Goal: Information Seeking & Learning: Learn about a topic

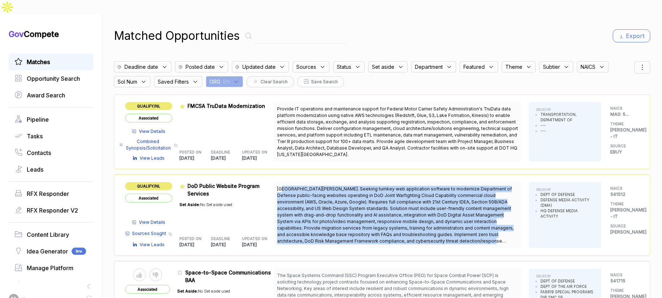
drag, startPoint x: 449, startPoint y: 224, endPoint x: 283, endPoint y: 174, distance: 173.2
click at [283, 186] on span "[GEOGRAPHIC_DATA][PERSON_NAME]. Seeking turnkey web application software to mod…" at bounding box center [397, 215] width 241 height 59
click at [283, 186] on span "[GEOGRAPHIC_DATA][PERSON_NAME]. Seeking turnkey web application software to mod…" at bounding box center [395, 218] width 237 height 64
drag, startPoint x: 282, startPoint y: 174, endPoint x: 443, endPoint y: 213, distance: 166.2
click at [485, 224] on span "[GEOGRAPHIC_DATA][PERSON_NAME]. Seeking turnkey web application software to mod…" at bounding box center [397, 215] width 241 height 59
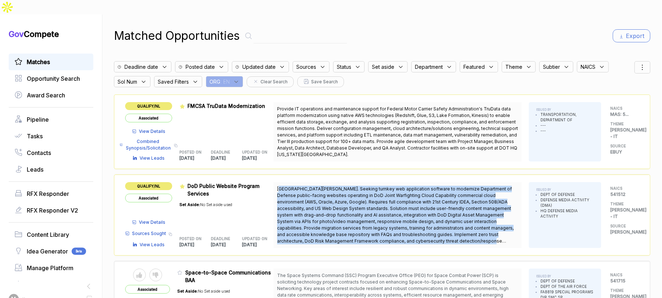
copy span "[GEOGRAPHIC_DATA][PERSON_NAME]. Seeking turnkey web application software to mod…"
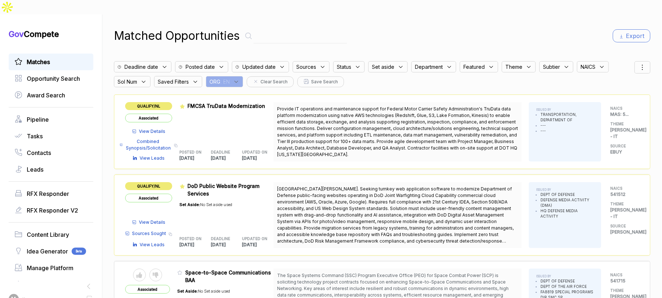
click at [434, 27] on div "Matched Opportunities Export" at bounding box center [382, 35] width 537 height 17
click at [238, 72] on div "Matched Opportunities Export Deadline date Posted date Updated date Sources Sta…" at bounding box center [382, 163] width 537 height 298
click at [238, 76] on div "ORG : EN" at bounding box center [224, 81] width 37 height 11
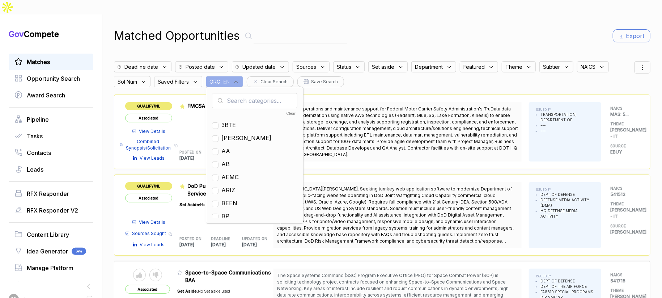
click at [244, 93] on input "text" at bounding box center [254, 100] width 85 height 15
type input "mh"
click at [229, 120] on span "MH" at bounding box center [226, 124] width 10 height 9
checkbox input "true"
drag, startPoint x: 471, startPoint y: 30, endPoint x: 528, endPoint y: 31, distance: 56.8
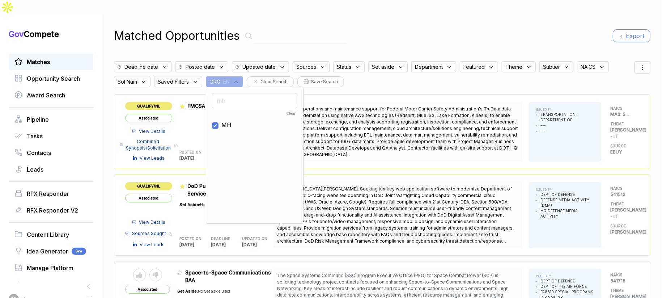
click at [481, 30] on div "Matched Opportunities Export Deadline date Posted date Updated date Sources Sta…" at bounding box center [382, 163] width 537 height 298
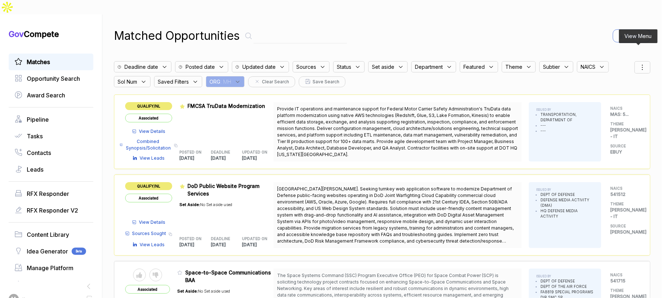
click at [643, 69] on icon at bounding box center [643, 69] width 0 height 0
click at [603, 103] on div at bounding box center [608, 105] width 11 height 4
checkbox input "true"
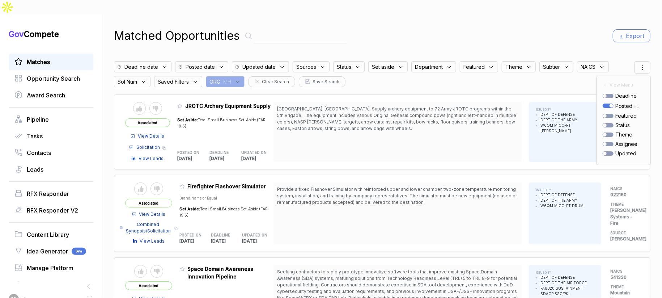
click at [536, 30] on div "Matched Opportunities Export Deadline date Posted date Updated date Sources Sta…" at bounding box center [382, 163] width 537 height 298
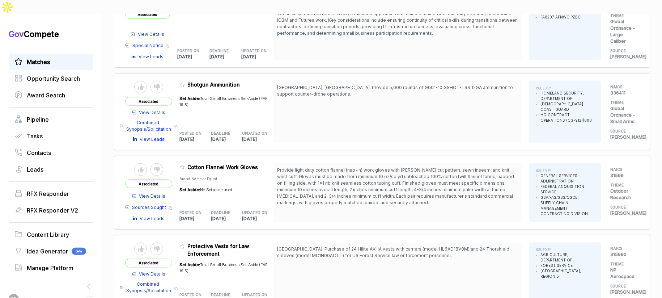
scroll to position [611, 0]
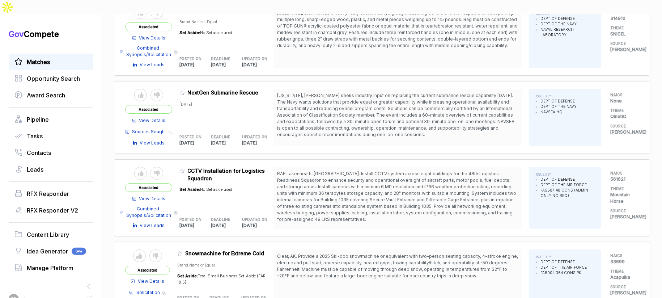
scroll to position [1425, 0]
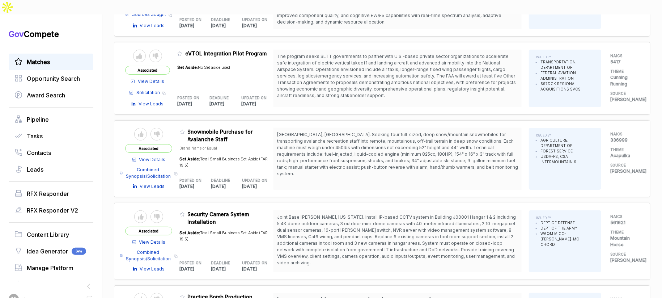
scroll to position [2255, 0]
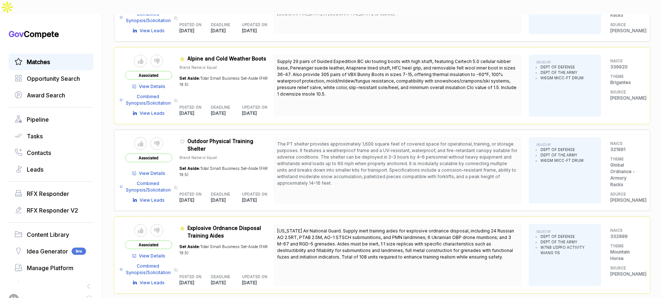
scroll to position [3075, 0]
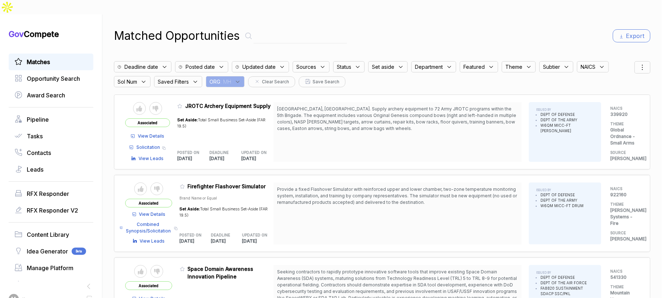
click at [166, 211] on span "View Details" at bounding box center [152, 214] width 26 height 7
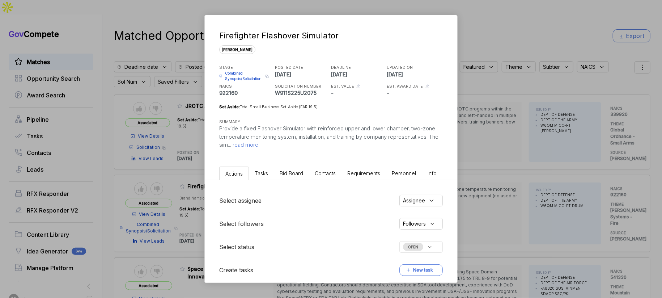
click at [291, 174] on span "Bid Board" at bounding box center [292, 173] width 24 height 6
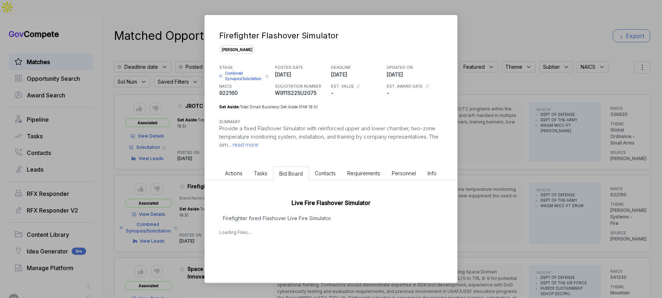
click at [287, 225] on div "Live Fire Flashover Simulator Firefighter fixed Flashover Live Fire Simulator. …" at bounding box center [331, 215] width 253 height 70
click at [464, 184] on div "Firefighter Flashover Simulator sam STAGE Combined Synopsis/Solicitation Copy l…" at bounding box center [331, 149] width 662 height 298
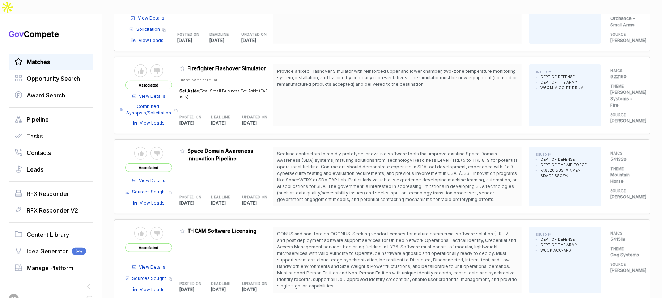
scroll to position [146, 0]
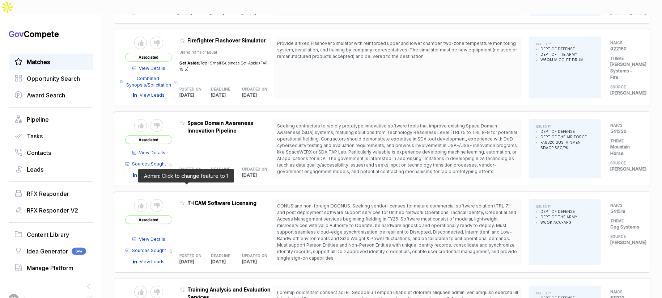
click at [185, 200] on icon at bounding box center [182, 202] width 5 height 5
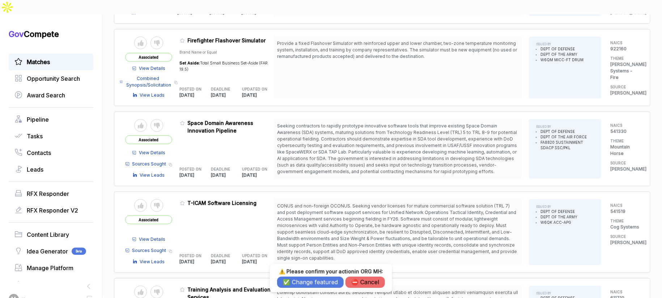
drag, startPoint x: 296, startPoint y: 282, endPoint x: 298, endPoint y: 274, distance: 7.9
click at [296, 282] on button "✅ Change featured" at bounding box center [310, 281] width 67 height 11
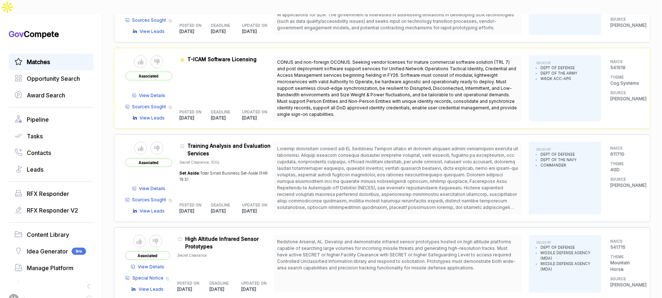
scroll to position [344, 0]
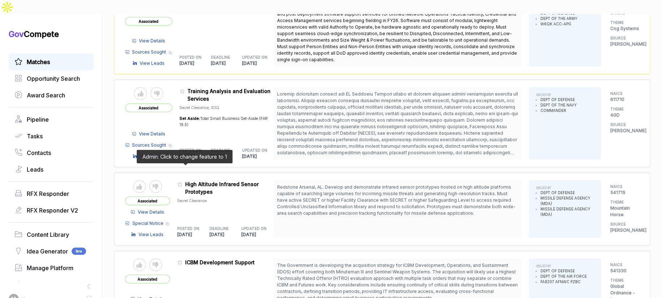
click at [182, 182] on icon at bounding box center [179, 184] width 5 height 5
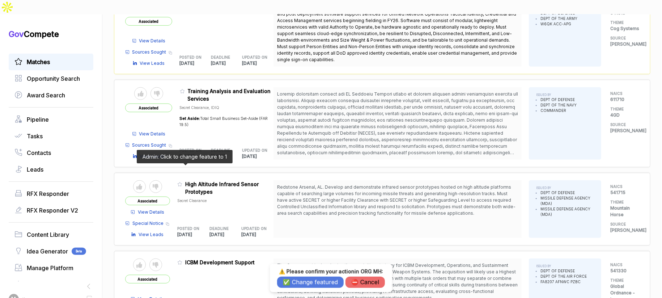
click at [182, 182] on icon at bounding box center [179, 184] width 5 height 5
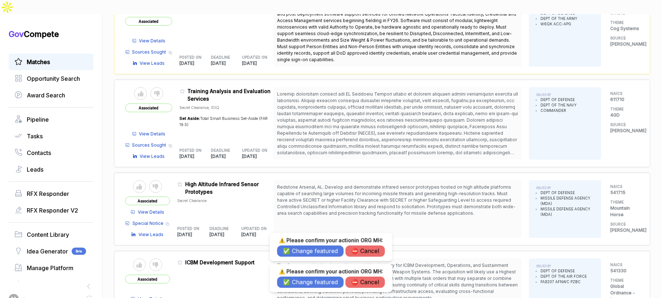
click at [300, 282] on button "✅ Change featured" at bounding box center [310, 281] width 67 height 11
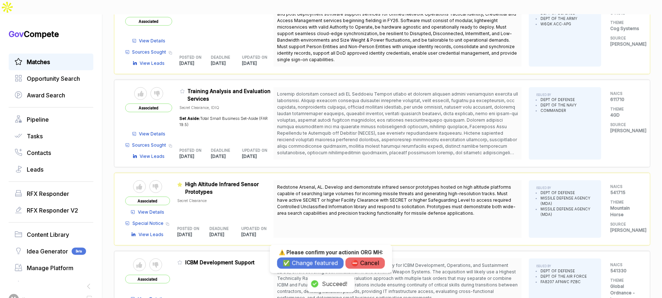
click at [369, 267] on button "⛔️ Cancel" at bounding box center [365, 262] width 39 height 11
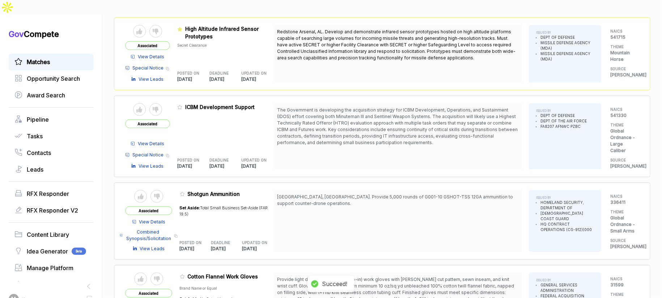
scroll to position [505, 0]
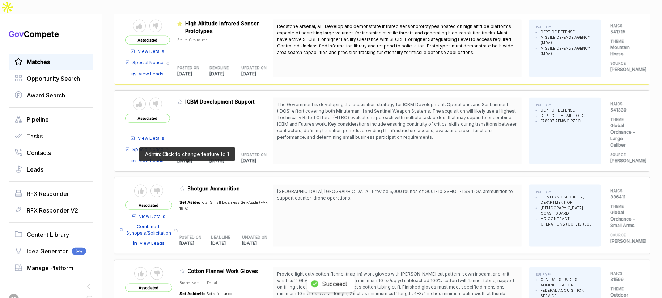
click at [185, 186] on icon at bounding box center [182, 188] width 5 height 5
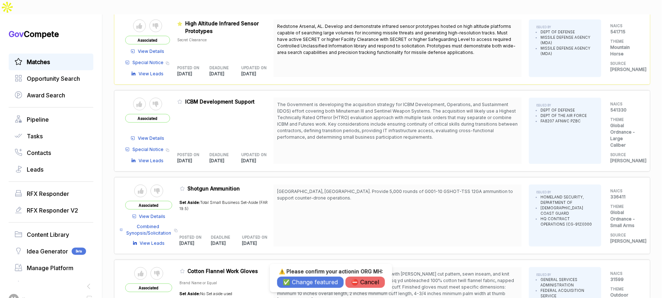
drag, startPoint x: 289, startPoint y: 279, endPoint x: 236, endPoint y: 266, distance: 55.6
click at [289, 279] on button "✅ Change featured" at bounding box center [310, 281] width 67 height 11
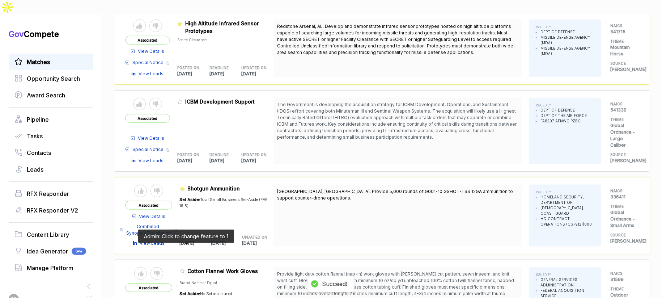
drag, startPoint x: 186, startPoint y: 248, endPoint x: 193, endPoint y: 250, distance: 7.5
click at [185, 268] on icon at bounding box center [182, 270] width 5 height 5
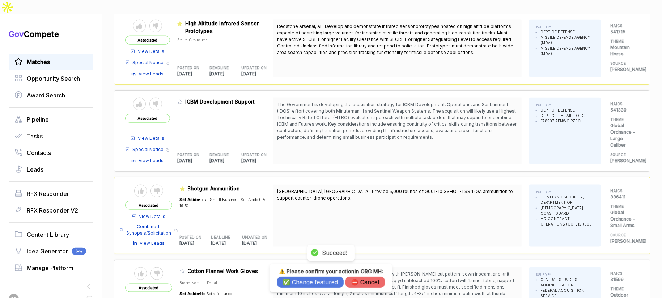
click at [278, 281] on div "⚠️ Please confirm your action in ORG MH : ✅ Change featured ⛔️ Cancel" at bounding box center [331, 278] width 122 height 28
click at [290, 282] on button "✅ Change featured" at bounding box center [310, 281] width 67 height 11
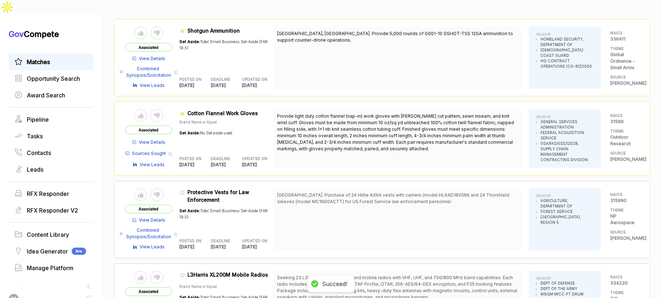
scroll to position [664, 0]
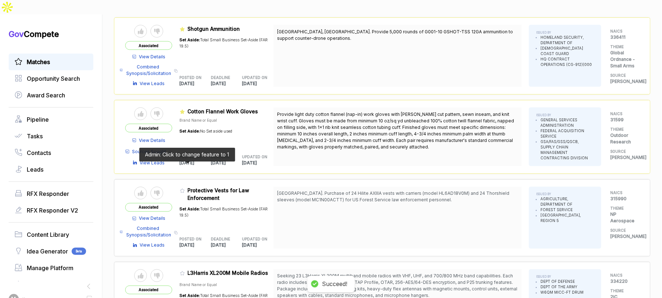
click at [185, 189] on icon at bounding box center [182, 191] width 4 height 4
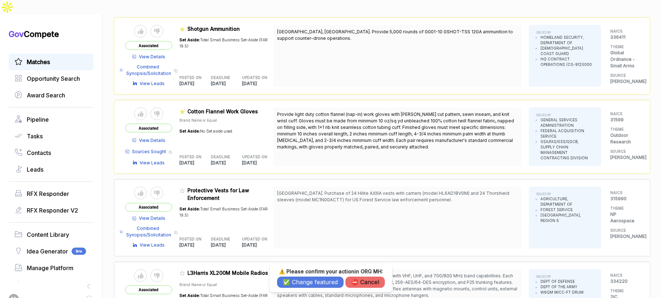
drag, startPoint x: 286, startPoint y: 279, endPoint x: 268, endPoint y: 272, distance: 18.7
click at [285, 279] on button "✅ Change featured" at bounding box center [310, 281] width 67 height 11
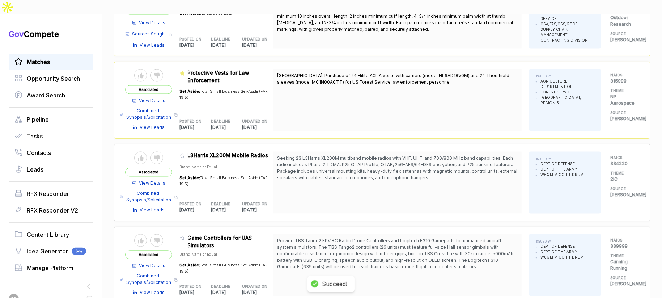
scroll to position [787, 0]
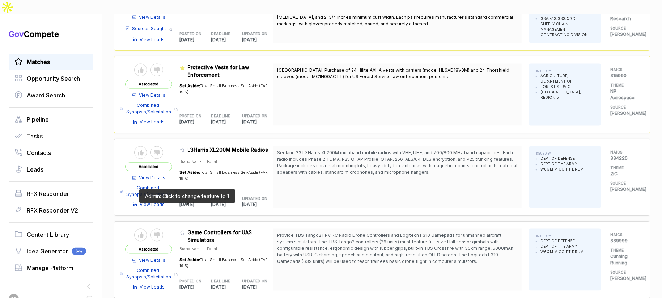
click at [185, 230] on icon at bounding box center [182, 232] width 5 height 5
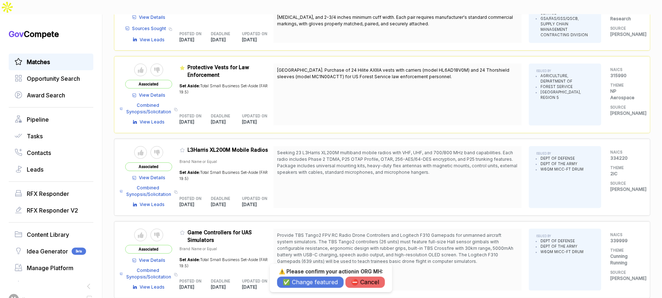
drag, startPoint x: 295, startPoint y: 283, endPoint x: 288, endPoint y: 274, distance: 11.3
click at [295, 283] on button "✅ Change featured" at bounding box center [310, 281] width 67 height 11
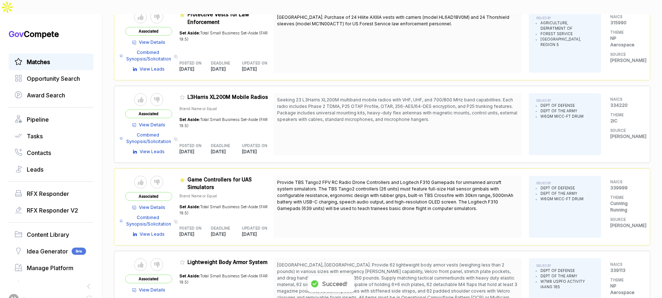
scroll to position [845, 0]
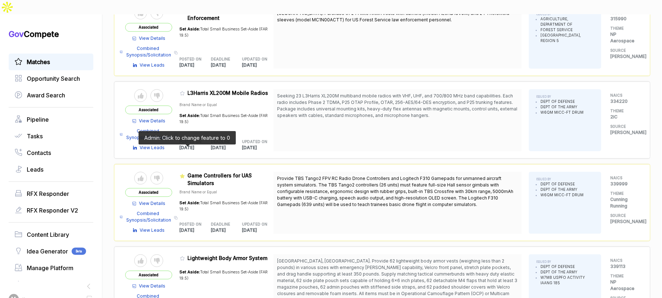
drag, startPoint x: 187, startPoint y: 152, endPoint x: 188, endPoint y: 156, distance: 3.8
click at [185, 174] on icon at bounding box center [182, 176] width 5 height 4
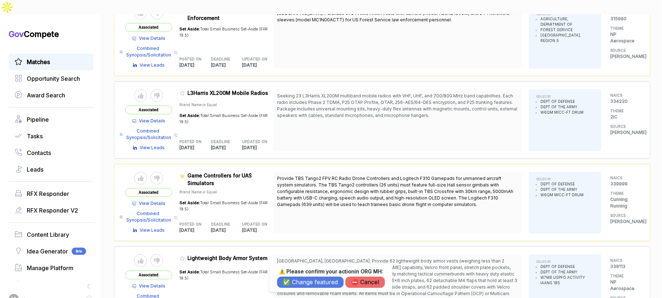
drag, startPoint x: 287, startPoint y: 281, endPoint x: 263, endPoint y: 265, distance: 28.9
click at [285, 280] on button "✅ Change featured" at bounding box center [310, 281] width 67 height 11
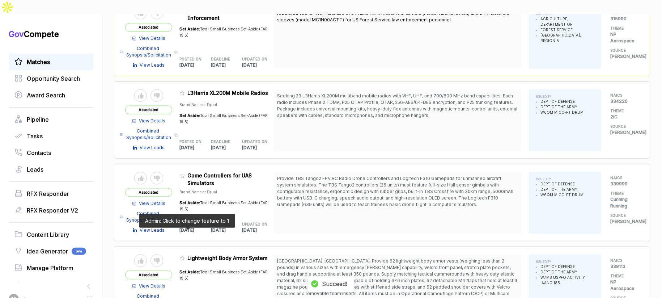
click at [185, 256] on icon at bounding box center [182, 258] width 4 height 4
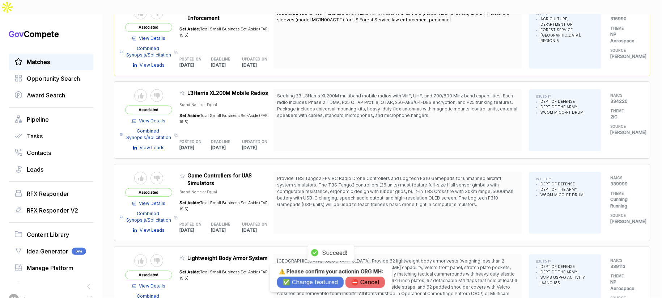
click at [292, 275] on div "⚠️ Please confirm your action in ORG MH : ✅ Change featured ⛔️ Cancel" at bounding box center [331, 278] width 108 height 20
click at [293, 279] on button "✅ Change featured" at bounding box center [310, 281] width 67 height 11
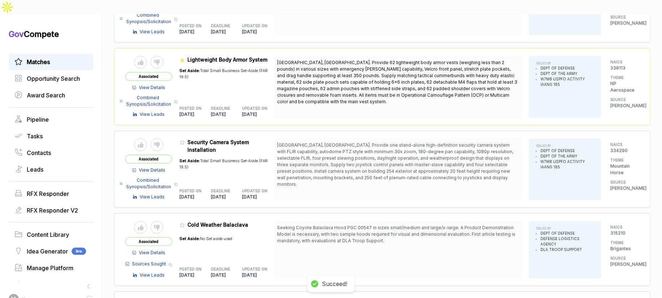
scroll to position [1044, 0]
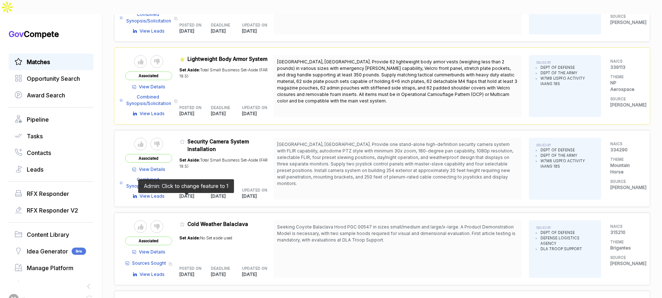
click at [185, 221] on icon at bounding box center [182, 223] width 5 height 5
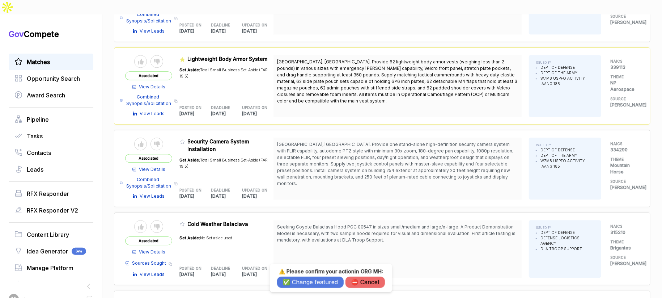
click at [299, 281] on button "✅ Change featured" at bounding box center [310, 281] width 67 height 11
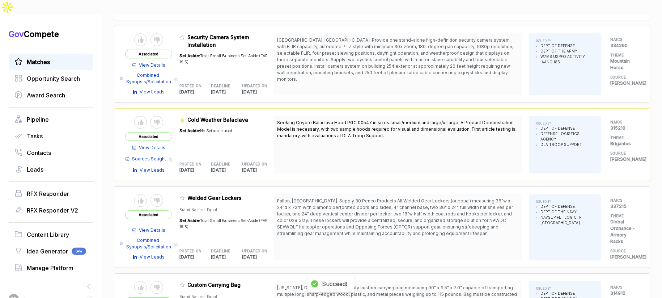
scroll to position [1184, 0]
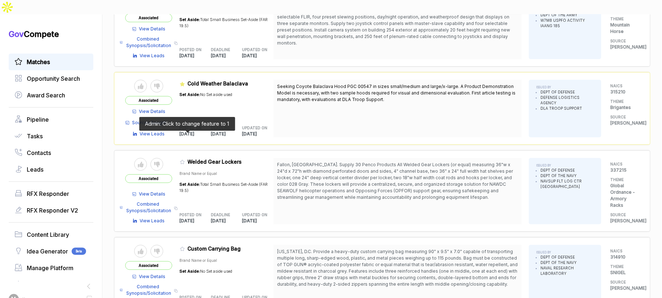
click at [185, 160] on icon at bounding box center [182, 162] width 4 height 4
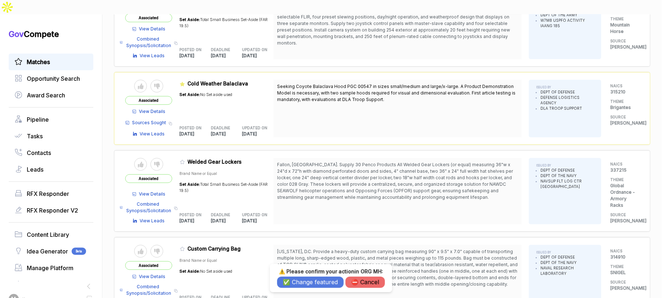
drag, startPoint x: 298, startPoint y: 279, endPoint x: 252, endPoint y: 255, distance: 51.9
click at [298, 278] on button "✅ Change featured" at bounding box center [310, 281] width 67 height 11
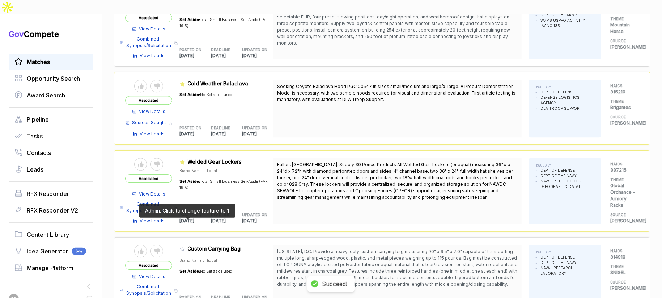
click at [185, 246] on icon at bounding box center [182, 248] width 5 height 5
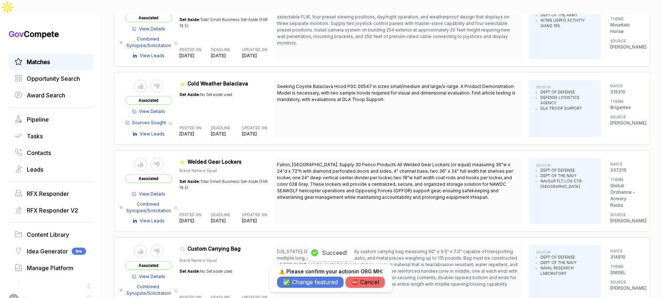
drag, startPoint x: 291, startPoint y: 280, endPoint x: 285, endPoint y: 271, distance: 11.2
click at [292, 280] on button "✅ Change featured" at bounding box center [310, 281] width 67 height 11
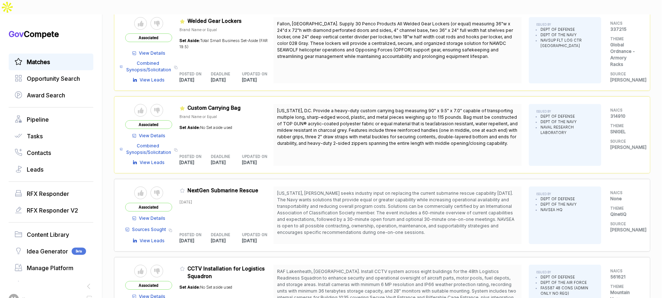
scroll to position [1331, 0]
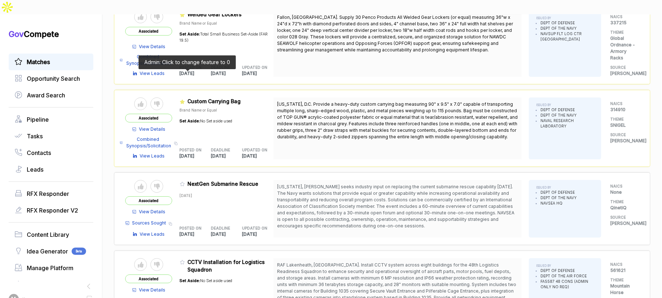
drag, startPoint x: 185, startPoint y: 76, endPoint x: 234, endPoint y: 200, distance: 133.5
click at [185, 100] on icon at bounding box center [182, 102] width 5 height 4
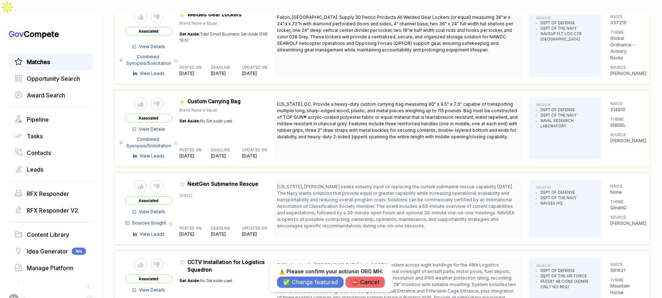
drag, startPoint x: 297, startPoint y: 283, endPoint x: 288, endPoint y: 269, distance: 16.3
click at [297, 283] on button "✅ Change featured" at bounding box center [310, 281] width 67 height 11
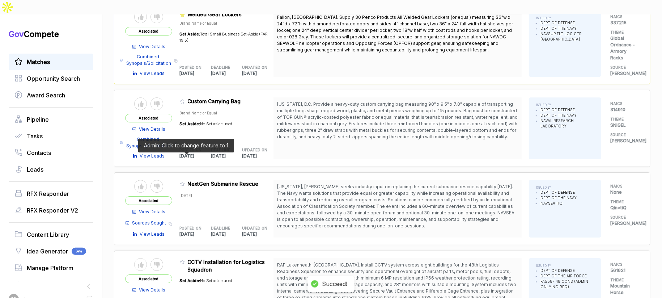
click at [185, 182] on icon at bounding box center [182, 184] width 4 height 4
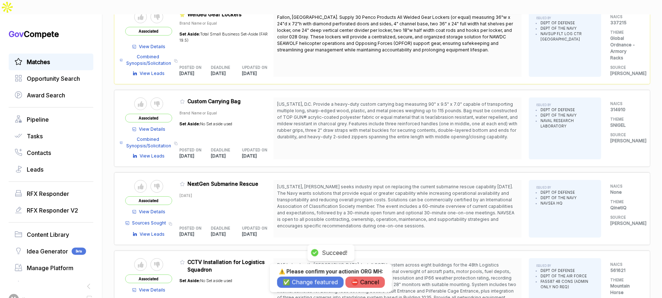
click at [295, 283] on button "✅ Change featured" at bounding box center [310, 281] width 67 height 11
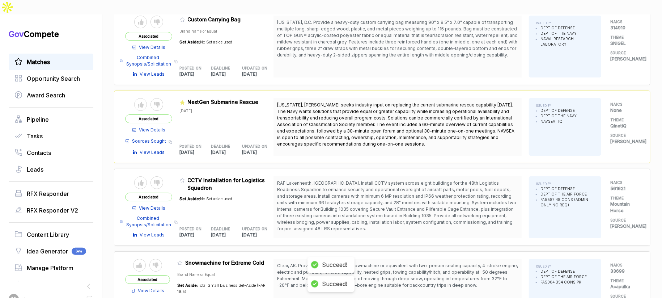
scroll to position [1413, 0]
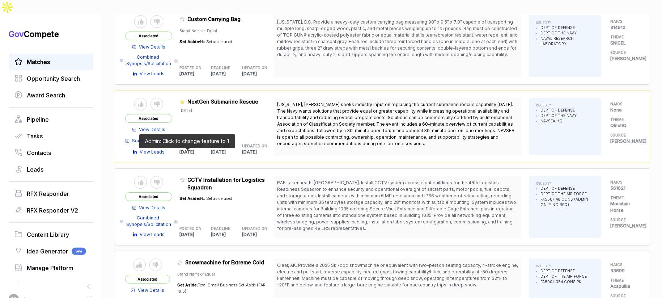
click at [185, 177] on icon at bounding box center [182, 179] width 5 height 5
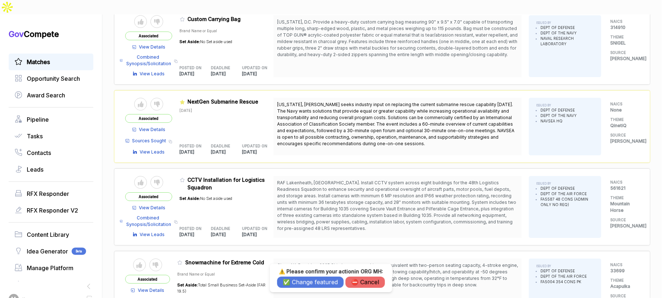
drag, startPoint x: 305, startPoint y: 285, endPoint x: 291, endPoint y: 276, distance: 15.8
click at [304, 285] on button "✅ Change featured" at bounding box center [310, 281] width 67 height 11
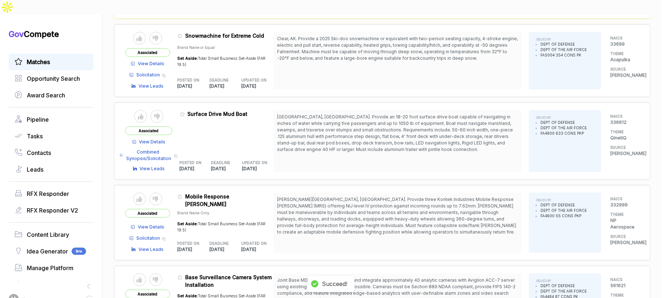
scroll to position [1640, 0]
click at [182, 194] on icon at bounding box center [179, 196] width 5 height 5
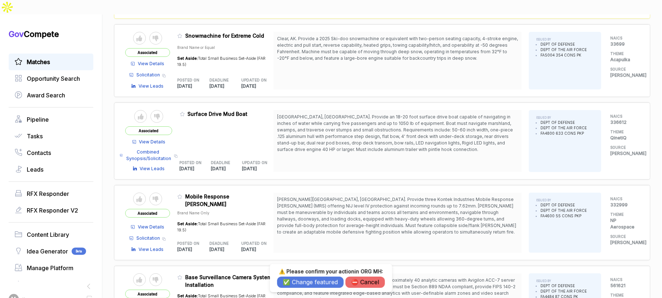
drag, startPoint x: 297, startPoint y: 284, endPoint x: 343, endPoint y: 276, distance: 46.2
click at [342, 276] on div "✅ Change featured ⛔️ Cancel" at bounding box center [331, 281] width 108 height 11
click at [364, 283] on button "⛔️ Cancel" at bounding box center [365, 281] width 39 height 11
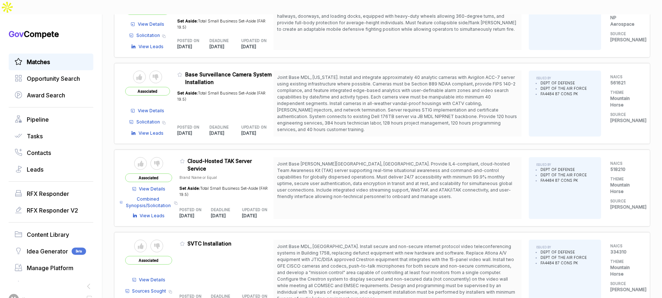
scroll to position [1844, 0]
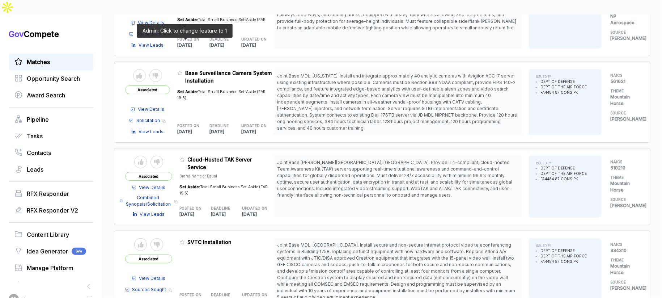
click at [182, 71] on icon at bounding box center [179, 73] width 5 height 5
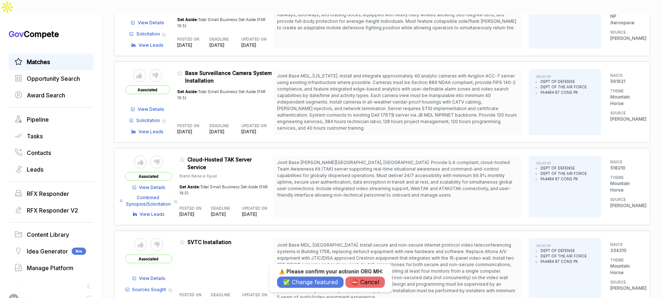
drag, startPoint x: 315, startPoint y: 278, endPoint x: 304, endPoint y: 258, distance: 22.8
click at [315, 278] on button "✅ Change featured" at bounding box center [310, 281] width 67 height 11
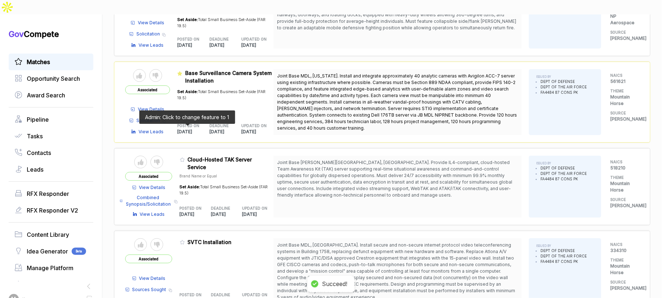
drag, startPoint x: 185, startPoint y: 128, endPoint x: 244, endPoint y: 221, distance: 110.1
click at [185, 157] on icon at bounding box center [182, 159] width 5 height 5
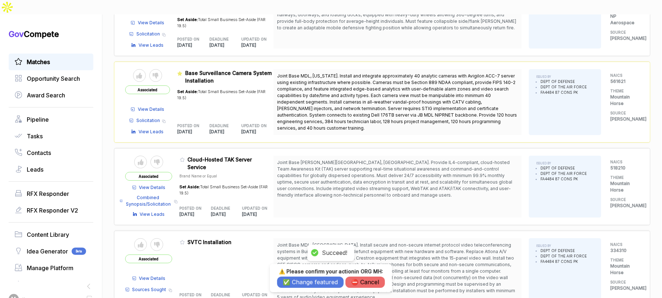
drag, startPoint x: 292, startPoint y: 283, endPoint x: 255, endPoint y: 248, distance: 50.9
click at [292, 282] on button "✅ Change featured" at bounding box center [310, 281] width 67 height 11
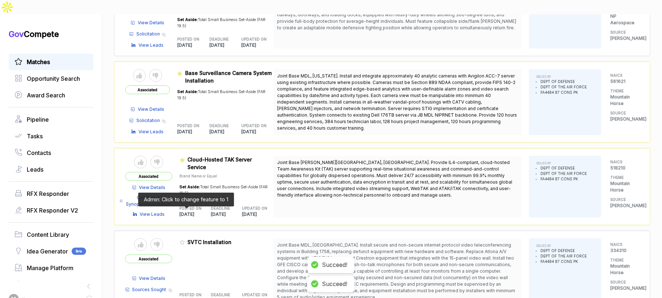
drag, startPoint x: 185, startPoint y: 211, endPoint x: 238, endPoint y: 247, distance: 64.6
click at [185, 240] on icon at bounding box center [182, 242] width 5 height 5
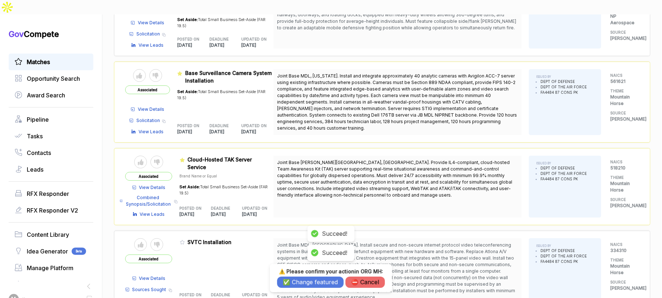
click at [302, 283] on button "✅ Change featured" at bounding box center [310, 281] width 67 height 11
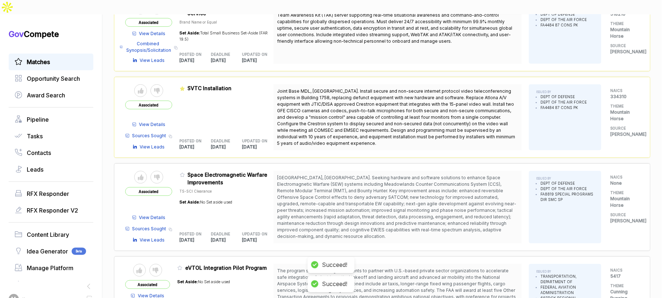
scroll to position [2018, 0]
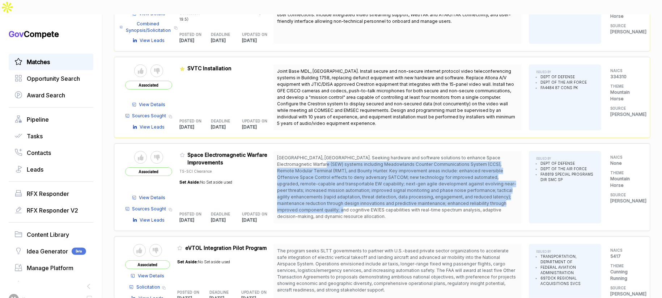
drag, startPoint x: 317, startPoint y: 138, endPoint x: 335, endPoint y: 178, distance: 43.9
click at [335, 178] on span "[GEOGRAPHIC_DATA], [GEOGRAPHIC_DATA]. Seeking hardware and software solutions t…" at bounding box center [396, 187] width 239 height 64
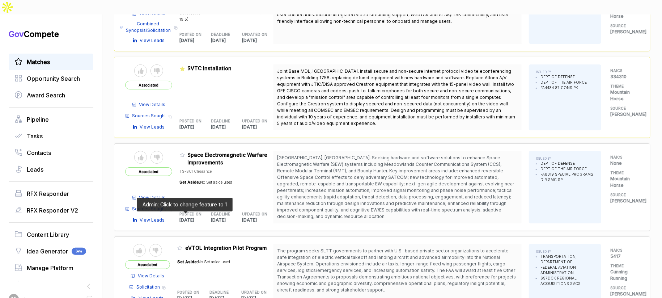
drag, startPoint x: 184, startPoint y: 216, endPoint x: 212, endPoint y: 227, distance: 30.0
click at [182, 245] on icon at bounding box center [179, 247] width 5 height 5
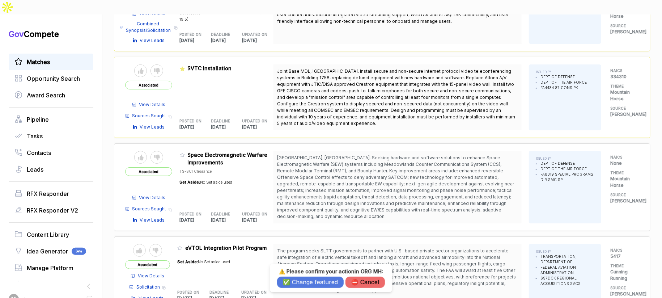
click at [283, 284] on button "✅ Change featured" at bounding box center [310, 281] width 67 height 11
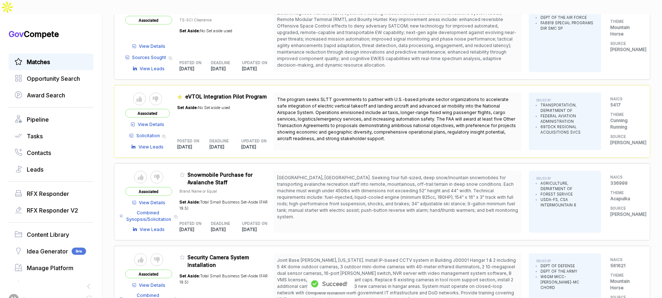
scroll to position [2169, 0]
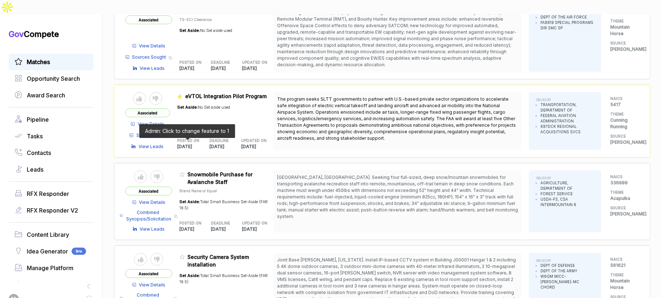
click at [185, 172] on icon at bounding box center [182, 174] width 5 height 5
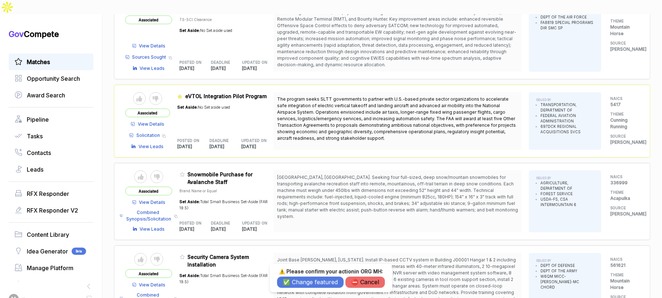
click at [296, 285] on button "✅ Change featured" at bounding box center [310, 281] width 67 height 11
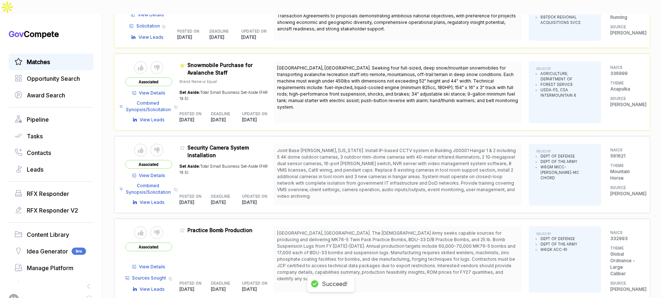
scroll to position [2279, 0]
click at [185, 227] on icon at bounding box center [182, 229] width 5 height 5
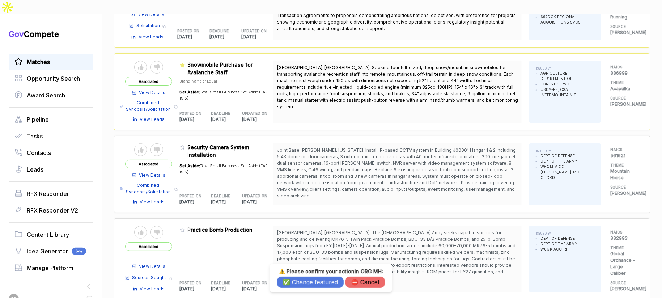
click at [286, 280] on button "✅ Change featured" at bounding box center [310, 281] width 67 height 11
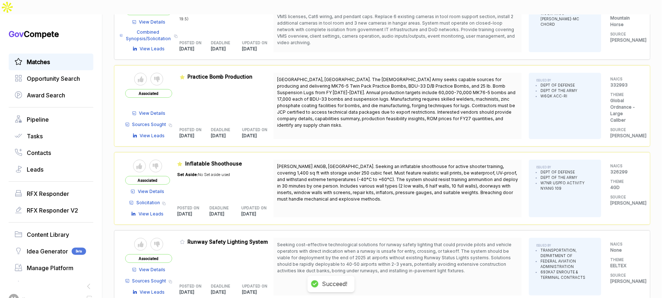
scroll to position [2477, 0]
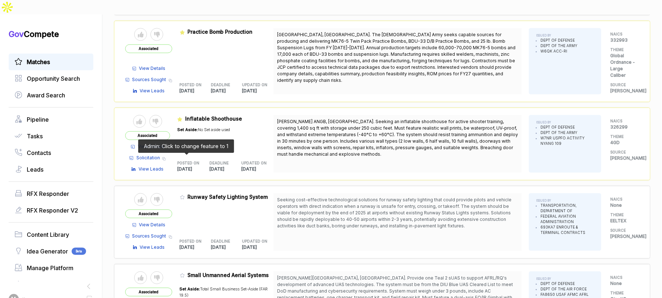
drag, startPoint x: 185, startPoint y: 157, endPoint x: 217, endPoint y: 207, distance: 58.8
click at [185, 195] on icon at bounding box center [182, 197] width 5 height 5
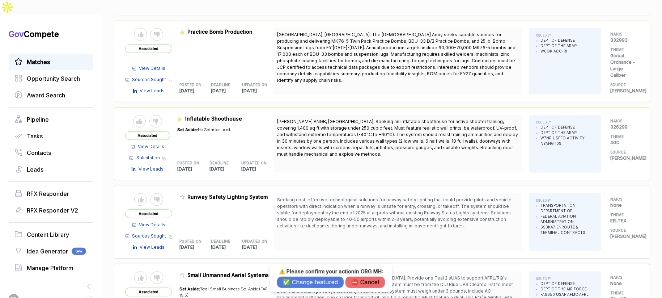
click at [286, 280] on button "✅ Change featured" at bounding box center [310, 281] width 67 height 11
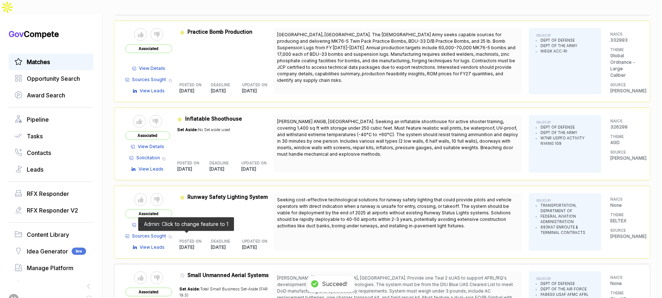
drag, startPoint x: 186, startPoint y: 235, endPoint x: 225, endPoint y: 256, distance: 44.2
click at [185, 273] on icon at bounding box center [182, 275] width 5 height 5
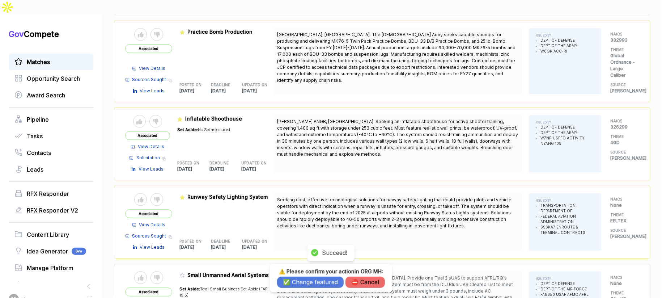
click at [292, 286] on button "✅ Change featured" at bounding box center [310, 281] width 67 height 11
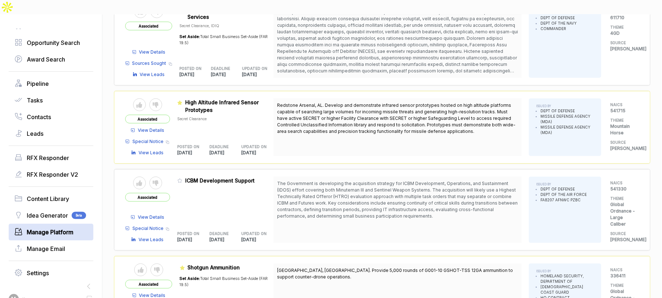
scroll to position [50, 0]
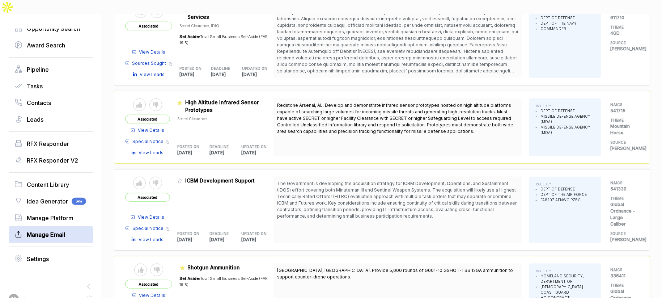
click at [56, 230] on span "Manage Email" at bounding box center [46, 234] width 38 height 9
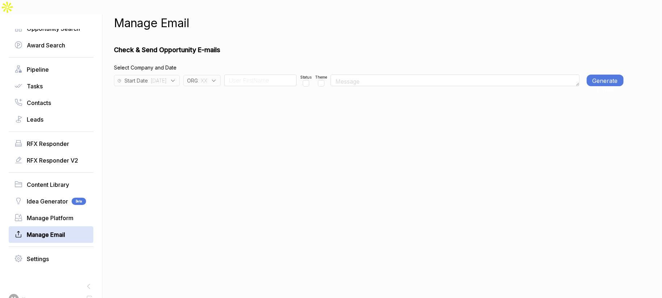
drag, startPoint x: 218, startPoint y: 64, endPoint x: 225, endPoint y: 70, distance: 9.5
click at [207, 77] on span ": XX" at bounding box center [202, 81] width 9 height 8
click at [227, 92] on input "text" at bounding box center [232, 99] width 85 height 15
drag, startPoint x: 219, startPoint y: 135, endPoint x: 223, endPoint y: 116, distance: 19.9
click at [207, 145] on span "XX" at bounding box center [203, 149] width 8 height 9
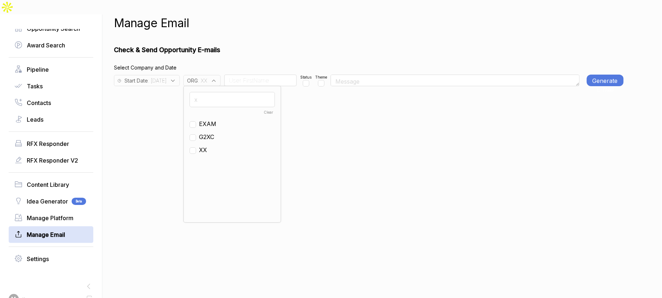
checkbox input "false"
click at [230, 92] on input "x" at bounding box center [232, 99] width 85 height 15
type input "mh"
click at [209, 112] on span "MH" at bounding box center [204, 116] width 10 height 9
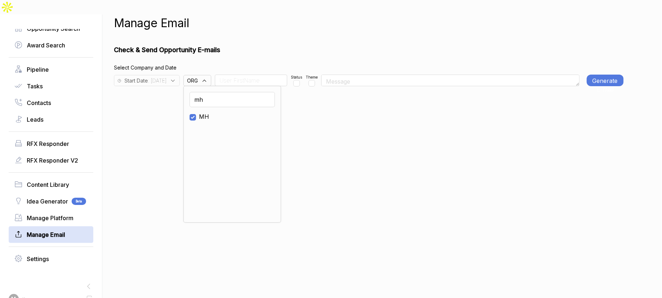
checkbox input "true"
click at [300, 80] on input "checkbox" at bounding box center [296, 83] width 7 height 7
click at [311, 80] on input "checkbox" at bounding box center [307, 83] width 7 height 7
checkbox input "false"
click at [329, 75] on div "Theme" at bounding box center [323, 81] width 12 height 12
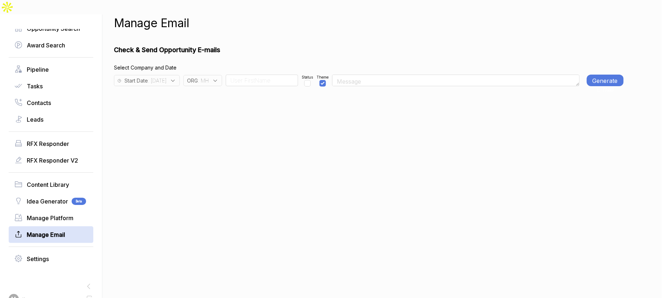
checkbox input "true"
click at [313, 75] on div "Status" at bounding box center [307, 81] width 11 height 12
click at [311, 80] on input "checkbox" at bounding box center [307, 83] width 7 height 7
drag, startPoint x: 320, startPoint y: 68, endPoint x: 315, endPoint y: 68, distance: 4.7
click at [311, 80] on input "checkbox" at bounding box center [307, 83] width 7 height 7
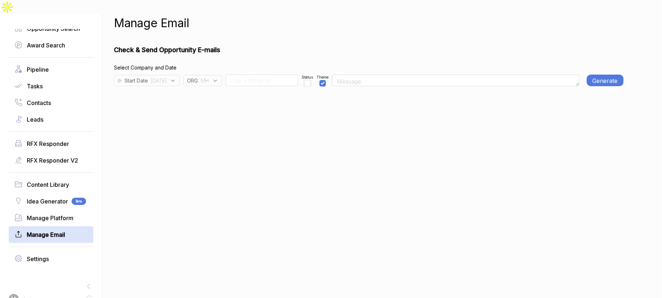
checkbox input "true"
drag, startPoint x: 276, startPoint y: 64, endPoint x: 269, endPoint y: 68, distance: 8.4
click at [276, 75] on input at bounding box center [262, 81] width 72 height 12
type input "Team"
click at [147, 77] on span "Start Date" at bounding box center [136, 81] width 24 height 8
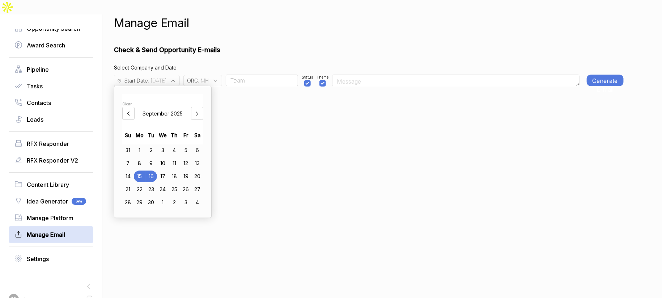
click at [180, 157] on div "11" at bounding box center [175, 163] width 12 height 12
drag, startPoint x: 368, startPoint y: 28, endPoint x: 582, endPoint y: 36, distance: 214.4
click at [375, 27] on div "Manage Email Check & Send Opportunity E-mails Select Company and Date Start Dat…" at bounding box center [369, 163] width 510 height 298
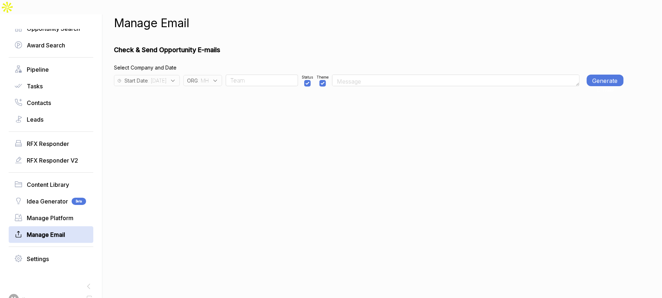
click at [605, 75] on button "Generate E-mail" at bounding box center [605, 81] width 37 height 12
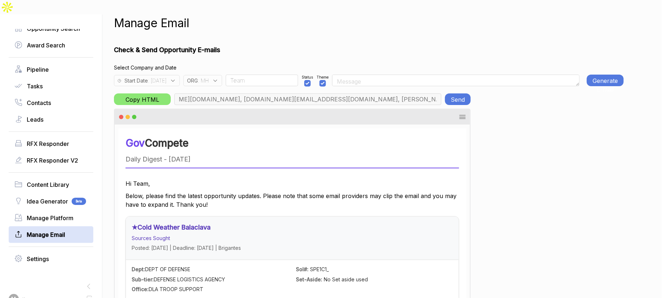
scroll to position [0, 2577]
click at [449, 93] on button "Send" at bounding box center [458, 99] width 26 height 12
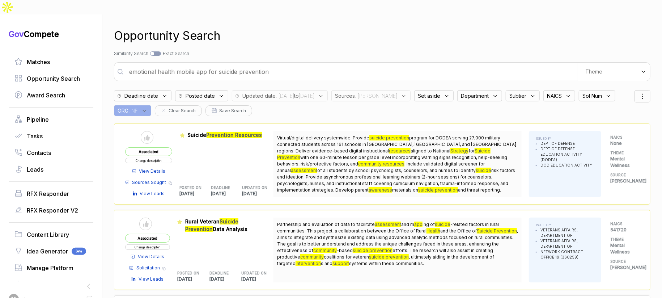
drag, startPoint x: 132, startPoint y: 94, endPoint x: 138, endPoint y: 97, distance: 6.2
click at [134, 105] on div "ORG : NF" at bounding box center [132, 110] width 37 height 11
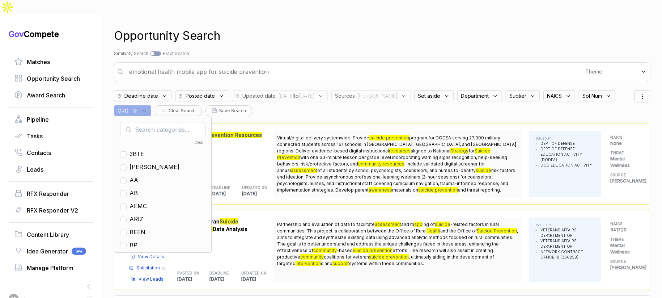
click at [166, 122] on input "text" at bounding box center [162, 129] width 85 height 15
type input "mh"
click at [138, 149] on span "MH" at bounding box center [135, 153] width 10 height 9
checkbox input "true"
click at [280, 50] on div "Search by Topic Relevance Similarity Search Search by Exact Keyword Match Exact…" at bounding box center [382, 53] width 537 height 7
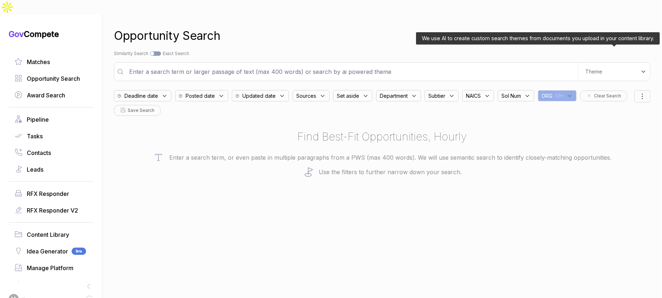
click at [620, 63] on div "Theme" at bounding box center [614, 72] width 72 height 18
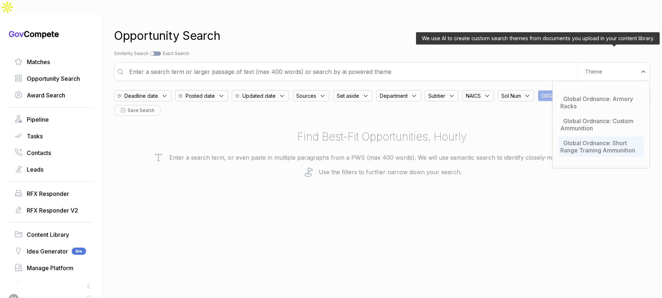
click at [583, 139] on span "Global Ordnance: Short Range Training Ammunition" at bounding box center [598, 146] width 75 height 14
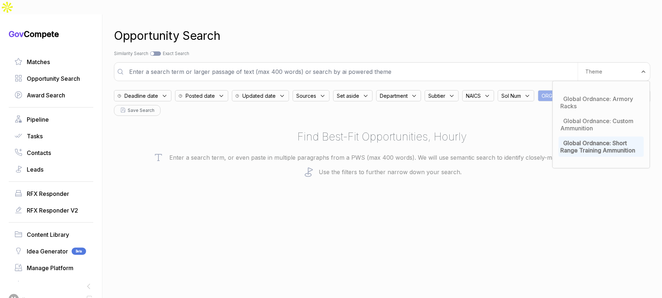
click at [513, 46] on div "Opportunity Search Search by Topic Relevance Similarity Search Search by Exact …" at bounding box center [382, 163] width 537 height 298
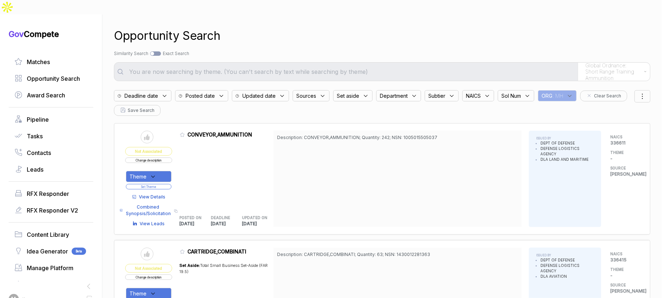
click at [220, 90] on div "Posted date" at bounding box center [201, 95] width 53 height 11
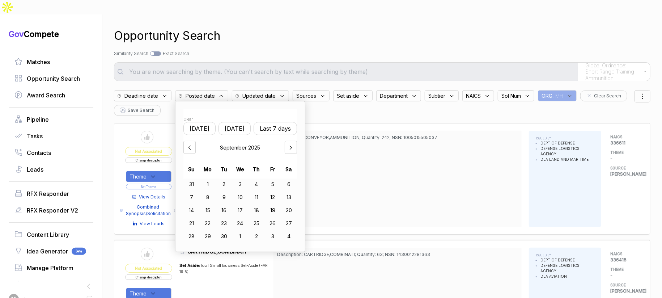
click at [250, 122] on button "[DATE]" at bounding box center [235, 128] width 32 height 13
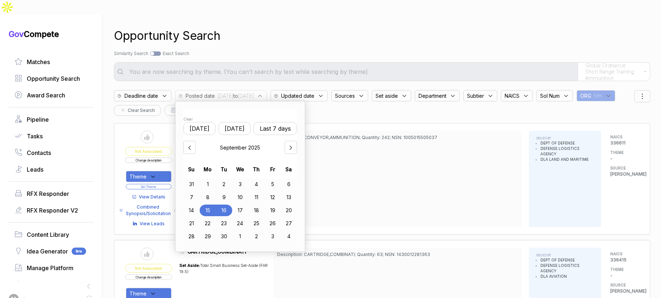
click at [259, 191] on div "11" at bounding box center [256, 197] width 16 height 12
click at [232, 204] on div "16" at bounding box center [224, 210] width 16 height 12
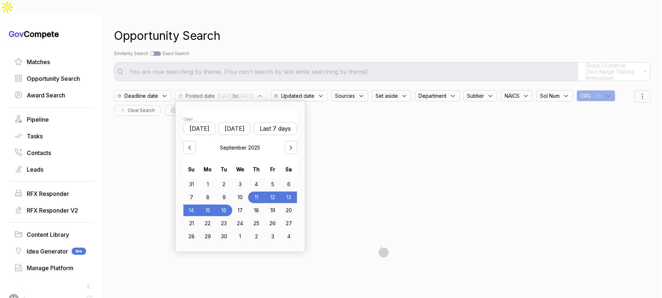
click at [329, 50] on div "Search by Topic Relevance Similarity Search Search by Exact Keyword Match Exact…" at bounding box center [382, 53] width 537 height 7
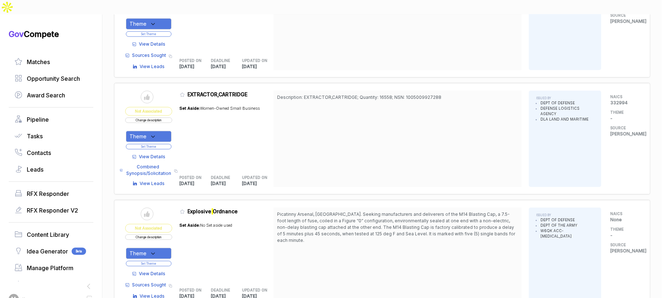
scroll to position [965, 0]
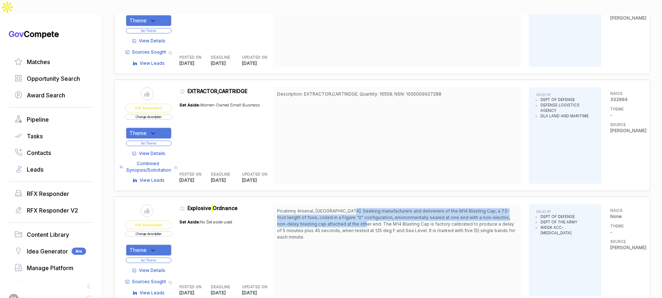
drag, startPoint x: 356, startPoint y: 196, endPoint x: 361, endPoint y: 204, distance: 8.8
click at [361, 208] on span "Picatinny Arsenal, [GEOGRAPHIC_DATA]. Seeking manufacturers and deliverers of t…" at bounding box center [396, 223] width 238 height 31
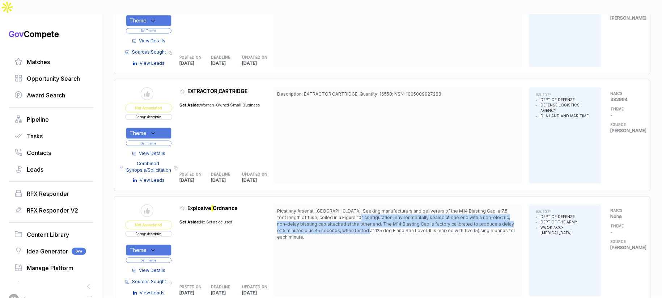
drag, startPoint x: 360, startPoint y: 213, endPoint x: 352, endPoint y: 197, distance: 18.0
click at [352, 208] on span "Picatinny Arsenal, [GEOGRAPHIC_DATA]. Seeking manufacturers and deliverers of t…" at bounding box center [396, 223] width 238 height 31
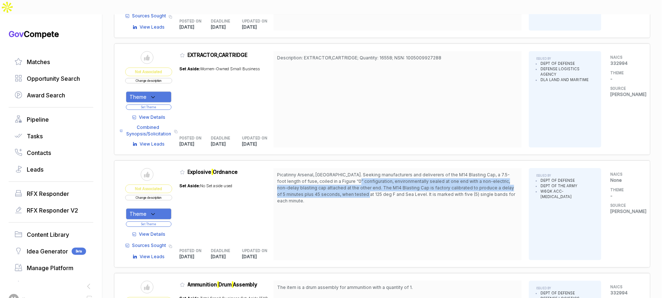
scroll to position [1002, 0]
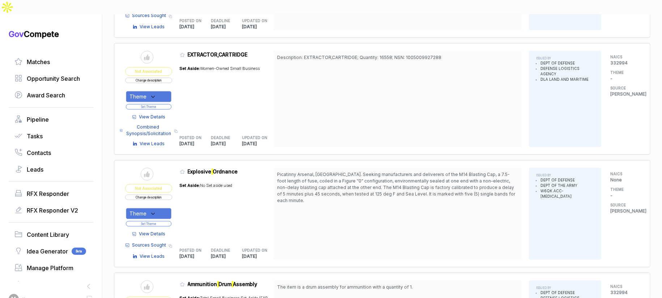
click at [169, 227] on div "View Details Sources Sought Copy link View Leads" at bounding box center [148, 243] width 47 height 33
click at [166, 231] on span "View Details" at bounding box center [152, 234] width 26 height 7
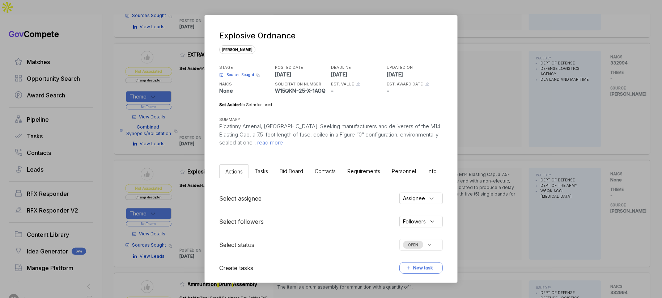
click at [293, 171] on span "Bid Board" at bounding box center [292, 171] width 24 height 6
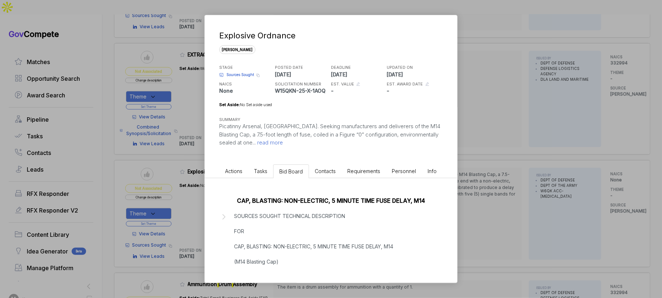
click at [295, 233] on p "SOURCES SOUGHT TECHNICAL DESCRIPTION FOR CAP, BLASTING: NON-ELECTRIC, 5 MINUTE …" at bounding box center [336, 273] width 205 height 122
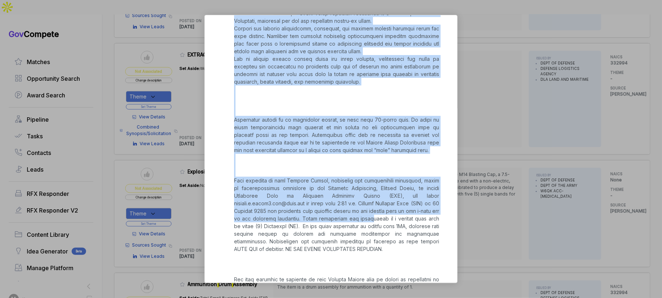
scroll to position [1713, 0]
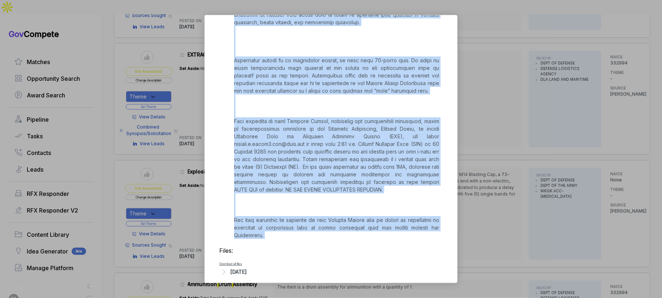
copy p "LOREMIPSUMDO Sit A.C. Adip Elitseddoei Tempori – Utl Etdolo, Magnaaliq Enimadm,…"
drag, startPoint x: 232, startPoint y: 182, endPoint x: 349, endPoint y: 236, distance: 129.2
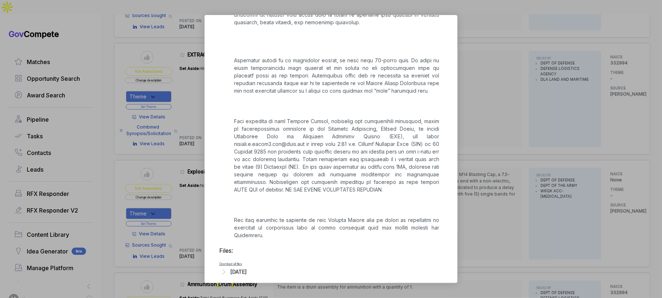
drag, startPoint x: 250, startPoint y: 264, endPoint x: 262, endPoint y: 258, distance: 14.2
click at [247, 268] on div "[DATE]" at bounding box center [239, 272] width 16 height 8
click at [471, 139] on div "Explosive Ordnance [PERSON_NAME] STAGE Sources Sought Copy link POSTED DATE [DA…" at bounding box center [331, 149] width 662 height 298
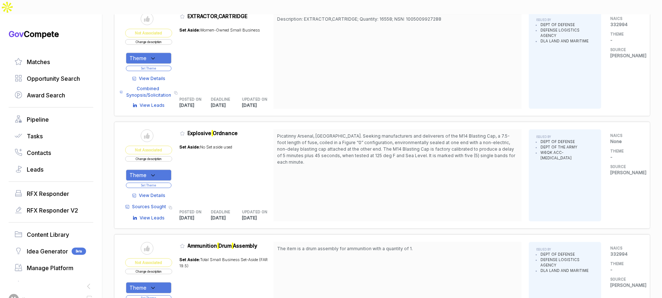
scroll to position [1066, 0]
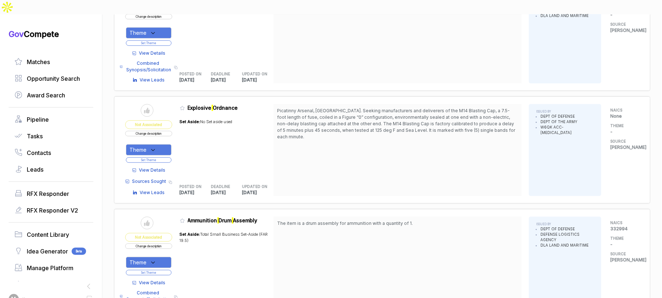
click at [161, 131] on button "Change description" at bounding box center [148, 133] width 47 height 5
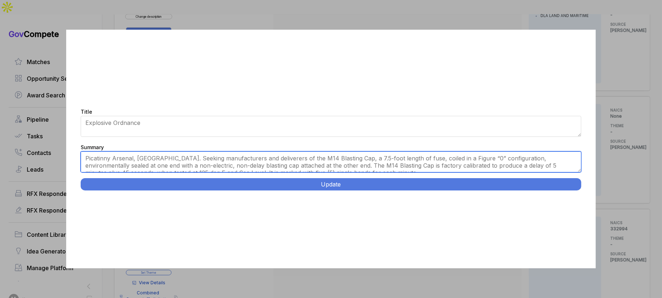
click at [266, 154] on textarea "Picatinny Arsenal, [GEOGRAPHIC_DATA]. Seeking manufacturers and deliverers of t…" at bounding box center [331, 161] width 501 height 21
paste textarea "M14 Blasting Cap Manufacturing Sources Sought. Manufacturing facilities with ex…"
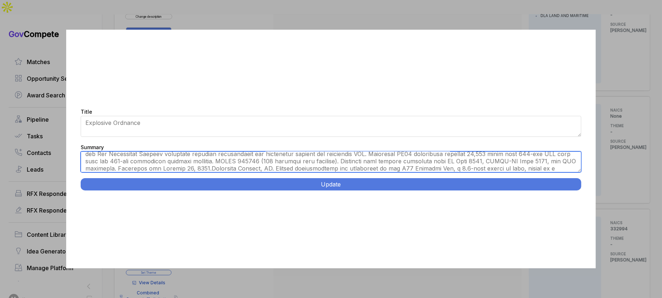
click at [268, 164] on textarea "Picatinny Arsenal, [GEOGRAPHIC_DATA]. Seeking manufacturers and deliverers of t…" at bounding box center [331, 161] width 501 height 21
paste textarea
type textarea "Manufacturing facilities with explosive handling capabilities. [DEMOGRAPHIC_DAT…"
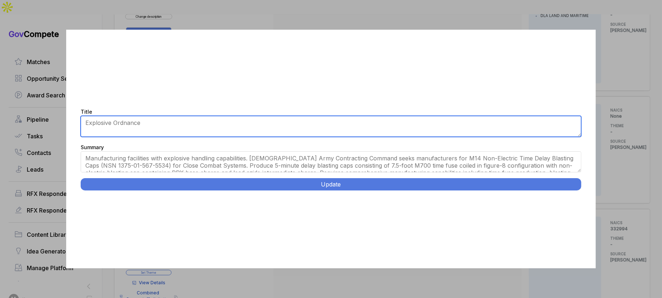
click at [294, 133] on textarea "Explosive Ordnance" at bounding box center [331, 126] width 501 height 21
paste textarea "M14 Blasting Cap Manufacturing Sources Sought."
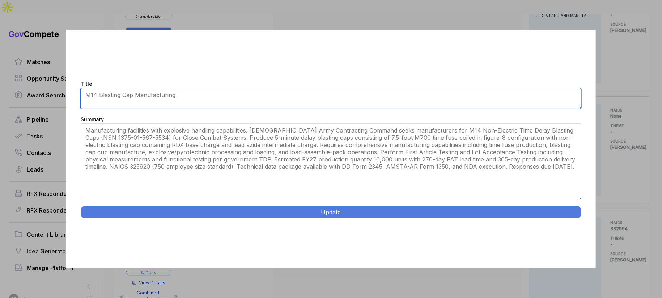
drag, startPoint x: 579, startPoint y: 171, endPoint x: 563, endPoint y: 237, distance: 67.7
click at [570, 238] on div "Title Explosive Ordnance Summary Picatinny Arsenal, [GEOGRAPHIC_DATA]. Seeking …" at bounding box center [331, 149] width 530 height 238
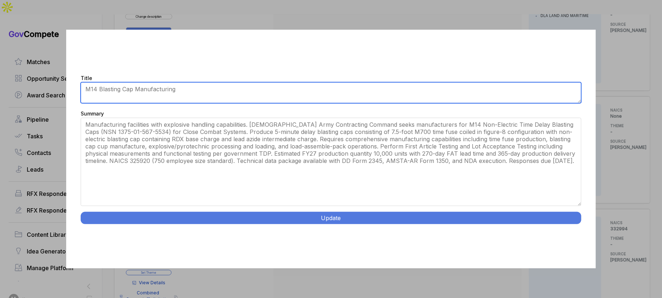
type textarea "M14 Blasting Cap Manufacturing"
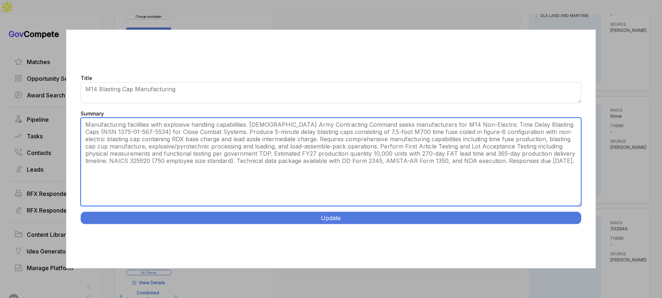
click at [224, 127] on textarea "Picatinny Arsenal, [GEOGRAPHIC_DATA]. Seeking manufacturers and deliverers of t…" at bounding box center [331, 162] width 501 height 88
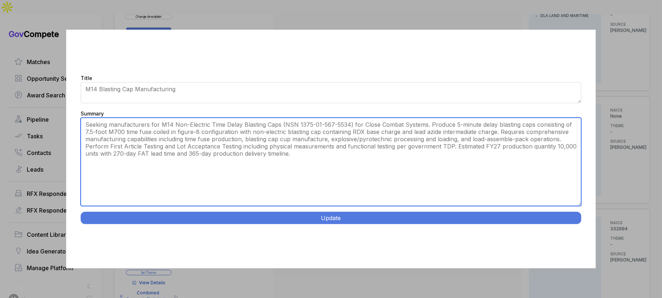
type textarea "Seeking manufacturers for M14 Non-Electric Time Delay Blasting Caps (NSN 1375-0…"
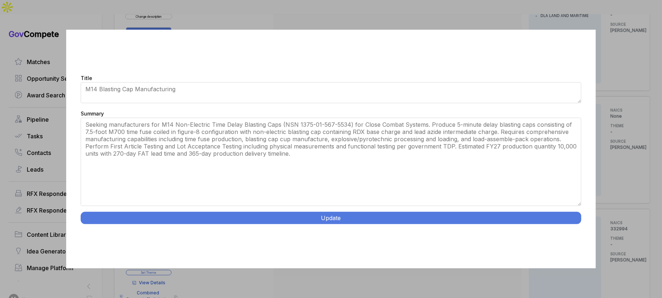
click at [256, 215] on button "Update" at bounding box center [331, 218] width 501 height 12
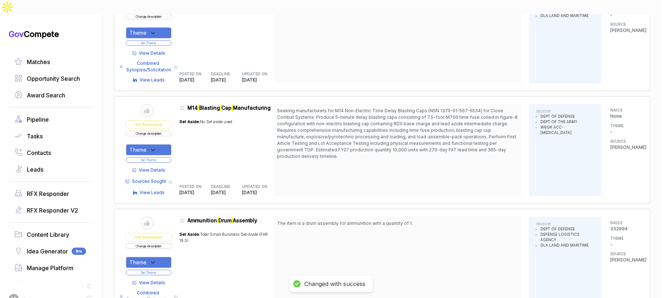
click at [164, 144] on div "Theme" at bounding box center [149, 149] width 46 height 11
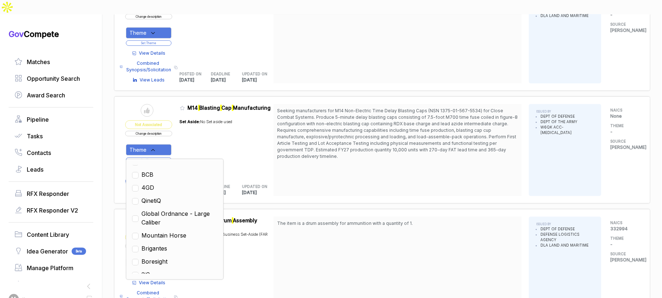
scroll to position [59, 0]
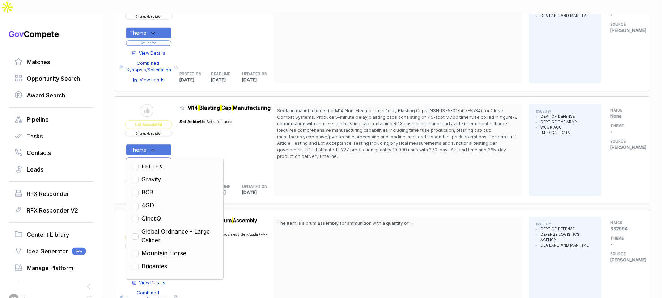
click at [196, 227] on span "Global Ordnance - Large Caliber" at bounding box center [179, 235] width 76 height 17
checkbox input "true"
drag, startPoint x: 264, startPoint y: 168, endPoint x: 260, endPoint y: 166, distance: 4.5
click at [262, 184] on h5 "UPDATED ON" at bounding box center [252, 186] width 20 height 5
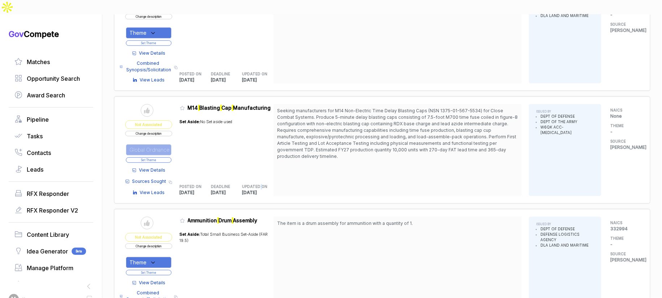
click at [171, 157] on button "Set Theme" at bounding box center [149, 159] width 46 height 5
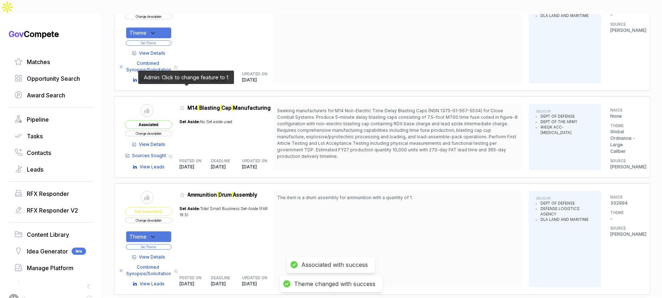
click at [184, 106] on icon at bounding box center [182, 108] width 4 height 4
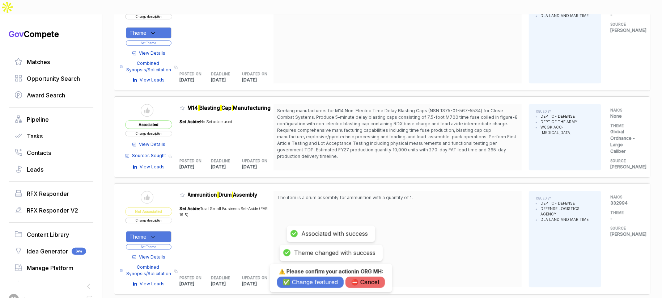
click at [293, 286] on button "✅ Change featured" at bounding box center [310, 281] width 67 height 11
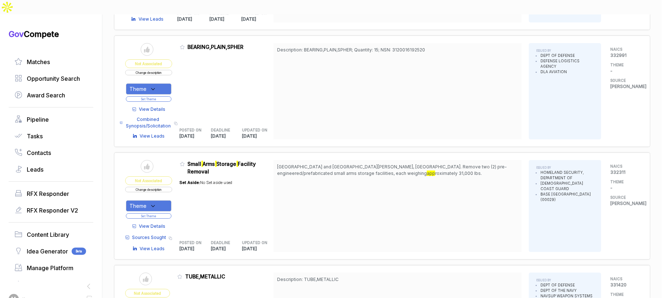
scroll to position [2982, 0]
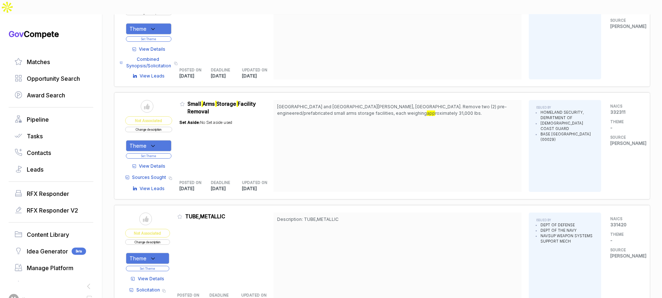
click at [156, 163] on span "View Details" at bounding box center [152, 166] width 26 height 7
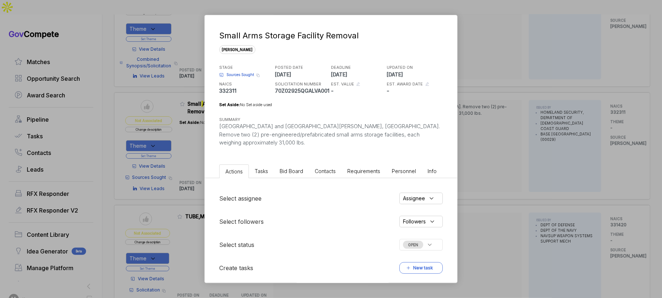
drag, startPoint x: 310, startPoint y: 163, endPoint x: 290, endPoint y: 160, distance: 20.1
click at [306, 162] on ul "Actions Tasks Bid Board Contacts Requirements Personnel Info" at bounding box center [331, 169] width 253 height 17
click at [288, 168] on span "Bid Board" at bounding box center [292, 171] width 24 height 6
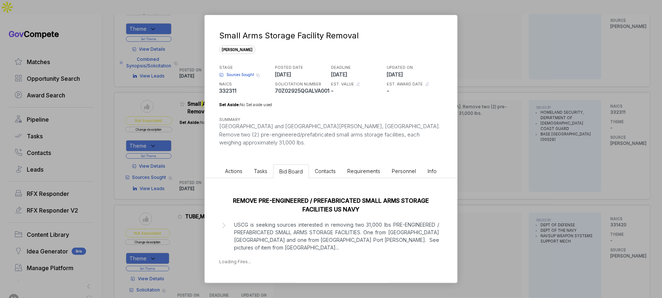
click at [502, 173] on div "Small Arms Storage Facility Removal [PERSON_NAME] STAGE Sources Sought Copy lin…" at bounding box center [331, 149] width 662 height 298
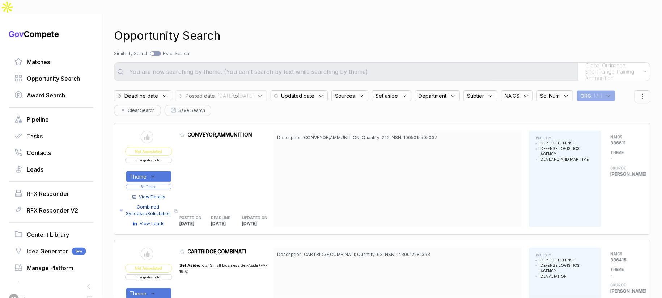
click at [608, 62] on span "Global Ordnance: Short Range Training Ammunition" at bounding box center [612, 71] width 55 height 19
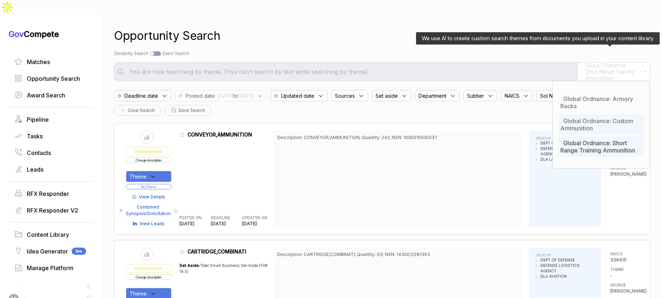
click at [600, 114] on div "Global Ordnance: Custom Ammunition" at bounding box center [601, 124] width 85 height 20
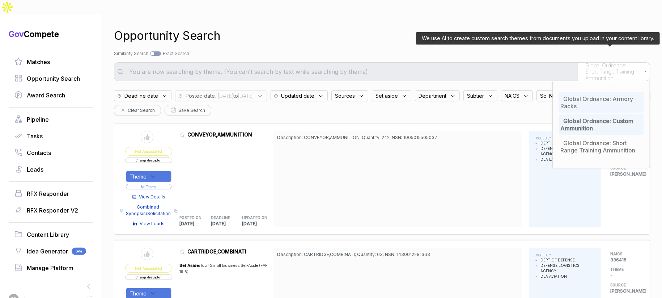
click at [599, 95] on span "Global Ordnance: Armory Racks" at bounding box center [597, 102] width 73 height 14
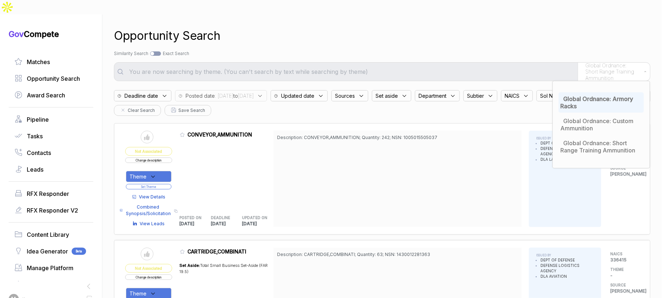
click at [501, 43] on div "Opportunity Search Search by Topic Relevance Similarity Search Search by Exact …" at bounding box center [382, 163] width 537 height 298
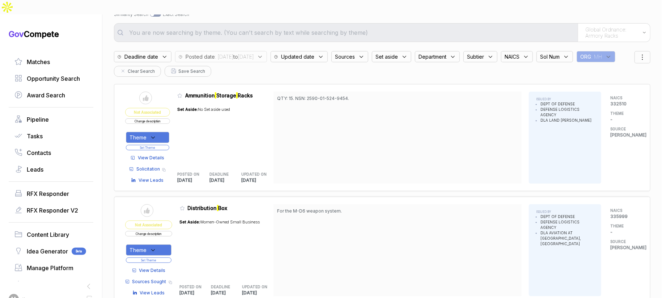
scroll to position [78, 0]
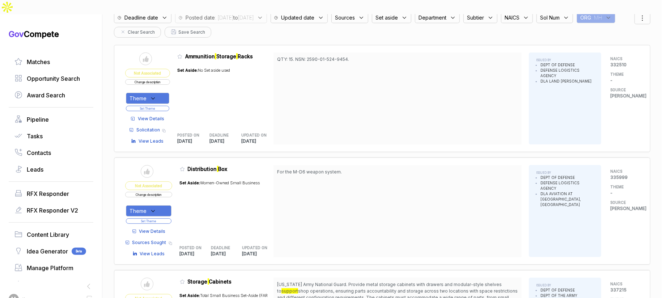
click at [150, 115] on span "View Details" at bounding box center [151, 118] width 26 height 7
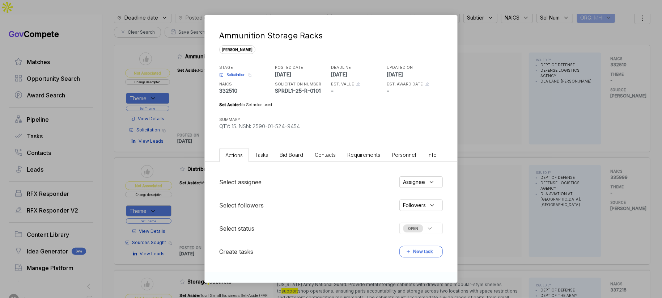
drag, startPoint x: 292, startPoint y: 155, endPoint x: 337, endPoint y: 151, distance: 45.4
click at [292, 155] on span "Bid Board" at bounding box center [292, 155] width 24 height 6
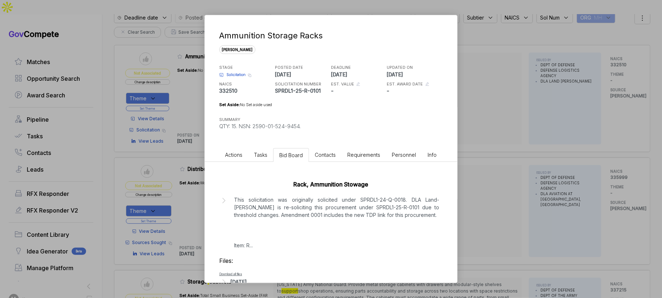
click at [485, 149] on div "Ammunition Storage Racks [PERSON_NAME] STAGE Solicitation Copy link POSTED DATE…" at bounding box center [331, 149] width 662 height 298
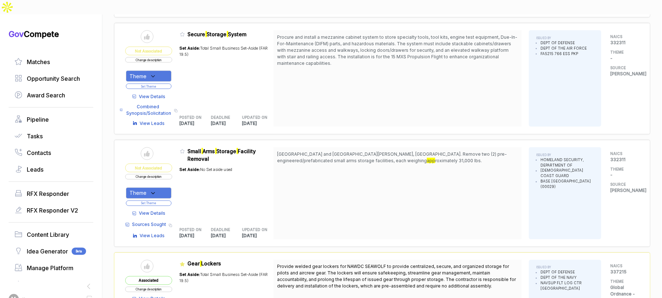
scroll to position [673, 0]
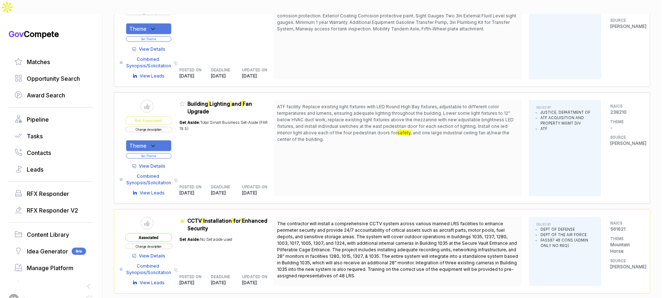
scroll to position [1871, 0]
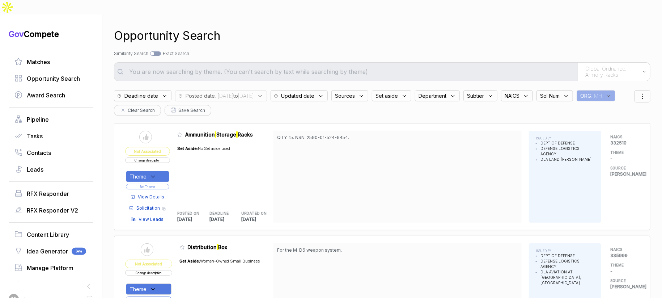
drag, startPoint x: 593, startPoint y: 47, endPoint x: 594, endPoint y: 55, distance: 7.6
click at [593, 47] on div "Opportunity Search Search by Topic Relevance Similarity Search Search by Exact …" at bounding box center [382, 163] width 537 height 298
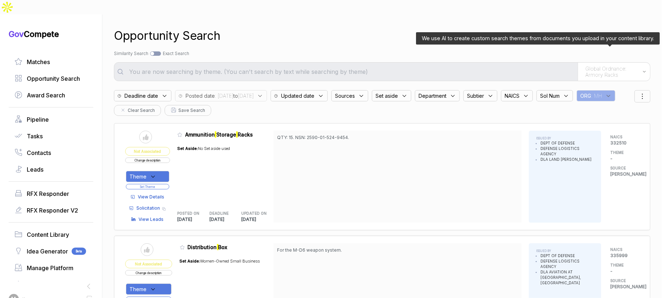
drag, startPoint x: 594, startPoint y: 55, endPoint x: 594, endPoint y: 61, distance: 6.2
click at [594, 65] on span "Global Ordnance: Armory Racks" at bounding box center [612, 71] width 54 height 13
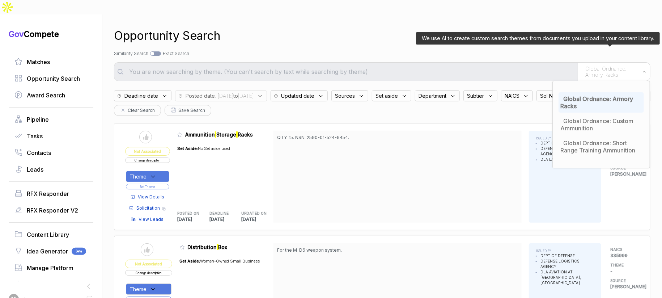
drag, startPoint x: 587, startPoint y: 88, endPoint x: 555, endPoint y: 72, distance: 35.6
click at [587, 92] on div "Global Ordnance: Armory Racks" at bounding box center [601, 102] width 85 height 20
click at [476, 33] on div "Opportunity Search Search by Topic Relevance Similarity Search Search by Exact …" at bounding box center [382, 163] width 537 height 298
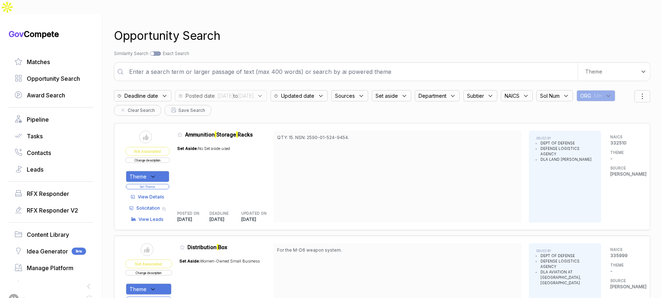
click at [466, 64] on input "text" at bounding box center [351, 71] width 453 height 14
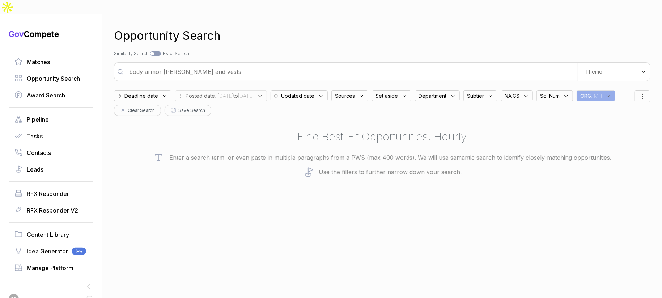
type input "body armor [PERSON_NAME] and vests"
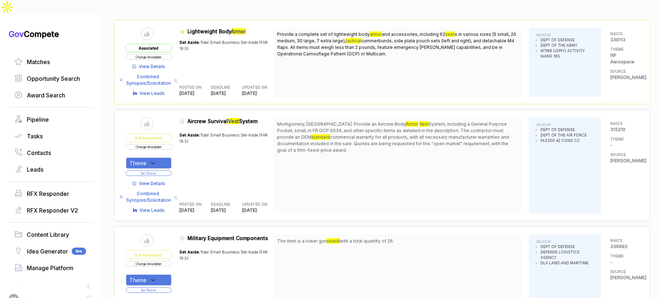
scroll to position [193, 0]
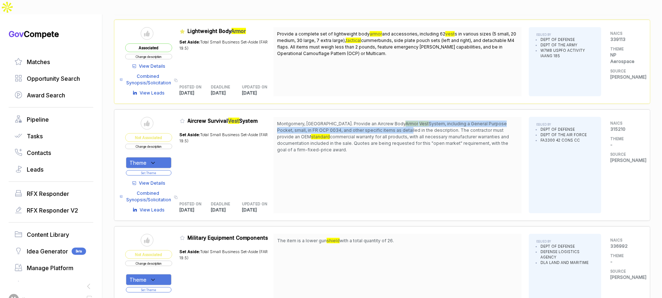
drag, startPoint x: 368, startPoint y: 107, endPoint x: 370, endPoint y: 112, distance: 5.8
click at [370, 120] on span "Montgomery, [GEOGRAPHIC_DATA]. Provide an Aircrew Body Armor Vest System, inclu…" at bounding box center [397, 136] width 241 height 33
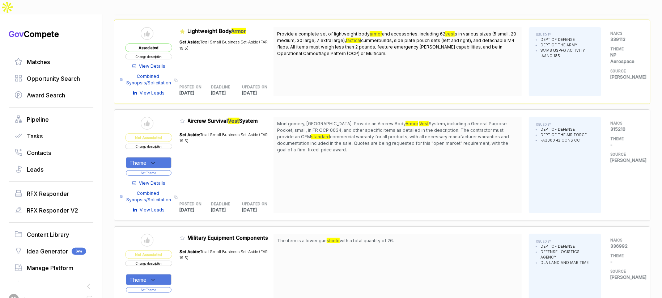
click at [148, 180] on span "View Details" at bounding box center [152, 183] width 26 height 7
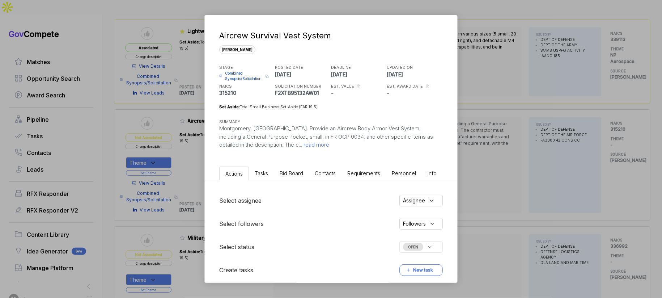
drag, startPoint x: 290, startPoint y: 170, endPoint x: 293, endPoint y: 173, distance: 4.6
click at [291, 170] on span "Bid Board" at bounding box center [292, 173] width 24 height 6
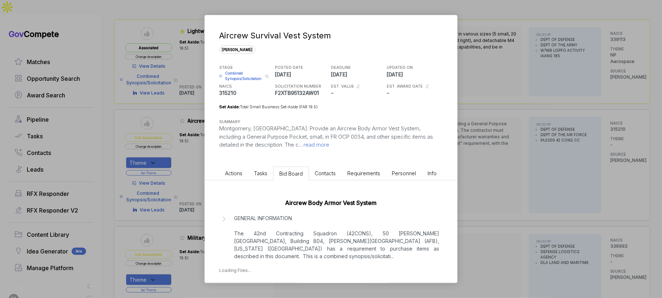
click at [320, 238] on p "GENERAL INFORMATION The 42nd Contracting Squadron (42CONS), 50 [PERSON_NAME][GE…" at bounding box center [336, 237] width 205 height 46
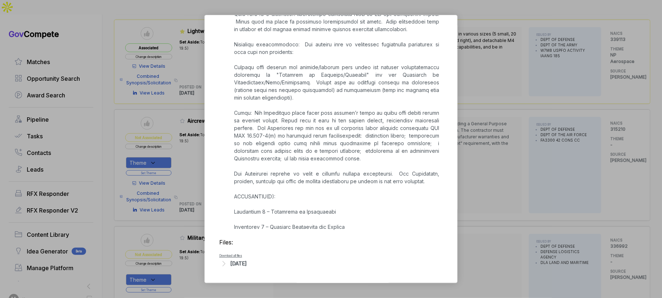
scroll to position [1108, 0]
drag, startPoint x: 253, startPoint y: 266, endPoint x: 258, endPoint y: 259, distance: 8.4
click at [247, 266] on div "[DATE]" at bounding box center [239, 263] width 16 height 8
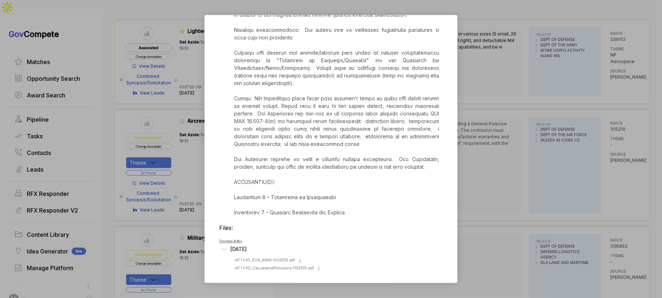
scroll to position [1125, 0]
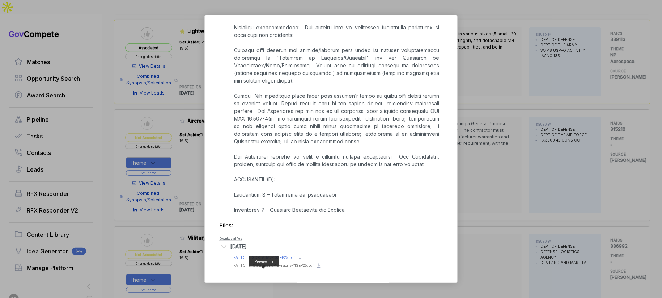
click at [280, 258] on span "- ATTCH1_SOR_ABAV-10SEP25.pdf" at bounding box center [265, 257] width 62 height 4
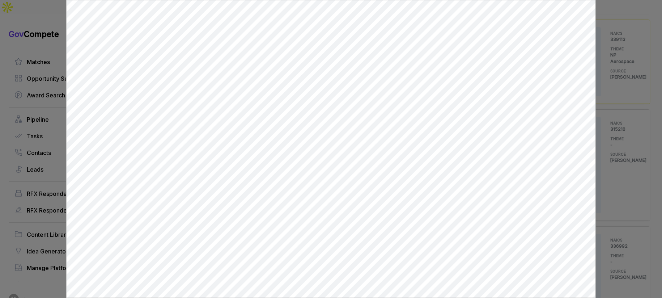
scroll to position [0, 0]
click at [613, 104] on div at bounding box center [331, 149] width 662 height 298
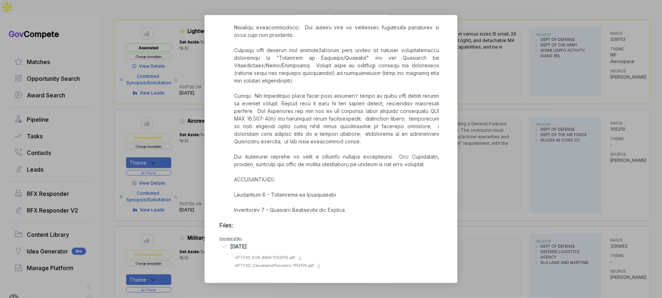
click at [486, 141] on div "Aircrew Survival Vest System [PERSON_NAME] STAGE Combined Synopsis/Solicitation…" at bounding box center [331, 149] width 662 height 298
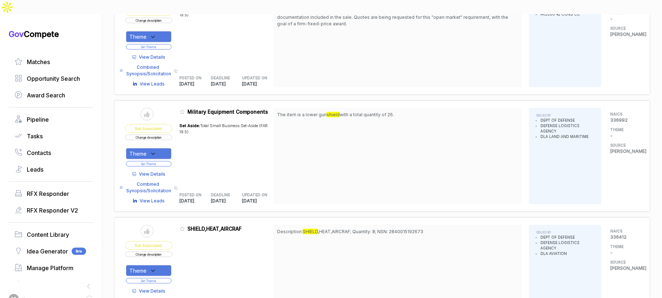
scroll to position [355, 0]
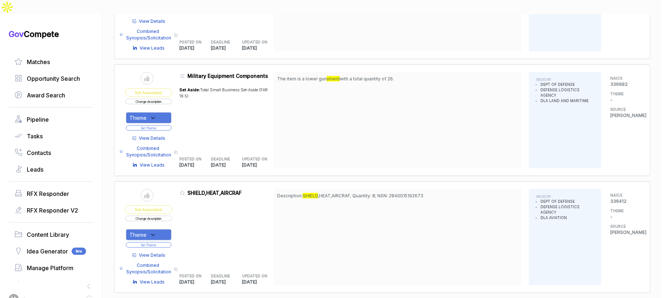
click at [161, 135] on span "View Details" at bounding box center [152, 138] width 26 height 7
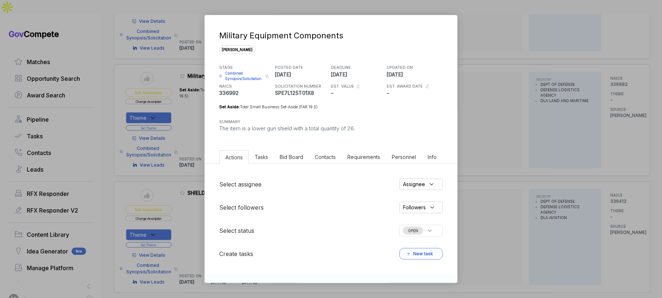
click at [282, 157] on span "Bid Board" at bounding box center [292, 157] width 24 height 6
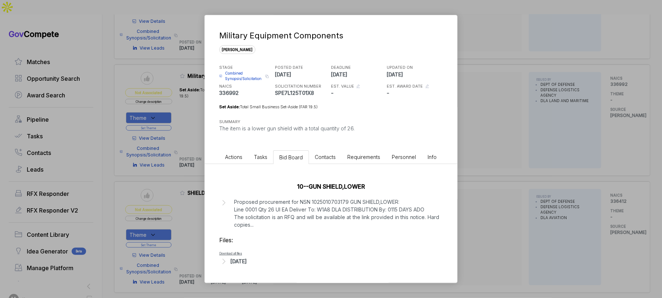
click at [465, 168] on div "Military Equipment Components [PERSON_NAME] STAGE Combined Synopsis/Solicitatio…" at bounding box center [331, 149] width 662 height 298
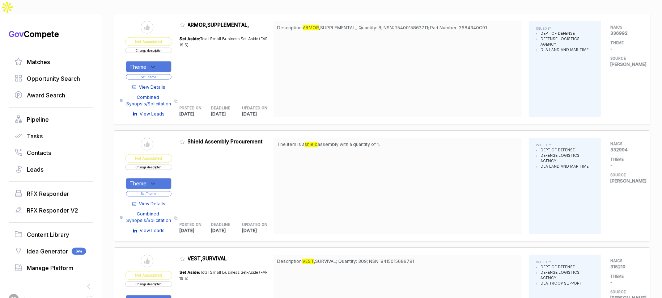
scroll to position [835, 0]
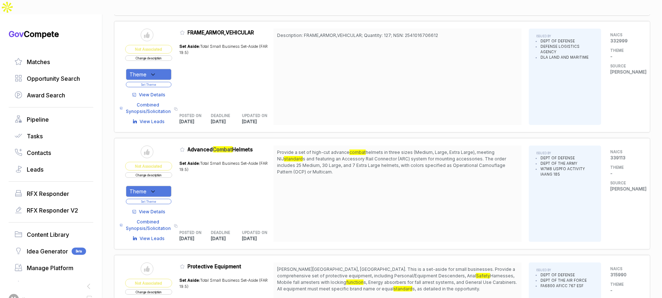
scroll to position [1658, 0]
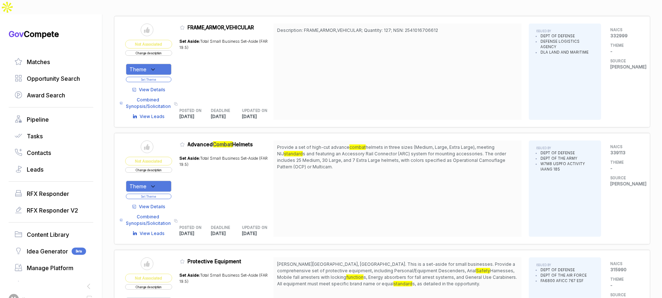
click at [163, 203] on span "View Details" at bounding box center [152, 206] width 26 height 7
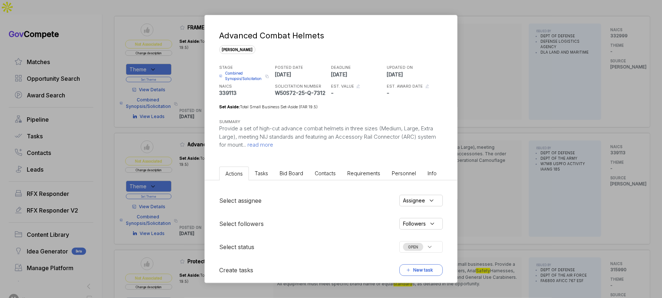
click at [295, 168] on li "Bid Board" at bounding box center [291, 172] width 35 height 13
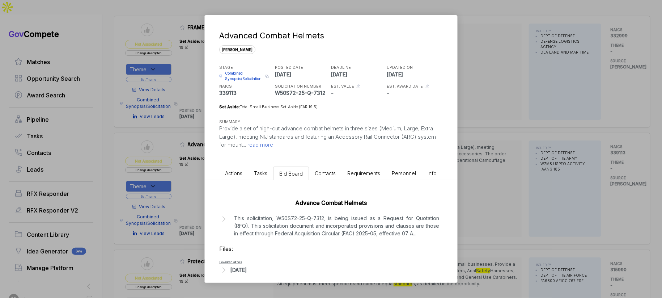
drag, startPoint x: 255, startPoint y: 267, endPoint x: 268, endPoint y: 260, distance: 15.2
click at [247, 267] on div "[DATE]" at bounding box center [239, 270] width 16 height 8
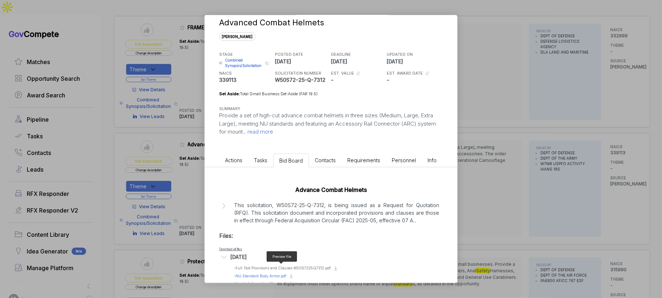
scroll to position [30, 0]
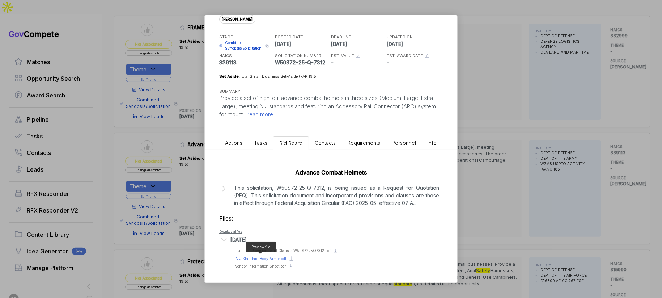
click at [267, 257] on span "- NIJ Standard Body Armor.pdf" at bounding box center [260, 258] width 53 height 4
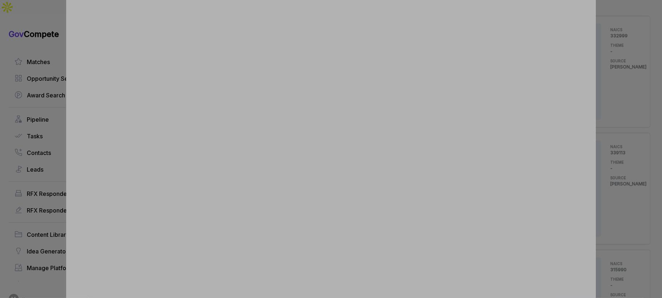
click at [617, 164] on div at bounding box center [331, 149] width 662 height 298
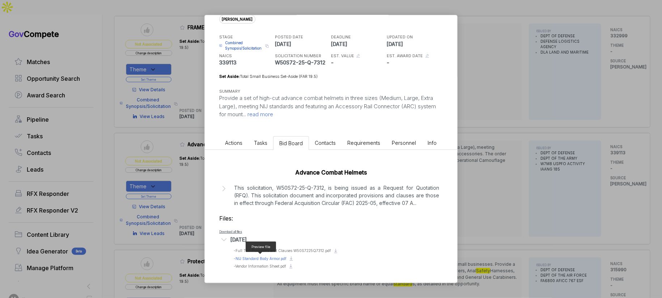
click at [280, 256] on span "- NIJ Standard Body Armor.pdf" at bounding box center [260, 258] width 53 height 4
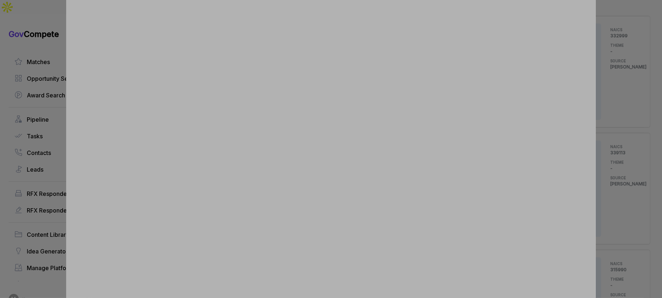
click at [611, 175] on div at bounding box center [331, 149] width 662 height 298
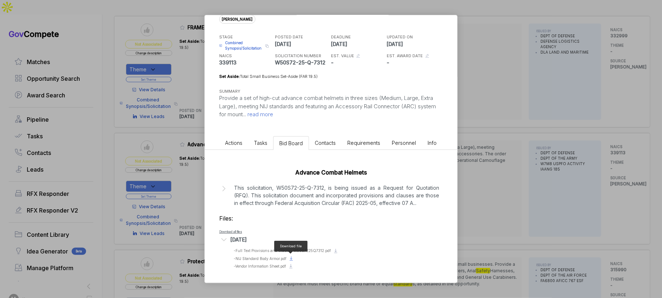
click at [292, 257] on icon at bounding box center [291, 258] width 6 height 6
click at [270, 266] on span "- Vendor Information Sheet.pdf" at bounding box center [260, 266] width 52 height 4
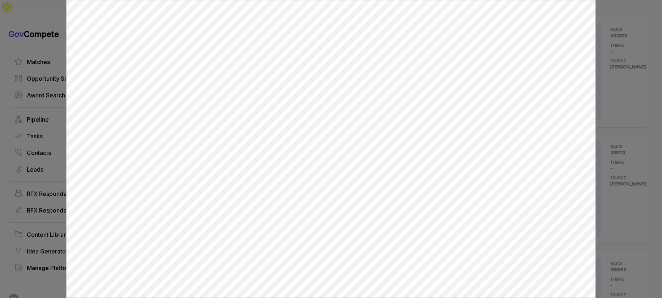
scroll to position [0, 0]
drag, startPoint x: 608, startPoint y: 214, endPoint x: 522, endPoint y: 224, distance: 86.7
click at [606, 214] on div at bounding box center [331, 149] width 662 height 298
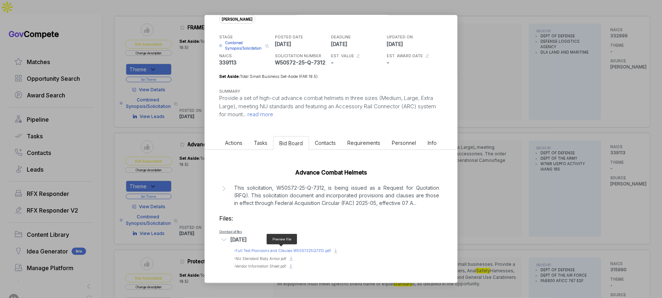
click at [283, 248] on span "- Full Text Provisions and Clauses W50S7225Q7312.pdf" at bounding box center [282, 250] width 97 height 4
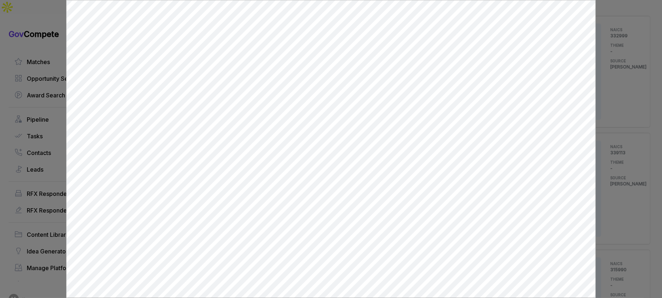
drag, startPoint x: 612, startPoint y: 207, endPoint x: 520, endPoint y: 188, distance: 94.2
click at [610, 206] on div at bounding box center [331, 149] width 662 height 298
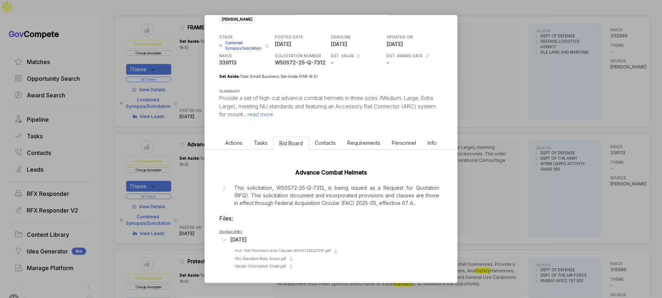
click at [326, 185] on p "This solicitation, W50S72-25-Q-7312, is being issued as a Request for Quotation…" at bounding box center [336, 195] width 205 height 23
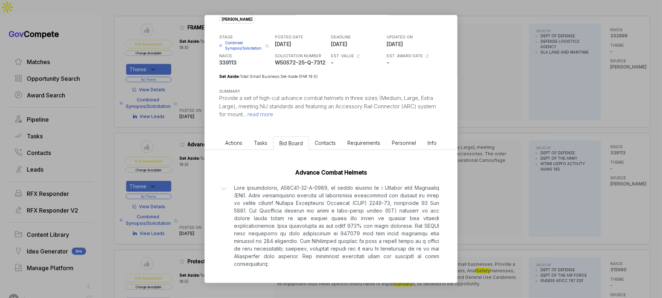
click at [238, 47] on span "Combined Synopsis/Solicitation" at bounding box center [244, 45] width 38 height 11
click at [513, 135] on div "Advanced Combat Helmets [PERSON_NAME] STAGE Combined Synopsis/Solicitation Copy…" at bounding box center [331, 149] width 662 height 298
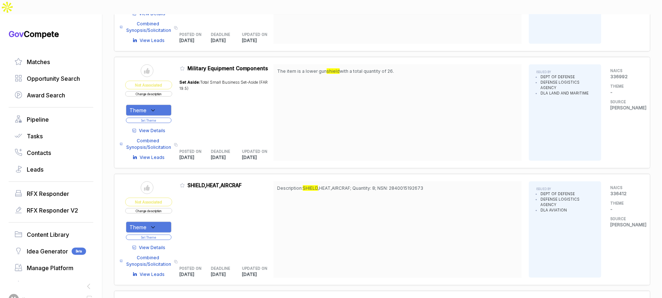
scroll to position [162, 0]
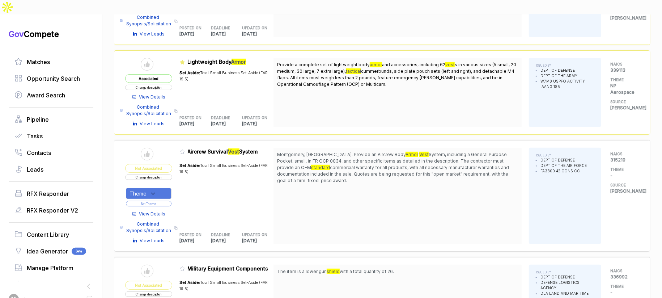
click at [172, 174] on button "Change description" at bounding box center [148, 176] width 47 height 5
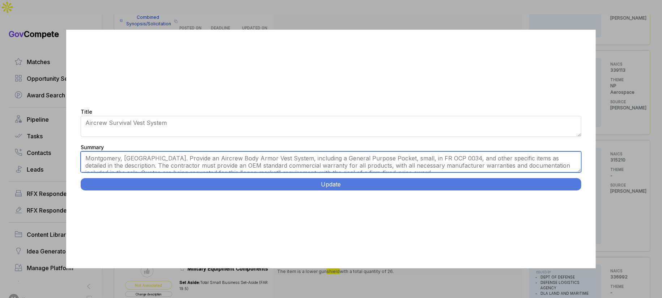
click at [283, 165] on textarea "Montgomery, [GEOGRAPHIC_DATA]. Provide an Aircrew Body Armor Vest System, inclu…" at bounding box center [331, 161] width 501 height 21
paste textarea "Air Force Aircrew Body Armor Vest System. [PERSON_NAME][GEOGRAPHIC_DATA], AL de…"
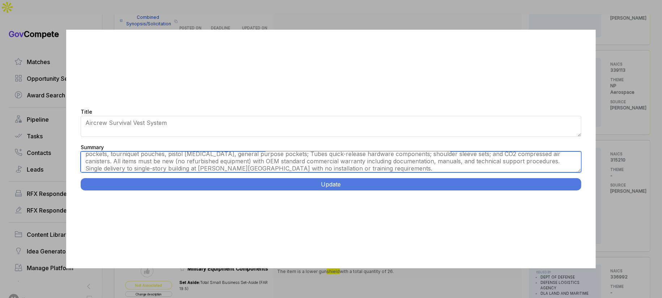
scroll to position [0, 0]
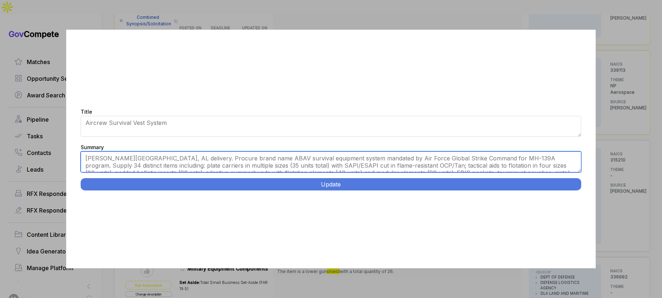
type textarea "[PERSON_NAME][GEOGRAPHIC_DATA], AL delivery. Procure brand name ABAV survival e…"
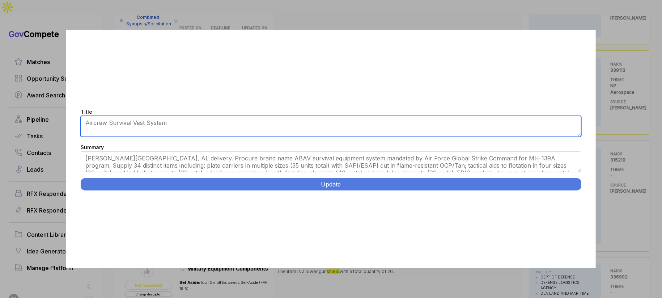
click at [280, 122] on textarea "Aircrew Survival Vest System" at bounding box center [331, 126] width 501 height 21
paste textarea "Force Aircrew Body Armor Vest System."
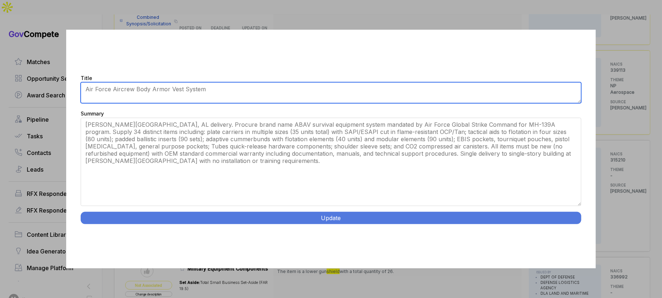
drag, startPoint x: 579, startPoint y: 171, endPoint x: 581, endPoint y: 238, distance: 67.4
click at [581, 238] on div "Title Aircrew Survival Vest System Summary [GEOGRAPHIC_DATA], [GEOGRAPHIC_DATA]…" at bounding box center [331, 149] width 530 height 238
type textarea "Air Force Aircrew Body Armor Vest System"
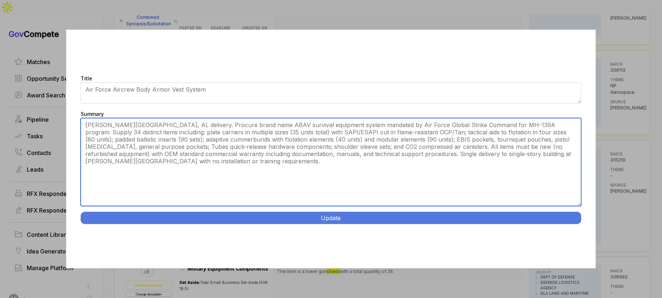
click at [211, 131] on textarea "Montgomery, [GEOGRAPHIC_DATA]. Provide an Aircrew Body Armor Vest System, inclu…" at bounding box center [331, 162] width 501 height 88
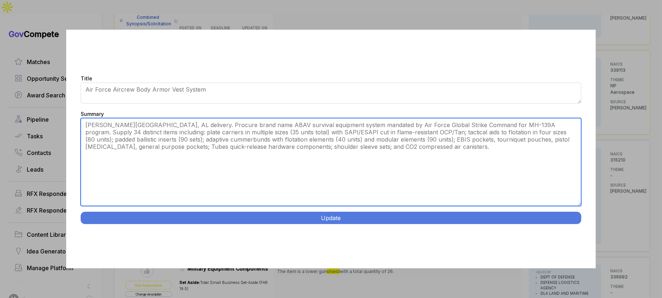
type textarea "[PERSON_NAME][GEOGRAPHIC_DATA], AL delivery. Procure brand name ABAV survival e…"
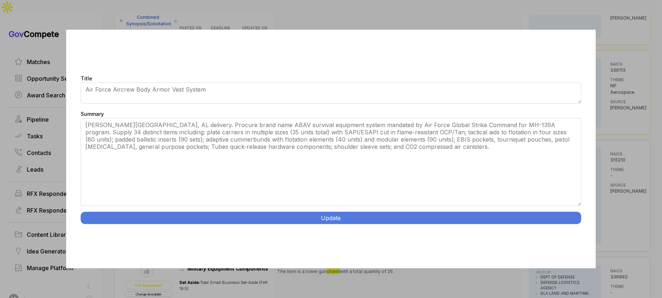
click at [329, 215] on button "Update" at bounding box center [331, 218] width 501 height 12
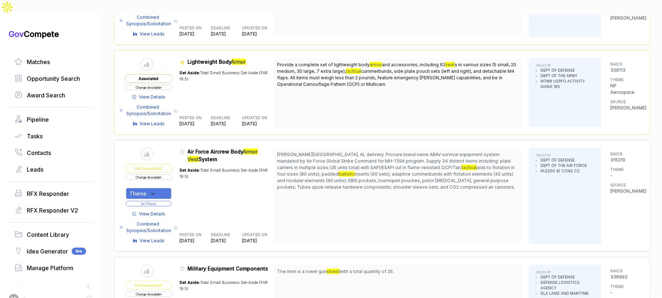
drag, startPoint x: 154, startPoint y: 177, endPoint x: 157, endPoint y: 182, distance: 5.8
click at [154, 190] on icon at bounding box center [153, 193] width 7 height 7
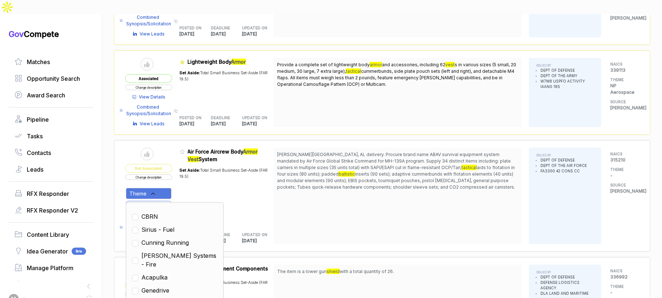
drag, startPoint x: 173, startPoint y: 279, endPoint x: 206, endPoint y: 257, distance: 39.8
click at [174, 297] on span "NP Aerospace" at bounding box center [161, 303] width 41 height 9
checkbox input "true"
click at [295, 211] on div "[PERSON_NAME][GEOGRAPHIC_DATA], AL delivery. Procure brand name ABAV survival e…" at bounding box center [398, 196] width 248 height 96
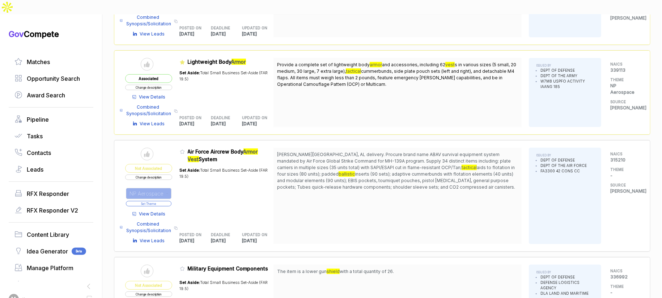
click at [172, 201] on button "Set Theme" at bounding box center [149, 203] width 46 height 5
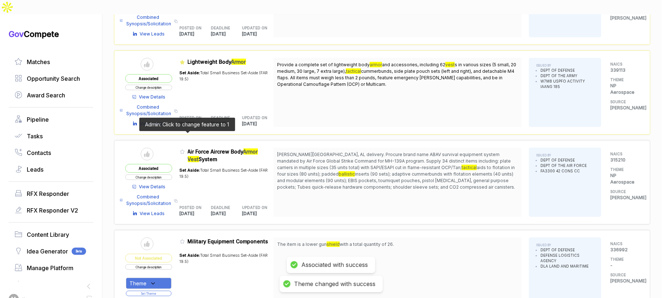
drag, startPoint x: 185, startPoint y: 135, endPoint x: 194, endPoint y: 148, distance: 15.4
click at [185, 149] on icon at bounding box center [182, 151] width 5 height 5
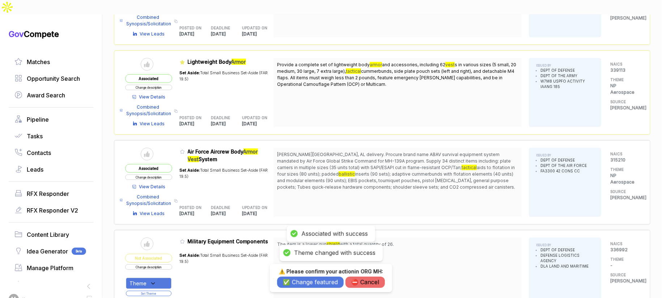
click at [310, 284] on button "✅ Change featured" at bounding box center [310, 281] width 67 height 11
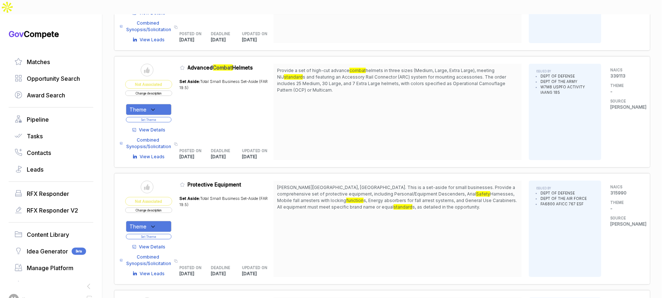
scroll to position [1701, 0]
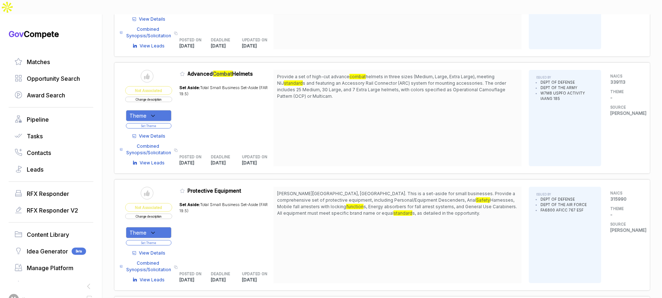
click at [166, 97] on button "Change description" at bounding box center [148, 99] width 47 height 5
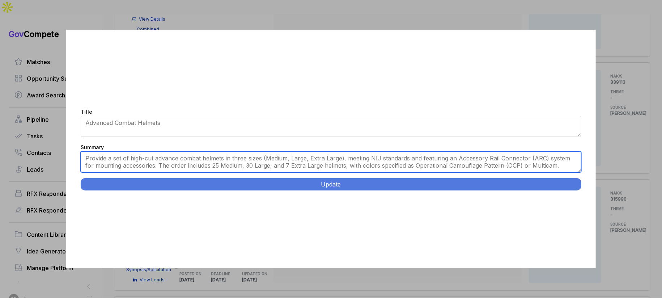
click at [242, 158] on textarea "Provide a set of high-cut advance combat helmets in three sizes (Medium, Large,…" at bounding box center [331, 161] width 501 height 21
paste textarea "[GEOGRAPHIC_DATA], [GEOGRAPHIC_DATA]. 185th Air Refueling Wing seeks 62 High Cu…"
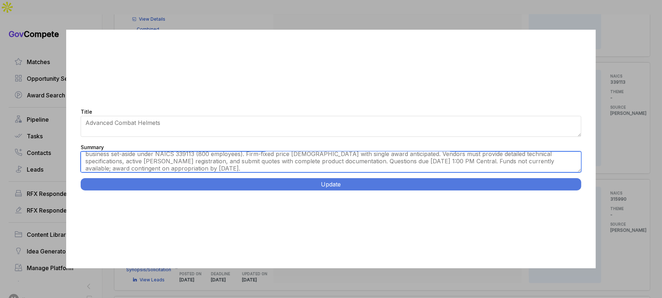
scroll to position [0, 0]
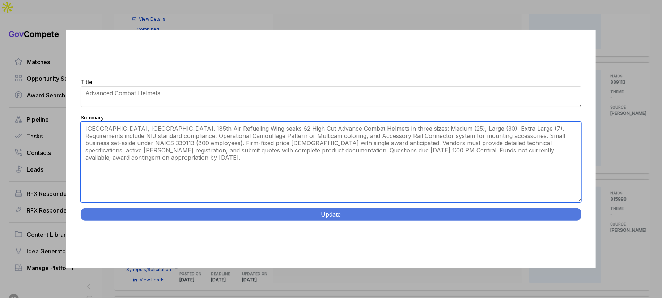
drag, startPoint x: 579, startPoint y: 170, endPoint x: 557, endPoint y: 216, distance: 50.8
click at [583, 229] on div "Title Advanced Combat Helmets Summary Provide a set of high-cut advance combat …" at bounding box center [331, 149] width 530 height 238
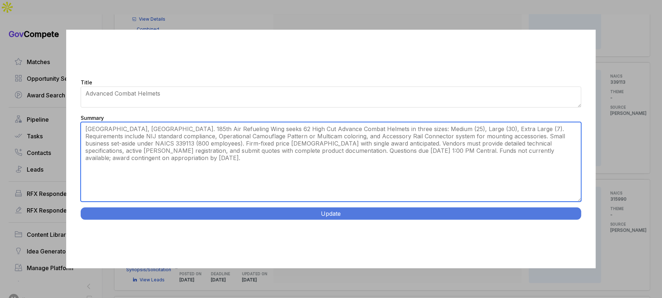
drag, startPoint x: 445, startPoint y: 136, endPoint x: 179, endPoint y: 149, distance: 266.3
click at [179, 149] on textarea "Provide a set of high-cut advance combat helmets in three sizes (Medium, Large,…" at bounding box center [331, 162] width 501 height 80
type textarea "[GEOGRAPHIC_DATA], [GEOGRAPHIC_DATA]. 185th Air Refueling Wing seeks 62 High Cu…"
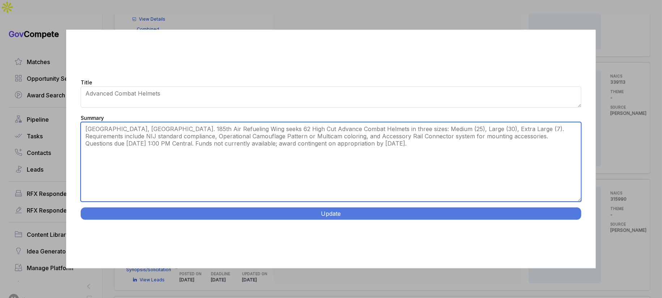
drag, startPoint x: 392, startPoint y: 146, endPoint x: 27, endPoint y: 115, distance: 366.8
click at [27, 115] on div "Title Advanced Combat Helmets Summary Provide a set of high-cut advance combat …" at bounding box center [331, 149] width 662 height 298
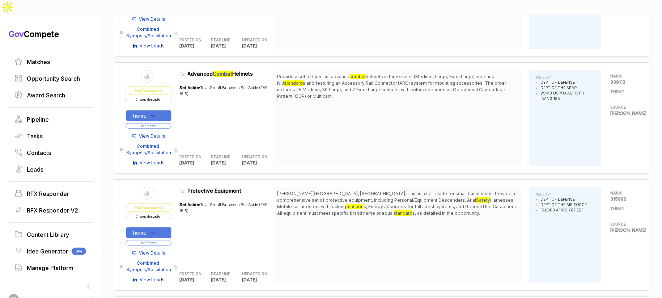
click at [162, 97] on button "Change description" at bounding box center [148, 99] width 47 height 5
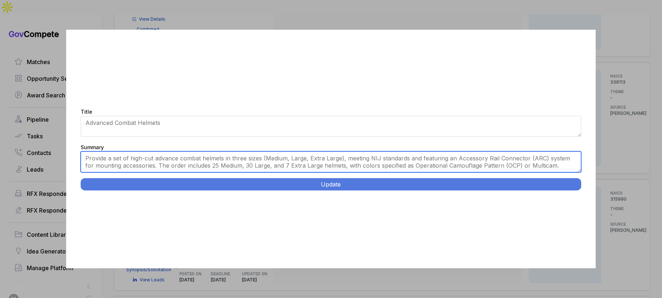
click at [282, 161] on textarea "Provide a set of high-cut advance combat helmets in three sizes (Medium, Large,…" at bounding box center [331, 161] width 501 height 21
paste textarea "[GEOGRAPHIC_DATA], [GEOGRAPHIC_DATA]. 185th Air Refueling Wing seeks 62 High Cu…"
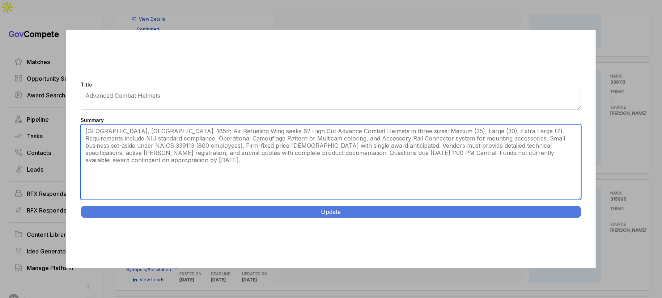
drag, startPoint x: 580, startPoint y: 170, endPoint x: 381, endPoint y: 183, distance: 199.4
click at [571, 225] on div "Title Advanced Combat Helmets Summary Provide a set of high-cut advance combat …" at bounding box center [331, 149] width 530 height 238
drag, startPoint x: 337, startPoint y: 132, endPoint x: 407, endPoint y: 140, distance: 71.0
click at [344, 139] on textarea "Provide a set of high-cut advance combat helmets in three sizes (Medium, Large,…" at bounding box center [331, 161] width 501 height 75
drag, startPoint x: 445, startPoint y: 139, endPoint x: 181, endPoint y: 152, distance: 264.4
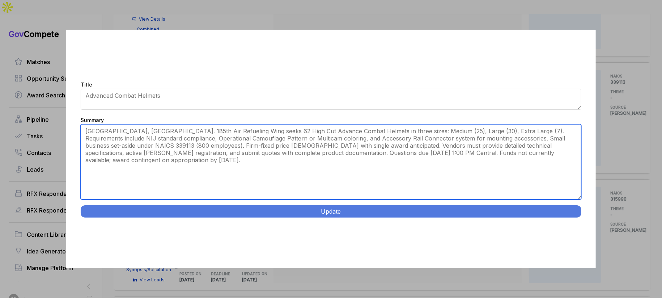
click at [181, 152] on textarea "Provide a set of high-cut advance combat helmets in three sizes (Medium, Large,…" at bounding box center [331, 161] width 501 height 75
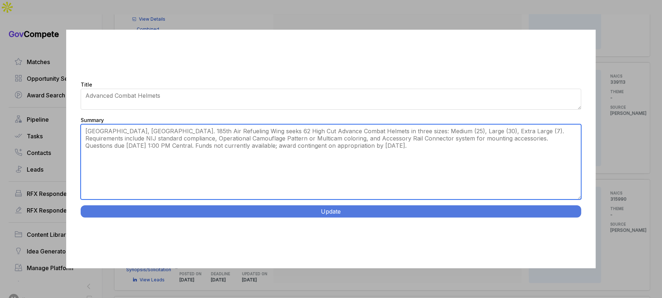
type textarea "[GEOGRAPHIC_DATA], [GEOGRAPHIC_DATA]. 185th Air Refueling Wing seeks 62 High Cu…"
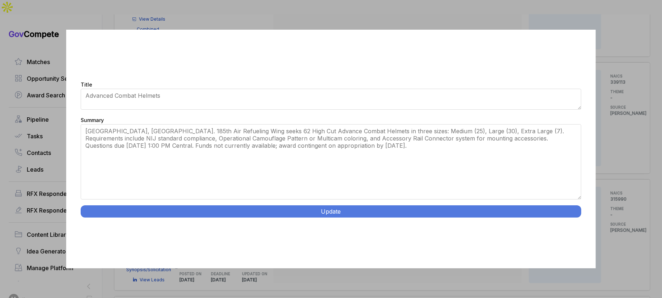
click at [371, 209] on button "Update" at bounding box center [331, 211] width 501 height 12
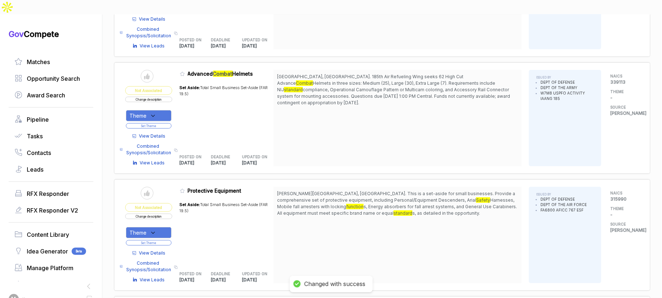
click at [160, 110] on div "Theme" at bounding box center [149, 115] width 46 height 11
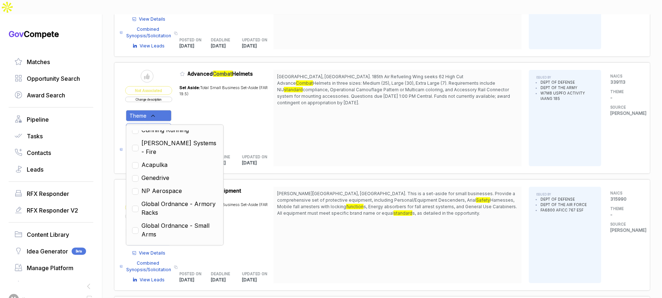
drag, startPoint x: 177, startPoint y: 161, endPoint x: 228, endPoint y: 149, distance: 52.7
click at [177, 186] on span "NP Aerospace" at bounding box center [161, 190] width 41 height 9
checkbox input "true"
drag, startPoint x: 291, startPoint y: 132, endPoint x: 239, endPoint y: 121, distance: 53.0
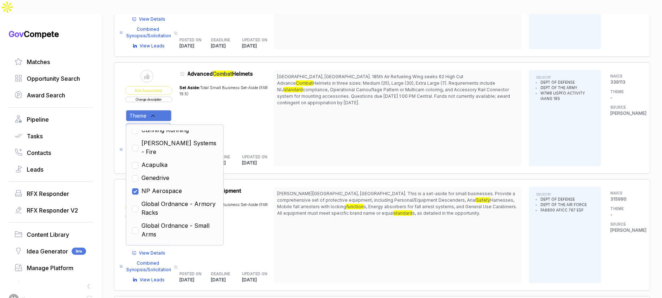
click at [285, 132] on div "[GEOGRAPHIC_DATA], [GEOGRAPHIC_DATA]. 185th Air Refueling Wing seeks 62 High Cu…" at bounding box center [398, 118] width 248 height 96
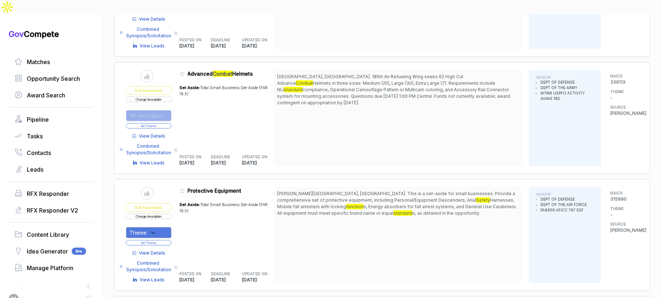
click at [169, 123] on button "Set Theme" at bounding box center [149, 125] width 46 height 5
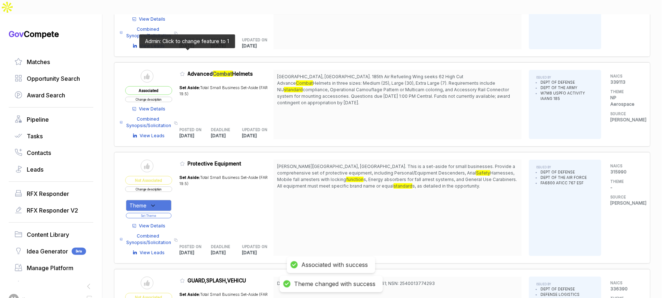
click at [185, 71] on icon at bounding box center [182, 73] width 5 height 5
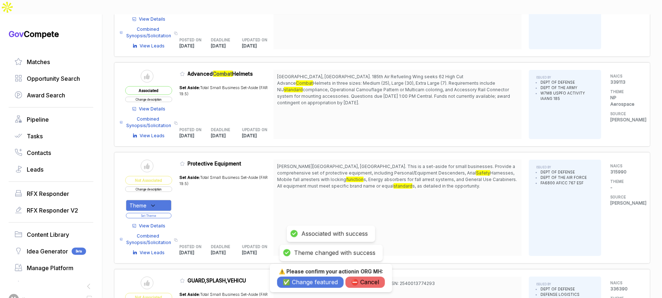
click at [297, 283] on button "✅ Change featured" at bounding box center [310, 281] width 67 height 11
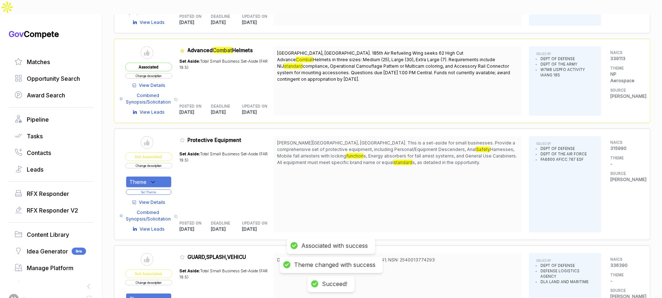
scroll to position [1743, 0]
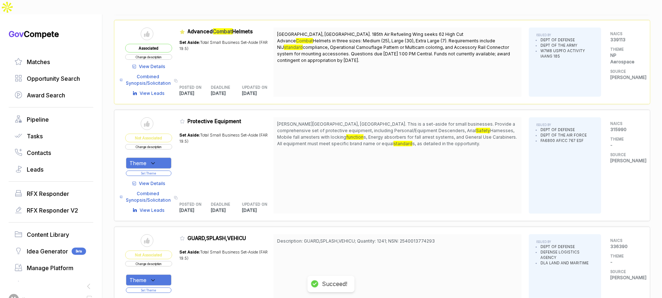
click at [152, 180] on span "View Details" at bounding box center [152, 183] width 26 height 7
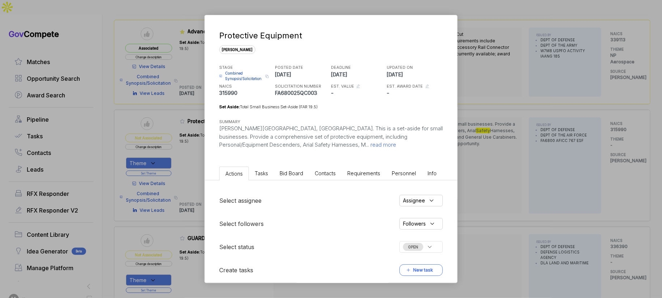
click at [280, 179] on ul "Actions Tasks Bid Board Contacts Requirements Personnel Info" at bounding box center [331, 172] width 253 height 17
click at [280, 178] on li "Bid Board" at bounding box center [291, 172] width 35 height 13
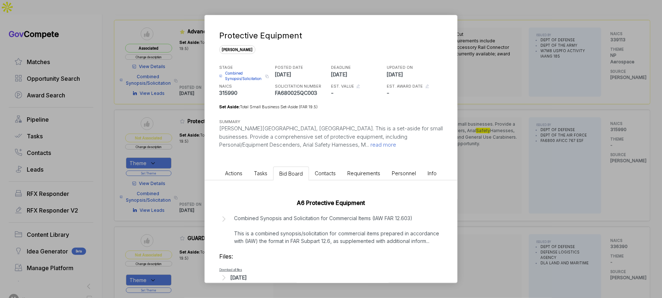
click at [244, 272] on div "Files: Download all files [DATE]" at bounding box center [331, 267] width 224 height 30
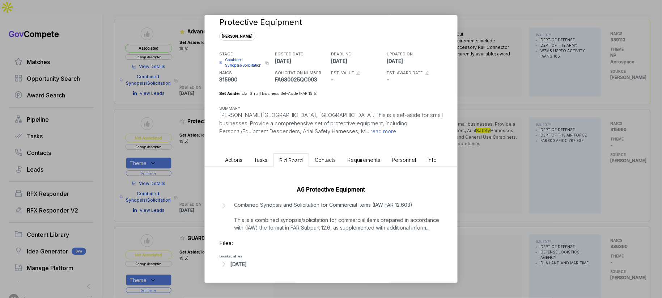
click at [252, 259] on div "[DATE]" at bounding box center [331, 263] width 224 height 9
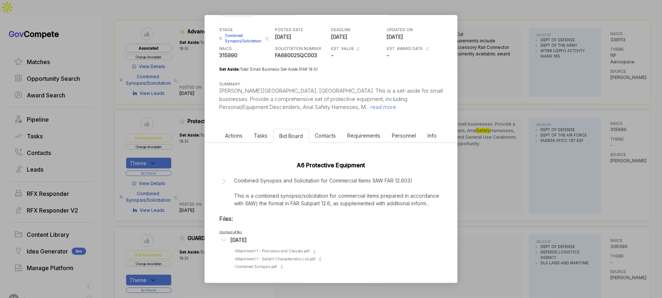
scroll to position [38, 0]
click at [301, 258] on span "- Attachment 1 - Salient Characteristics List.pdf" at bounding box center [275, 258] width 82 height 4
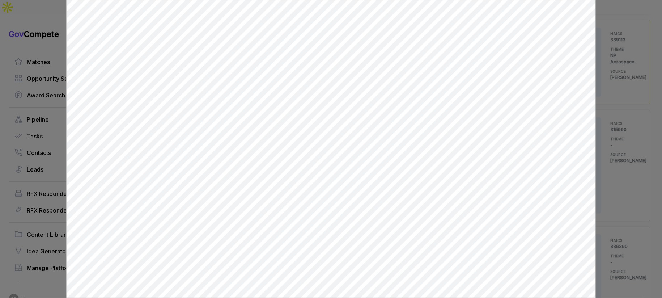
scroll to position [0, 0]
click at [617, 139] on div at bounding box center [331, 149] width 662 height 298
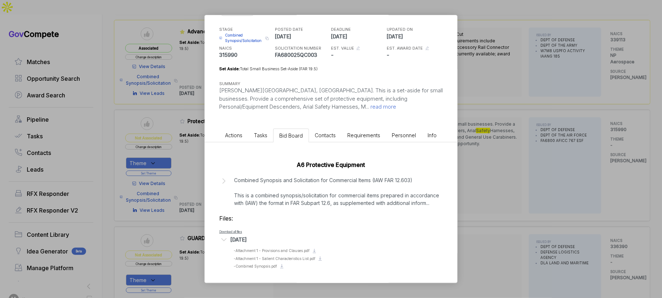
drag, startPoint x: 572, startPoint y: 154, endPoint x: 566, endPoint y: 155, distance: 6.2
click at [571, 155] on div "Protective Equipment [PERSON_NAME] STAGE Combined Synopsis/Solicitation Copy li…" at bounding box center [331, 149] width 662 height 298
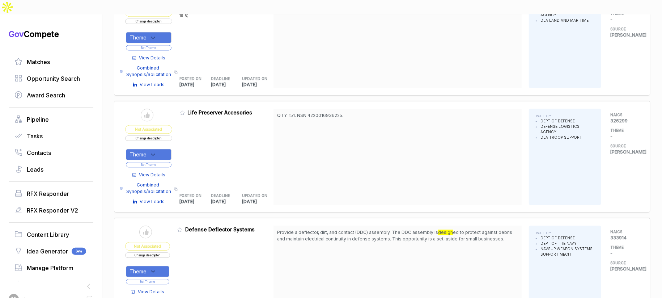
scroll to position [2963, 0]
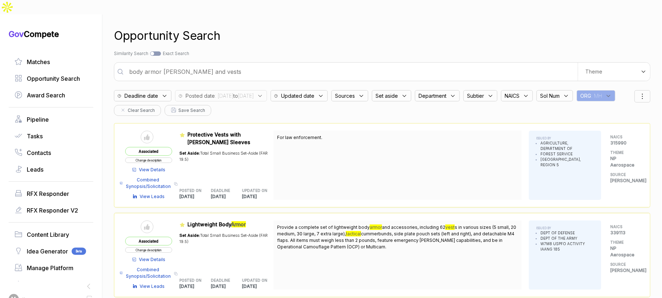
click at [460, 64] on input "body armor [PERSON_NAME] and vests" at bounding box center [351, 71] width 453 height 14
type input "a"
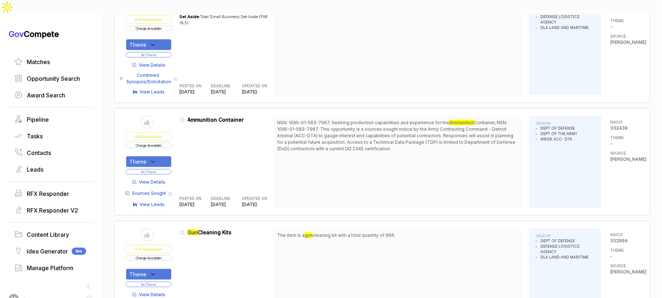
scroll to position [432, 0]
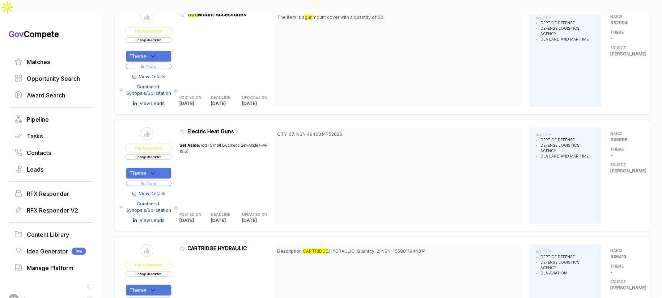
scroll to position [2091, 0]
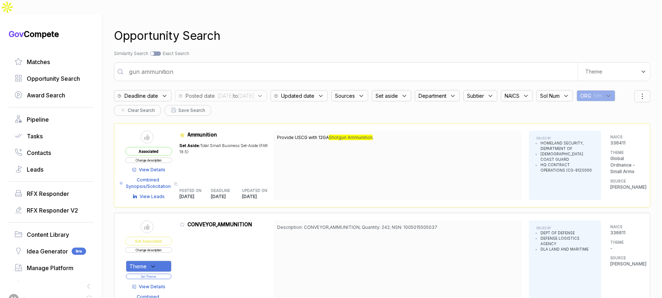
click at [334, 64] on input "gun ammunition" at bounding box center [351, 71] width 453 height 14
type input "unmanned aircraft vehicle and uas and cuas"
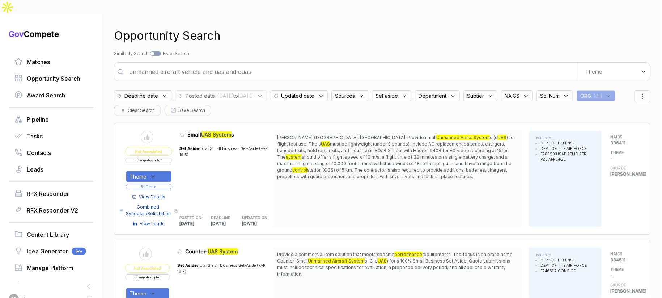
click at [157, 194] on span "View Details" at bounding box center [152, 197] width 26 height 7
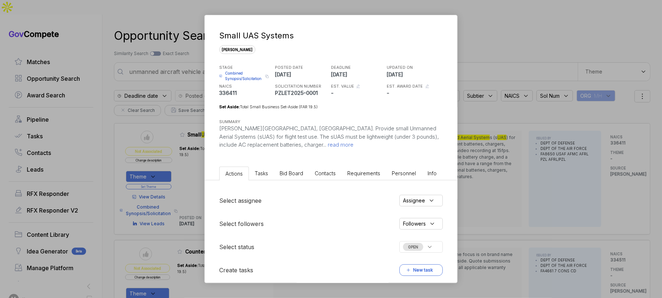
click at [289, 175] on span "Bid Board" at bounding box center [292, 173] width 24 height 6
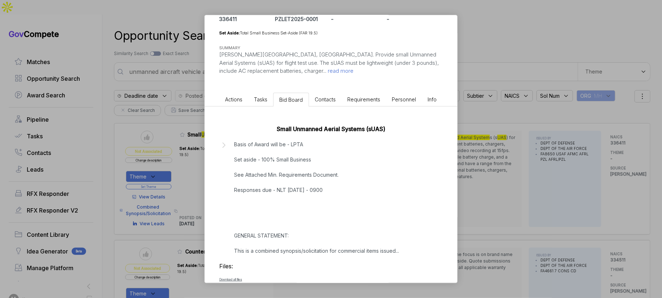
scroll to position [97, 0]
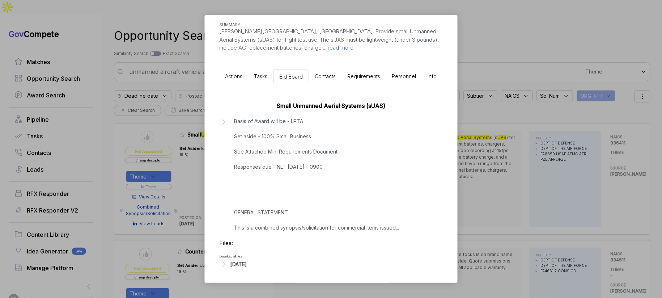
click at [256, 258] on div "Files: Download all files [DATE]" at bounding box center [331, 253] width 224 height 30
click at [247, 261] on div "[DATE]" at bounding box center [239, 264] width 16 height 8
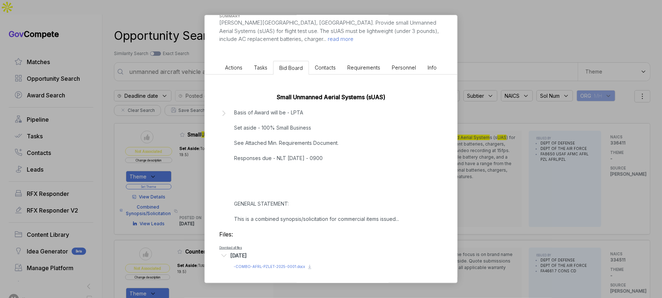
scroll to position [106, 0]
click at [276, 265] on span "- COMBO-AFRL-PZLET-2025-0001.docx" at bounding box center [269, 265] width 71 height 4
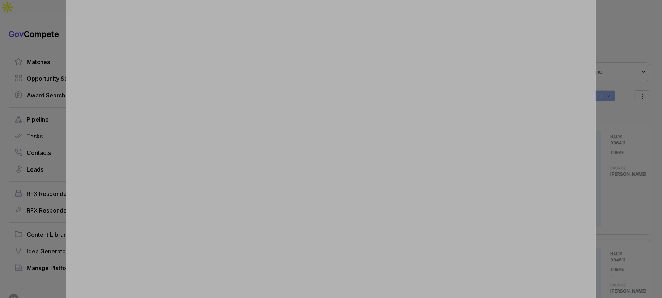
drag, startPoint x: 610, startPoint y: 146, endPoint x: 599, endPoint y: 151, distance: 12.3
click at [610, 146] on div at bounding box center [331, 149] width 662 height 298
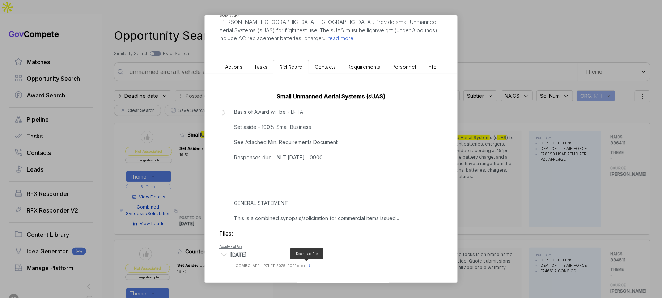
click at [308, 265] on icon at bounding box center [310, 266] width 6 height 6
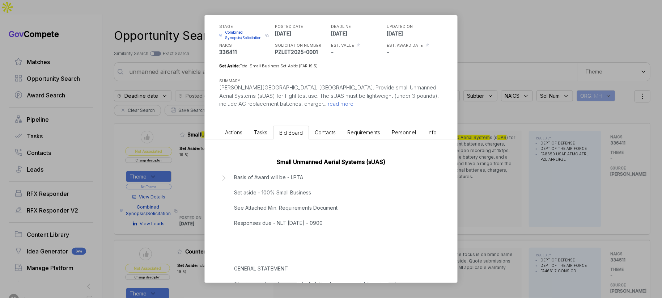
scroll to position [0, 0]
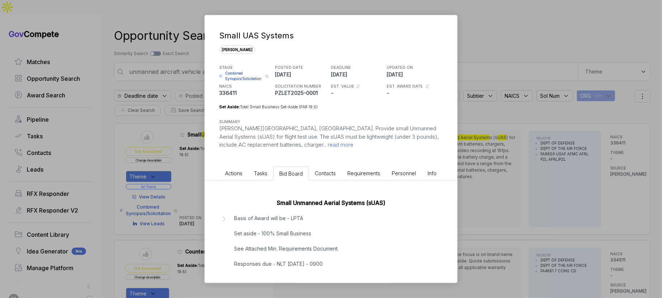
click at [241, 75] on span "Combined Synopsis/Solicitation" at bounding box center [244, 76] width 38 height 11
click at [483, 132] on div "Small UAS Systems [PERSON_NAME] STAGE Combined Synopsis/Solicitation Copy link …" at bounding box center [331, 149] width 662 height 298
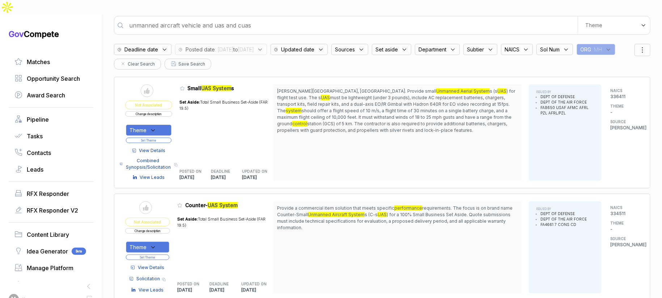
scroll to position [45, 0]
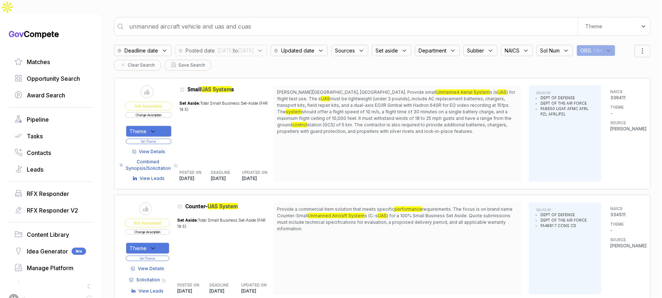
click at [160, 148] on span "View Details" at bounding box center [152, 151] width 26 height 7
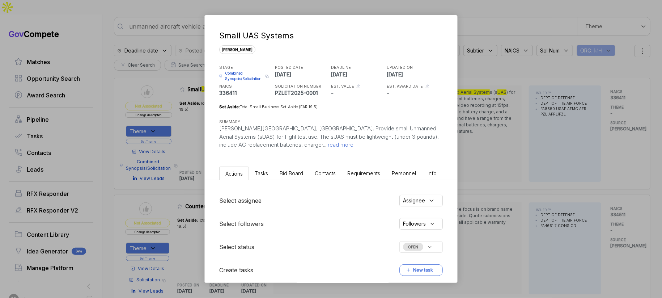
click at [489, 147] on div "Small UAS Systems [PERSON_NAME] STAGE Combined Synopsis/Solicitation Copy link …" at bounding box center [331, 149] width 662 height 298
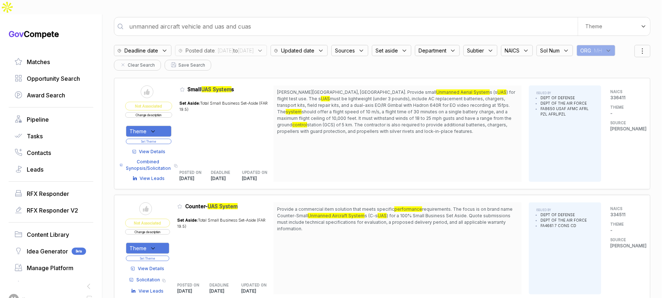
click at [167, 112] on button "Change description" at bounding box center [148, 114] width 47 height 5
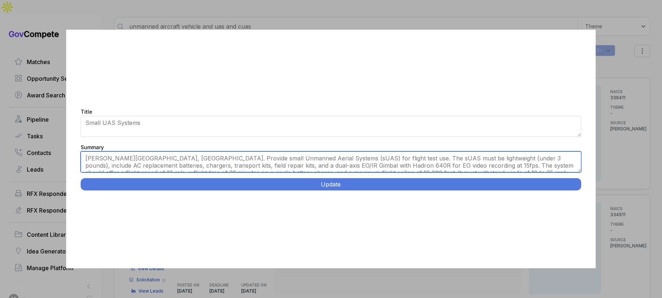
click at [211, 165] on textarea "[PERSON_NAME][GEOGRAPHIC_DATA], [GEOGRAPHIC_DATA]. Provide small Unmanned Aeria…" at bounding box center [331, 161] width 501 height 21
paste textarea "Air Force Research Lab sUAS for Flight Testing. [PERSON_NAME][GEOGRAPHIC_DATA],…"
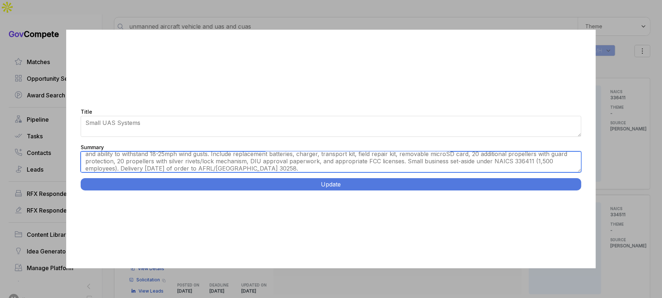
scroll to position [0, 0]
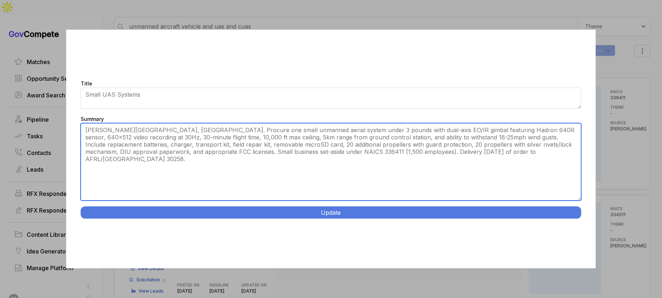
drag, startPoint x: 580, startPoint y: 169, endPoint x: 548, endPoint y: 219, distance: 59.7
click at [579, 226] on div "Title Small UAS Systems Summary [PERSON_NAME][GEOGRAPHIC_DATA], [GEOGRAPHIC_DAT…" at bounding box center [331, 149] width 530 height 238
click at [155, 153] on textarea "[PERSON_NAME][GEOGRAPHIC_DATA], [GEOGRAPHIC_DATA]. Provide small Unmanned Aeria…" at bounding box center [331, 161] width 501 height 77
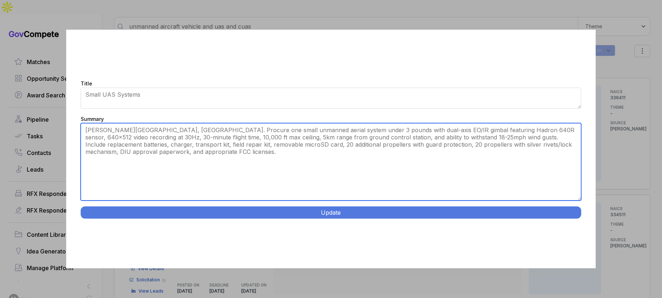
type textarea "[PERSON_NAME][GEOGRAPHIC_DATA], [GEOGRAPHIC_DATA]. Procure one small unmanned a…"
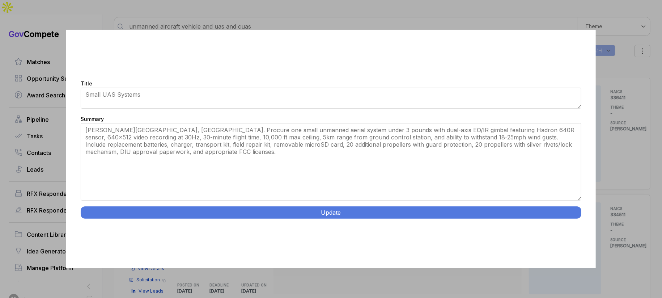
click at [183, 210] on button "Update" at bounding box center [331, 212] width 501 height 12
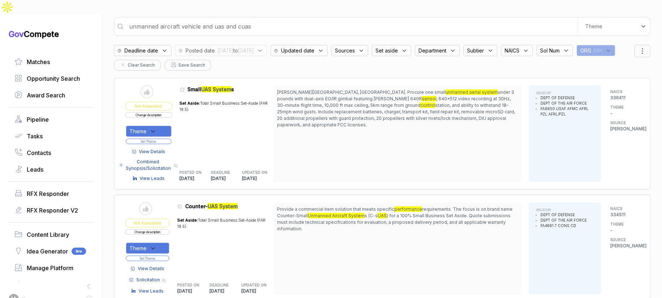
click at [170, 126] on div "Theme" at bounding box center [149, 131] width 46 height 11
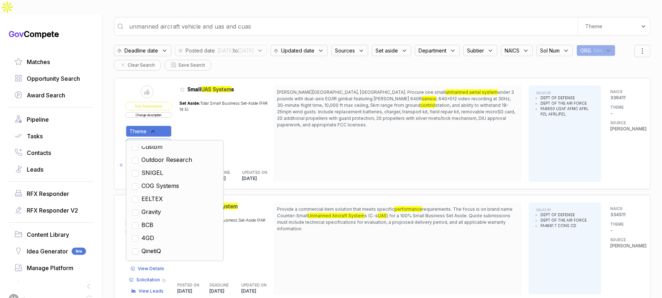
scroll to position [42, 0]
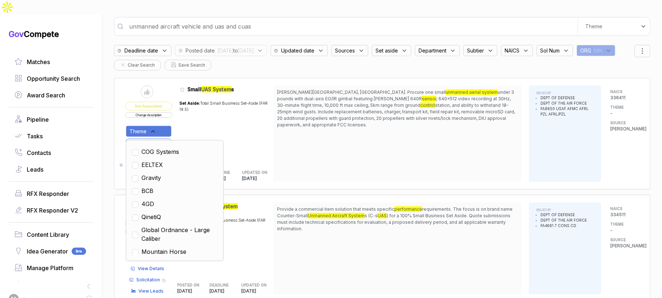
drag, startPoint x: 158, startPoint y: 202, endPoint x: 208, endPoint y: 179, distance: 54.7
click at [158, 212] on span "QinetiQ" at bounding box center [151, 216] width 20 height 9
checkbox input "true"
drag, startPoint x: 285, startPoint y: 140, endPoint x: 215, endPoint y: 120, distance: 72.7
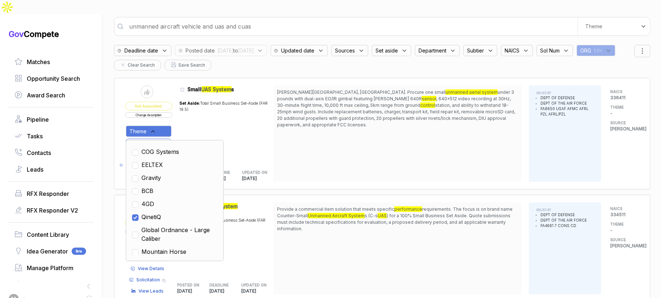
click at [268, 139] on div "Send to Pipeline Not Associated Change description Theme Clear Custom Outdoor R…" at bounding box center [382, 133] width 514 height 96
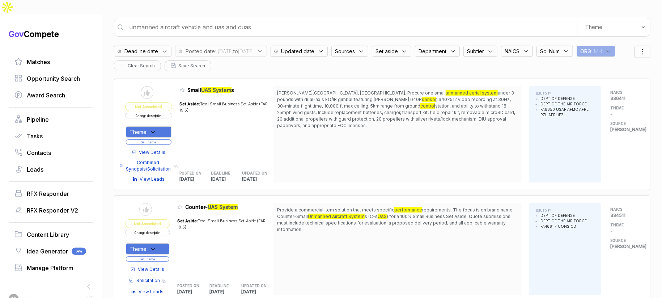
scroll to position [44, 0]
click at [169, 140] on button "Set Theme" at bounding box center [149, 142] width 46 height 5
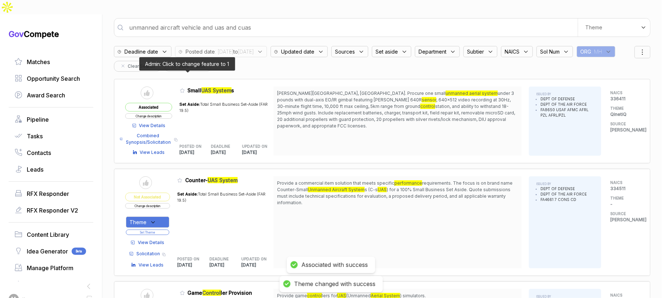
click at [185, 88] on icon at bounding box center [182, 90] width 5 height 5
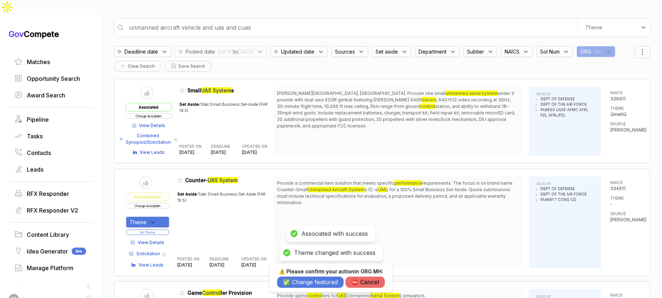
click at [290, 281] on button "✅ Change featured" at bounding box center [310, 281] width 67 height 11
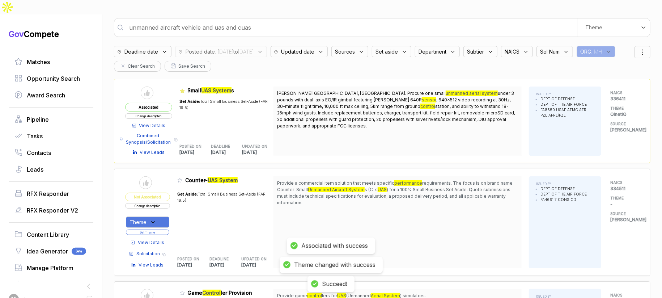
click at [151, 239] on span "View Details" at bounding box center [151, 242] width 26 height 7
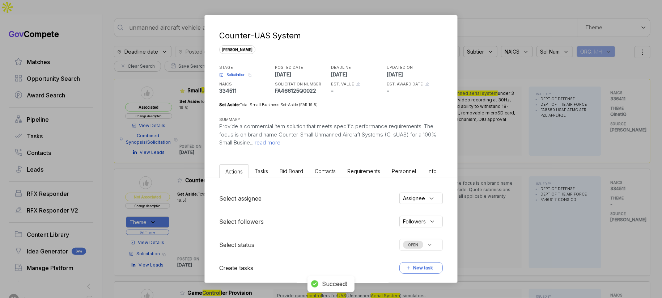
click at [283, 177] on li "Bid Board" at bounding box center [291, 170] width 35 height 13
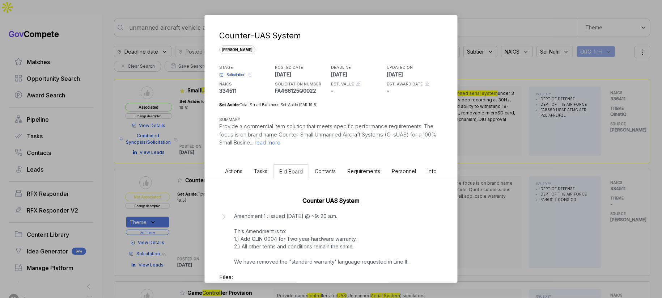
click at [279, 233] on p "Amendment 1 : Issued [DATE] @ ~9: 20 a.m. This Amendment is to: 1.) Add CLIN 00…" at bounding box center [322, 238] width 177 height 53
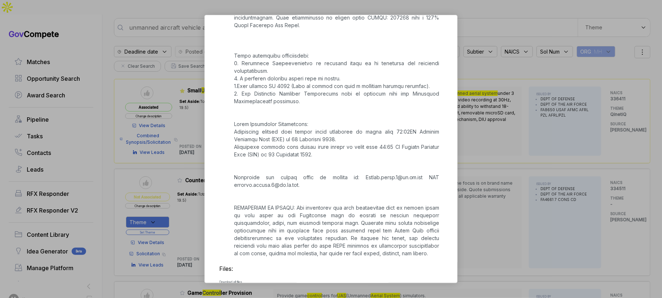
scroll to position [340, 0]
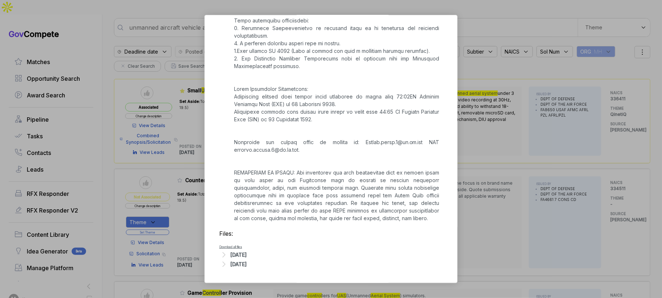
drag, startPoint x: 256, startPoint y: 255, endPoint x: 263, endPoint y: 250, distance: 8.3
click at [247, 255] on div "[DATE]" at bounding box center [239, 255] width 16 height 8
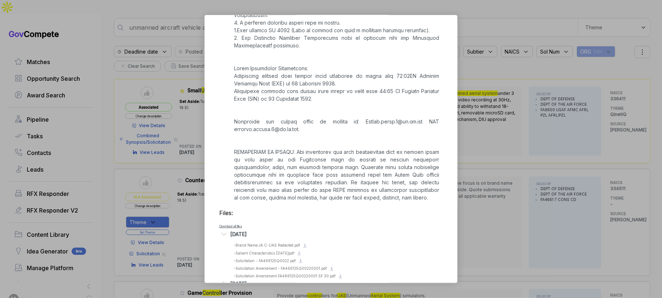
scroll to position [380, 0]
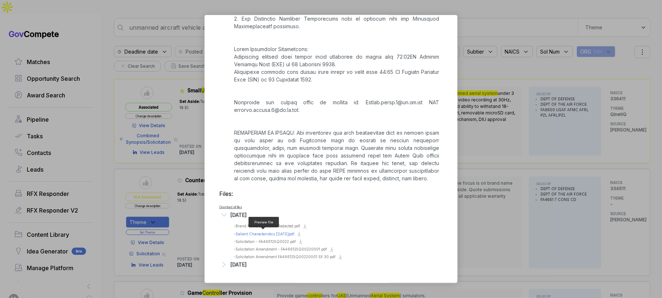
click at [276, 232] on span "- Salient Characteristics [DATE]pdf" at bounding box center [264, 234] width 61 height 4
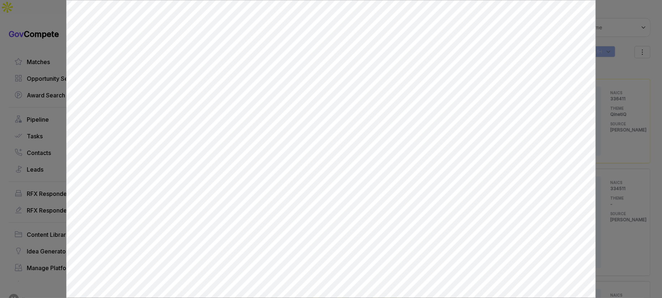
scroll to position [0, 0]
click at [604, 117] on div at bounding box center [331, 149] width 662 height 298
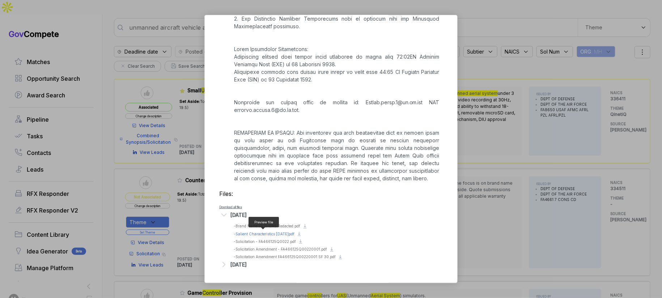
click at [283, 232] on span "- Salient Characteristics [DATE]pdf" at bounding box center [264, 234] width 61 height 4
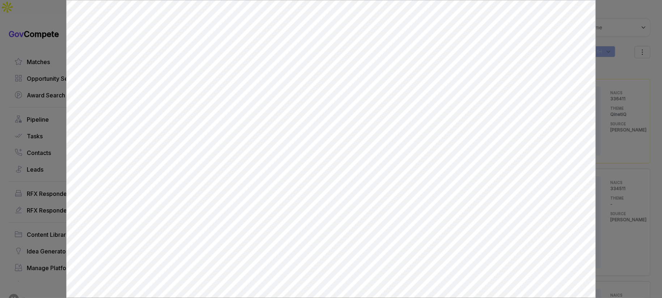
drag, startPoint x: 608, startPoint y: 63, endPoint x: 558, endPoint y: 39, distance: 54.9
click at [598, 56] on div at bounding box center [331, 149] width 662 height 298
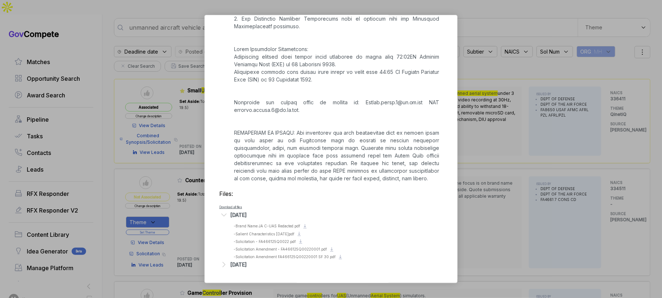
click at [366, 141] on p at bounding box center [336, 7] width 205 height 350
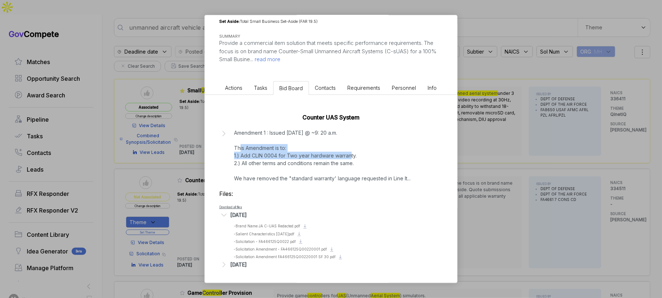
drag, startPoint x: 350, startPoint y: 144, endPoint x: 345, endPoint y: 155, distance: 12.8
click at [345, 155] on p "Amendment 1 : Issued [DATE] @ ~9: 20 a.m. This Amendment is to: 1.) Add CLIN 00…" at bounding box center [322, 155] width 177 height 53
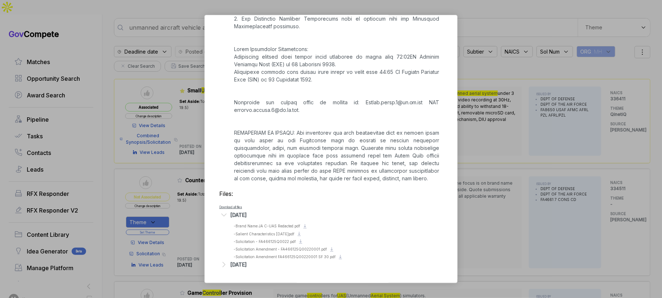
click at [339, 158] on p at bounding box center [336, 7] width 205 height 350
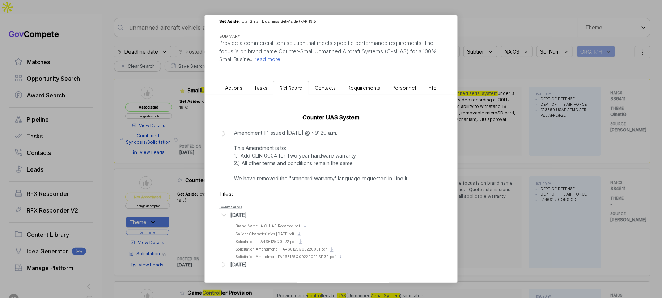
click at [340, 156] on p "Amendment 1 : Issued [DATE] @ ~9: 20 a.m. This Amendment is to: 1.) Add CLIN 00…" at bounding box center [322, 155] width 177 height 53
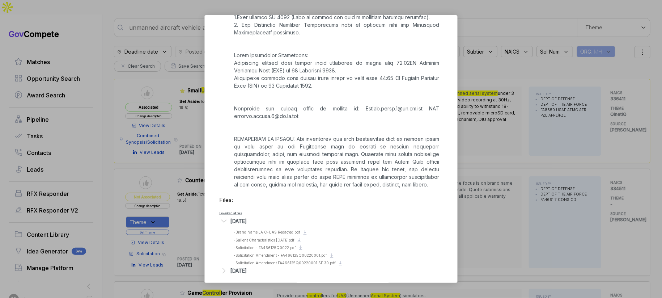
scroll to position [380, 0]
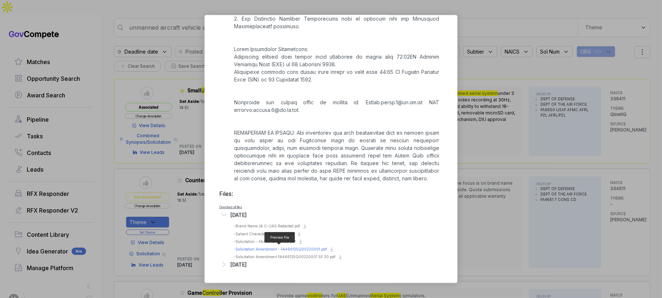
click at [277, 247] on span "- Solicitation Amendment - FA466125Q00220001.pdf" at bounding box center [280, 249] width 93 height 4
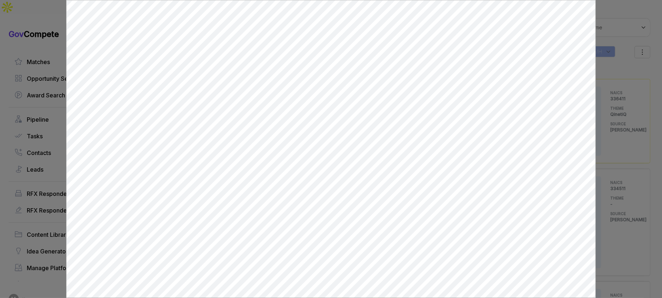
scroll to position [0, 0]
drag, startPoint x: 626, startPoint y: 178, endPoint x: 604, endPoint y: 127, distance: 55.7
click at [626, 175] on div at bounding box center [331, 149] width 662 height 298
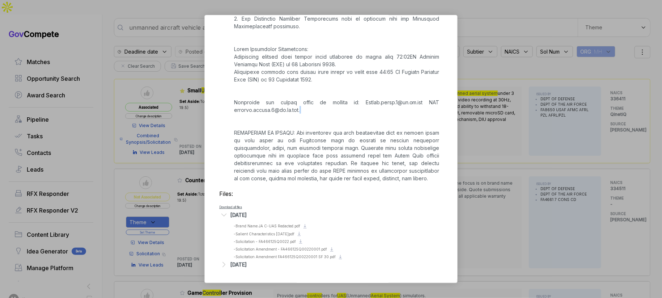
click at [477, 113] on div "Counter-UAS System [PERSON_NAME] STAGE Solicitation Copy link POSTED DATE [DATE…" at bounding box center [331, 149] width 662 height 298
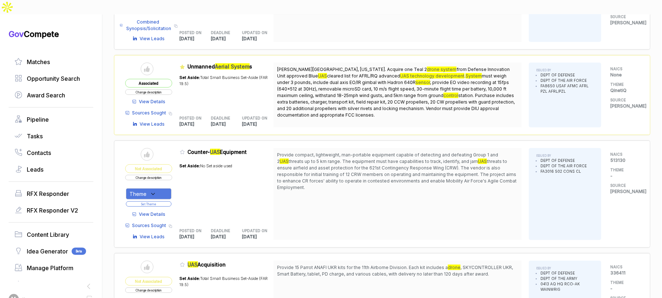
scroll to position [433, 0]
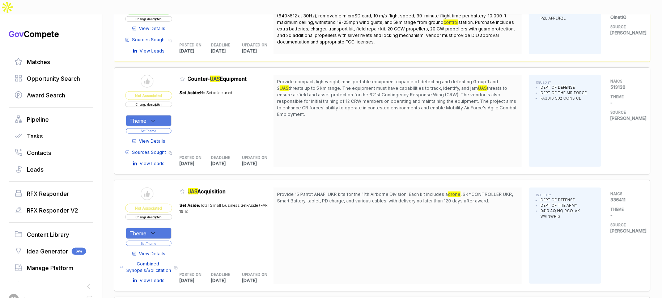
click at [158, 138] on span "View Details" at bounding box center [152, 141] width 26 height 7
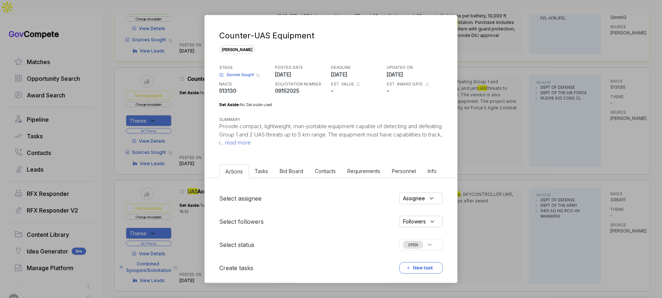
drag, startPoint x: 295, startPoint y: 169, endPoint x: 296, endPoint y: 174, distance: 4.5
click at [295, 169] on span "Bid Board" at bounding box center [292, 171] width 24 height 6
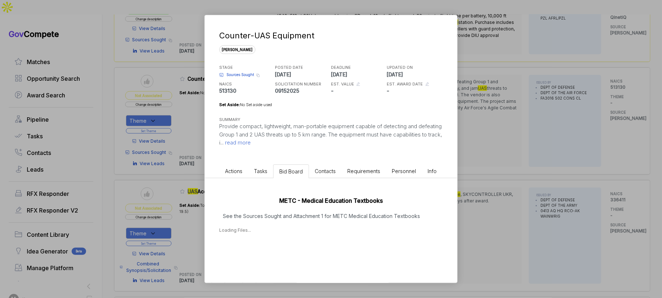
click at [297, 213] on p "See the Sources Sought and Attachment 1 for METC Medical Education Textbooks" at bounding box center [331, 216] width 224 height 8
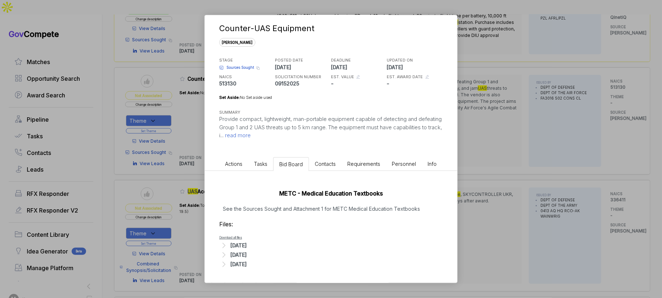
scroll to position [6, 0]
click at [484, 207] on div "Counter-UAS Equipment [PERSON_NAME] STAGE Sources Sought Copy link POSTED DATE …" at bounding box center [331, 149] width 662 height 298
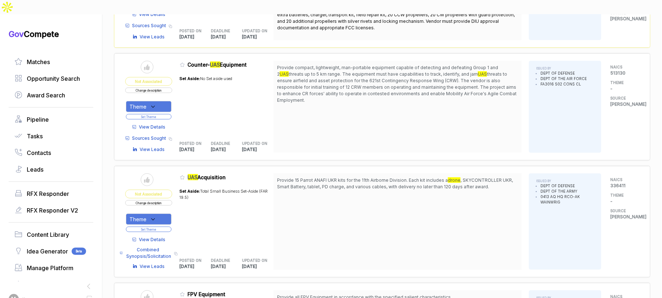
scroll to position [515, 0]
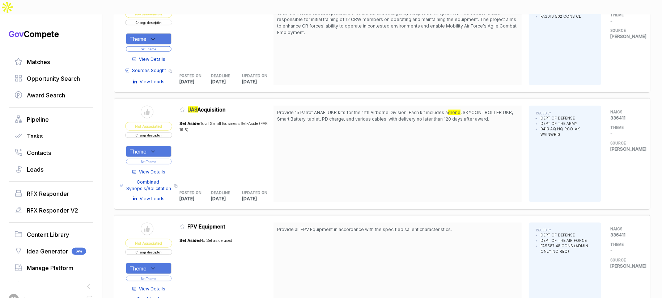
click at [160, 169] on span "View Details" at bounding box center [152, 172] width 26 height 7
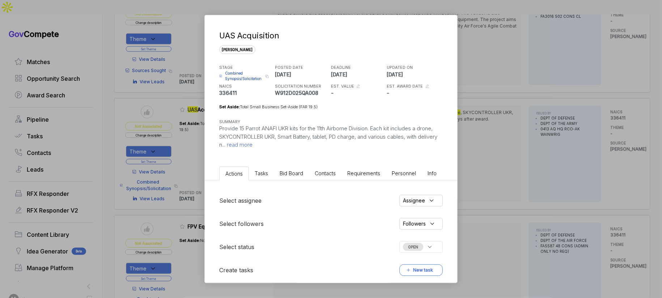
click at [289, 175] on li "Bid Board" at bounding box center [291, 172] width 35 height 13
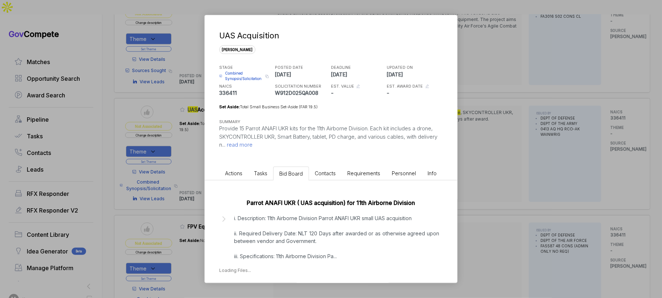
click at [300, 213] on div "Parrot ANAFI UKR ( UAS acquisition) for 11th Airborne Division i. Description: …" at bounding box center [331, 234] width 253 height 108
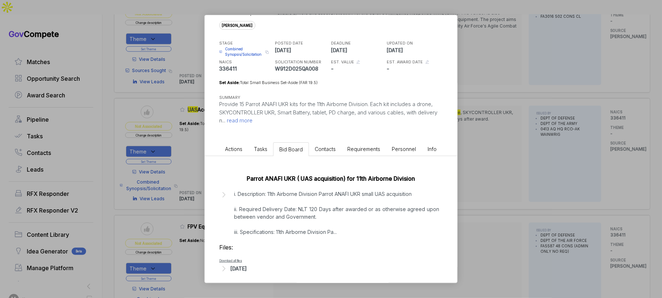
scroll to position [25, 0]
click at [247, 265] on div "[DATE]" at bounding box center [239, 268] width 16 height 8
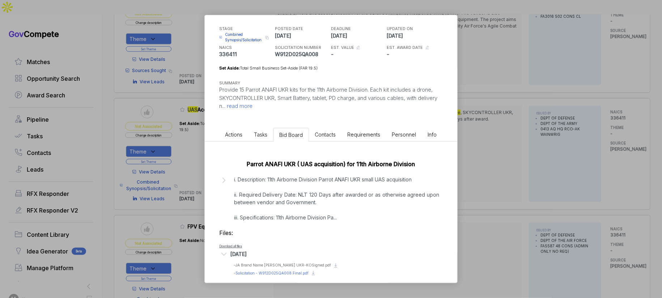
scroll to position [46, 0]
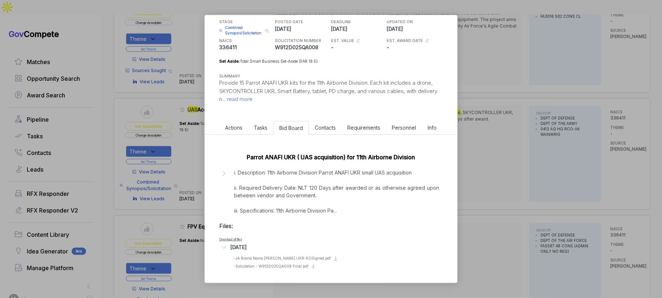
click at [314, 209] on p "i. Description: 11th Airborne Division Parrot ANAFI UKR small UAS acquisition i…" at bounding box center [336, 192] width 205 height 46
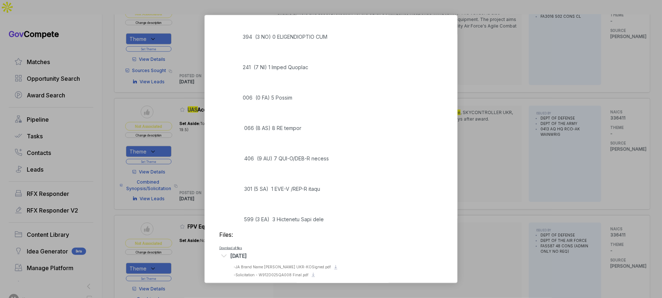
scroll to position [347, 0]
click at [478, 196] on div "UAS Acquisition [PERSON_NAME] STAGE Combined Synopsis/Solicitation Copy link PO…" at bounding box center [331, 149] width 662 height 298
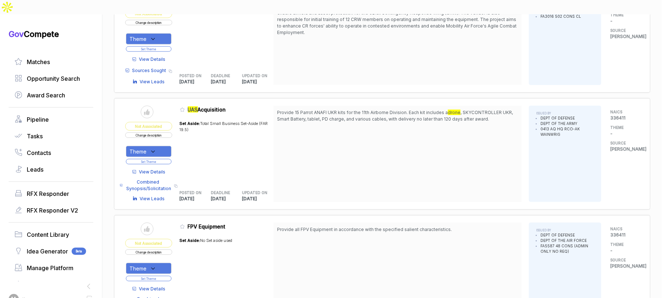
click at [157, 169] on span "View Details" at bounding box center [152, 172] width 26 height 7
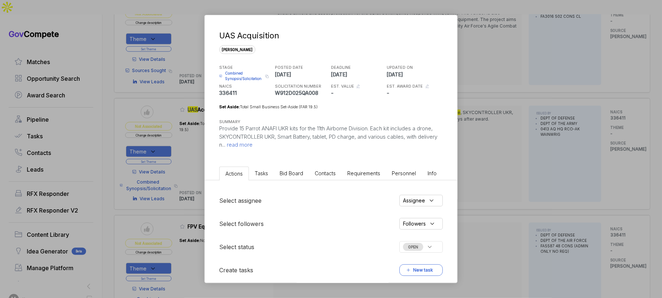
click at [299, 168] on li "Bid Board" at bounding box center [291, 172] width 35 height 13
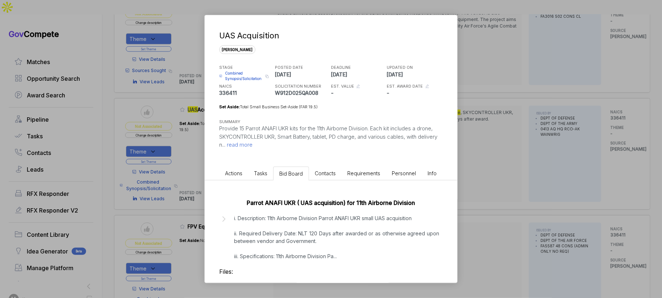
click at [483, 170] on div "UAS Acquisition [PERSON_NAME] STAGE Combined Synopsis/Solicitation Copy link PO…" at bounding box center [331, 149] width 662 height 298
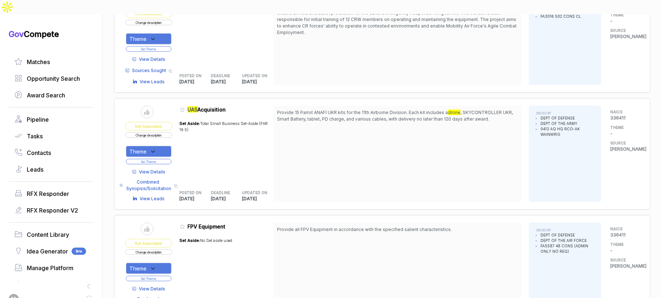
click at [165, 146] on div "Theme" at bounding box center [149, 151] width 46 height 11
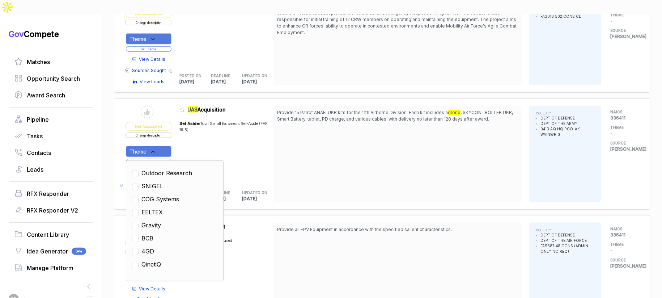
scroll to position [44, 0]
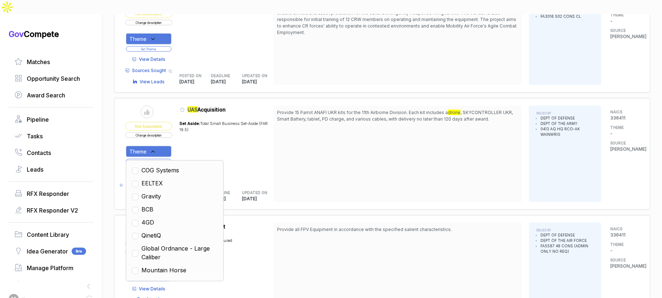
click at [160, 231] on span "QinetiQ" at bounding box center [151, 235] width 20 height 9
checkbox input "true"
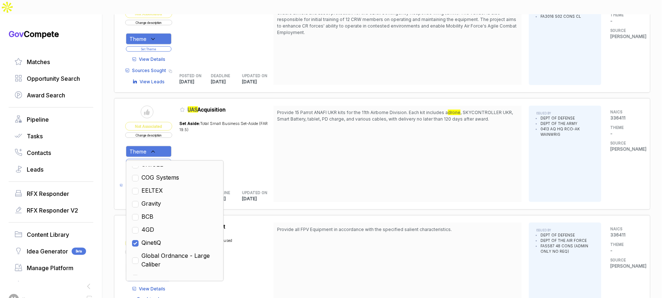
scroll to position [51, 0]
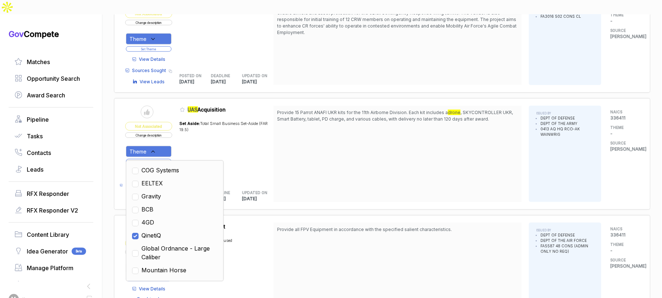
drag, startPoint x: 281, startPoint y: 158, endPoint x: 276, endPoint y: 158, distance: 5.4
click at [276, 158] on div "Send to Pipeline Not Associated Change description Theme Clear Custom Outdoor R…" at bounding box center [382, 154] width 514 height 96
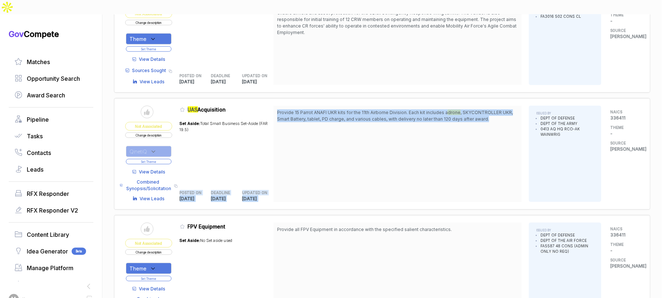
click at [164, 159] on button "Set Theme" at bounding box center [149, 161] width 46 height 5
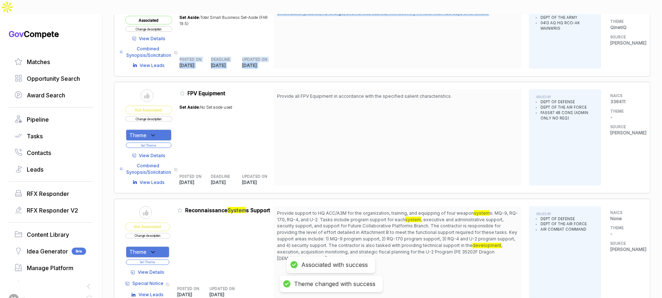
scroll to position [622, 0]
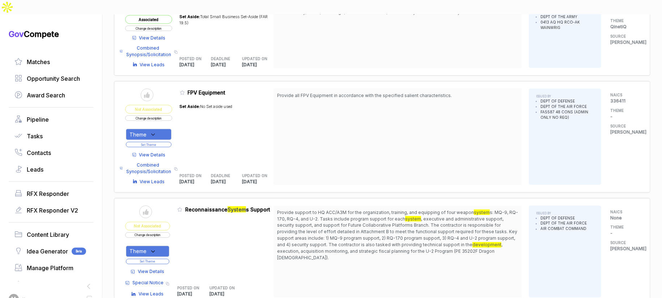
click at [156, 152] on span "View Details" at bounding box center [152, 155] width 26 height 7
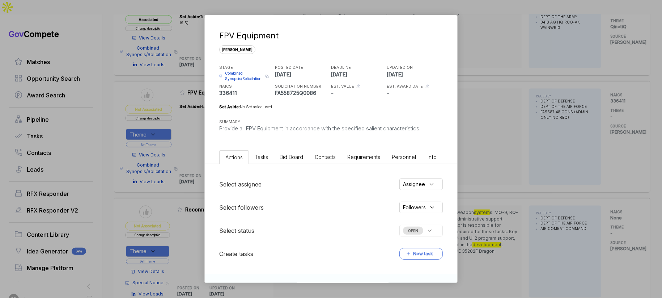
click at [287, 156] on span "Bid Board" at bounding box center [292, 157] width 24 height 6
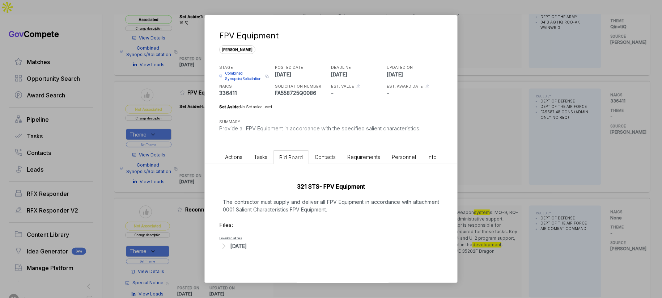
click at [296, 207] on p "The contractor must supply and deliver all FPV Equipment in accordance with att…" at bounding box center [331, 205] width 224 height 15
drag, startPoint x: 261, startPoint y: 251, endPoint x: 259, endPoint y: 247, distance: 4.9
click at [259, 247] on div "321 STS- FPV Equipment The contractor must supply and deliver all FPV Equipment…" at bounding box center [331, 214] width 253 height 101
click at [247, 247] on div "[DATE]" at bounding box center [239, 246] width 16 height 8
click at [273, 255] on span "- Attachment 0001 - Salient Characteristics FPV Equipment.pdf" at bounding box center [289, 257] width 110 height 4
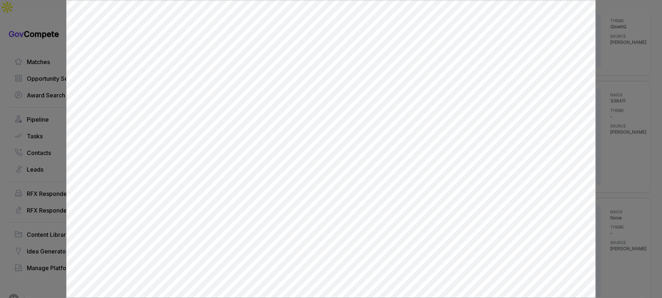
scroll to position [0, 0]
click at [611, 86] on div at bounding box center [331, 149] width 662 height 298
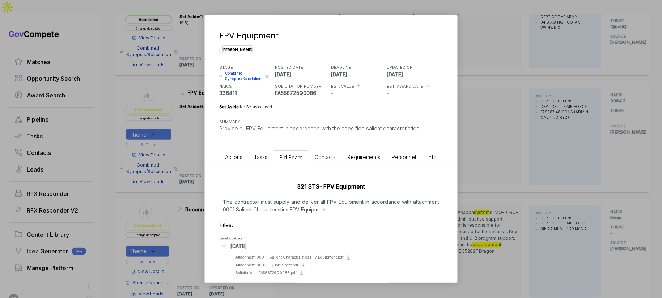
click at [477, 139] on div "FPV Equipment [PERSON_NAME] STAGE Combined Synopsis/Solicitation Copy link POST…" at bounding box center [331, 149] width 662 height 298
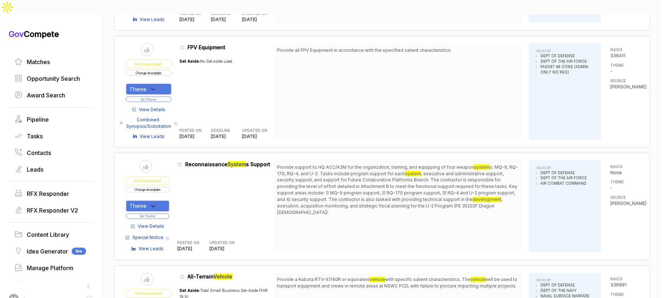
scroll to position [689, 0]
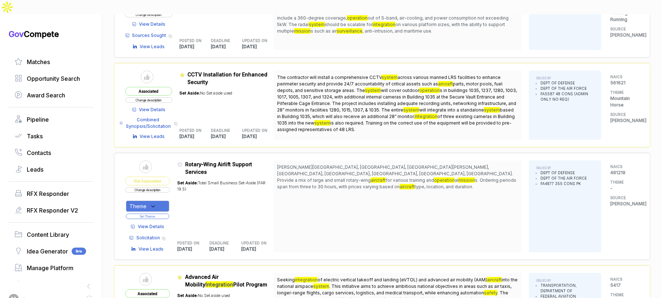
scroll to position [1911, 0]
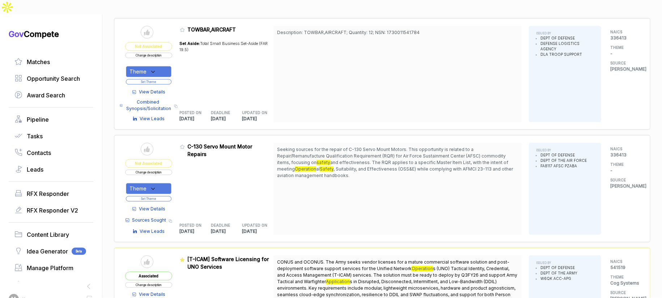
scroll to position [2798, 0]
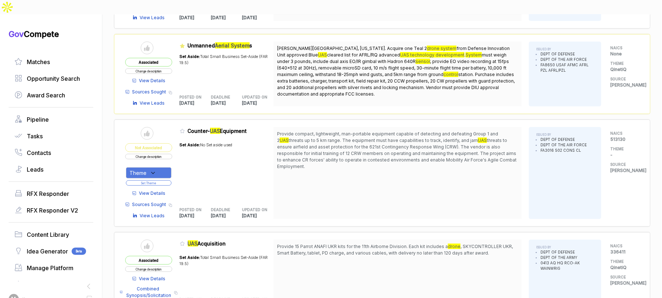
scroll to position [382, 0]
click at [162, 189] on span "View Details" at bounding box center [152, 192] width 26 height 7
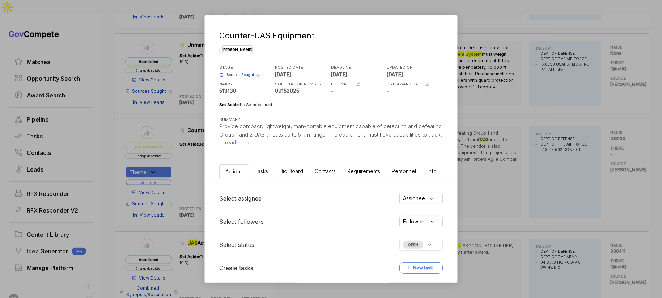
click at [295, 177] on div "Actions Tasks Bid Board Contacts Requirements Personnel Info Select assignee As…" at bounding box center [331, 224] width 253 height 127
click at [295, 174] on li "Bid Board" at bounding box center [291, 170] width 35 height 13
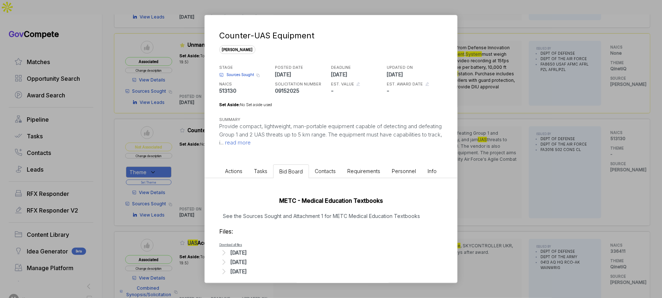
click at [491, 166] on div "Counter-UAS Equipment [PERSON_NAME] STAGE Sources Sought Copy link POSTED DATE …" at bounding box center [331, 149] width 662 height 298
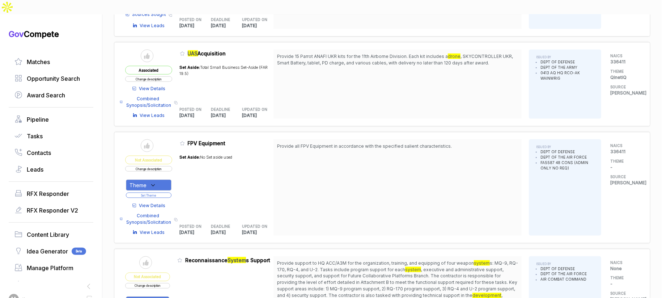
scroll to position [572, 0]
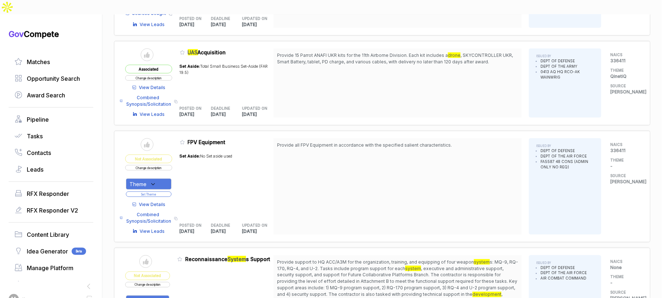
click at [168, 165] on button "Change description" at bounding box center [148, 167] width 47 height 5
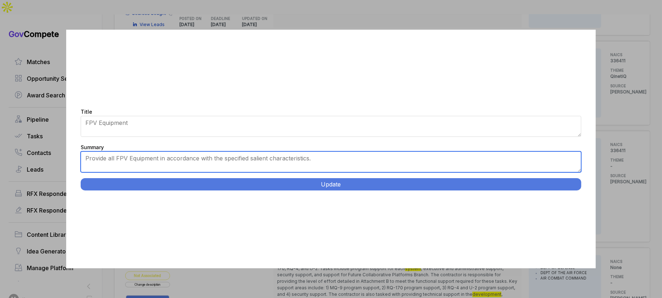
click at [236, 162] on textarea "Provide all FPV Equipment in accordance with the specified salient characterist…" at bounding box center [331, 161] width 501 height 21
paste textarea "20 First Person View unmanned aircraft systems (8-12 inches, detachable GPS, 20…"
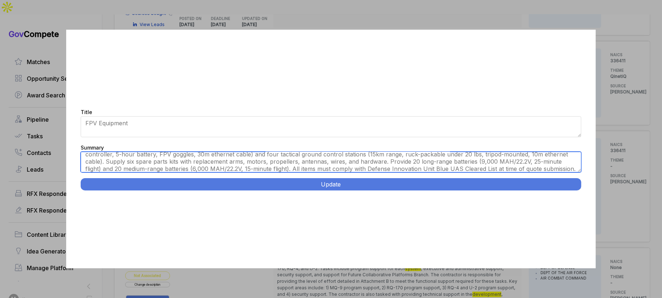
scroll to position [0, 0]
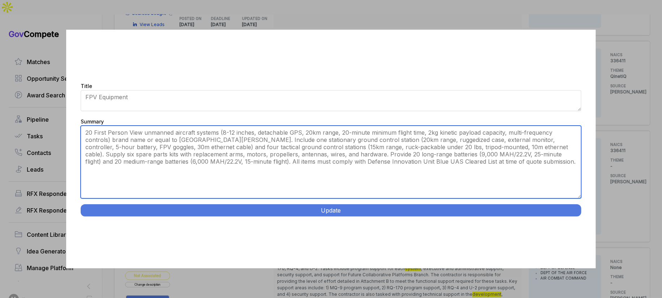
drag, startPoint x: 580, startPoint y: 169, endPoint x: 563, endPoint y: 224, distance: 56.9
click at [564, 224] on div "Title FPV Equipment Summary Provide all FPV Equipment in accordance with the sp…" at bounding box center [331, 149] width 530 height 238
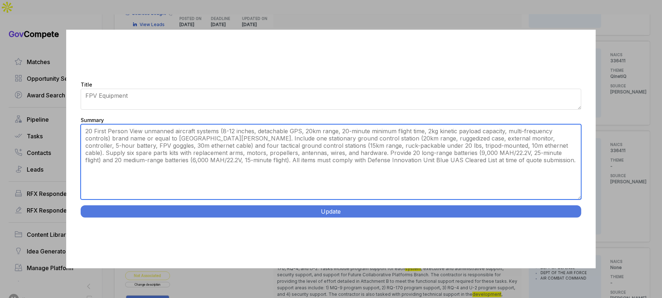
click at [235, 144] on textarea "Provide all FPV Equipment in accordance with the specified salient characterist…" at bounding box center [331, 161] width 501 height 75
type textarea "Seeking 20 First Person View unmanned aircraft systems (8-12 inches, detachable…"
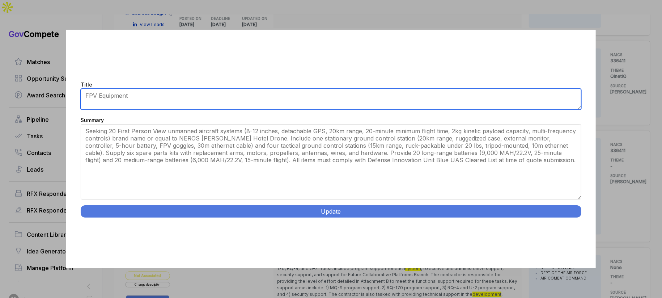
click at [98, 97] on textarea "FPV Equipment" at bounding box center [331, 99] width 501 height 21
type textarea "FPV UAS Equipment"
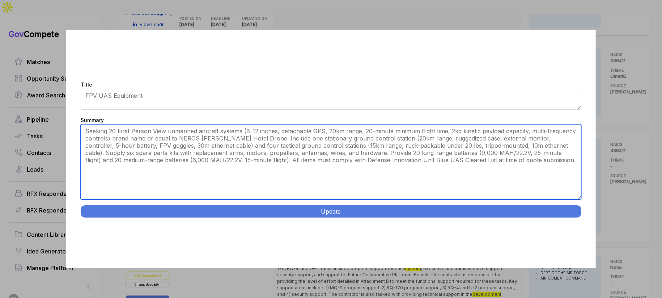
drag, startPoint x: 210, startPoint y: 131, endPoint x: 251, endPoint y: 159, distance: 49.5
click at [242, 158] on textarea "Provide all FPV Equipment in accordance with the specified salient characterist…" at bounding box center [331, 161] width 501 height 75
click at [251, 159] on textarea "Provide all FPV Equipment in accordance with the specified salient characterist…" at bounding box center [331, 161] width 501 height 75
click at [228, 158] on textarea "Provide all FPV Equipment in accordance with the specified salient characterist…" at bounding box center [331, 161] width 501 height 75
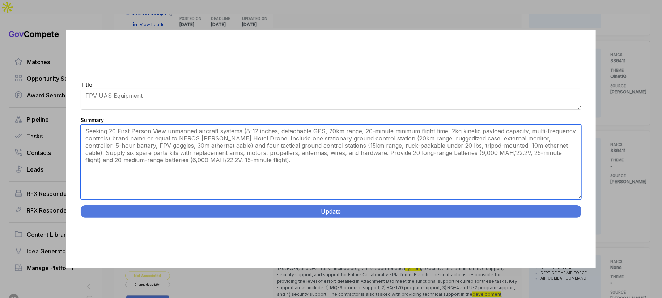
type textarea "Seeking 20 First Person View unmanned aircraft systems (8-12 inches, detachable…"
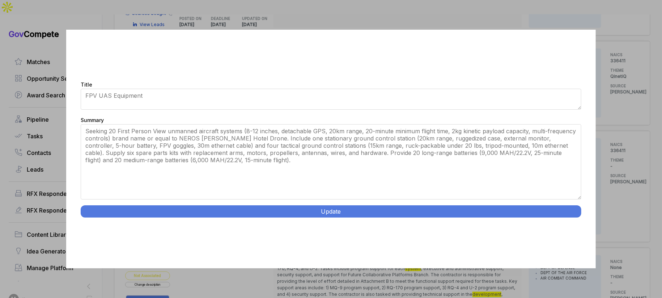
click at [253, 213] on button "Update" at bounding box center [331, 211] width 501 height 12
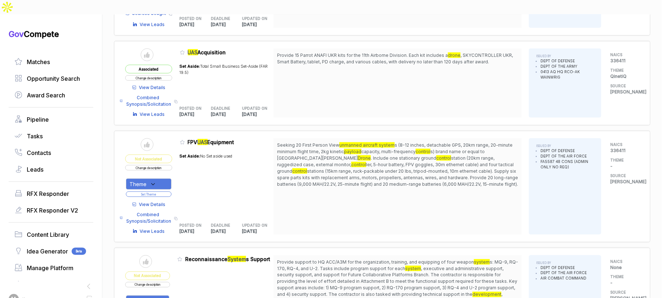
click at [165, 201] on span "View Details" at bounding box center [152, 204] width 26 height 7
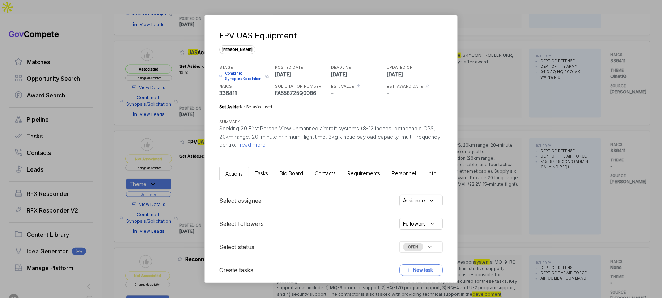
click at [289, 175] on span "Bid Board" at bounding box center [292, 173] width 24 height 6
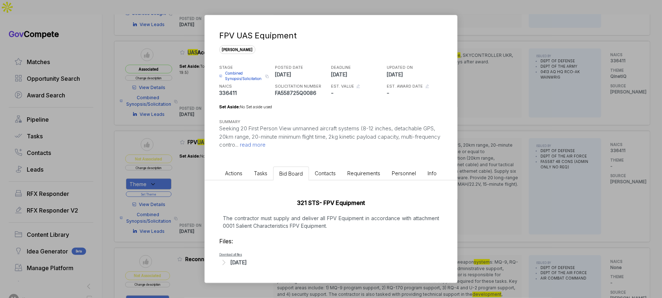
click at [296, 225] on p "The contractor must supply and deliver all FPV Equipment in accordance with att…" at bounding box center [331, 221] width 224 height 15
drag, startPoint x: 253, startPoint y: 262, endPoint x: 264, endPoint y: 261, distance: 10.9
click at [247, 262] on div "[DATE]" at bounding box center [239, 262] width 16 height 8
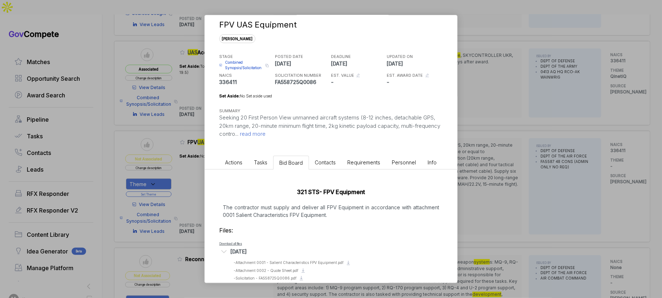
scroll to position [23, 0]
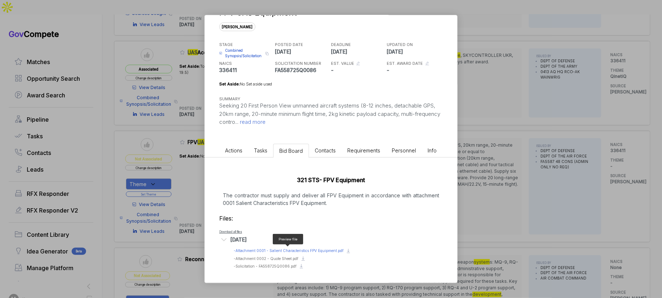
click at [279, 249] on span "- Attachment 0001 - Salient Characteristics FPV Equipment.pdf" at bounding box center [289, 250] width 110 height 4
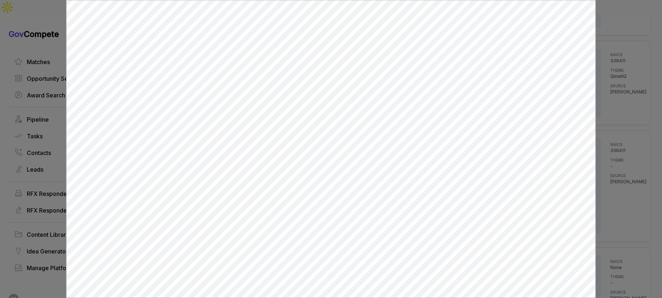
scroll to position [0, 0]
click at [618, 176] on div at bounding box center [331, 149] width 662 height 298
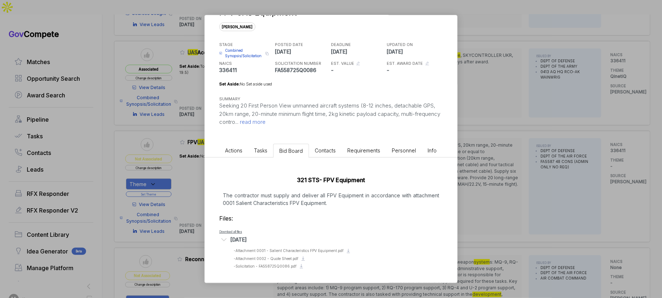
click at [486, 160] on div "FPV UAS Equipment [PERSON_NAME] STAGE Combined Synopsis/Solicitation Copy link …" at bounding box center [331, 149] width 662 height 298
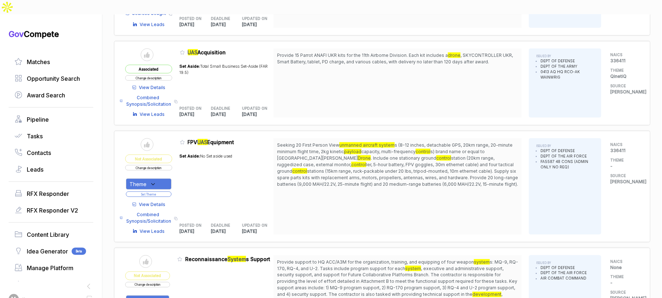
drag, startPoint x: 156, startPoint y: 162, endPoint x: 158, endPoint y: 168, distance: 5.6
click at [157, 178] on div "Theme" at bounding box center [149, 183] width 46 height 11
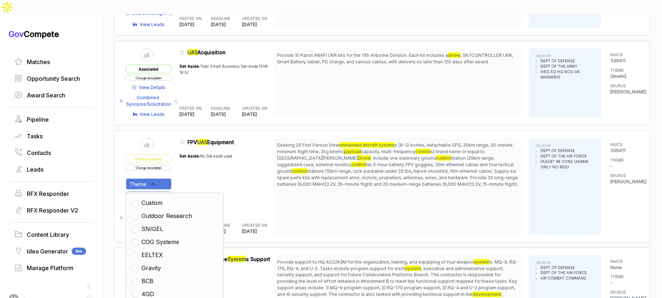
scroll to position [32, 0]
click at [166, 276] on div "QinetiQ" at bounding box center [174, 280] width 85 height 9
drag, startPoint x: 161, startPoint y: 264, endPoint x: 165, endPoint y: 262, distance: 4.2
click at [161, 276] on span "QinetiQ" at bounding box center [151, 280] width 20 height 9
checkbox input "true"
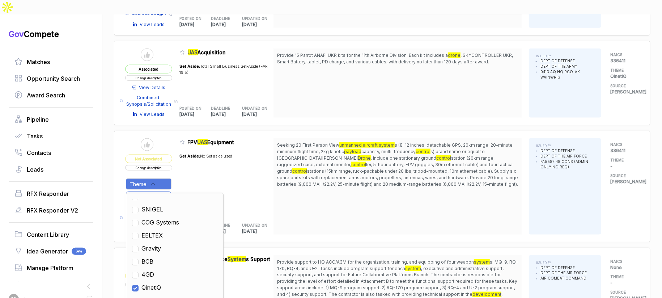
scroll to position [39, 0]
drag, startPoint x: 288, startPoint y: 204, endPoint x: 262, endPoint y: 202, distance: 26.1
click at [287, 204] on div "Seeking 20 First Person View unmanned aircraft system s (8-12 inches, detachabl…" at bounding box center [398, 186] width 248 height 96
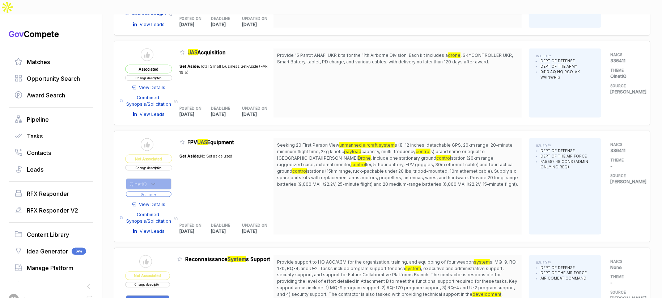
click at [166, 191] on button "Set Theme" at bounding box center [149, 193] width 46 height 5
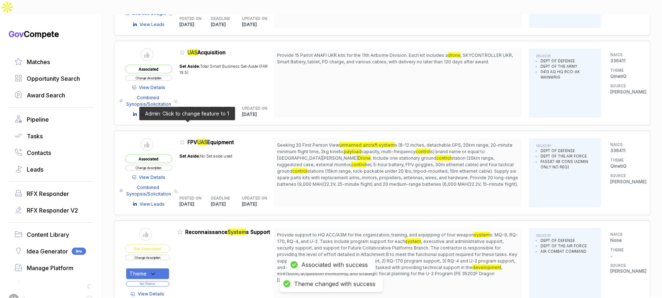
click at [185, 140] on icon at bounding box center [182, 142] width 4 height 4
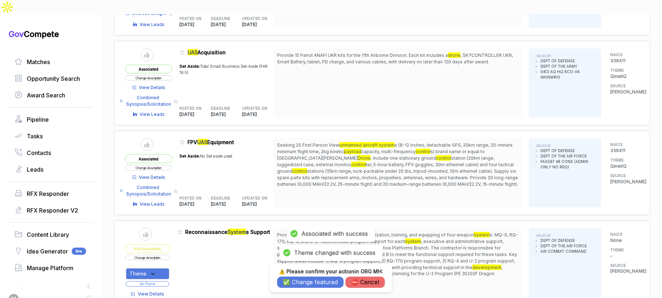
drag, startPoint x: 297, startPoint y: 279, endPoint x: 309, endPoint y: 256, distance: 26.1
click at [297, 279] on button "✅ Change featured" at bounding box center [310, 281] width 67 height 11
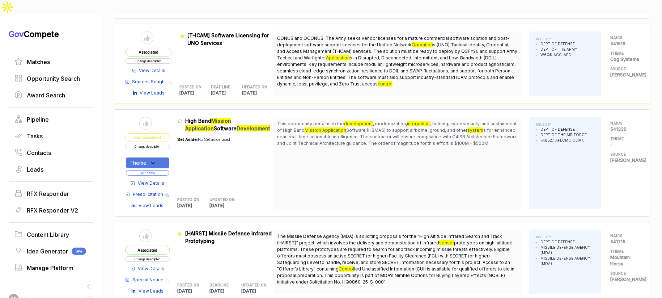
scroll to position [2883, 0]
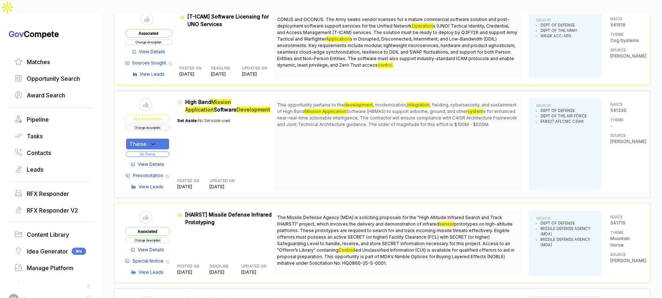
click at [162, 161] on span "View Details" at bounding box center [151, 164] width 26 height 7
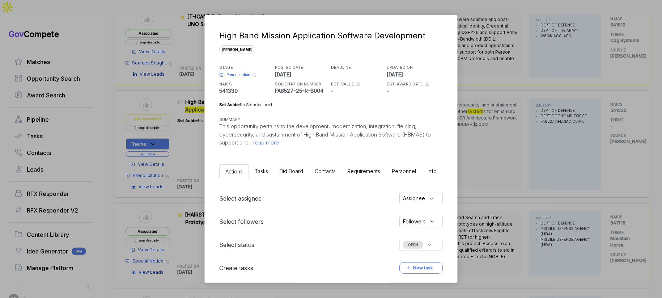
click at [287, 169] on span "Bid Board" at bounding box center [292, 171] width 24 height 6
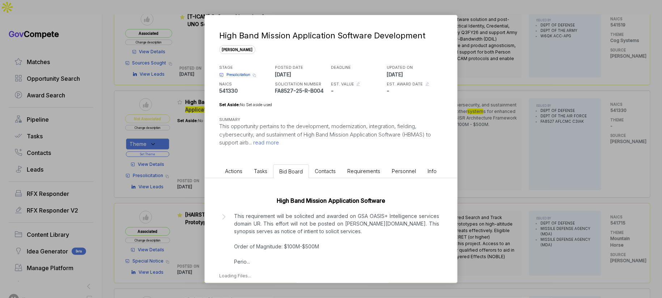
click at [284, 229] on p "This requirement will be solicited and awarded on GSA OASIS+ Intelligence servi…" at bounding box center [336, 238] width 205 height 53
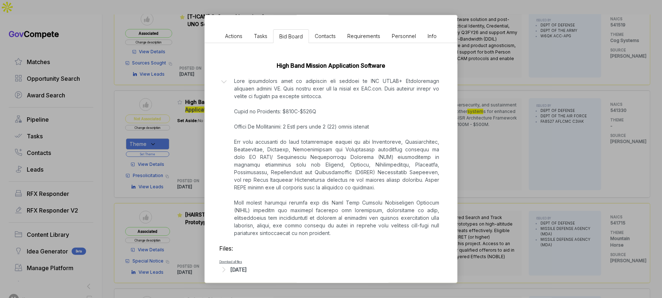
scroll to position [140, 0]
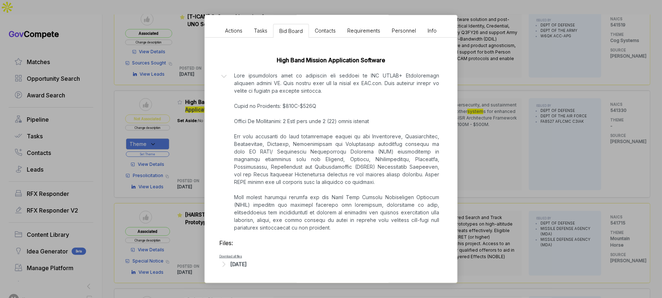
click at [475, 173] on div "High Band Mission Application Software Development [PERSON_NAME] STAGE Presolic…" at bounding box center [331, 149] width 662 height 298
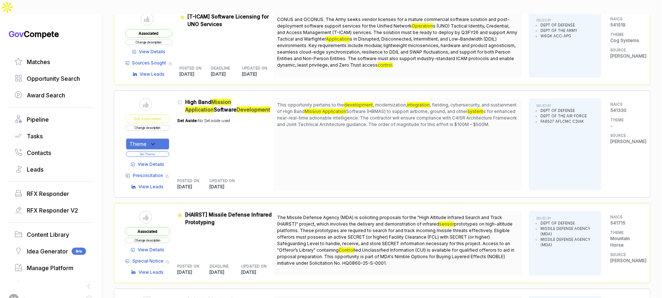
click at [160, 125] on button "Change description" at bounding box center [147, 127] width 45 height 5
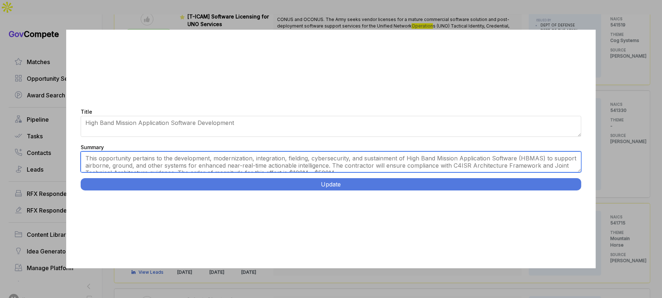
drag, startPoint x: 235, startPoint y: 159, endPoint x: 197, endPoint y: 158, distance: 38.0
click at [234, 158] on textarea "This opportunity pertains to the development, modernization, integration, field…" at bounding box center [331, 161] width 501 height 21
click at [161, 158] on textarea "This opportunity pertains to the development, modernization, integration, field…" at bounding box center [331, 161] width 501 height 21
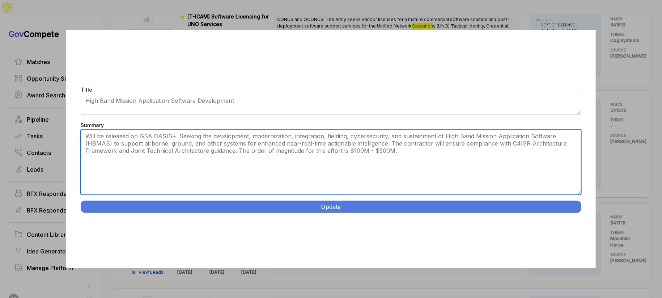
drag, startPoint x: 579, startPoint y: 169, endPoint x: 571, endPoint y: 214, distance: 45.6
click at [571, 214] on div "Title High Band Mission Application Software Development Summary This opportuni…" at bounding box center [331, 149] width 530 height 238
click at [237, 153] on textarea "This opportunity pertains to the development, modernization, integration, field…" at bounding box center [331, 161] width 501 height 65
click at [234, 151] on textarea "This opportunity pertains to the development, modernization, integration, field…" at bounding box center [331, 161] width 501 height 65
type textarea "Will be released on GSA OASIS+. Seeking the development, modernization, integra…"
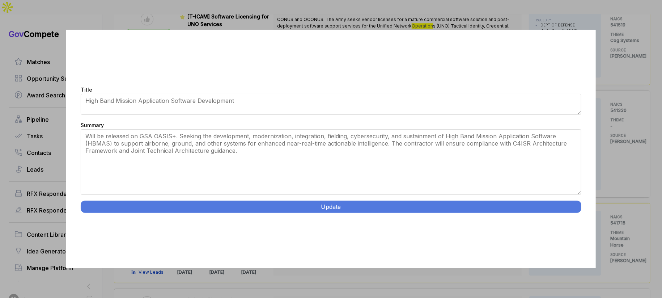
click at [292, 206] on button "Update" at bounding box center [331, 206] width 501 height 12
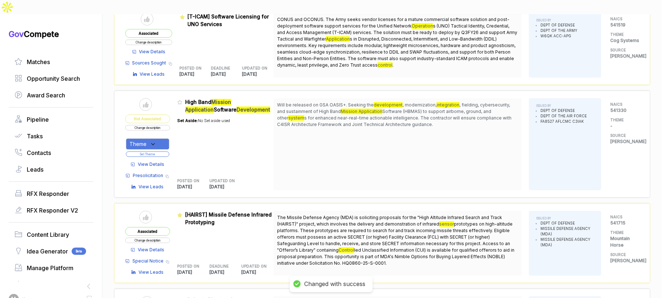
click at [164, 138] on div "Theme" at bounding box center [147, 143] width 43 height 11
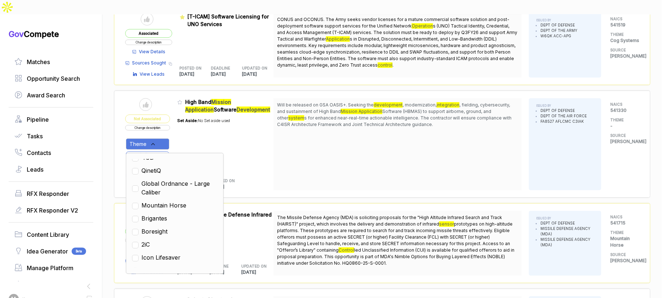
click at [171, 201] on span "Mountain Horse" at bounding box center [163, 205] width 45 height 9
checkbox input "true"
drag, startPoint x: 308, startPoint y: 145, endPoint x: 196, endPoint y: 128, distance: 113.1
click at [303, 144] on div "Will be released on GSA OASIS+. Seeking the development , modernization, integr…" at bounding box center [398, 144] width 248 height 92
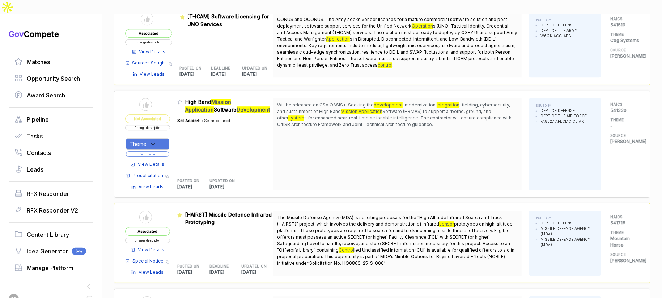
click at [163, 151] on button "Set Theme" at bounding box center [147, 153] width 43 height 5
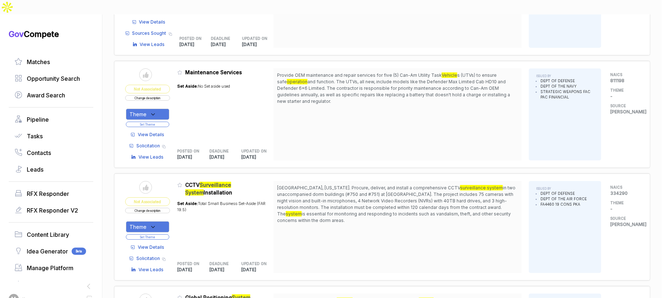
scroll to position [3365, 0]
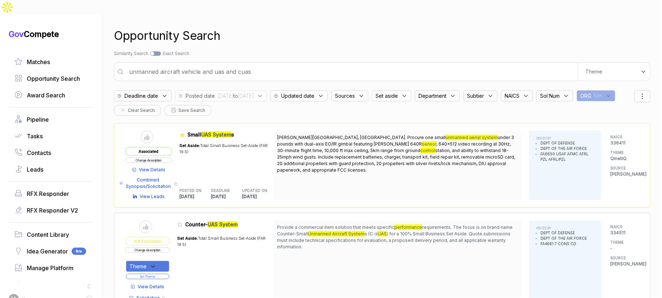
click at [362, 64] on input "unmanned aircraft vehicle and uas and cuas" at bounding box center [351, 71] width 453 height 14
click at [361, 64] on input "unmanned aircraft vehicle and uas and cuas" at bounding box center [351, 71] width 453 height 14
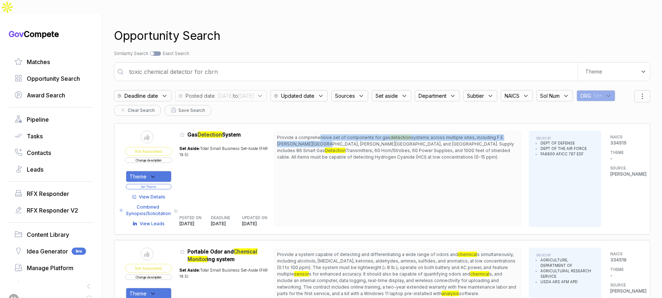
drag, startPoint x: 323, startPoint y: 126, endPoint x: 307, endPoint y: 143, distance: 23.1
click at [322, 135] on span "Provide a comprehensive set of components for gas detection systems across mult…" at bounding box center [397, 147] width 241 height 26
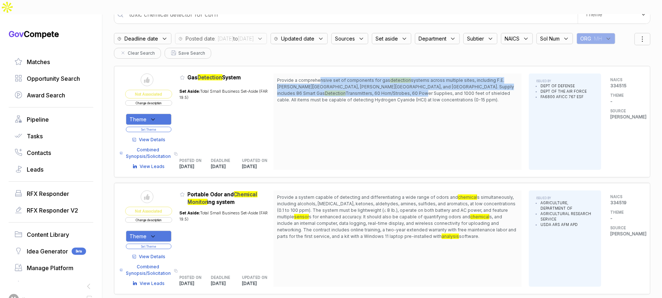
scroll to position [58, 0]
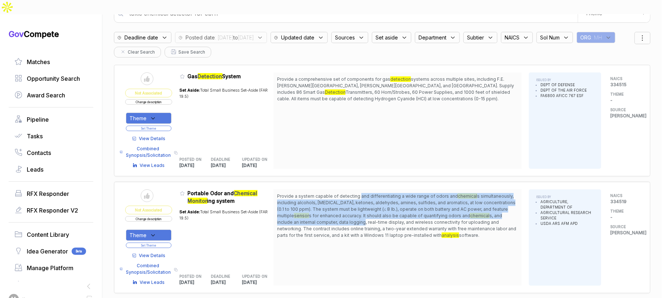
drag, startPoint x: 361, startPoint y: 181, endPoint x: 367, endPoint y: 208, distance: 28.2
click at [367, 208] on span "Provide a system capable of detecting and differentiating a wide range of odors…" at bounding box center [397, 216] width 241 height 46
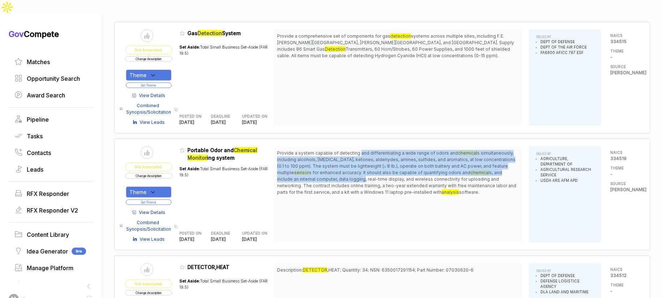
scroll to position [105, 0]
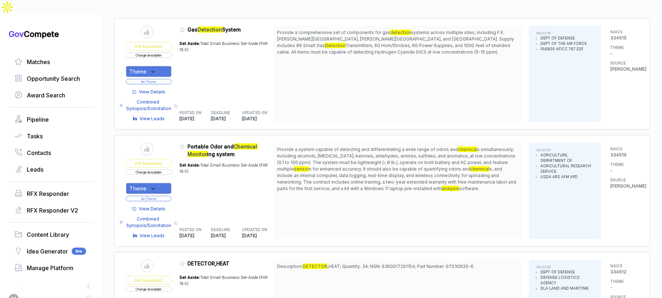
click at [166, 206] on span "View Details" at bounding box center [152, 209] width 26 height 7
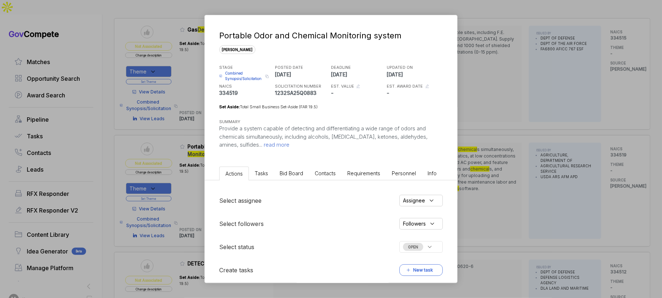
click at [301, 172] on span "Bid Board" at bounding box center [292, 173] width 24 height 6
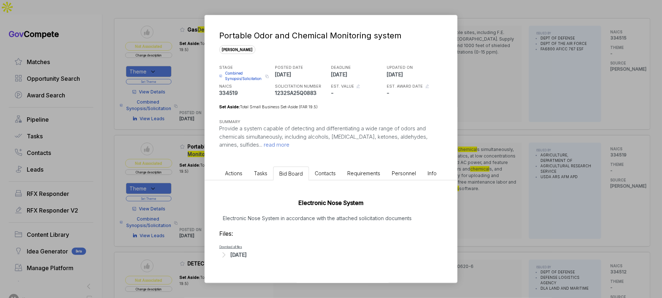
click at [474, 203] on div "Portable Odor and Chemical Monitoring system [PERSON_NAME] STAGE Combined Synop…" at bounding box center [331, 149] width 662 height 298
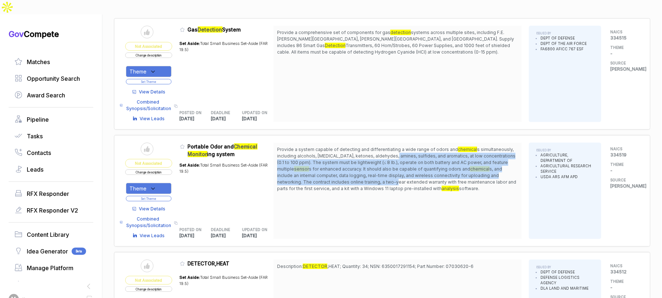
drag, startPoint x: 398, startPoint y: 139, endPoint x: 396, endPoint y: 170, distance: 31.2
click at [400, 166] on span "Provide a system capable of detecting and differentiating a wide range of odors…" at bounding box center [397, 169] width 241 height 46
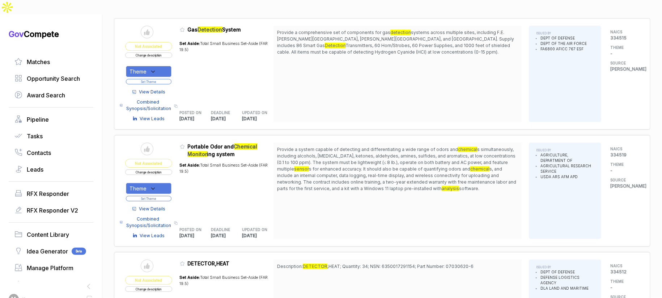
click at [148, 206] on span "View Details" at bounding box center [152, 209] width 26 height 7
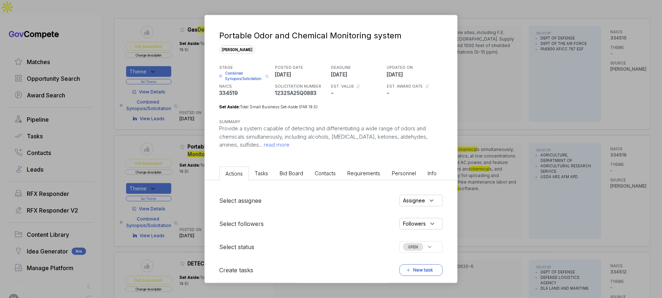
drag, startPoint x: 291, startPoint y: 173, endPoint x: 292, endPoint y: 178, distance: 5.4
click at [291, 173] on span "Bid Board" at bounding box center [292, 173] width 24 height 6
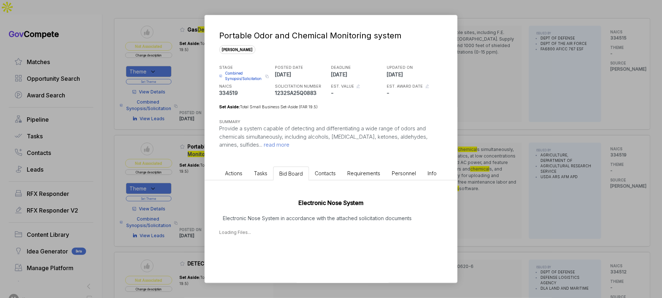
click at [303, 219] on p "Electronic Nose System in accordance with the attached solicitation documents" at bounding box center [331, 218] width 224 height 8
click at [263, 252] on div "[DATE]" at bounding box center [331, 254] width 224 height 9
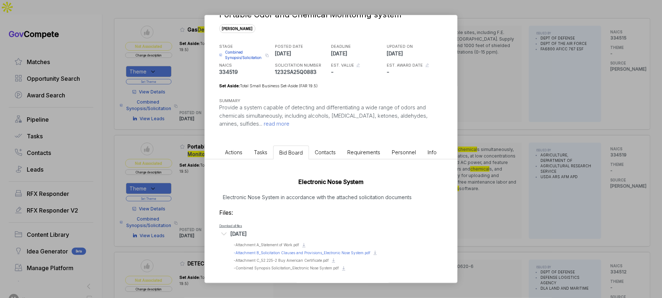
scroll to position [23, 0]
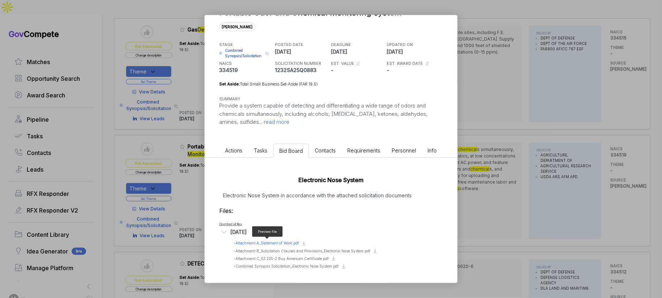
click at [276, 241] on span "- Attachment A_Statement of Work.pdf" at bounding box center [266, 243] width 65 height 4
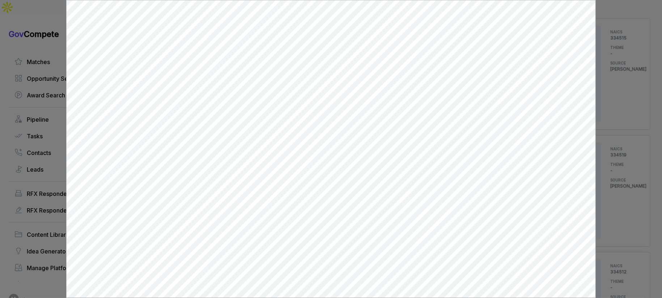
scroll to position [0, 0]
click at [612, 188] on div at bounding box center [331, 149] width 662 height 298
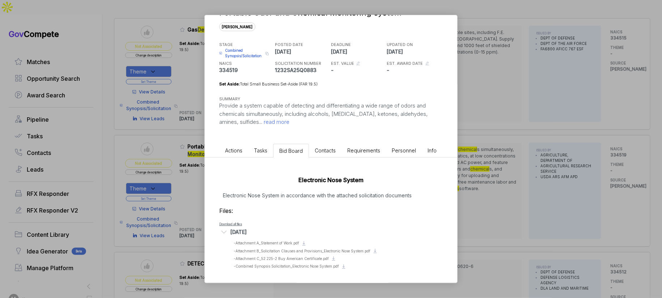
drag, startPoint x: 571, startPoint y: 194, endPoint x: 560, endPoint y: 194, distance: 10.9
click at [571, 195] on div "Portable Odor and Chemical Monitoring system [PERSON_NAME] STAGE Combined Synop…" at bounding box center [331, 149] width 662 height 298
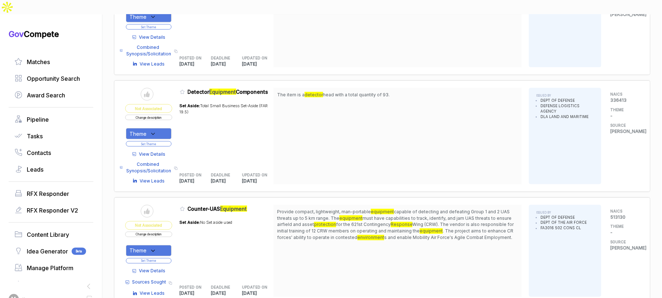
scroll to position [628, 0]
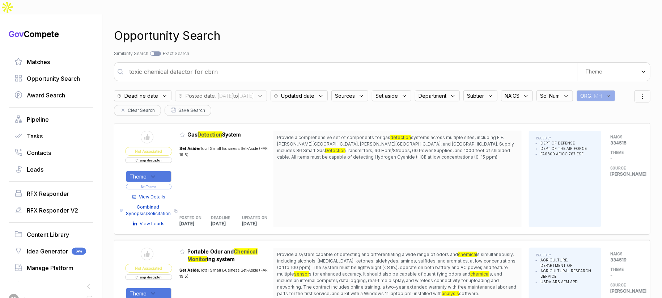
click at [314, 64] on input "toxic chemical detector for cbrn" at bounding box center [351, 71] width 453 height 14
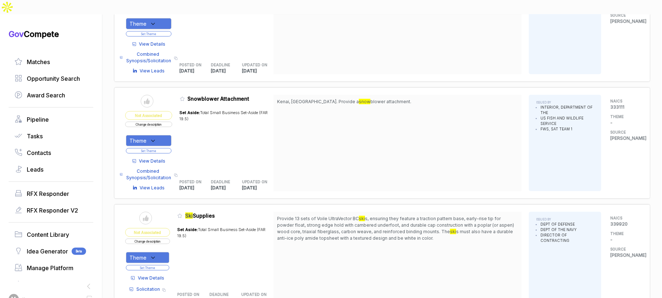
scroll to position [243, 0]
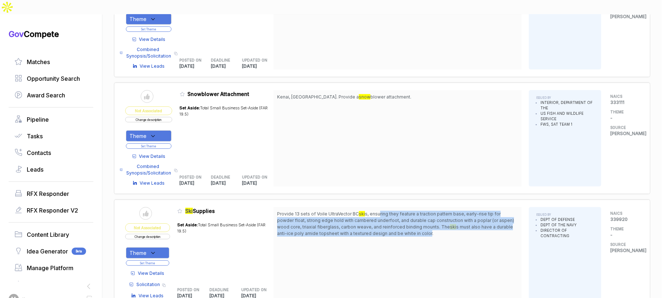
drag, startPoint x: 382, startPoint y: 199, endPoint x: 430, endPoint y: 216, distance: 50.7
click at [430, 216] on span "Provide 13 sets of Voile UltraVector BC ski s, ensuring they feature a traction…" at bounding box center [397, 224] width 241 height 26
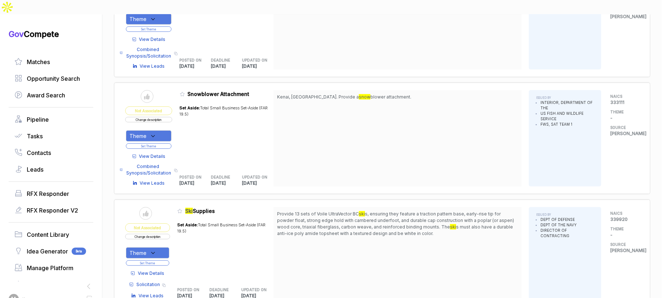
click at [437, 216] on span "Provide 13 sets of Voile UltraVector BC ski s, ensuring they feature a traction…" at bounding box center [397, 224] width 241 height 26
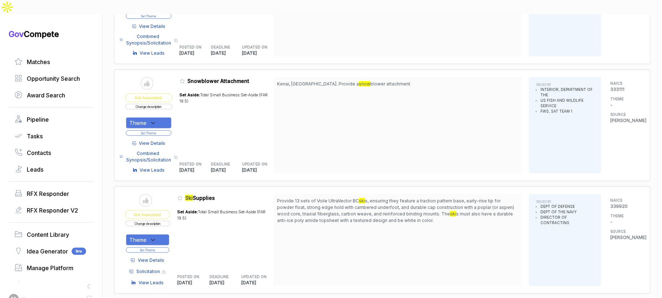
scroll to position [263, 0]
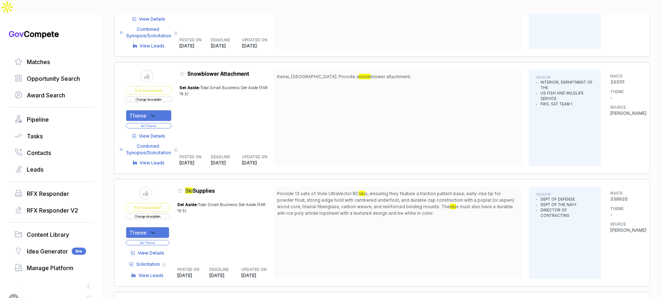
click at [164, 250] on span "View Details" at bounding box center [151, 253] width 26 height 7
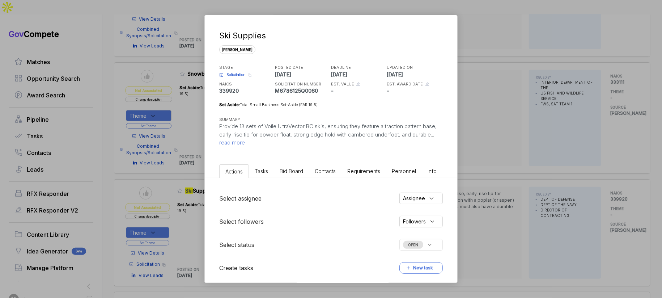
click at [299, 173] on span "Bid Board" at bounding box center [292, 171] width 24 height 6
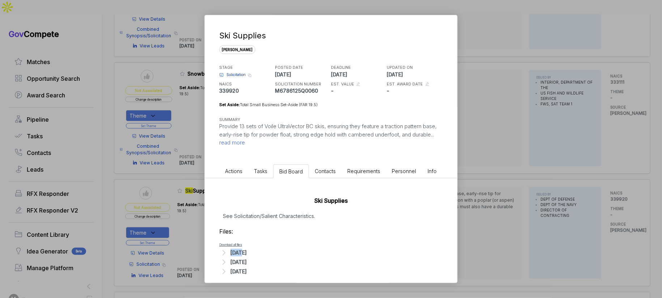
click at [241, 249] on div "[DATE]" at bounding box center [331, 252] width 224 height 9
click at [259, 270] on span "- Salient Characteristics Revision_1.pdf" at bounding box center [267, 271] width 67 height 4
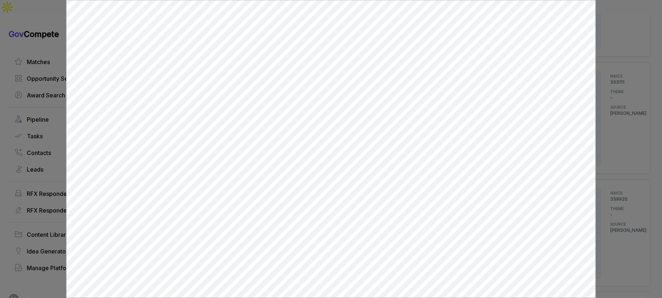
scroll to position [0, 0]
click at [603, 189] on div at bounding box center [331, 149] width 662 height 298
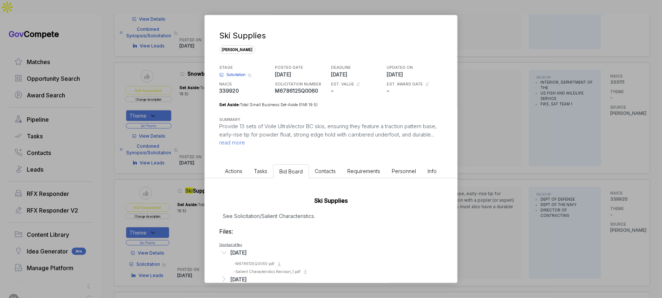
click at [579, 190] on div "Ski Supplies [PERSON_NAME] STAGE Solicitation Copy link POSTED DATE [DATE] DEAD…" at bounding box center [331, 149] width 662 height 298
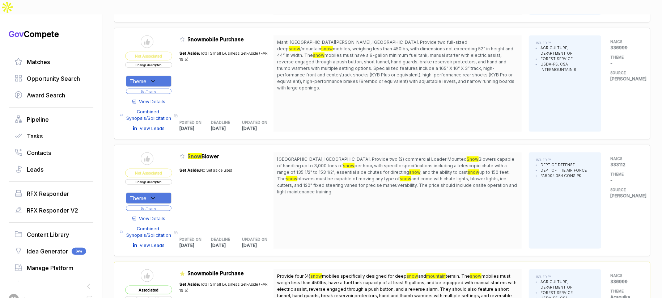
scroll to position [660, 0]
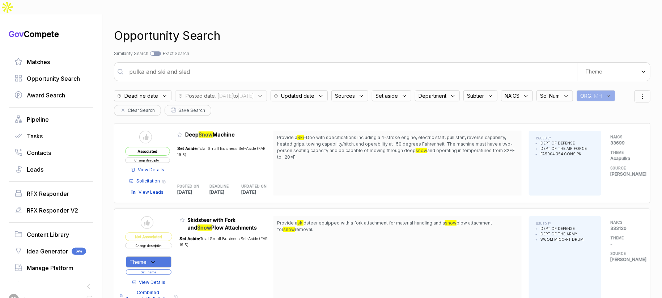
click at [208, 64] on input "pulka and ski and sled" at bounding box center [351, 71] width 453 height 14
type input "tactical military equipment"
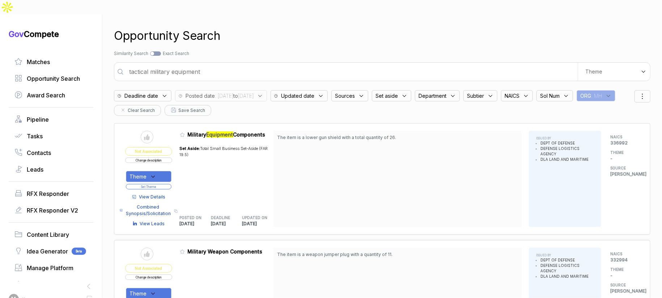
click at [151, 194] on span "View Details" at bounding box center [152, 197] width 26 height 7
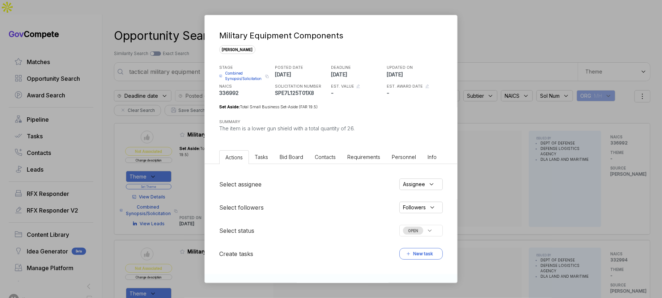
click at [291, 158] on span "Bid Board" at bounding box center [292, 157] width 24 height 6
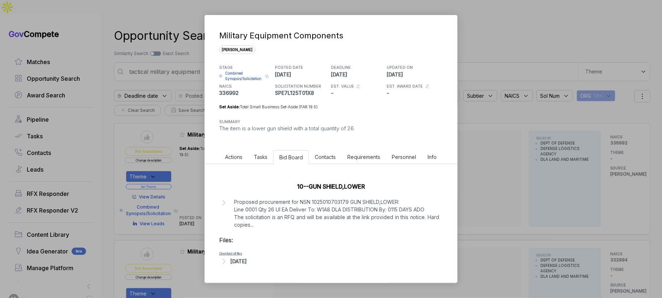
click at [499, 183] on div "Military Equipment Components [PERSON_NAME] STAGE Combined Synopsis/Solicitatio…" at bounding box center [331, 149] width 662 height 298
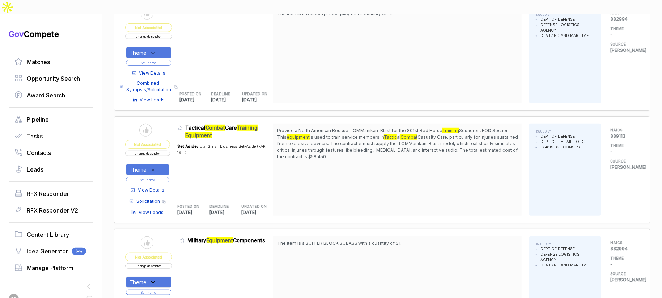
scroll to position [240, 0]
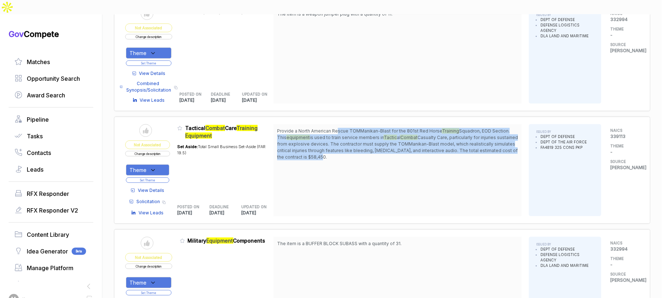
drag, startPoint x: 342, startPoint y: 118, endPoint x: 346, endPoint y: 140, distance: 21.6
click at [346, 139] on span "Provide a North American Rescue TOMManikan-Blast for the 801st Red Horse Traini…" at bounding box center [397, 144] width 241 height 33
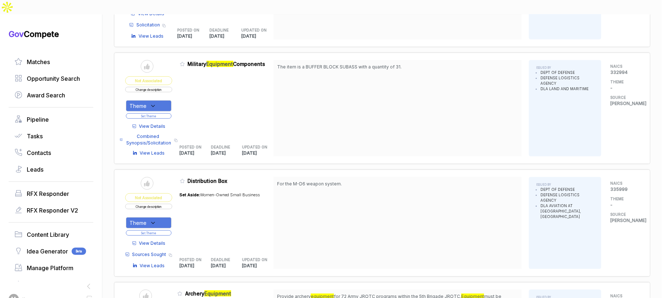
scroll to position [599, 0]
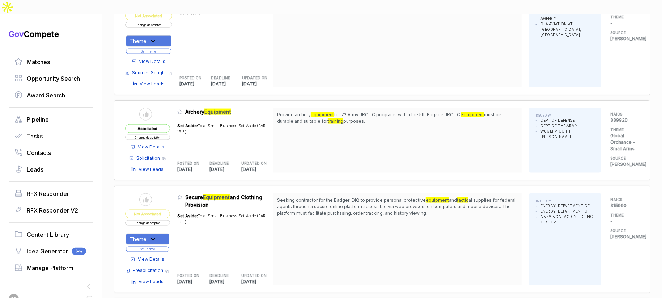
click at [152, 256] on span "View Details" at bounding box center [151, 259] width 26 height 7
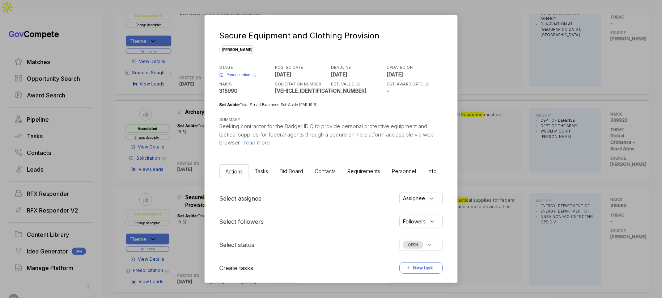
click at [283, 171] on span "Bid Board" at bounding box center [292, 171] width 24 height 6
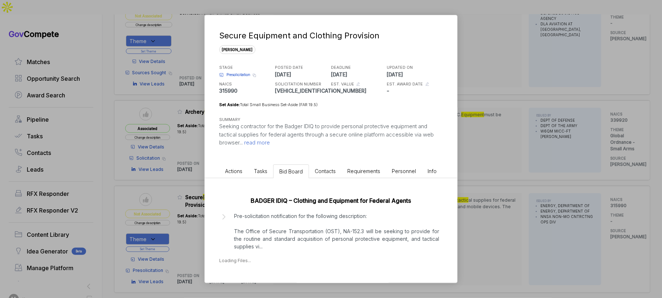
click at [275, 218] on p "Pre-solicitation notification for the following description: The Office of Secu…" at bounding box center [336, 231] width 205 height 38
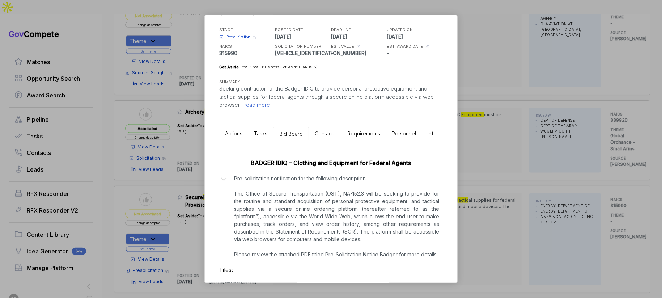
scroll to position [38, 0]
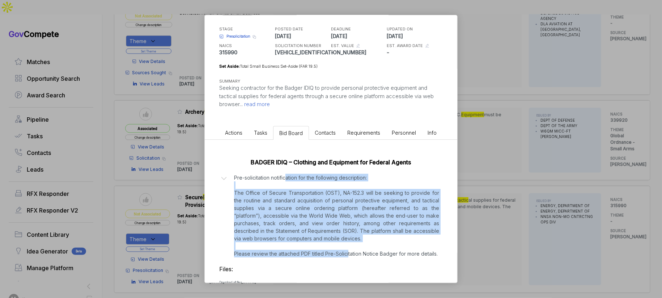
drag, startPoint x: 286, startPoint y: 176, endPoint x: 347, endPoint y: 250, distance: 96.4
click at [348, 253] on p "Pre-solicitation notification for the following description: The Office of Secu…" at bounding box center [336, 216] width 205 height 84
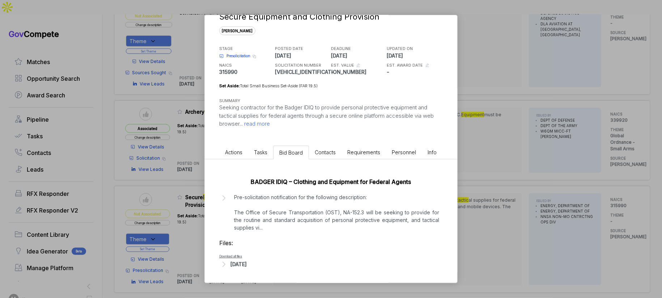
scroll to position [19, 0]
drag, startPoint x: 258, startPoint y: 262, endPoint x: 262, endPoint y: 259, distance: 4.1
click at [247, 261] on div "[DATE]" at bounding box center [239, 264] width 16 height 8
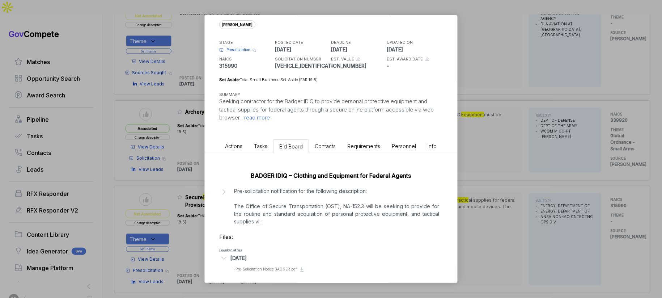
scroll to position [28, 0]
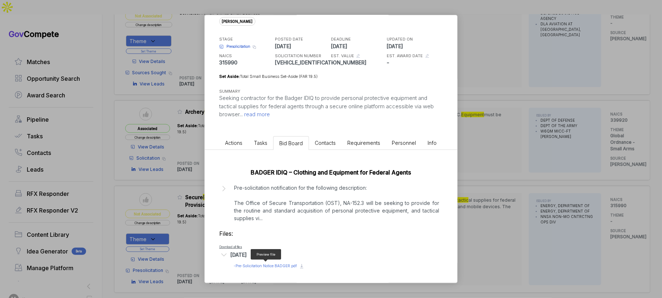
click at [268, 264] on span "- Pre-Solicitation Notice BADGER.pdf" at bounding box center [265, 265] width 63 height 4
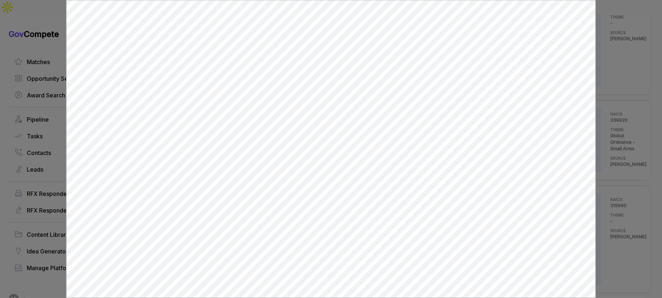
scroll to position [0, 0]
click at [611, 94] on div at bounding box center [331, 149] width 662 height 298
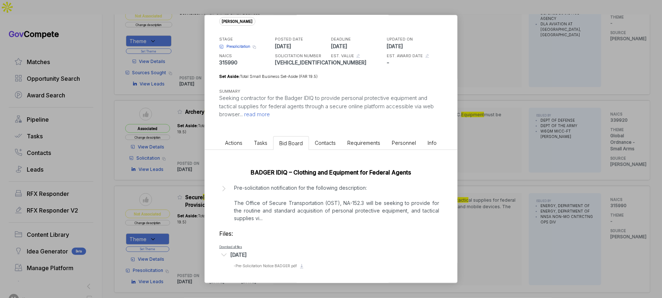
click at [551, 91] on div "Secure Equipment and Clothing Provision [PERSON_NAME] STAGE Presolicitation Cop…" at bounding box center [331, 149] width 662 height 298
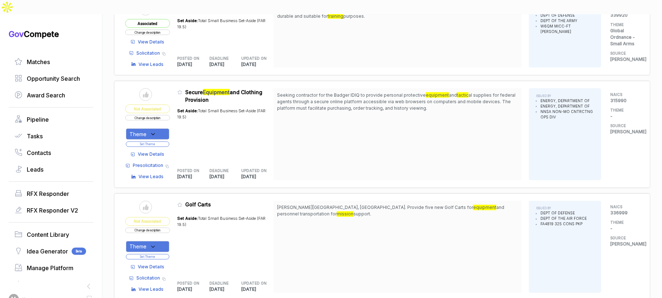
scroll to position [922, 0]
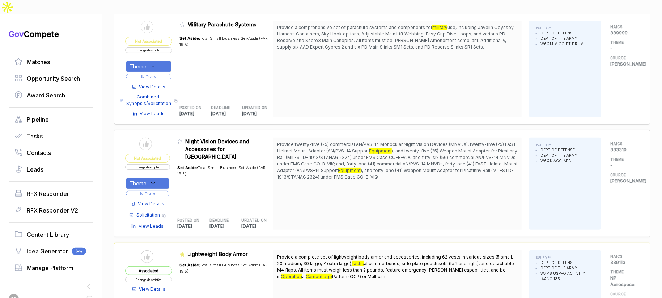
scroll to position [1751, 0]
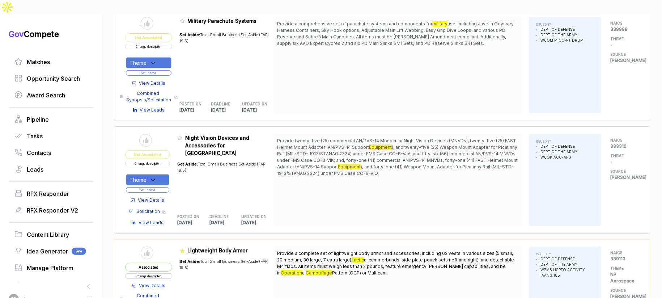
click at [158, 197] on span "View Details" at bounding box center [151, 200] width 26 height 7
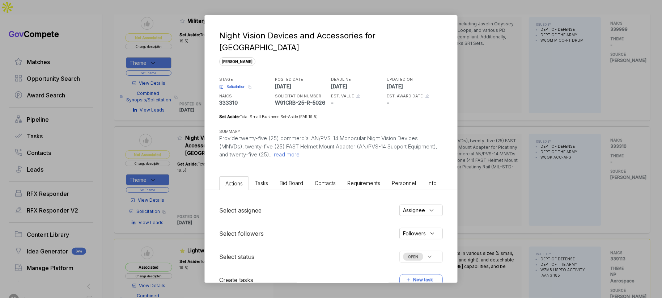
click at [285, 176] on li "Bid Board" at bounding box center [291, 182] width 35 height 13
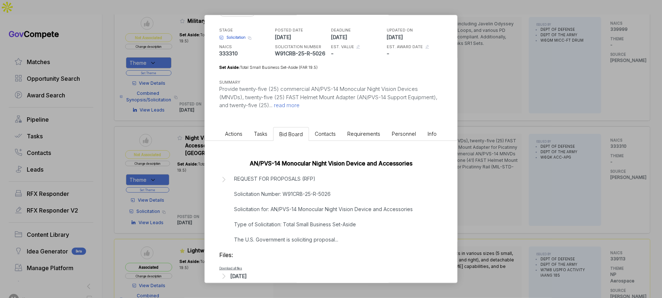
click at [247, 272] on div "[DATE]" at bounding box center [239, 276] width 16 height 8
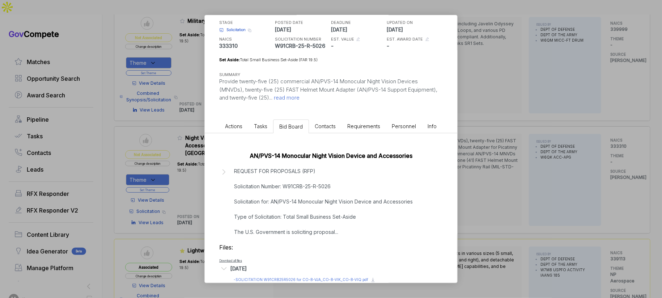
scroll to position [59, 0]
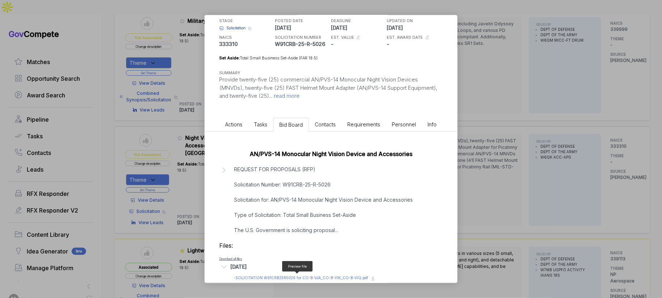
click at [282, 275] on span "- SOLICITATION W91CRB25R5026 for CO-B-VJA_CO-B-VIK_CO-B-VIQ.pdf" at bounding box center [301, 277] width 135 height 4
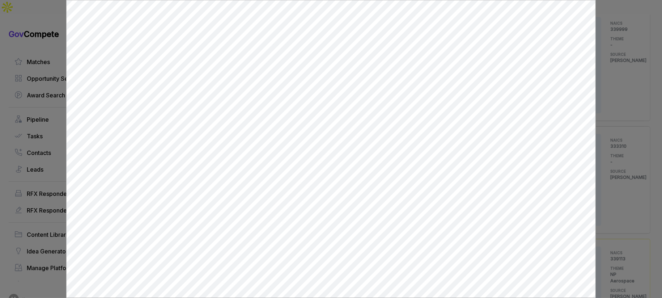
scroll to position [0, 0]
click at [615, 147] on div at bounding box center [331, 149] width 662 height 298
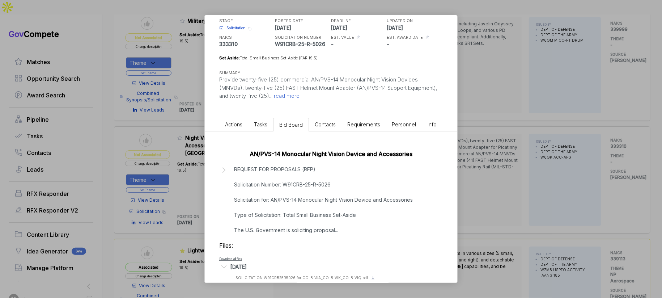
click at [577, 160] on div "Night Vision Devices and Accessories for [GEOGRAPHIC_DATA] [PERSON_NAME] STAGE …" at bounding box center [331, 149] width 662 height 298
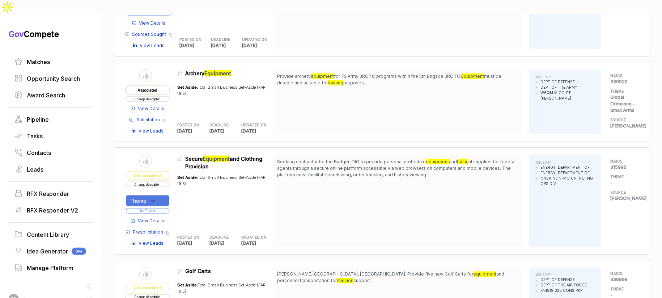
scroll to position [639, 0]
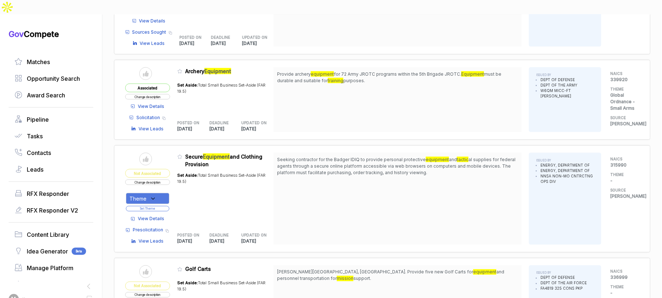
click at [161, 179] on button "Change description" at bounding box center [147, 181] width 45 height 5
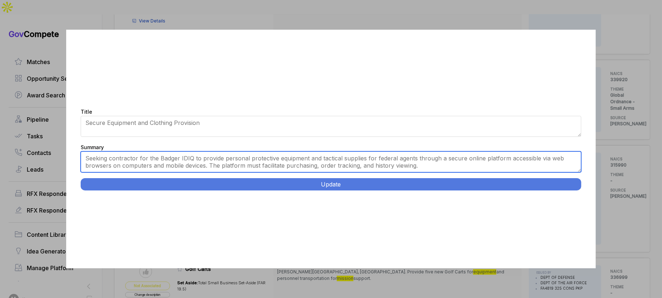
click at [229, 166] on textarea "Seeking contractor for the Badger IDIQ to provide personal protective equipment…" at bounding box center [331, 161] width 501 height 21
paste textarea "NNSA OST Tactical Gear IDIQ Contract. [GEOGRAPHIC_DATA], [GEOGRAPHIC_DATA]. Nat…"
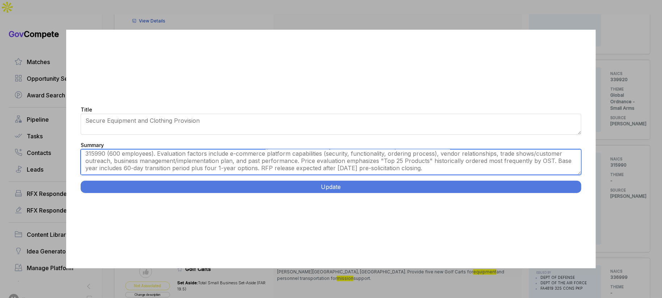
scroll to position [0, 0]
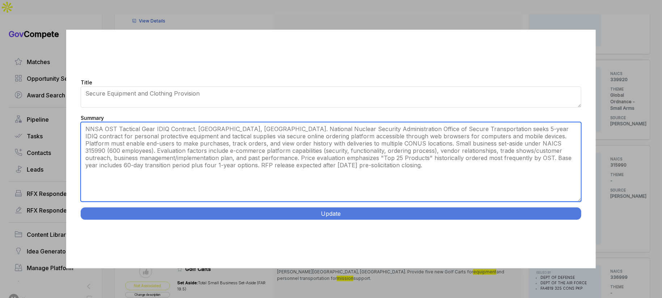
drag, startPoint x: 578, startPoint y: 169, endPoint x: 562, endPoint y: 226, distance: 58.5
click at [564, 227] on div "Title Secure Equipment and Clothing Provision Summary Seeking contractor for th…" at bounding box center [331, 149] width 530 height 238
type textarea "NNSA OST Tactical Gear IDIQ Contract. [GEOGRAPHIC_DATA], [GEOGRAPHIC_DATA]. Nat…"
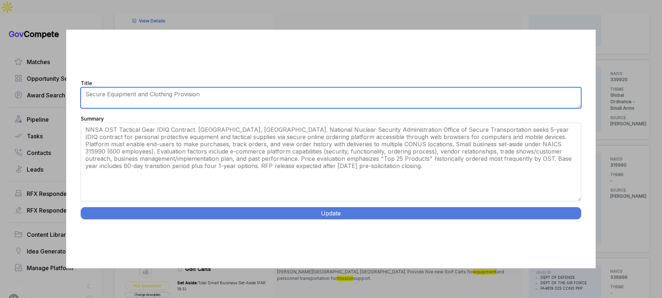
click at [191, 96] on textarea "Secure Equipment and Clothing Provision" at bounding box center [331, 97] width 501 height 21
type textarea "Secure Equipment and Clothing IDIQ"
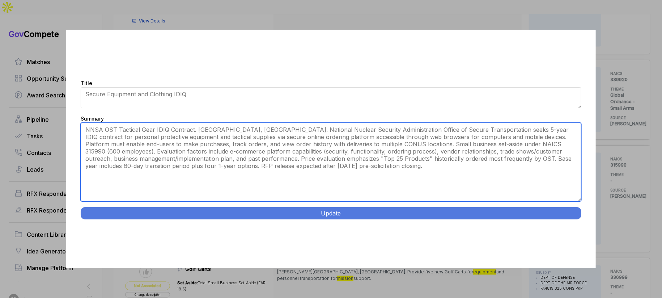
click at [195, 130] on textarea "Seeking contractor for the Badger IDIQ to provide personal protective equipment…" at bounding box center [331, 162] width 501 height 79
type textarea "[GEOGRAPHIC_DATA], [GEOGRAPHIC_DATA]. National Nuclear Security Administration …"
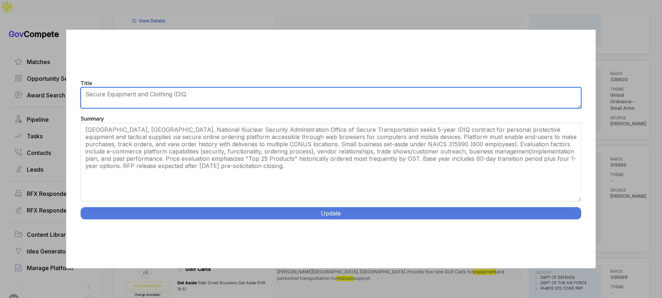
click at [184, 92] on textarea "Secure Equipment and Clothing Provision" at bounding box center [331, 97] width 501 height 21
paste textarea "NNSA OST Tactical Gear IDIQ Contract."
type textarea "NNSA OST Tactical Gear IDIQ"
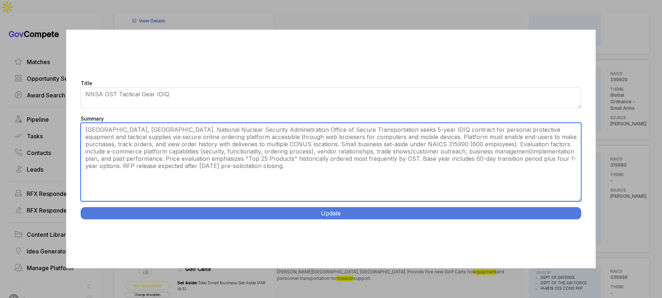
click at [163, 129] on textarea "Seeking contractor for the Badger IDIQ to provide personal protective equipment…" at bounding box center [331, 162] width 501 height 79
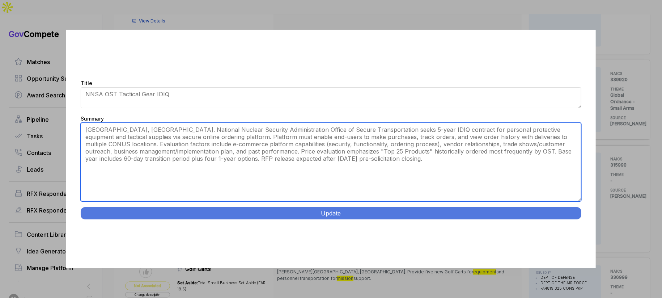
drag, startPoint x: 498, startPoint y: 151, endPoint x: 497, endPoint y: 172, distance: 21.0
click at [497, 172] on textarea "Seeking contractor for the Badger IDIQ to provide personal protective equipment…" at bounding box center [331, 162] width 501 height 79
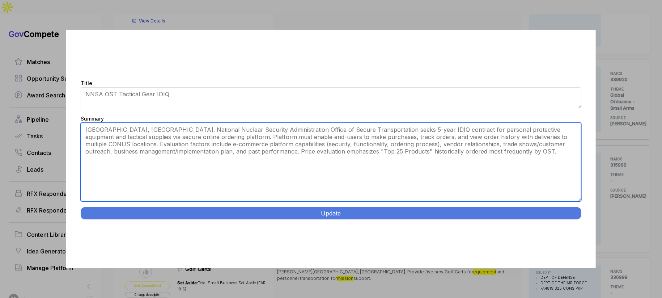
click at [464, 154] on textarea "Seeking contractor for the Badger IDIQ to provide personal protective equipment…" at bounding box center [331, 162] width 501 height 79
type textarea "[GEOGRAPHIC_DATA], [GEOGRAPHIC_DATA]. National Nuclear Security Administration …"
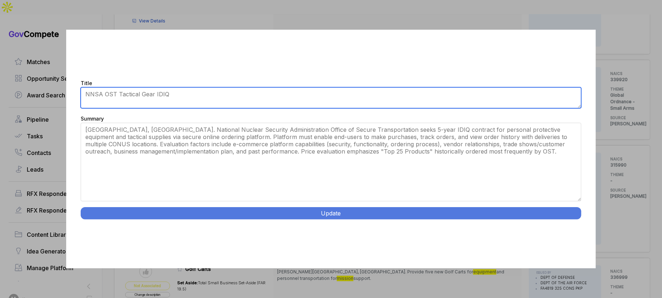
click at [209, 96] on textarea "Secure Equipment and Clothing Provision" at bounding box center [331, 97] width 501 height 21
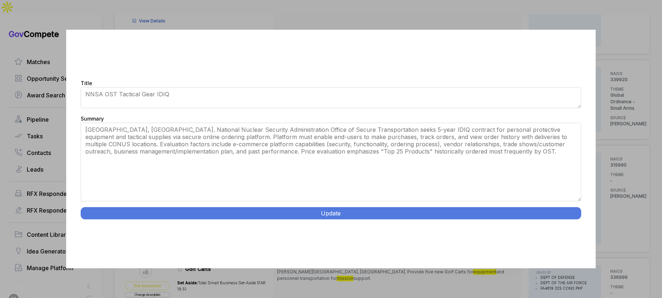
click at [278, 216] on button "Update" at bounding box center [331, 213] width 501 height 12
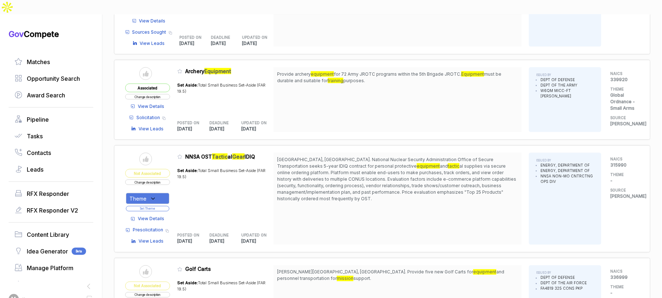
click at [155, 195] on icon at bounding box center [153, 198] width 7 height 7
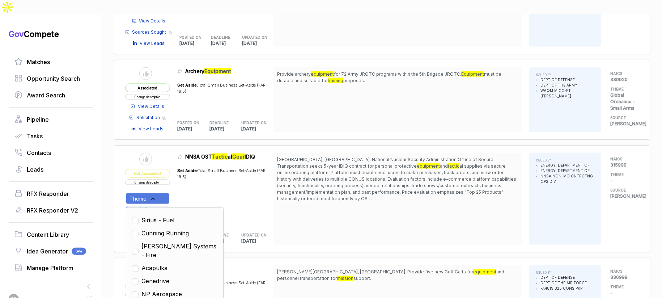
scroll to position [258, 0]
drag, startPoint x: 165, startPoint y: 268, endPoint x: 198, endPoint y: 248, distance: 39.0
click at [166, 290] on span "NP Aerospace" at bounding box center [161, 294] width 41 height 9
checkbox input "true"
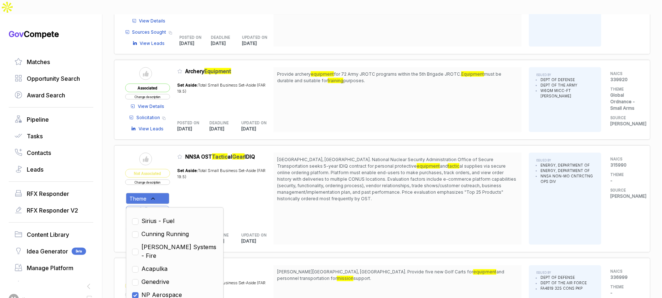
click at [242, 238] on p "[DATE]" at bounding box center [226, 241] width 32 height 7
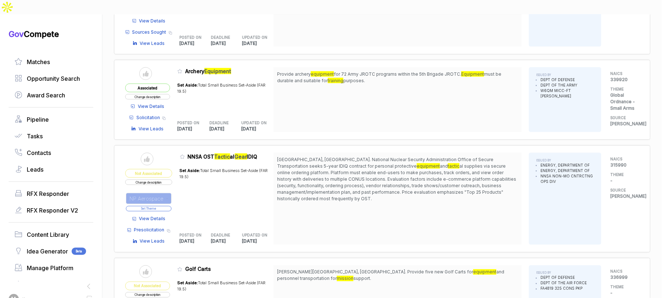
drag, startPoint x: 166, startPoint y: 190, endPoint x: 179, endPoint y: 170, distance: 23.8
click at [166, 206] on button "Set Theme" at bounding box center [149, 208] width 46 height 5
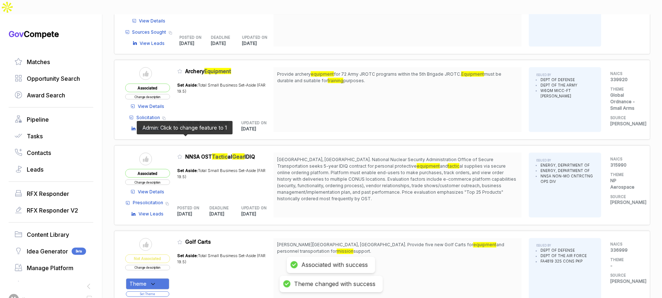
click at [182, 154] on icon at bounding box center [179, 156] width 5 height 5
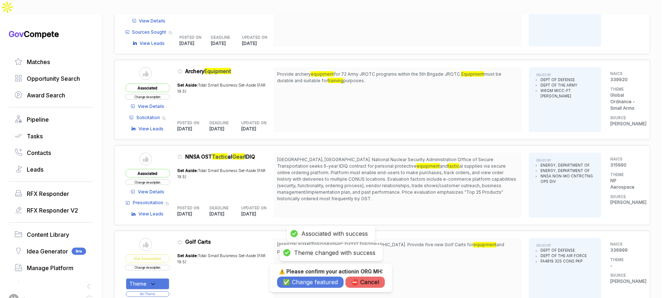
click at [287, 278] on button "✅ Change featured" at bounding box center [310, 281] width 67 height 11
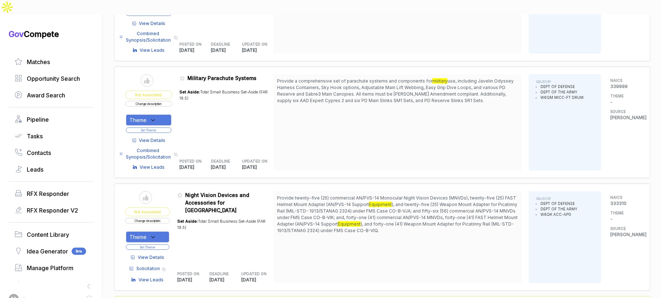
scroll to position [1667, 0]
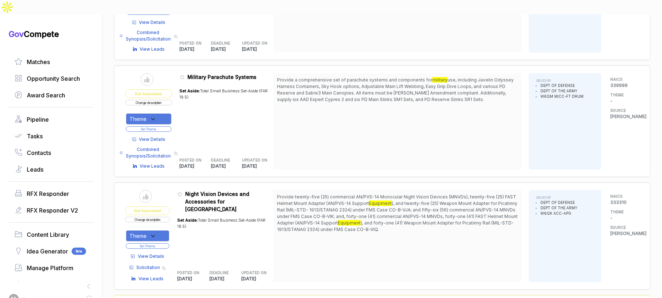
click at [162, 206] on span "Not Associated" at bounding box center [147, 210] width 45 height 9
click at [161, 217] on button "Change description" at bounding box center [147, 219] width 45 height 5
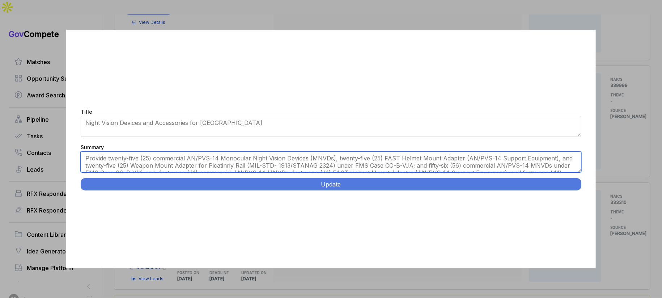
click at [228, 165] on textarea "Provide twenty-five (25) commercial AN/PVS-14 Monocular Night Vision Devices (M…" at bounding box center [331, 161] width 501 height 21
paste textarea "122 AN/PVS-14 Monocular Night Vision Devices with White Phosphor Gen III image …"
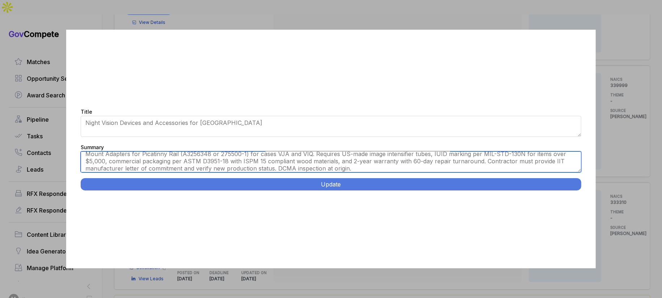
scroll to position [0, 0]
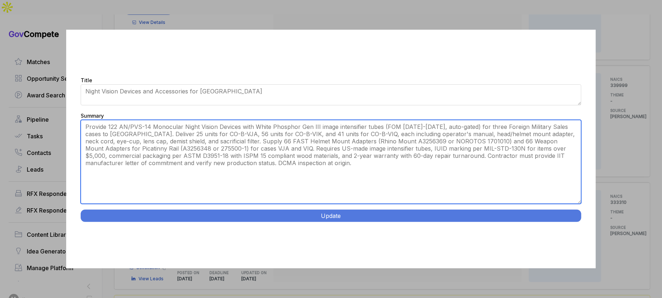
drag, startPoint x: 578, startPoint y: 170, endPoint x: 510, endPoint y: 223, distance: 86.2
click at [550, 241] on div "Title Night Vision Devices and Accessories for [GEOGRAPHIC_DATA] Summary Provid…" at bounding box center [331, 149] width 530 height 238
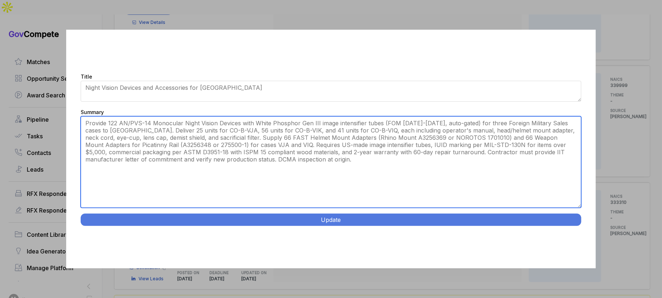
click at [400, 191] on textarea "Provide twenty-five (25) commercial AN/PVS-14 Monocular Night Vision Devices (M…" at bounding box center [331, 162] width 501 height 92
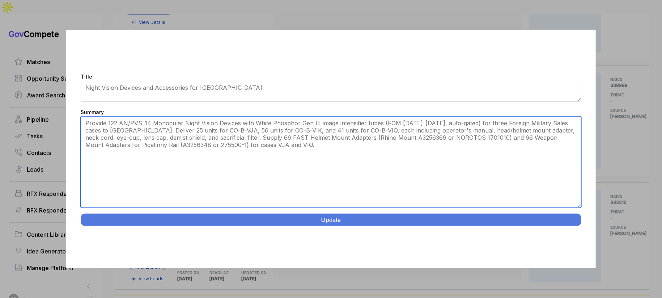
type textarea "Provide 122 AN/PVS-14 Monocular Night Vision Devices with White Phosphor Gen II…"
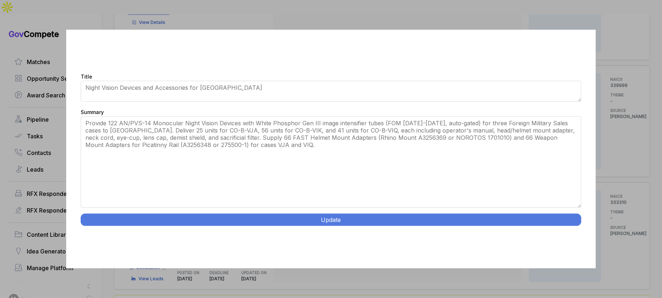
click at [352, 215] on button "Update" at bounding box center [331, 219] width 501 height 12
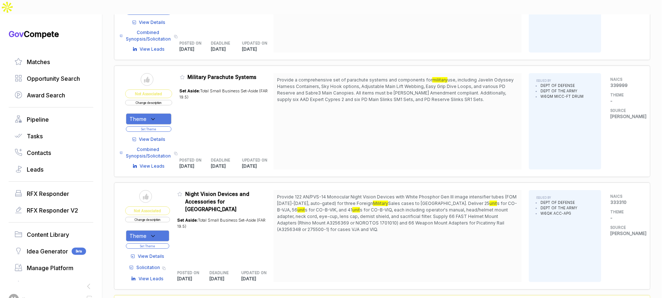
click at [165, 230] on div "Theme" at bounding box center [147, 235] width 43 height 11
drag, startPoint x: 162, startPoint y: 253, endPoint x: 169, endPoint y: 251, distance: 6.8
click at [162, 269] on span "EELTEX" at bounding box center [151, 273] width 21 height 9
checkbox input "true"
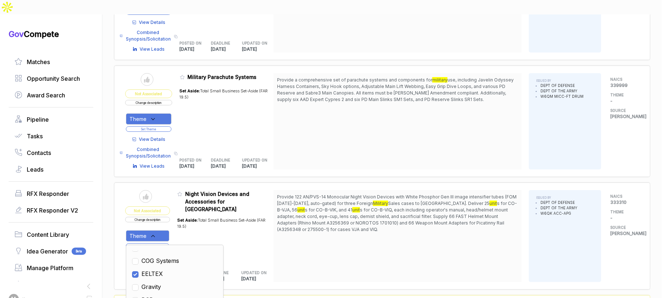
drag, startPoint x: 261, startPoint y: 220, endPoint x: 242, endPoint y: 220, distance: 18.5
click at [254, 221] on div "Set Aside: Total Small Business Set-Aside (FAR 19.5)" at bounding box center [225, 237] width 96 height 49
click at [166, 243] on button "Set Theme" at bounding box center [147, 245] width 43 height 5
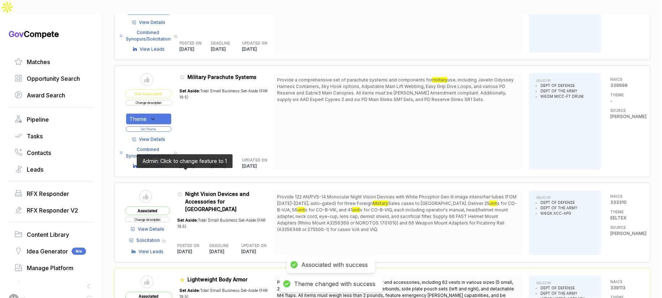
click at [182, 192] on icon at bounding box center [180, 194] width 4 height 4
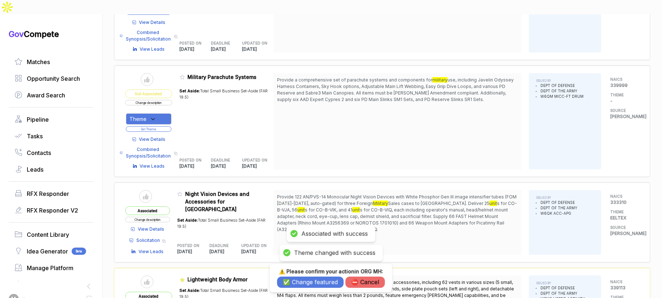
click at [292, 282] on button "✅ Change featured" at bounding box center [310, 281] width 67 height 11
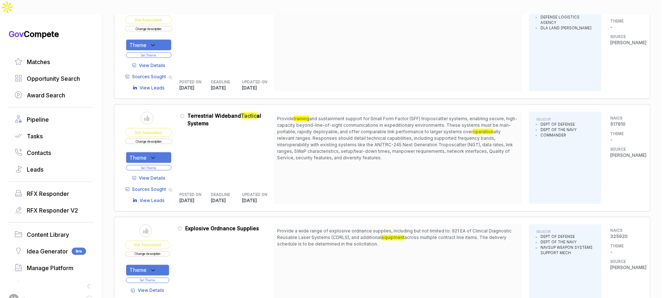
scroll to position [2291, 0]
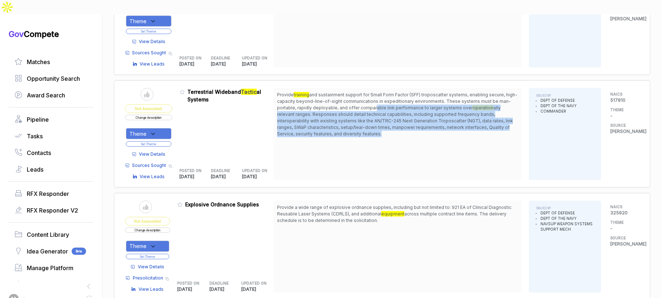
drag, startPoint x: 385, startPoint y: 83, endPoint x: 397, endPoint y: 113, distance: 32.0
click at [393, 110] on span "Provide training and sustainment support for Small Form Factor (SFF) troposcatt…" at bounding box center [397, 115] width 241 height 46
click at [397, 113] on span "Provide training and sustainment support for Small Form Factor (SFF) troposcatt…" at bounding box center [397, 115] width 241 height 46
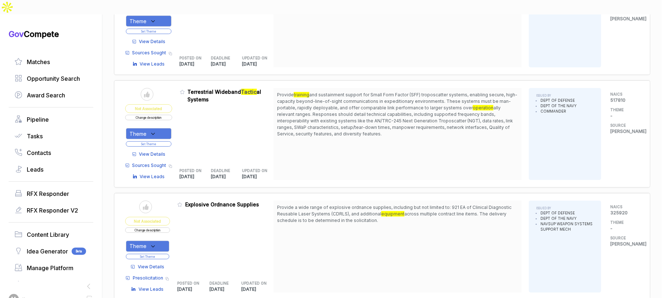
click at [150, 151] on span "View Details" at bounding box center [152, 154] width 26 height 7
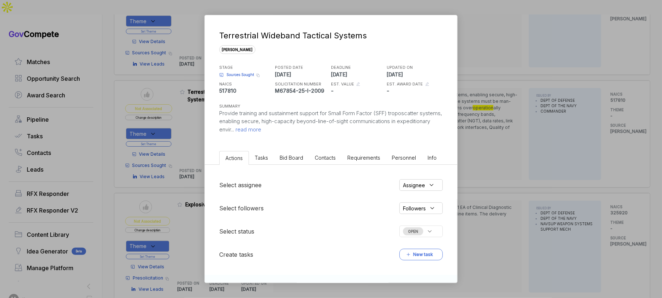
click at [287, 157] on span "Bid Board" at bounding box center [292, 158] width 24 height 6
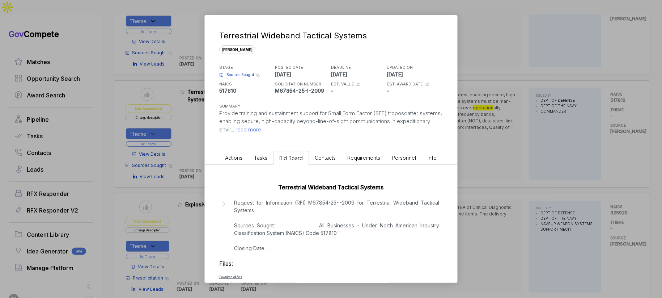
click at [304, 221] on p "Request for Information (RFI) M67854-25-I-2009 for Terrestrial Wideband Tactica…" at bounding box center [336, 225] width 205 height 53
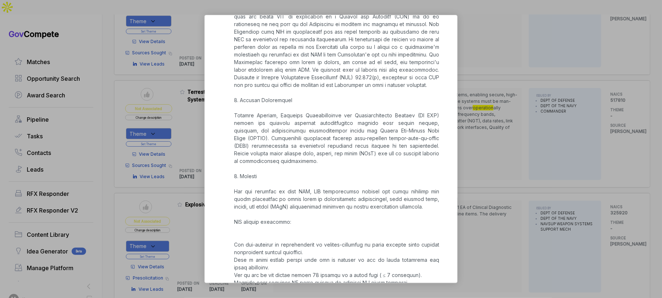
scroll to position [534, 0]
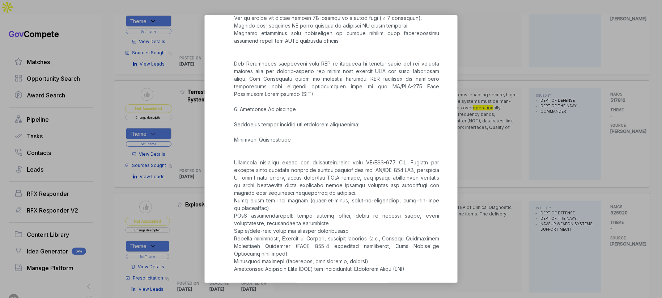
click at [495, 194] on div "Terrestrial Wideband Tactical Systems [PERSON_NAME] STAGE Sources Sought Copy l…" at bounding box center [331, 149] width 662 height 298
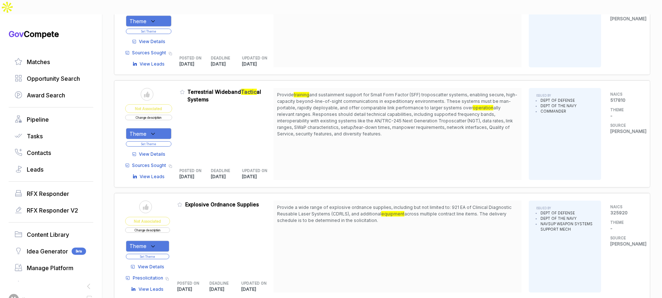
click at [150, 128] on div "Theme" at bounding box center [149, 133] width 46 height 11
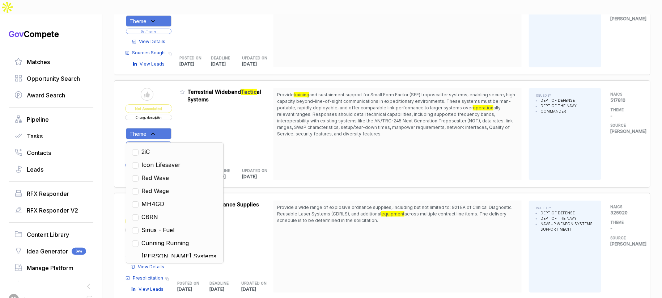
click at [150, 147] on span "2iC" at bounding box center [145, 151] width 8 height 9
checkbox input "true"
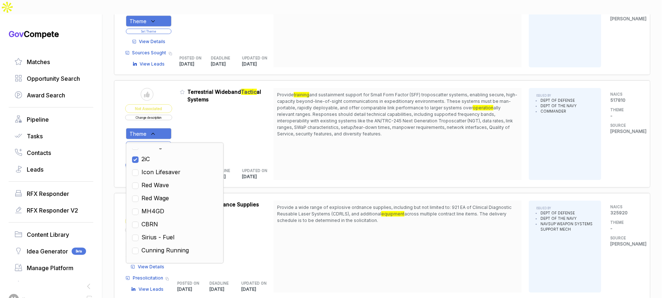
scroll to position [191, 0]
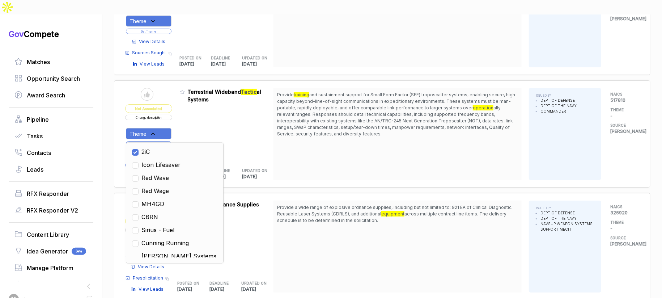
drag, startPoint x: 271, startPoint y: 118, endPoint x: 266, endPoint y: 118, distance: 5.4
click at [266, 118] on div "Admin: Click to change feature to 1 M67854-25-I-2009 Terrestrial Wideband Tacti…" at bounding box center [227, 134] width 94 height 92
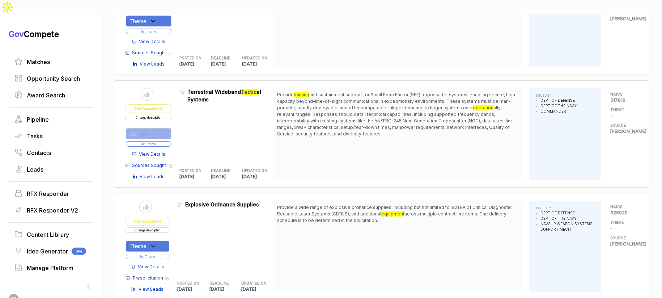
drag, startPoint x: 164, startPoint y: 121, endPoint x: 181, endPoint y: 90, distance: 35.2
click at [164, 141] on button "Set Theme" at bounding box center [149, 143] width 46 height 5
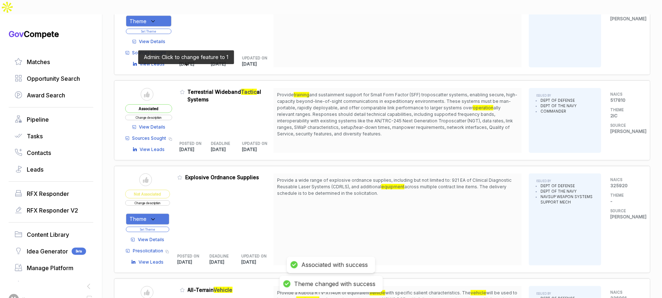
drag, startPoint x: 185, startPoint y: 69, endPoint x: 192, endPoint y: 84, distance: 16.5
click at [185, 89] on icon at bounding box center [182, 91] width 5 height 5
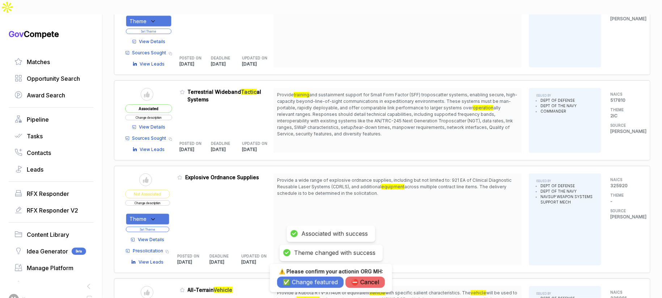
click at [307, 282] on button "✅ Change featured" at bounding box center [310, 281] width 67 height 11
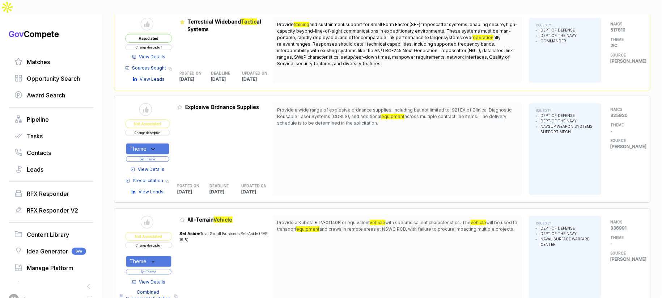
scroll to position [2380, 0]
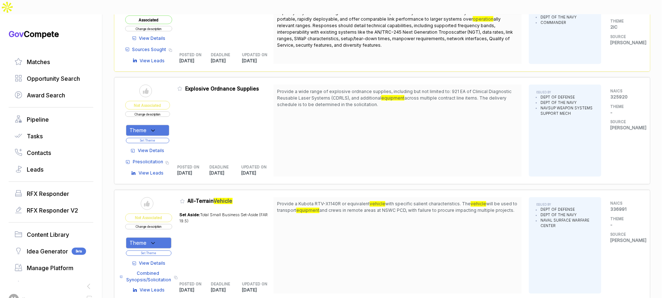
click at [164, 148] on span "View Details" at bounding box center [151, 151] width 26 height 7
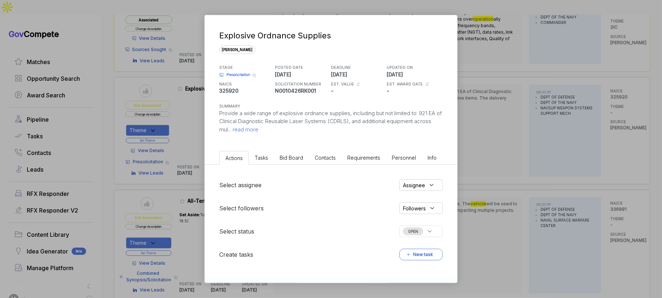
click at [287, 163] on li "Bid Board" at bounding box center [291, 157] width 35 height 13
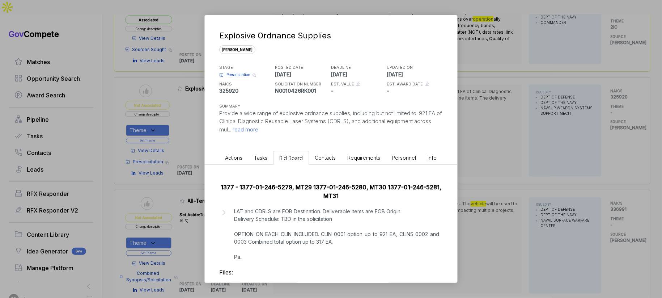
click at [366, 227] on p "LAT and CDRLS are FOB Destination. Deliverable items are FOB Origin. Delivery S…" at bounding box center [336, 233] width 205 height 53
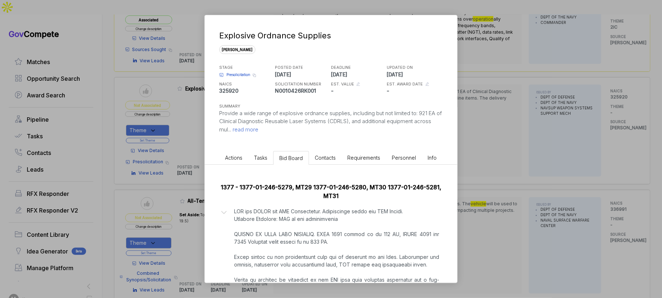
click at [518, 206] on div "Explosive Ordnance Supplies [PERSON_NAME] STAGE Presolicitation Copy link POSTE…" at bounding box center [331, 149] width 662 height 298
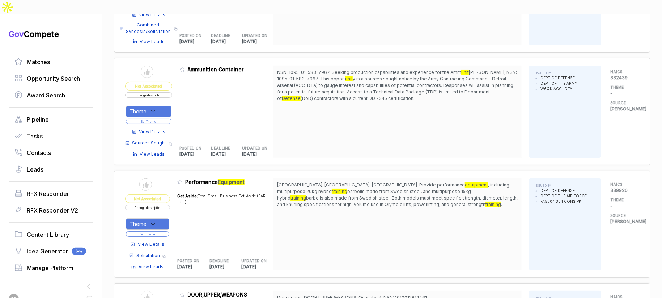
scroll to position [2866, 0]
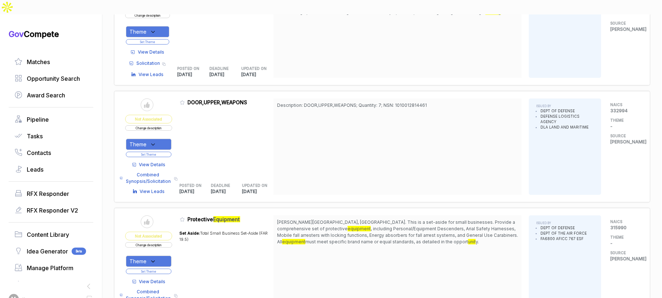
scroll to position [3057, 0]
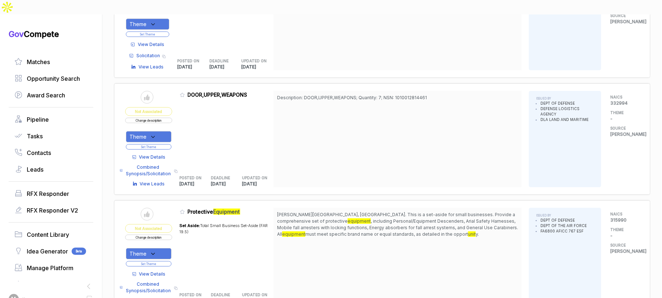
click at [162, 271] on span "View Details" at bounding box center [152, 274] width 26 height 7
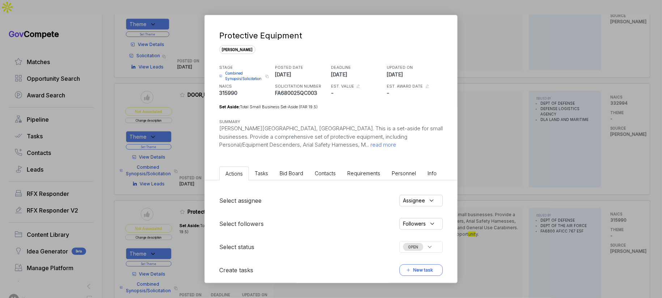
click at [292, 174] on span "Bid Board" at bounding box center [292, 173] width 24 height 6
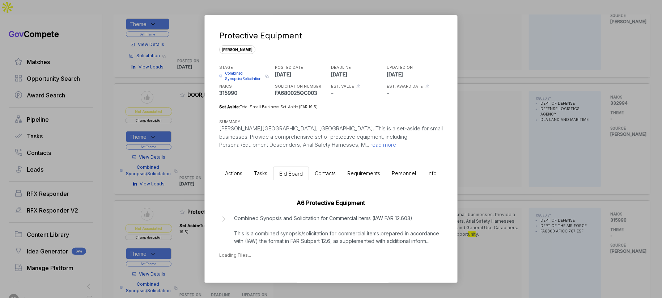
click at [288, 228] on p "Combined Synopsis and Solicitation for Commercial Items (IAW FAR 12.603) This i…" at bounding box center [336, 229] width 205 height 30
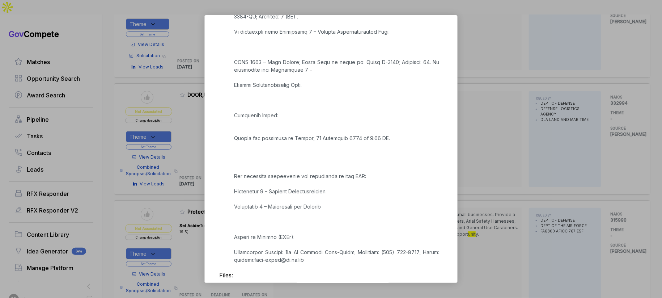
scroll to position [1480, 0]
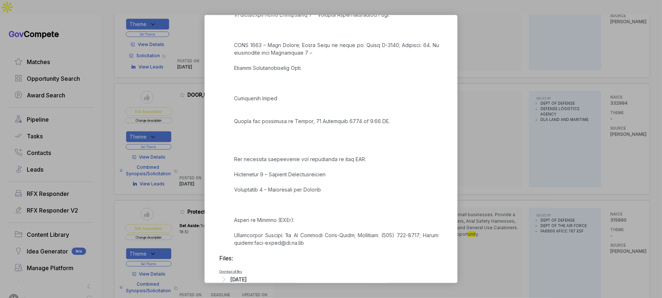
click at [237, 275] on div "[DATE]" at bounding box center [239, 279] width 16 height 8
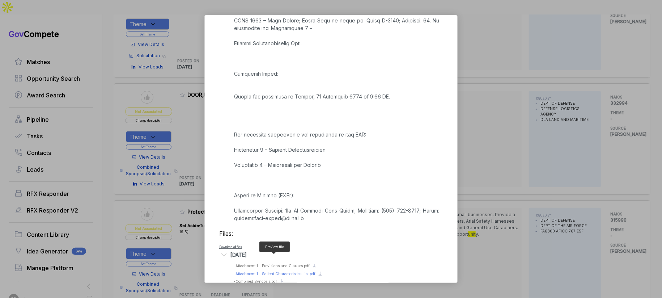
click at [284, 271] on span "- Attachment 1 - Salient Characteristics List.pdf" at bounding box center [275, 273] width 82 height 4
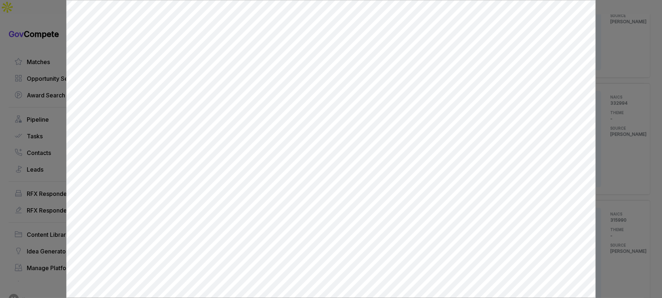
scroll to position [0, 0]
click at [605, 170] on div at bounding box center [331, 149] width 662 height 298
drag, startPoint x: 605, startPoint y: 170, endPoint x: 600, endPoint y: 172, distance: 4.9
click at [605, 170] on div "Protective Equipment [PERSON_NAME] STAGE Combined Synopsis/Solicitation Copy li…" at bounding box center [331, 149] width 662 height 298
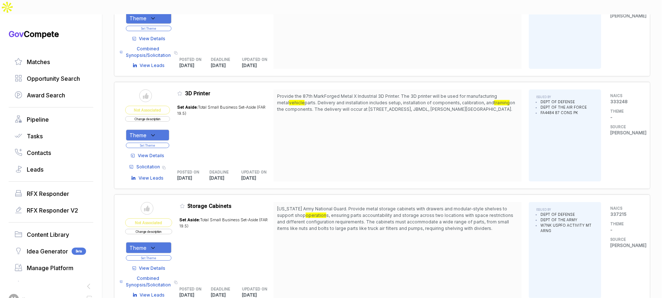
scroll to position [3824, 0]
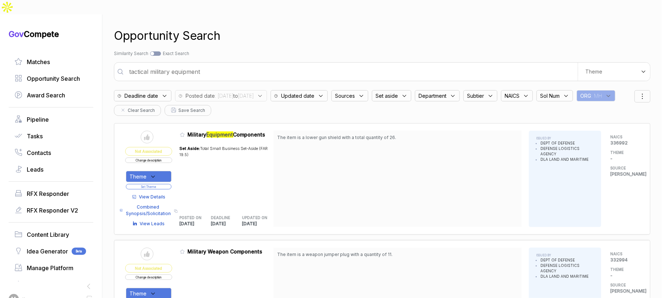
click at [367, 64] on input "tactical military equipment" at bounding box center [351, 71] width 453 height 14
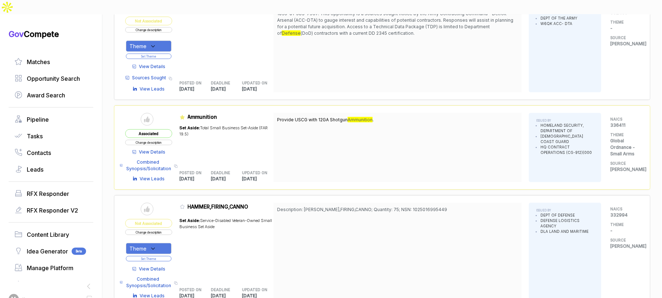
scroll to position [352, 0]
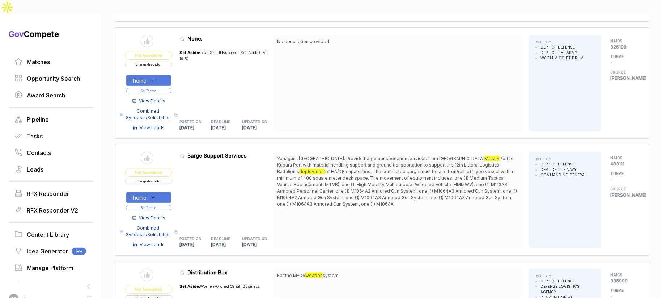
scroll to position [1923, 0]
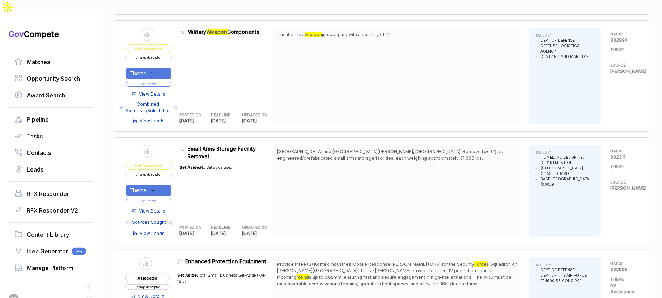
scroll to position [2607, 0]
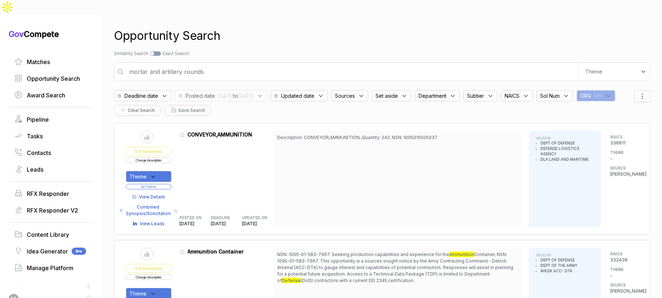
click at [395, 64] on input "mortar and artillery rounds" at bounding box center [351, 71] width 453 height 14
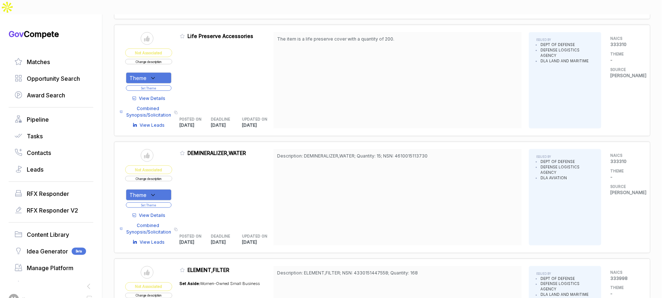
scroll to position [562, 0]
click at [163, 94] on span "View Details" at bounding box center [152, 97] width 26 height 7
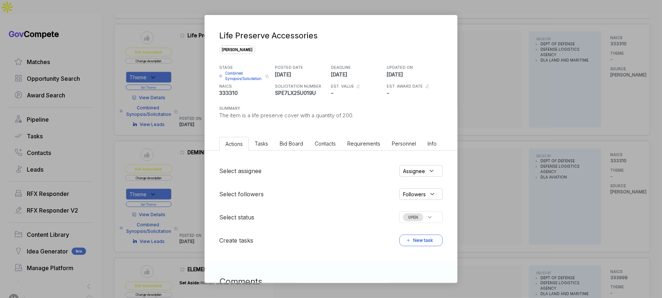
click at [294, 142] on span "Bid Board" at bounding box center [292, 143] width 24 height 6
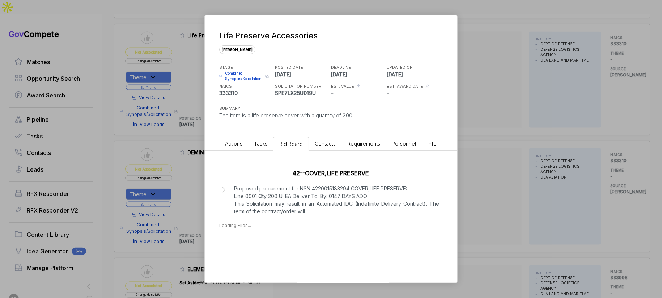
click at [468, 166] on div "Life Preserve Accessories [PERSON_NAME] STAGE Combined Synopsis/Solicitation Co…" at bounding box center [331, 149] width 662 height 298
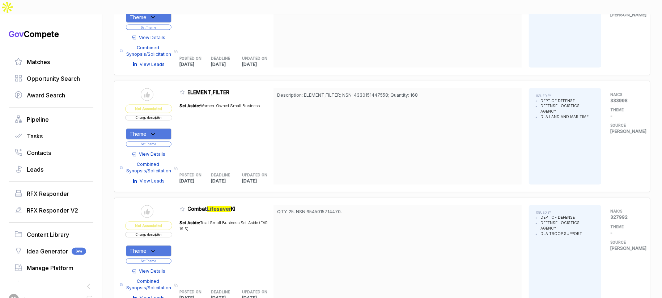
scroll to position [779, 0]
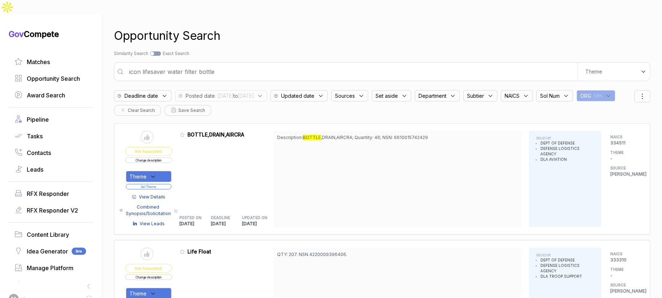
click at [302, 64] on input "icon lifesaver water filter bottle" at bounding box center [351, 71] width 453 height 14
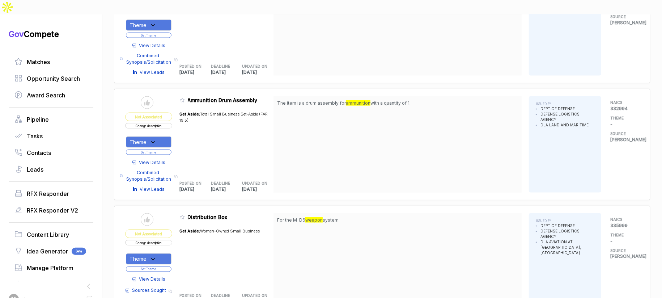
scroll to position [935, 0]
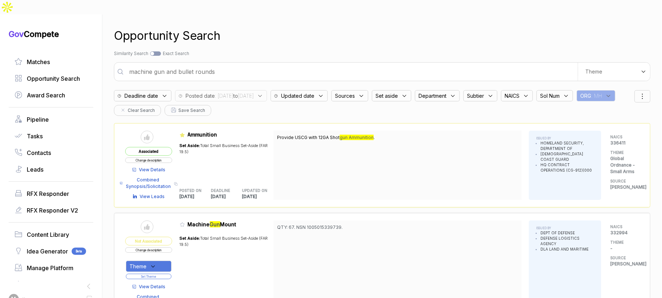
click at [305, 64] on input "machine gun and bullet rounds" at bounding box center [351, 71] width 453 height 14
type input "chemical detection"
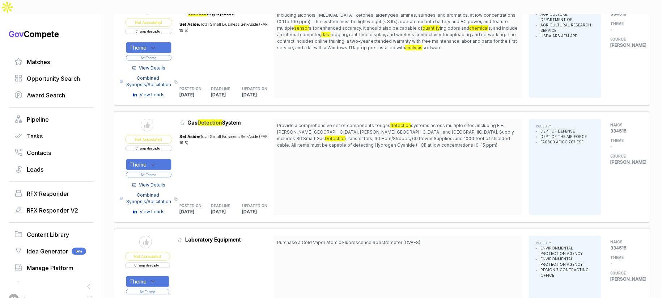
scroll to position [139, 0]
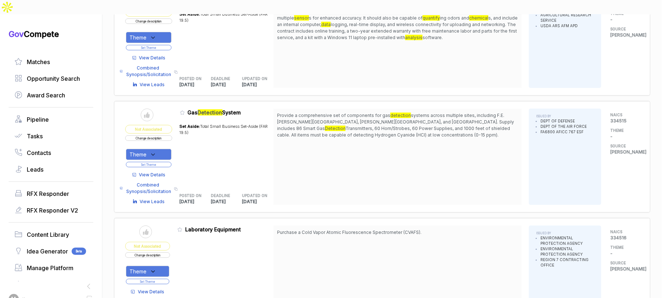
click at [158, 172] on span "View Details" at bounding box center [152, 175] width 26 height 7
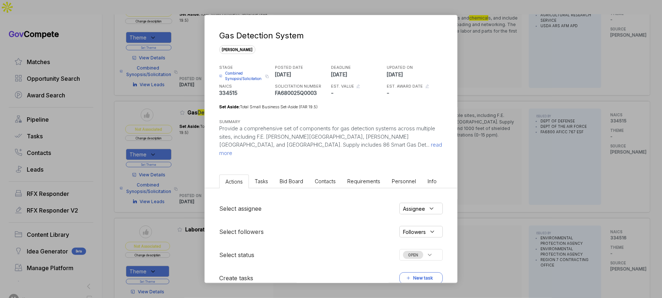
click at [295, 178] on span "Bid Board" at bounding box center [292, 181] width 24 height 6
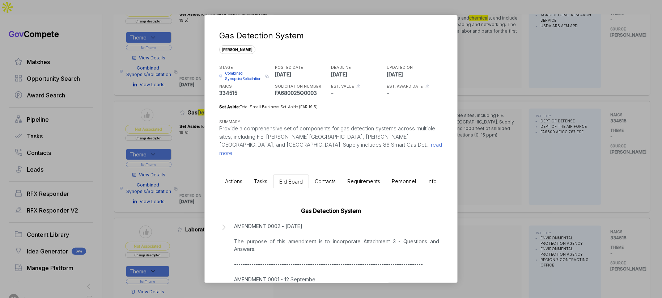
click at [334, 222] on p "AMENDMENT 0002 - [DATE] The purpose of this amendment is to incorporate Attachm…" at bounding box center [336, 252] width 205 height 61
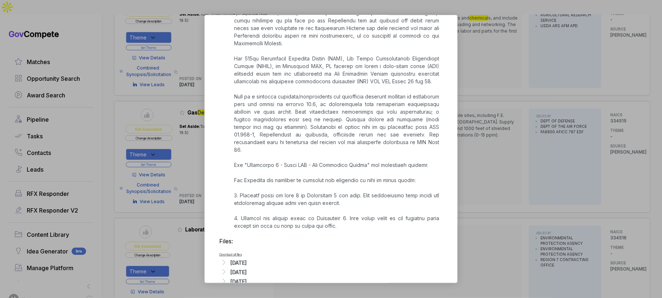
scroll to position [344, 0]
click at [247, 257] on div "[DATE]" at bounding box center [239, 261] width 16 height 8
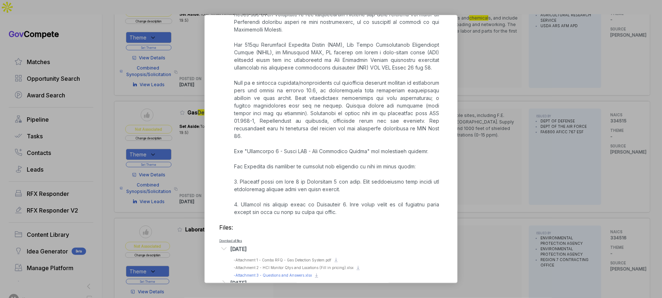
scroll to position [368, 0]
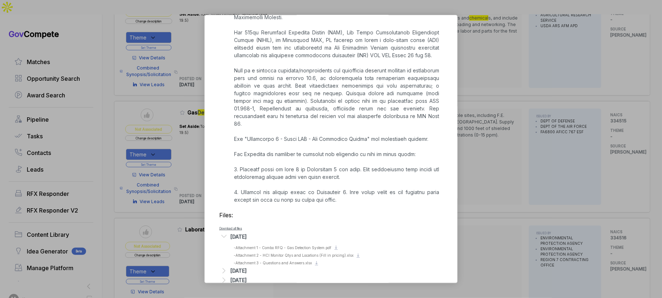
click at [247, 276] on div "[DATE]" at bounding box center [239, 280] width 16 height 8
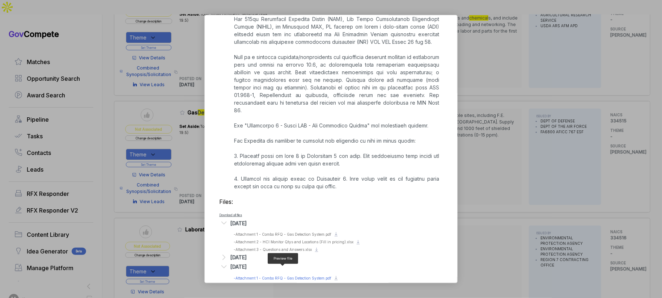
scroll to position [385, 0]
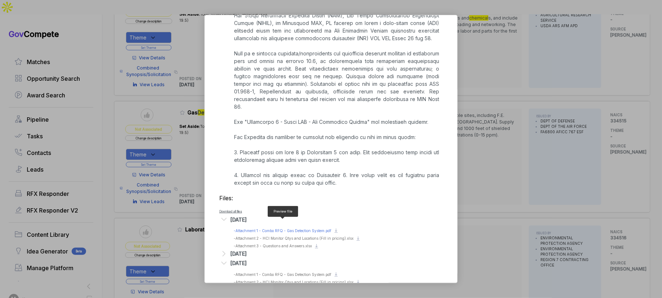
click at [318, 228] on span "- Attachment 1 - Combo RFQ - Gas Detection System.pdf" at bounding box center [283, 230] width 98 height 4
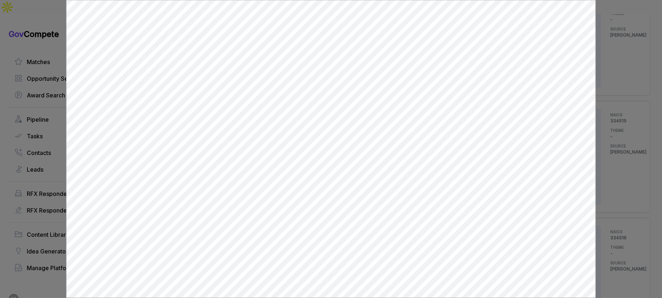
scroll to position [0, 0]
click at [599, 154] on div at bounding box center [331, 149] width 662 height 298
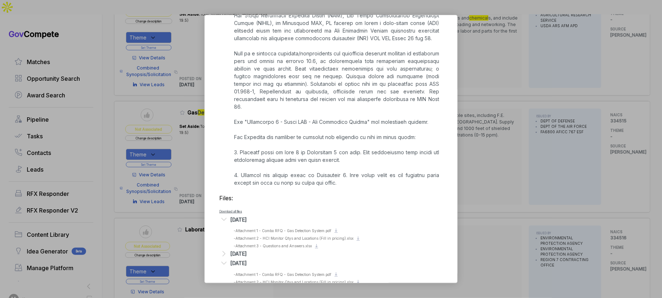
click at [479, 200] on div "Gas Detection System [PERSON_NAME] STAGE Combined Synopsis/Solicitation Copy li…" at bounding box center [331, 149] width 662 height 298
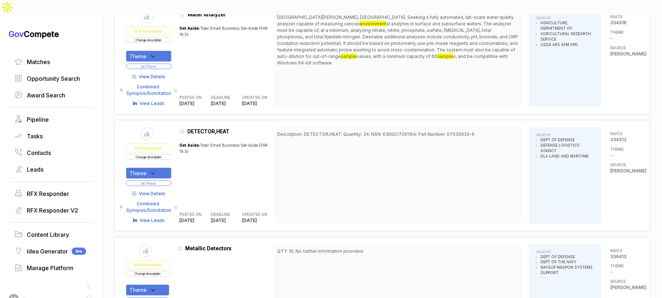
scroll to position [463, 0]
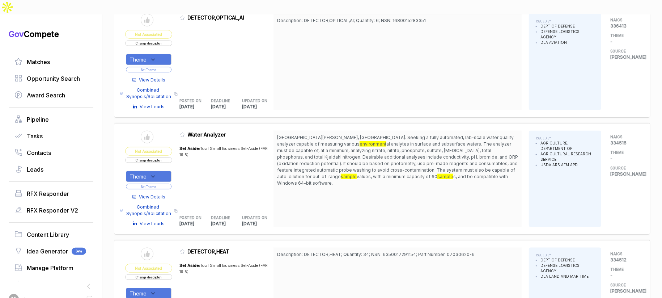
click at [51, 58] on link "Matches" at bounding box center [50, 62] width 73 height 9
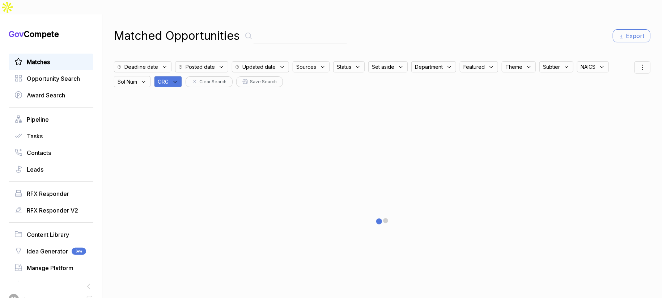
drag, startPoint x: 172, startPoint y: 65, endPoint x: 185, endPoint y: 71, distance: 14.4
click at [169, 78] on span "ORG" at bounding box center [163, 82] width 11 height 8
click at [200, 93] on input "text" at bounding box center [202, 100] width 85 height 15
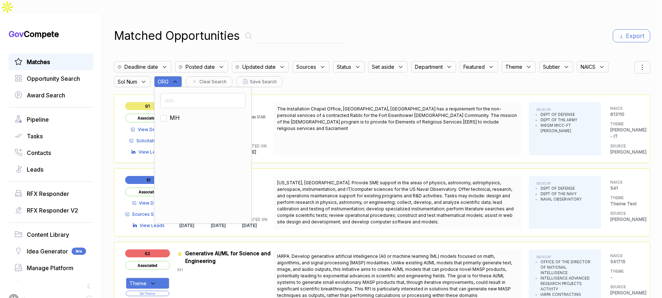
type input "mh"
drag, startPoint x: 177, startPoint y: 103, endPoint x: 193, endPoint y: 102, distance: 15.6
click at [178, 113] on span "MH" at bounding box center [175, 117] width 10 height 9
checkbox input "true"
drag, startPoint x: 446, startPoint y: 25, endPoint x: 529, endPoint y: 25, distance: 83.2
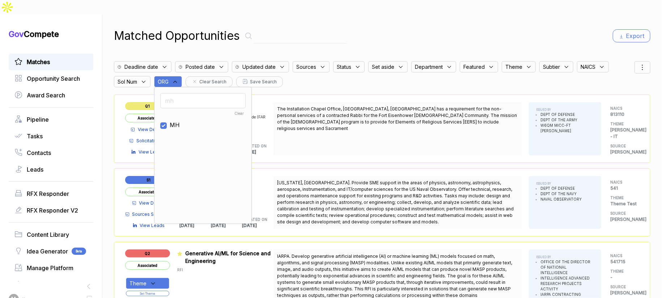
click at [454, 27] on div "Matched Opportunities Export" at bounding box center [382, 35] width 537 height 17
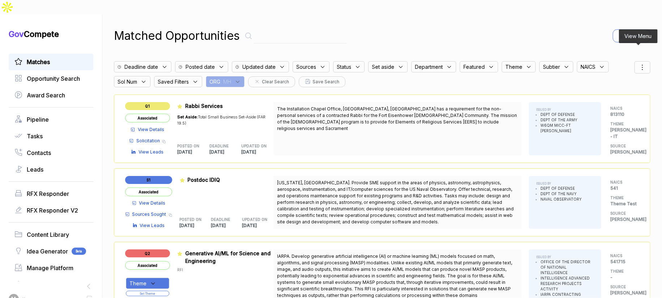
drag, startPoint x: 635, startPoint y: 51, endPoint x: 637, endPoint y: 56, distance: 5.5
click at [638, 63] on icon at bounding box center [642, 67] width 9 height 9
click at [614, 93] on span "Sorting" at bounding box center [618, 97] width 17 height 8
click at [607, 103] on div at bounding box center [608, 105] width 11 height 4
checkbox input "true"
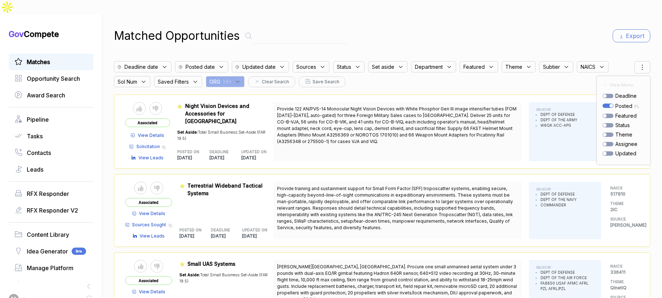
click at [530, 27] on div "Matched Opportunities Export" at bounding box center [382, 35] width 537 height 17
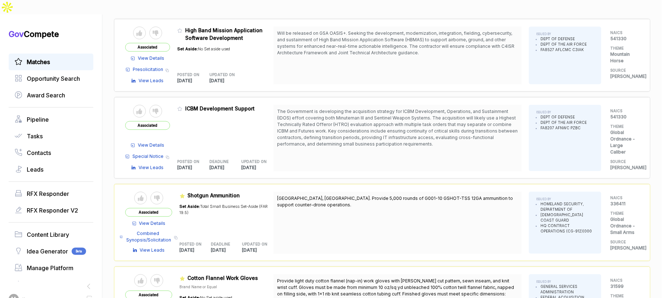
scroll to position [1037, 0]
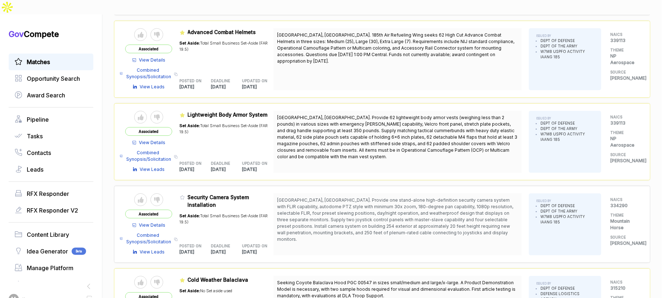
scroll to position [1641, 0]
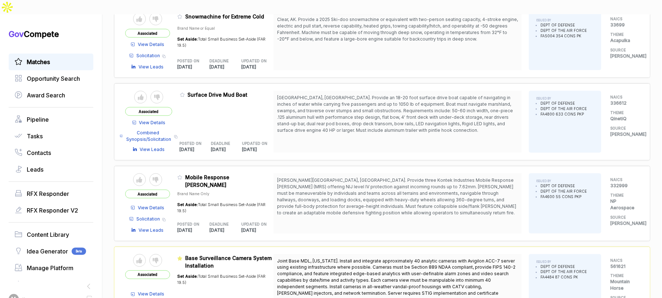
scroll to position [2232, 0]
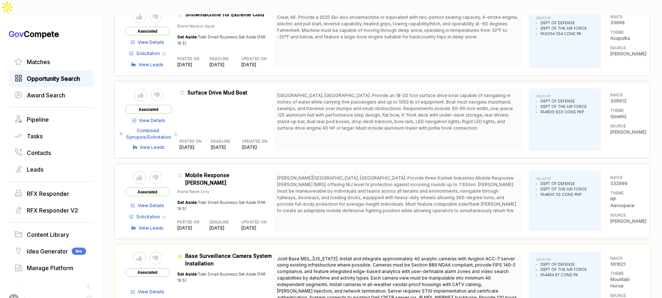
click at [65, 74] on span "Opportunity Search" at bounding box center [53, 78] width 53 height 9
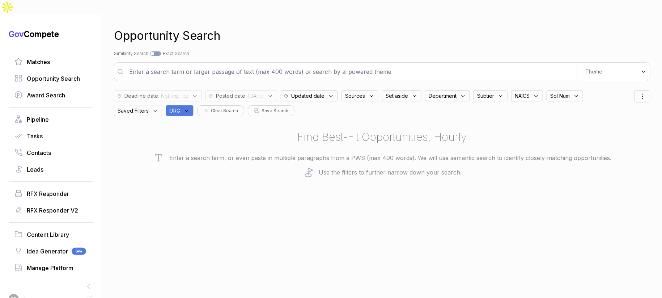
drag, startPoint x: 184, startPoint y: 94, endPoint x: 187, endPoint y: 100, distance: 7.5
click at [185, 105] on div "ORG" at bounding box center [180, 110] width 28 height 11
click at [194, 122] on input "text" at bounding box center [214, 129] width 85 height 15
click at [190, 181] on span "EN" at bounding box center [185, 185] width 8 height 9
checkbox input "true"
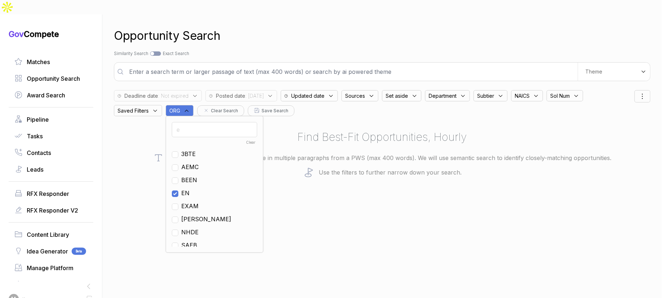
drag, startPoint x: 303, startPoint y: 162, endPoint x: 303, endPoint y: 136, distance: 26.1
click at [303, 167] on p "Use the filters to further narrow down your search." at bounding box center [382, 172] width 537 height 11
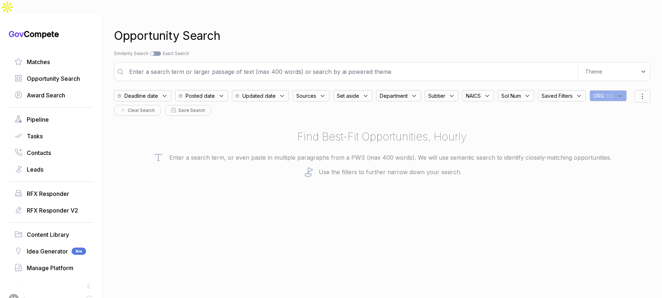
click at [321, 93] on icon at bounding box center [323, 96] width 7 height 7
click at [318, 148] on span "[PERSON_NAME]" at bounding box center [333, 152] width 50 height 9
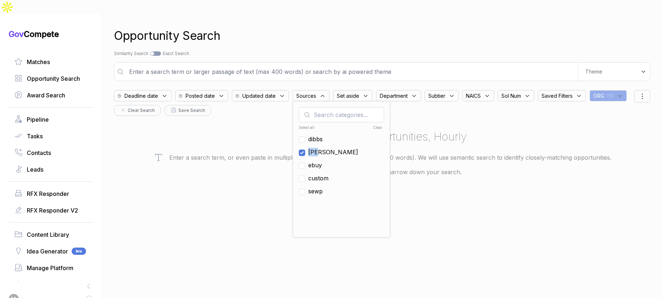
click at [318, 148] on span "[PERSON_NAME]" at bounding box center [333, 152] width 50 height 9
checkbox input "false"
drag, startPoint x: 317, startPoint y: 149, endPoint x: 312, endPoint y: 140, distance: 10.7
click at [317, 161] on span "ebuy" at bounding box center [315, 165] width 14 height 9
checkbox input "true"
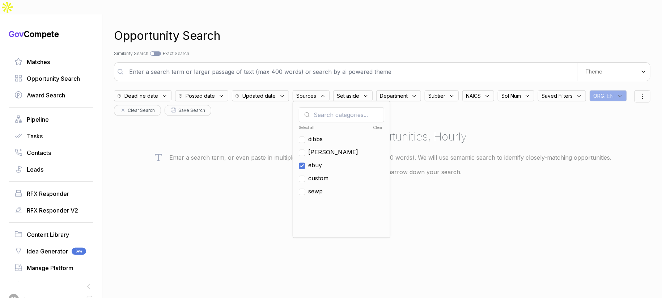
click at [259, 152] on p "Enter a search term, or even paste in multiple paragraphs from a PWS (max 400 w…" at bounding box center [382, 157] width 537 height 11
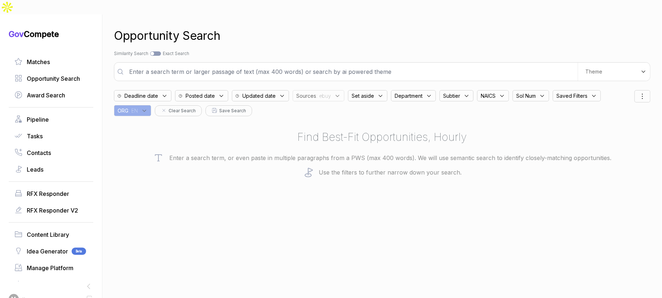
click at [208, 92] on span "Posted date" at bounding box center [200, 96] width 29 height 8
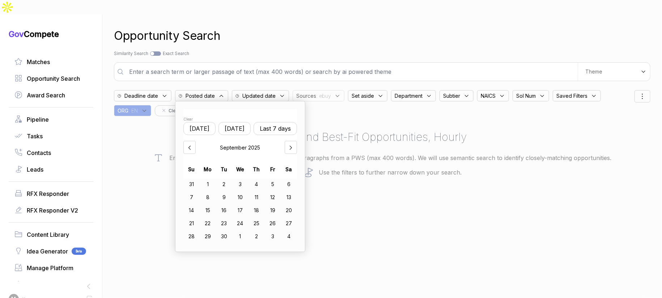
click at [238, 122] on button "[DATE]" at bounding box center [235, 128] width 32 height 13
click at [400, 205] on div "Opportunity Search Search by Topic Relevance Similarity Search Search by Exact …" at bounding box center [382, 163] width 537 height 298
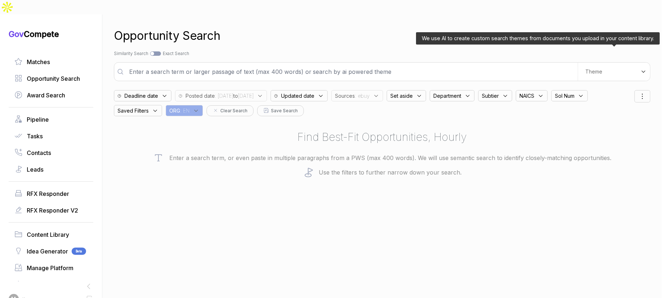
click at [586, 63] on div "Theme" at bounding box center [614, 72] width 72 height 18
click at [587, 92] on div "Digital and Professional Services" at bounding box center [601, 102] width 85 height 20
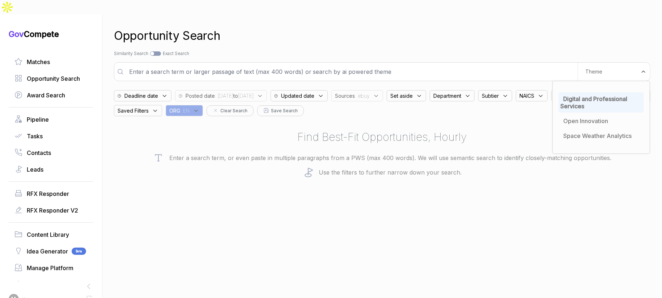
click at [531, 35] on div "Opportunity Search Search by Topic Relevance Similarity Search Search by Exact …" at bounding box center [382, 163] width 537 height 298
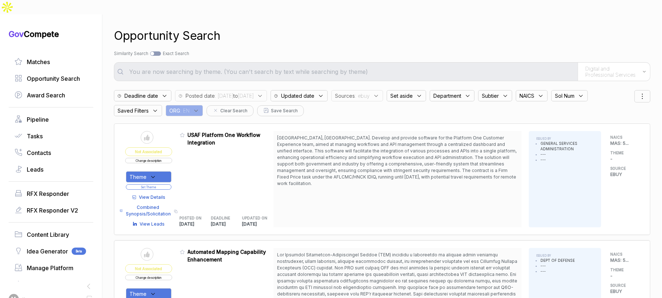
click at [158, 51] on div at bounding box center [155, 53] width 11 height 4
checkbox input "true"
type input "Digital and Professional Services"
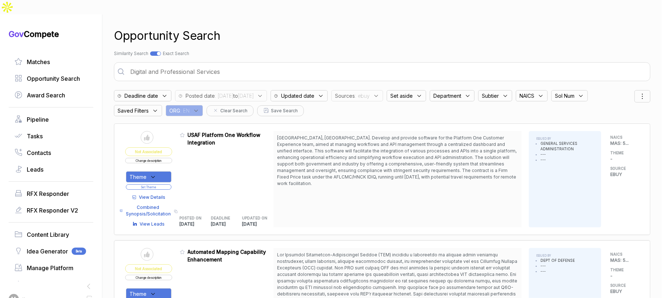
click at [203, 64] on input "Digital and Professional Services" at bounding box center [387, 71] width 523 height 14
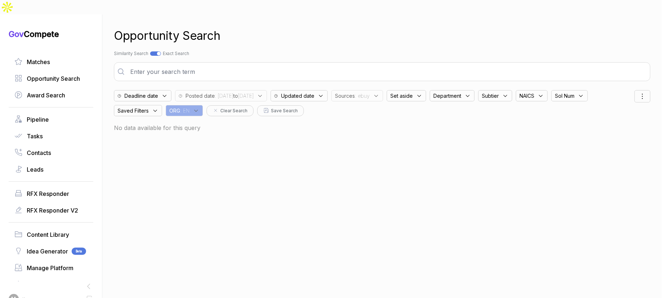
click at [317, 31] on div "Opportunity Search Search by Topic Relevance Similarity Search Search by Exact …" at bounding box center [382, 163] width 537 height 298
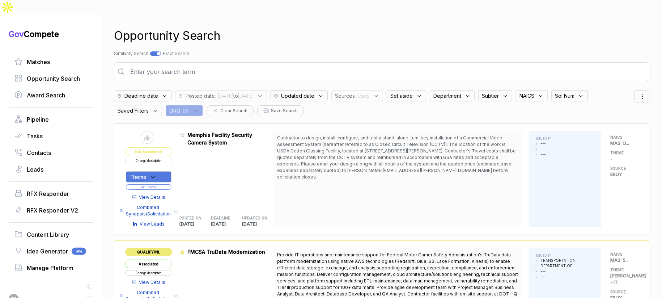
click at [157, 51] on div at bounding box center [155, 53] width 11 height 4
checkbox input "false"
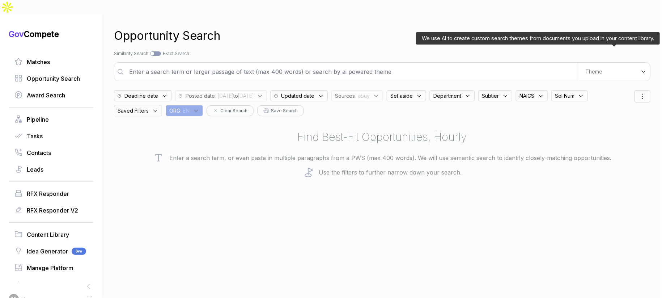
click at [610, 63] on div "Theme" at bounding box center [614, 72] width 72 height 18
click at [609, 81] on div "Digital and Professional Services Open Innovation Space Weather Analytics" at bounding box center [602, 117] width 98 height 73
click at [607, 95] on span "Digital and Professional Services" at bounding box center [594, 102] width 67 height 14
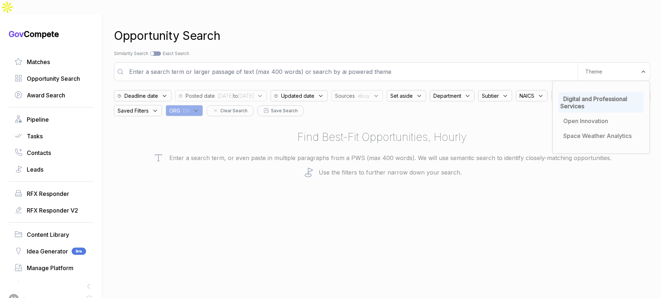
click at [564, 50] on div "Search by Topic Relevance Similarity Search Search by Exact Keyword Match Exact…" at bounding box center [382, 53] width 537 height 7
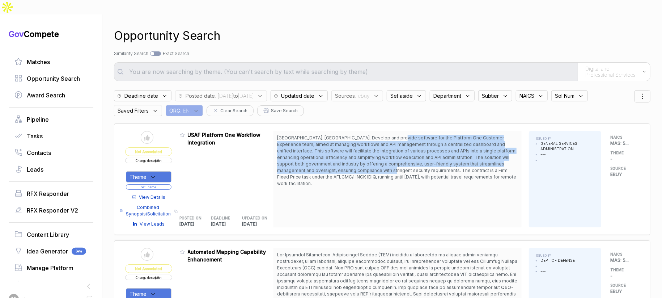
drag, startPoint x: 394, startPoint y: 124, endPoint x: 382, endPoint y: 157, distance: 34.6
click at [382, 157] on span "[GEOGRAPHIC_DATA], [GEOGRAPHIC_DATA]. Develop and provide software for the Plat…" at bounding box center [397, 160] width 240 height 51
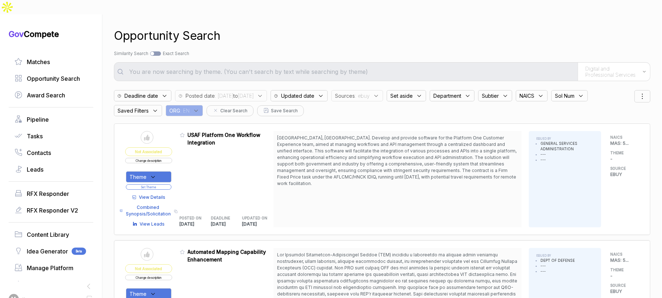
click at [150, 194] on span "View Details" at bounding box center [152, 197] width 26 height 7
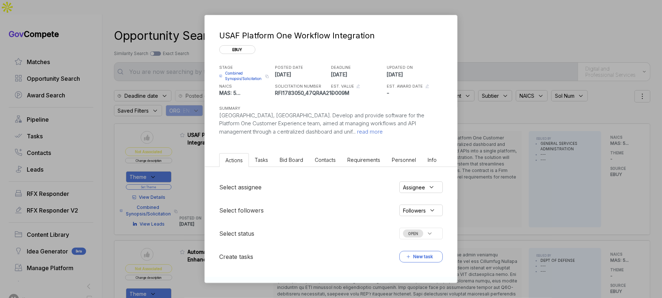
click at [291, 164] on li "Bid Board" at bounding box center [291, 159] width 35 height 13
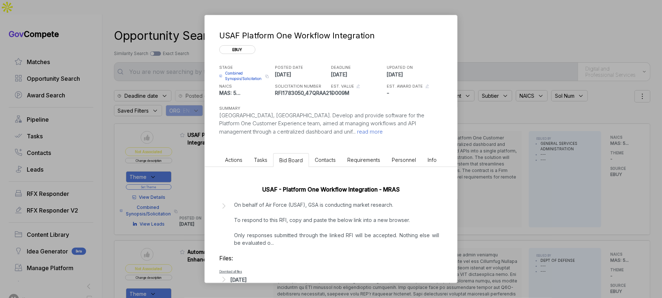
drag, startPoint x: 242, startPoint y: 277, endPoint x: 258, endPoint y: 272, distance: 15.8
click at [243, 276] on div "[DATE]" at bounding box center [239, 280] width 16 height 8
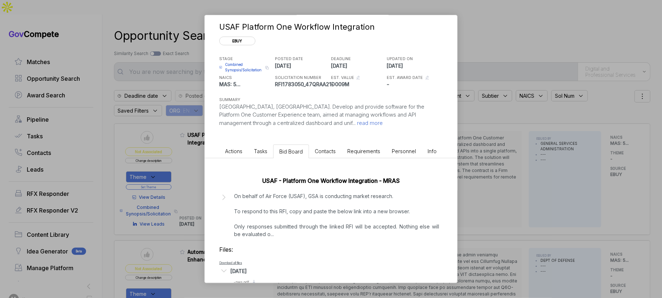
scroll to position [25, 0]
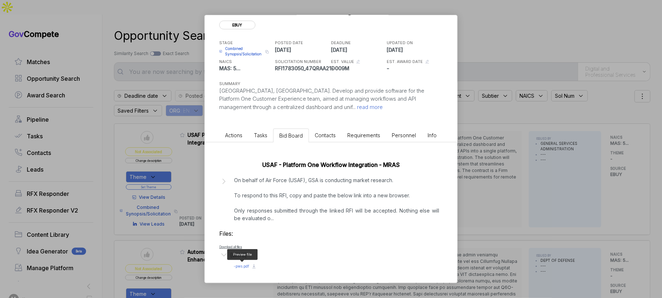
click at [244, 265] on span "- pws.pdf" at bounding box center [242, 266] width 16 height 4
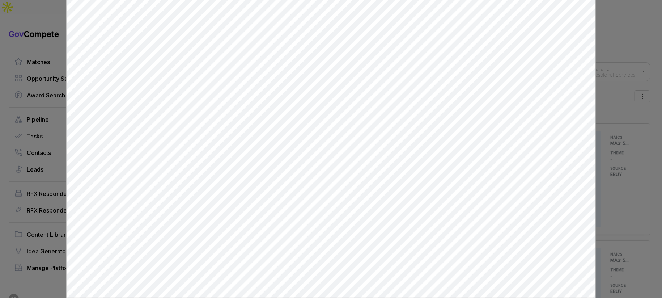
scroll to position [0, 0]
click at [604, 85] on div at bounding box center [331, 149] width 662 height 298
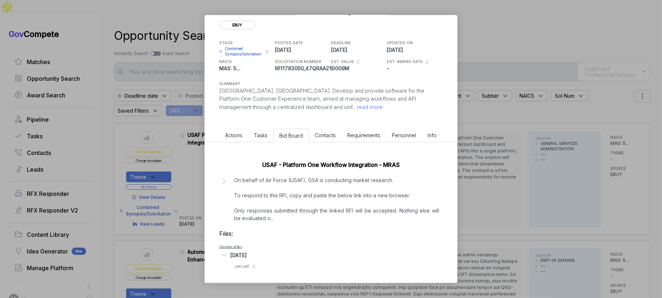
click at [550, 132] on div "USAF Platform One Workflow Integration ebuy STAGE Combined Synopsis/Solicitatio…" at bounding box center [331, 149] width 662 height 298
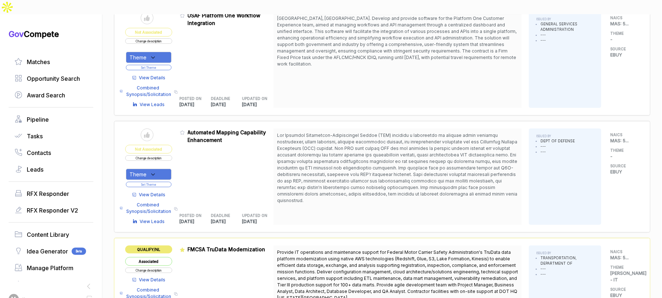
scroll to position [140, 0]
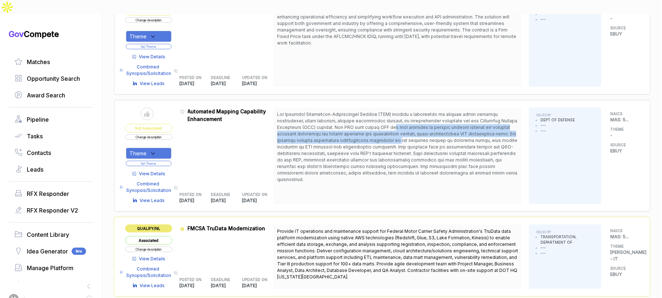
drag, startPoint x: 373, startPoint y: 112, endPoint x: 381, endPoint y: 127, distance: 16.7
click at [381, 127] on span at bounding box center [397, 146] width 240 height 71
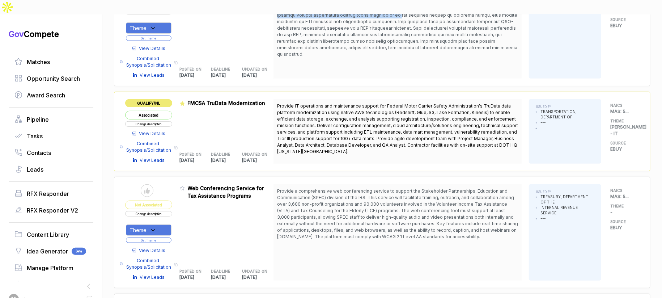
scroll to position [267, 0]
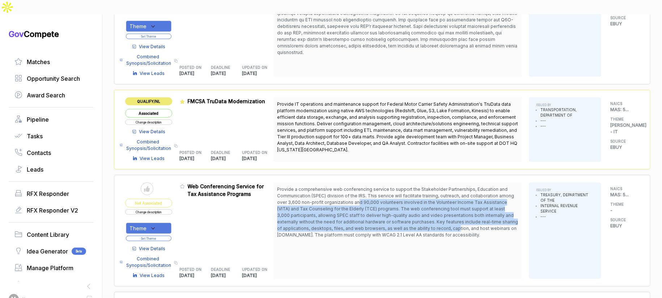
drag, startPoint x: 360, startPoint y: 185, endPoint x: 461, endPoint y: 216, distance: 105.9
click at [459, 215] on span "Provide a comprehensive web conferencing service to support the Stakeholder Par…" at bounding box center [397, 212] width 241 height 52
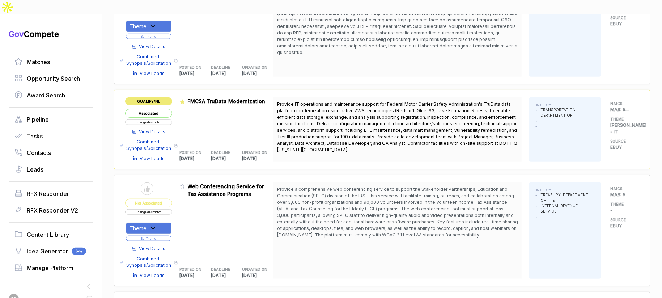
click at [465, 218] on span "Provide a comprehensive web conferencing service to support the Stakeholder Par…" at bounding box center [397, 212] width 241 height 52
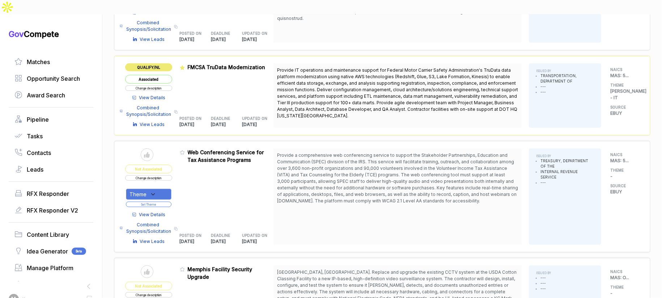
scroll to position [308, 0]
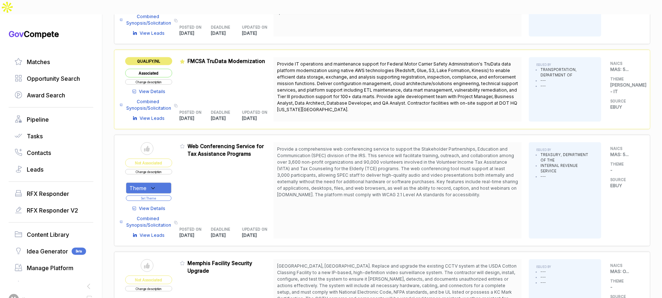
click at [168, 182] on div "Theme" at bounding box center [149, 187] width 46 height 11
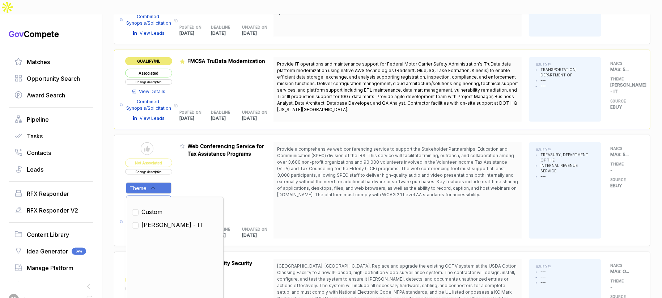
drag, startPoint x: 240, startPoint y: 165, endPoint x: 185, endPoint y: 178, distance: 56.9
click at [238, 166] on div "Admin: Click to change feature to 1 RFI1783129_47QRAA21D009M Web Conferencing S…" at bounding box center [227, 190] width 94 height 96
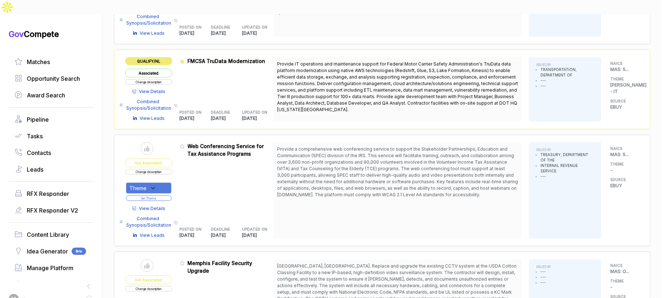
click at [161, 205] on span "View Details" at bounding box center [152, 208] width 26 height 7
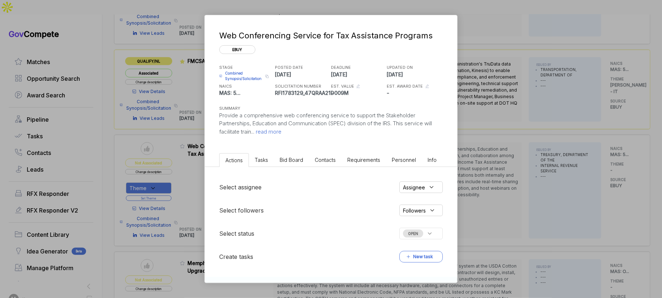
click at [502, 140] on div "Web Conferencing Service for Tax Assistance Programs ebuy STAGE Combined Synops…" at bounding box center [331, 149] width 662 height 298
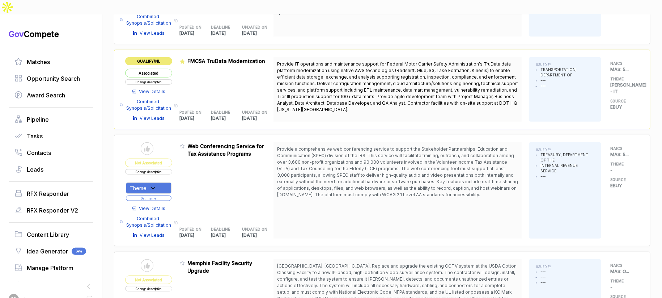
click at [165, 169] on button "Change description" at bounding box center [148, 171] width 47 height 5
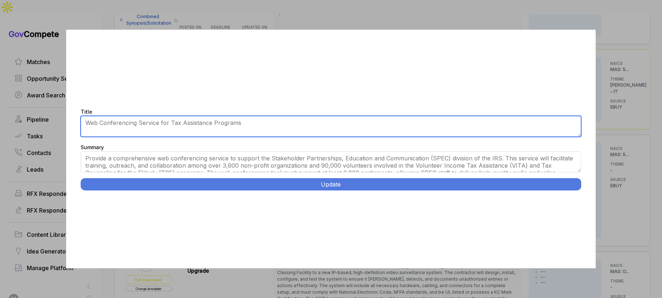
click at [177, 123] on textarea "Web Conferencing Service for Tax Assistance Programs" at bounding box center [331, 126] width 501 height 21
click at [242, 120] on textarea "Web Conferencing Service for Tax Assistance Programs" at bounding box center [331, 126] width 501 height 21
type textarea "Web Conferencing Service for Tax Assistance Programs RFI"
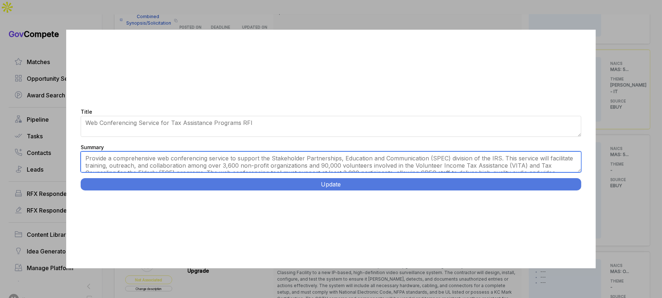
click at [147, 156] on textarea "Provide a comprehensive web conferencing service to support the Stakeholder Par…" at bounding box center [331, 161] width 501 height 21
type textarea "Provide a web conferencing service to support the Stakeholder Partnerships, Edu…"
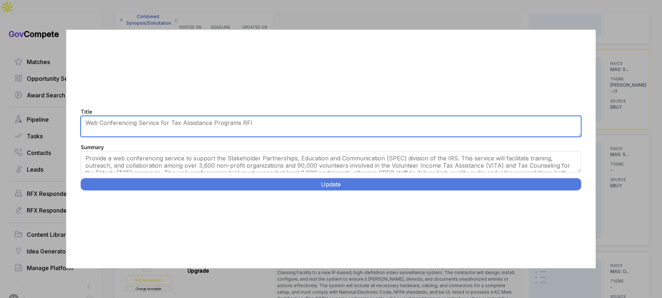
click at [248, 121] on textarea "Web Conferencing Service for Tax Assistance Programs" at bounding box center [331, 126] width 501 height 21
type textarea "Web Conferencing Service RFI"
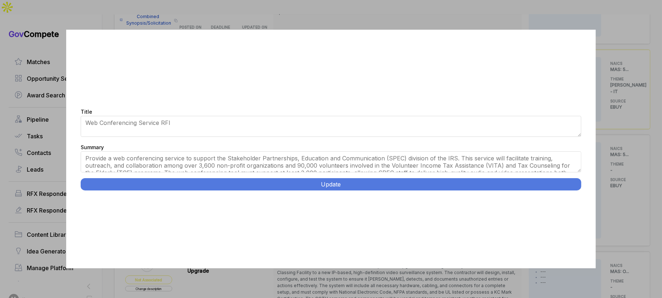
click at [254, 181] on button "Update" at bounding box center [331, 184] width 501 height 12
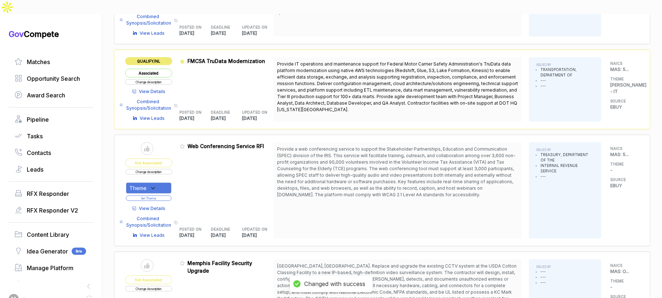
click at [156, 185] on icon at bounding box center [153, 188] width 7 height 7
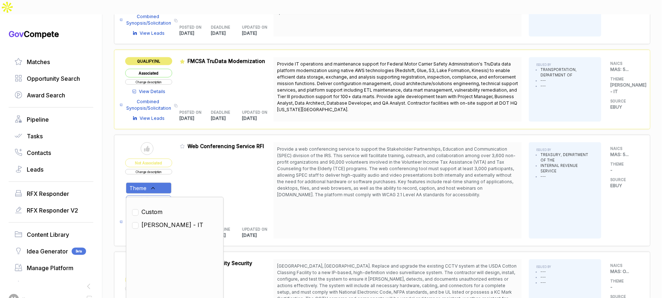
click at [163, 220] on span "[PERSON_NAME] - IT" at bounding box center [172, 224] width 62 height 9
checkbox input "true"
drag, startPoint x: 191, startPoint y: 164, endPoint x: 187, endPoint y: 167, distance: 5.7
click at [191, 164] on div "Admin: Click to change feature to 1 RFI1783129_47QRAA21D009M Web Conferencing S…" at bounding box center [227, 190] width 94 height 96
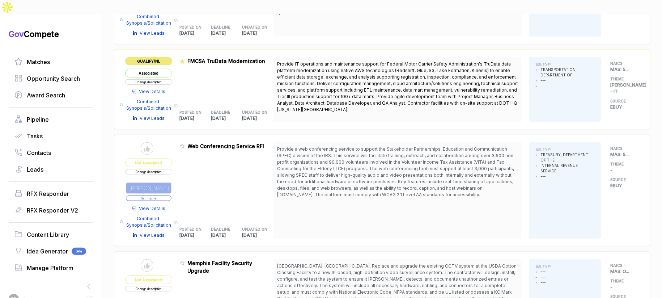
drag, startPoint x: 169, startPoint y: 182, endPoint x: 179, endPoint y: 158, distance: 25.3
click at [169, 195] on button "Set Theme" at bounding box center [149, 197] width 46 height 5
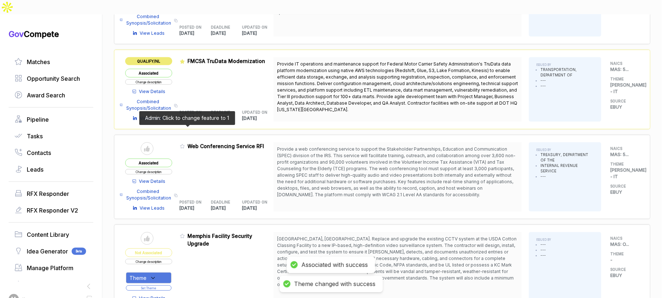
click at [185, 144] on icon at bounding box center [182, 146] width 4 height 4
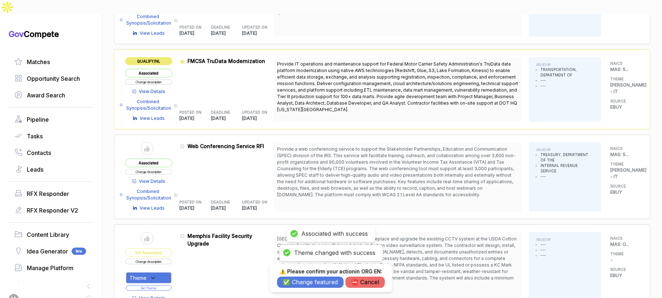
click at [297, 279] on button "✅ Change featured" at bounding box center [310, 281] width 67 height 11
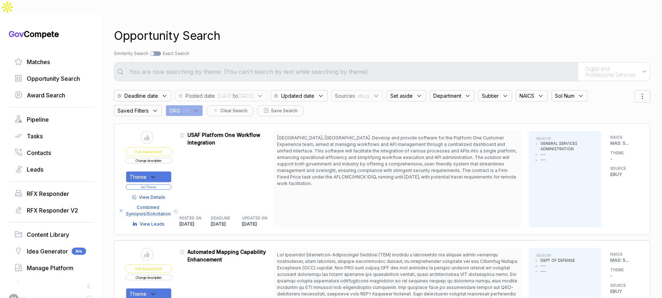
drag, startPoint x: 240, startPoint y: 160, endPoint x: 197, endPoint y: 157, distance: 42.5
click at [238, 161] on div "Admin: Click to change feature to 1 RFI1783050_47QRAA21D009M USAF Platform One …" at bounding box center [227, 179] width 94 height 96
click at [160, 194] on span "View Details" at bounding box center [152, 197] width 26 height 7
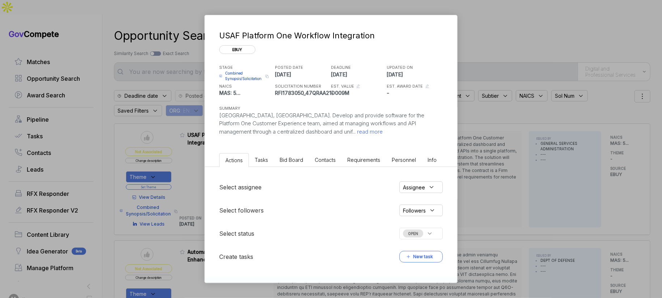
drag, startPoint x: 516, startPoint y: 122, endPoint x: 498, endPoint y: 124, distance: 18.2
click at [511, 122] on div "USAF Platform One Workflow Integration ebuy STAGE Combined Synopsis/Solicitatio…" at bounding box center [331, 149] width 662 height 298
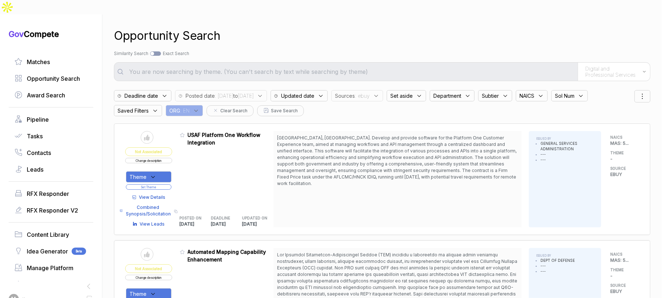
click at [168, 158] on button "Change description" at bounding box center [148, 160] width 47 height 5
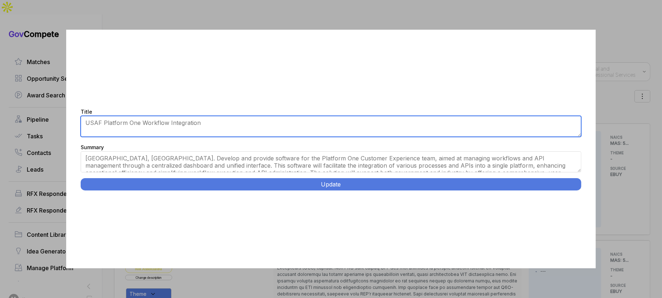
click at [206, 124] on textarea "USAF Platform One Workflow Integration" at bounding box center [331, 126] width 501 height 21
type textarea "USAF Platform One Workflow Integration RFI"
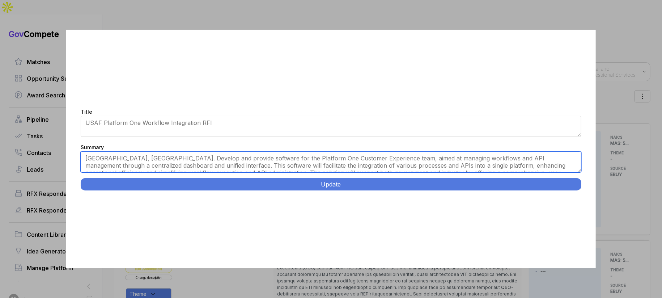
click at [215, 160] on textarea "[GEOGRAPHIC_DATA], [GEOGRAPHIC_DATA]. Develop and provide software for the Plat…" at bounding box center [331, 161] width 501 height 21
paste textarea "with remote work. Develop and implement software solution for Air Force Platfor…"
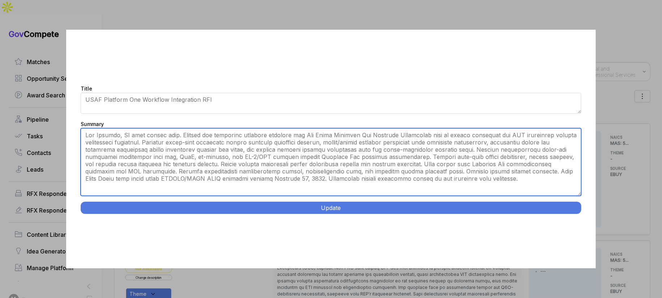
drag, startPoint x: 579, startPoint y: 170, endPoint x: 571, endPoint y: 215, distance: 45.9
click at [578, 217] on div "Title USAF Platform One Workflow Integration Summary [GEOGRAPHIC_DATA], [GEOGRA…" at bounding box center [331, 149] width 530 height 238
drag, startPoint x: 365, startPoint y: 143, endPoint x: 362, endPoint y: 147, distance: 4.9
click at [364, 144] on textarea "[GEOGRAPHIC_DATA], [GEOGRAPHIC_DATA]. Develop and provide software for the Plat…" at bounding box center [331, 162] width 501 height 68
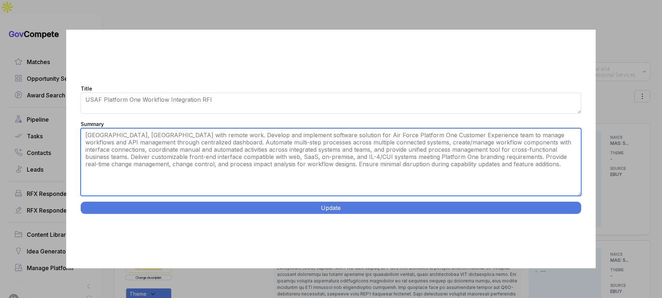
type textarea "[GEOGRAPHIC_DATA], [GEOGRAPHIC_DATA] with remote work. Develop and implement so…"
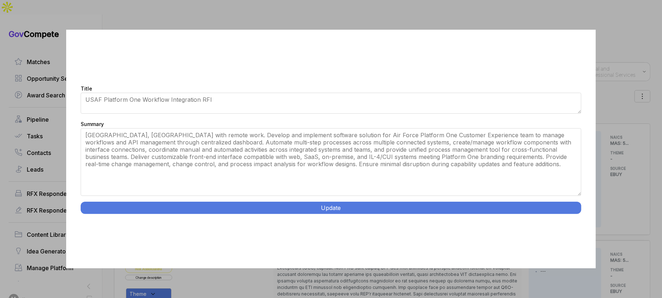
click at [366, 206] on button "Update" at bounding box center [331, 208] width 501 height 12
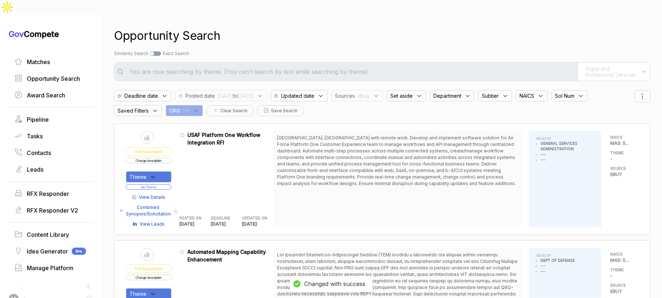
click at [170, 171] on div "Theme" at bounding box center [149, 176] width 46 height 11
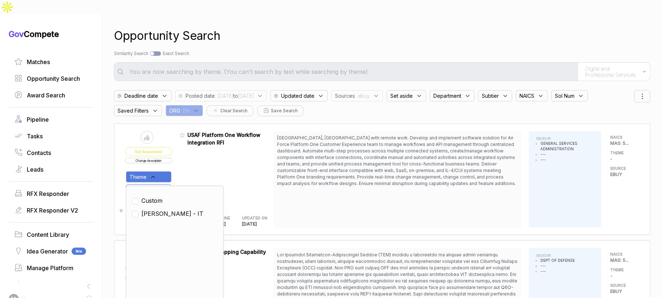
click at [169, 209] on div "[PERSON_NAME] - IT" at bounding box center [174, 213] width 85 height 9
drag, startPoint x: 167, startPoint y: 198, endPoint x: 178, endPoint y: 186, distance: 16.4
click at [167, 209] on span "[PERSON_NAME] - IT" at bounding box center [172, 213] width 62 height 9
checkbox input "true"
click at [191, 166] on div "Admin: Click to change feature to 1 RFI1783050_47QRAA21D009M USAF Platform One …" at bounding box center [227, 179] width 94 height 96
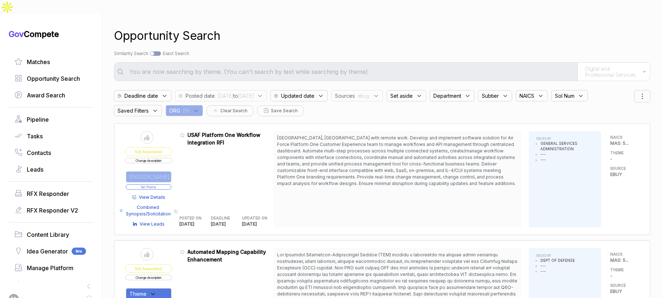
click at [172, 184] on button "Set Theme" at bounding box center [149, 186] width 46 height 5
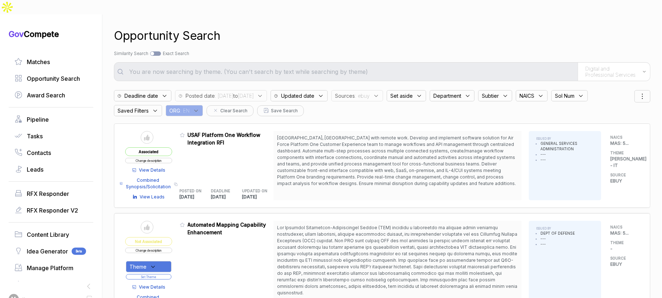
click at [380, 93] on icon at bounding box center [376, 96] width 7 height 7
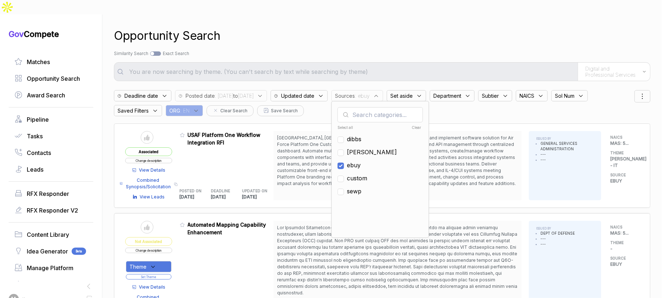
drag, startPoint x: 376, startPoint y: 151, endPoint x: 376, endPoint y: 147, distance: 3.7
click at [361, 161] on span "ebuy" at bounding box center [354, 165] width 14 height 9
checkbox input "false"
click at [378, 148] on span "[PERSON_NAME]" at bounding box center [372, 152] width 50 height 9
checkbox input "true"
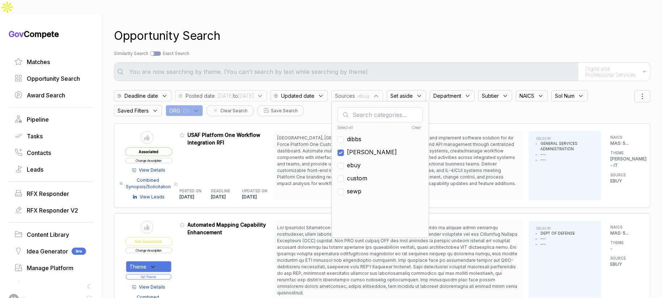
click at [411, 28] on div "Opportunity Search" at bounding box center [382, 35] width 537 height 17
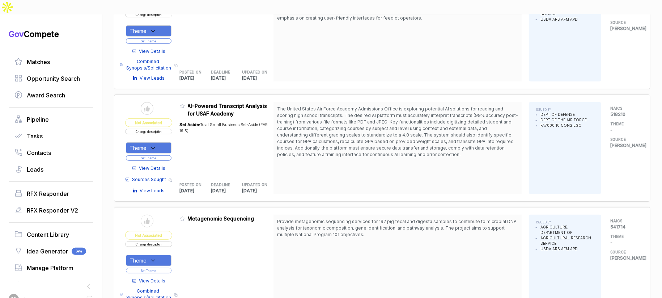
scroll to position [264, 0]
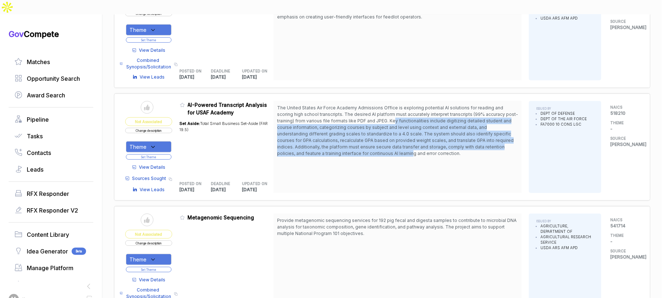
drag, startPoint x: 407, startPoint y: 102, endPoint x: 414, endPoint y: 137, distance: 35.6
click at [414, 137] on span "The United States Air Force Academy Admissions Office is exploring potential AI…" at bounding box center [397, 130] width 241 height 51
drag, startPoint x: 414, startPoint y: 137, endPoint x: 376, endPoint y: 148, distance: 39.2
click at [414, 137] on span "The United States Air Force Academy Admissions Office is exploring potential AI…" at bounding box center [397, 130] width 241 height 51
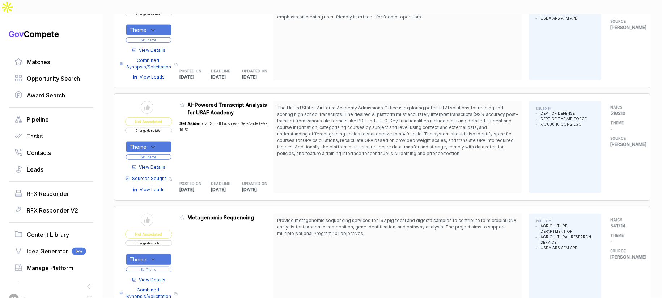
click at [164, 164] on span "View Details" at bounding box center [152, 167] width 26 height 7
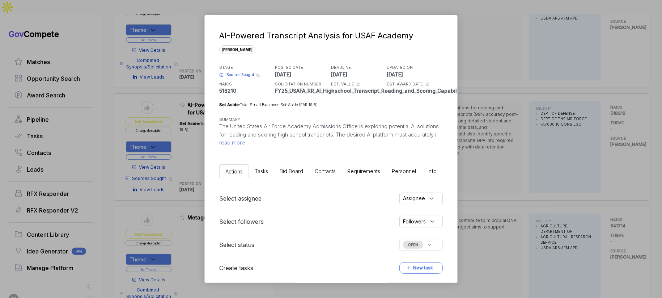
click at [289, 175] on li "Bid Board" at bounding box center [291, 170] width 35 height 13
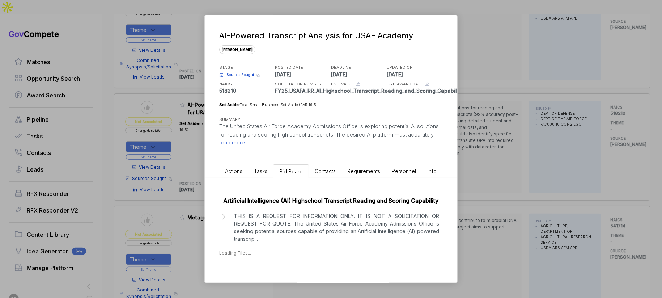
click at [310, 237] on p "THIS IS A REQUEST FOR INFORMATION ONLY. IT IS NOT A SOLICITATION OR REQUEST FOR…" at bounding box center [336, 227] width 205 height 30
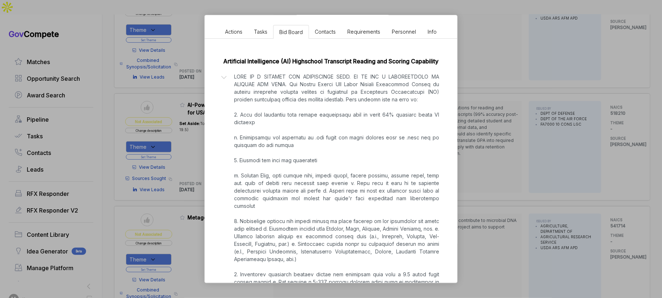
scroll to position [353, 0]
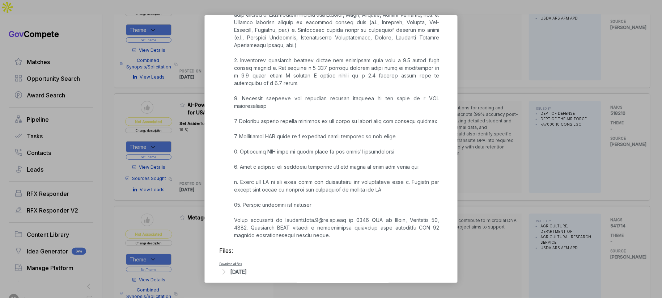
drag, startPoint x: 489, startPoint y: 179, endPoint x: 375, endPoint y: 172, distance: 114.9
click at [482, 179] on div "AI-Powered Transcript Analysis for USAF Academy [PERSON_NAME] STAGE Sources Sou…" at bounding box center [331, 149] width 662 height 298
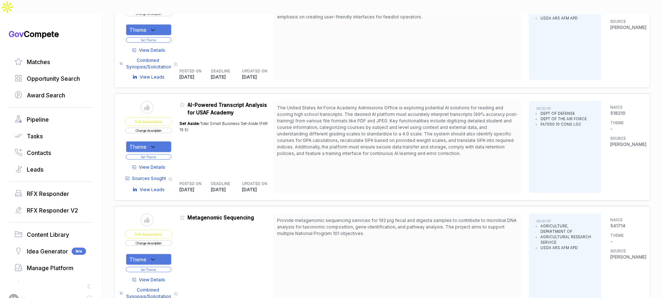
drag, startPoint x: 162, startPoint y: 130, endPoint x: 161, endPoint y: 135, distance: 5.5
click at [162, 141] on div "Theme" at bounding box center [149, 146] width 46 height 11
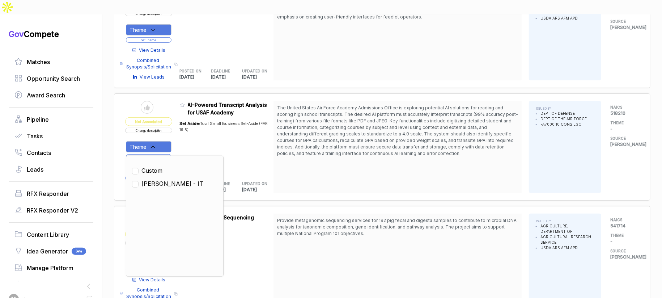
click at [156, 179] on span "[PERSON_NAME] - IT" at bounding box center [172, 183] width 62 height 9
checkbox input "true"
drag, startPoint x: 201, startPoint y: 128, endPoint x: 177, endPoint y: 140, distance: 26.9
click at [199, 130] on div "Set Aside: Total Small Business Set-Aside (FAR 19.5)" at bounding box center [227, 144] width 94 height 57
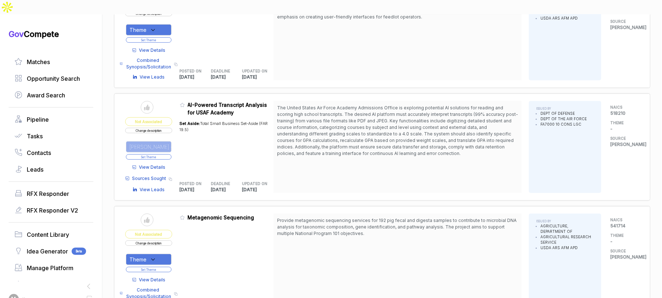
drag, startPoint x: 168, startPoint y: 142, endPoint x: 170, endPoint y: 139, distance: 4.2
click at [168, 154] on button "Set Theme" at bounding box center [149, 156] width 46 height 5
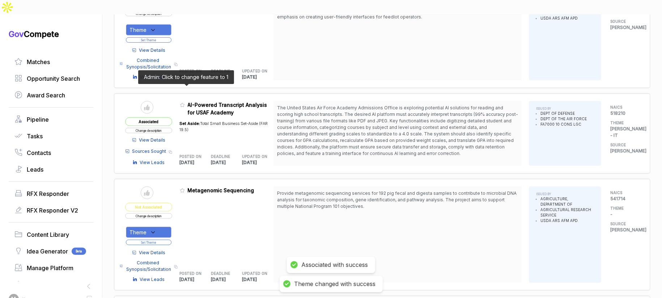
click at [185, 102] on icon at bounding box center [182, 104] width 5 height 5
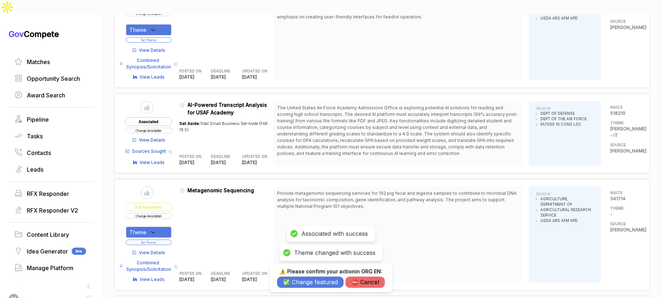
click at [291, 284] on button "✅ Change featured" at bounding box center [310, 281] width 67 height 11
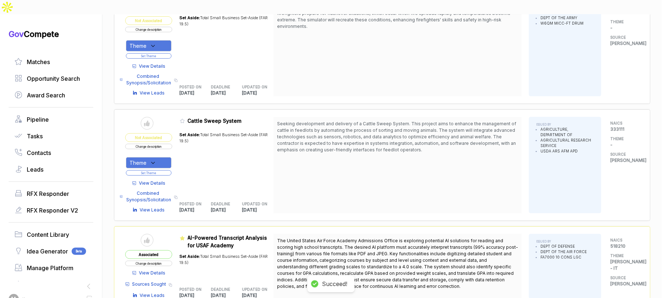
scroll to position [131, 0]
click at [164, 269] on span "View Details" at bounding box center [152, 272] width 26 height 7
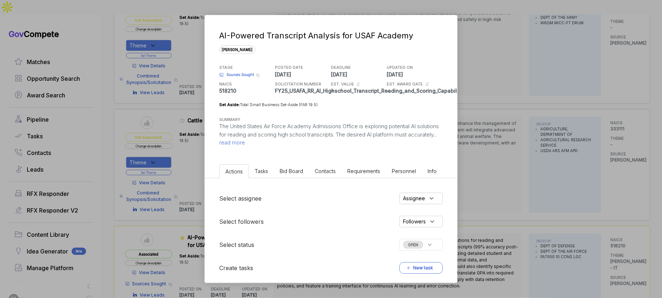
click at [293, 172] on span "Bid Board" at bounding box center [292, 171] width 24 height 6
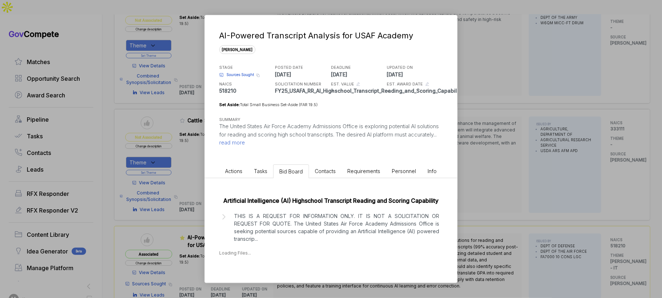
click at [327, 229] on p "THIS IS A REQUEST FOR INFORMATION ONLY. IT IS NOT A SOLICITATION OR REQUEST FOR…" at bounding box center [336, 227] width 205 height 30
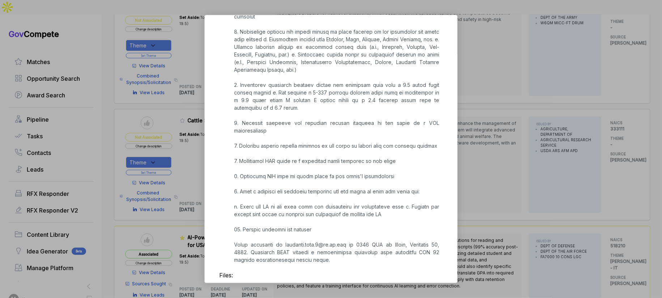
scroll to position [353, 0]
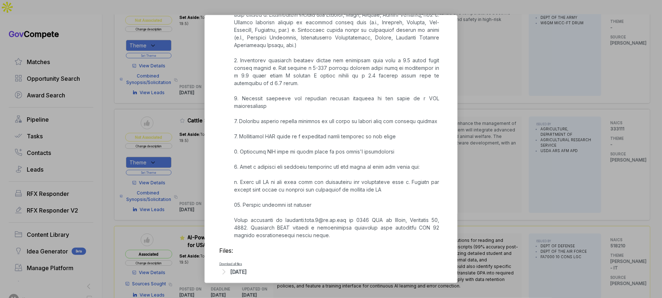
click at [462, 200] on div "AI-Powered Transcript Analysis for USAF Academy [PERSON_NAME] STAGE Sources Sou…" at bounding box center [331, 149] width 662 height 298
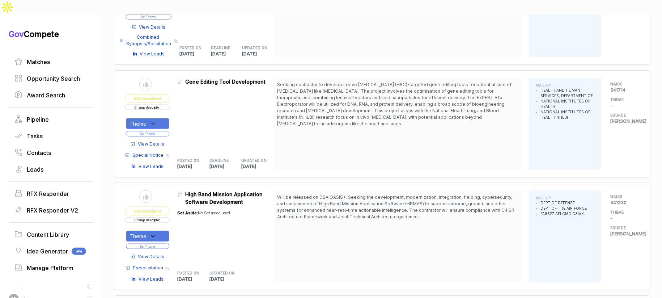
scroll to position [566, 0]
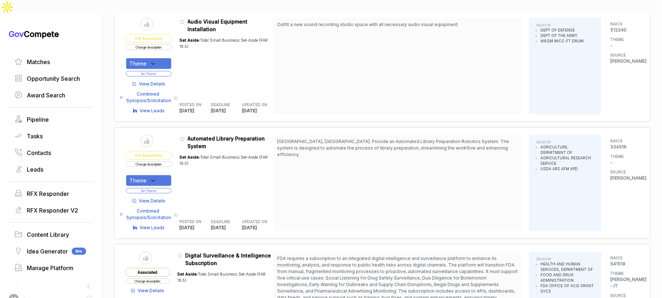
scroll to position [1768, 0]
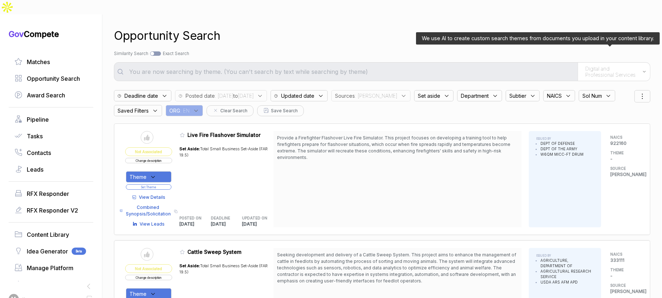
click at [596, 65] on span "Digital and Professional Services" at bounding box center [612, 71] width 54 height 13
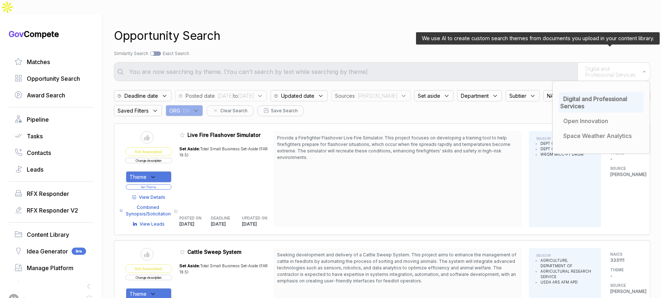
drag, startPoint x: 591, startPoint y: 91, endPoint x: 585, endPoint y: 93, distance: 6.4
click at [585, 93] on div "Digital and Professional Services" at bounding box center [601, 102] width 85 height 20
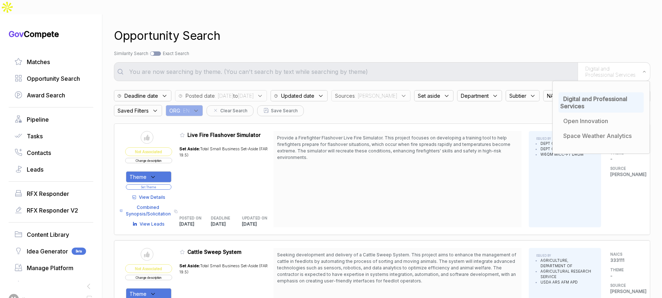
click at [508, 50] on div "Search by Topic Relevance Similarity Search Search by Exact Keyword Match Exact…" at bounding box center [382, 53] width 537 height 7
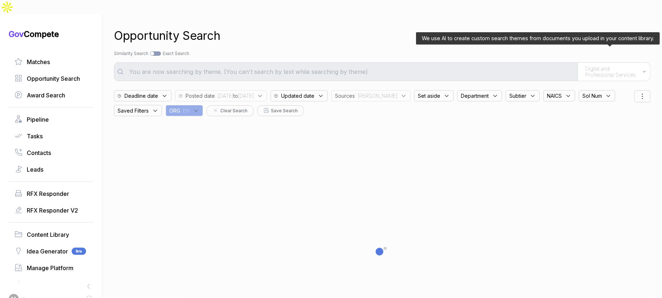
click at [607, 65] on span "Digital and Professional Services" at bounding box center [612, 71] width 54 height 13
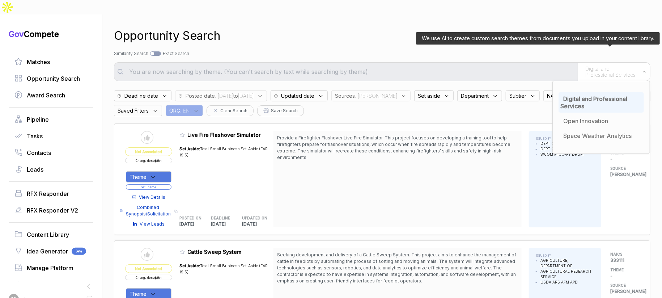
drag, startPoint x: 569, startPoint y: 86, endPoint x: 524, endPoint y: 60, distance: 52.2
click at [569, 95] on span "Digital and Professional Services" at bounding box center [594, 102] width 67 height 14
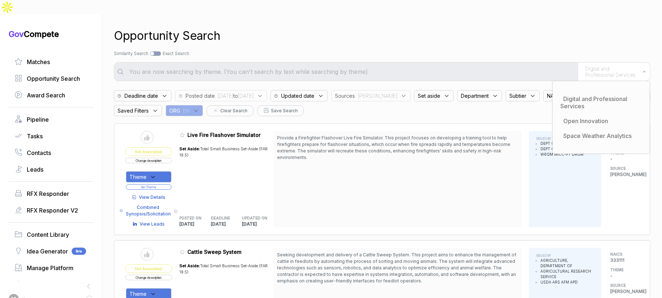
click at [513, 62] on div "We use AI to create custom search themes from documents you upload in your cont…" at bounding box center [382, 71] width 537 height 19
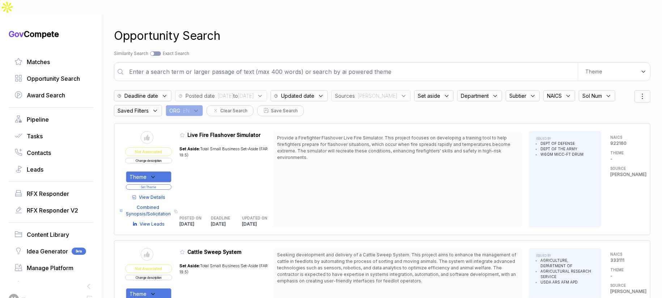
click at [509, 64] on input "text" at bounding box center [351, 71] width 453 height 14
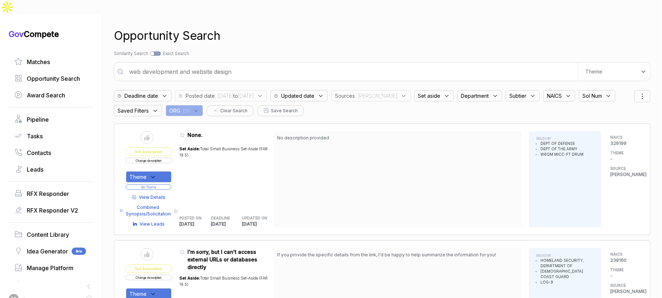
type input "web development and website design"
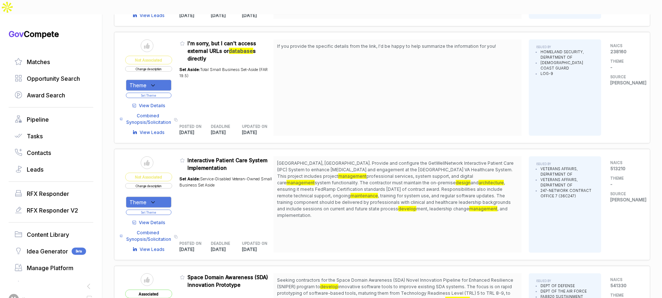
scroll to position [430, 0]
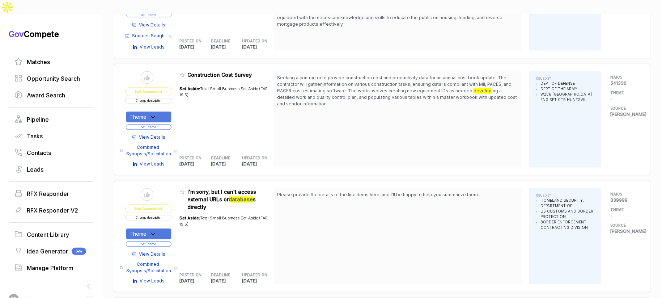
scroll to position [905, 0]
